Goal: Task Accomplishment & Management: Manage account settings

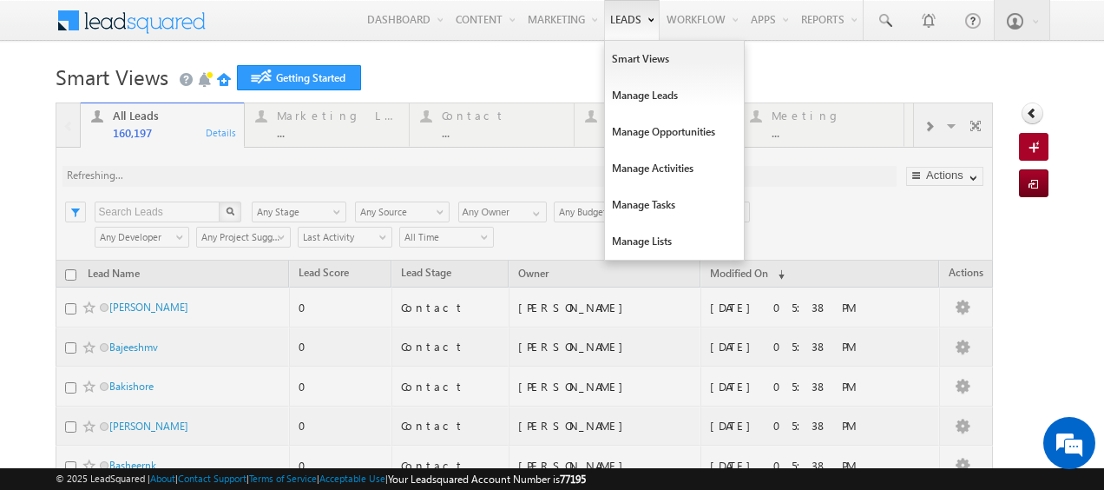
click at [613, 22] on link "Leads" at bounding box center [632, 20] width 56 height 40
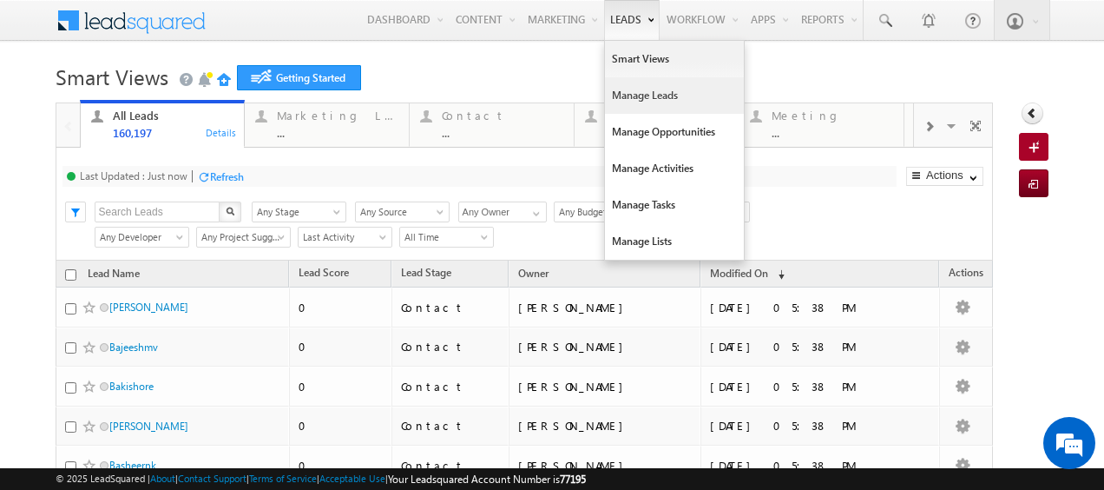
click at [620, 94] on link "Manage Leads" at bounding box center [674, 95] width 139 height 36
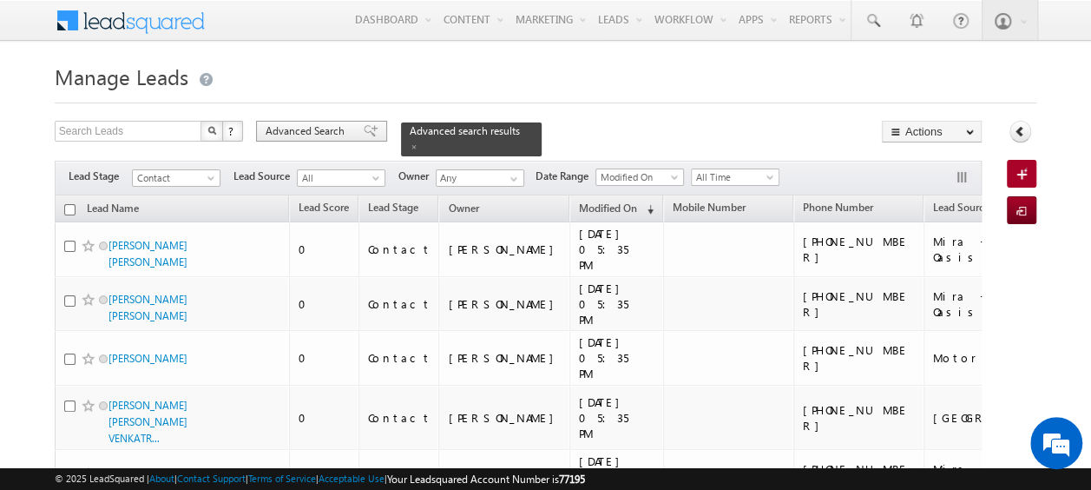
click at [293, 132] on span "Advanced Search" at bounding box center [308, 131] width 84 height 16
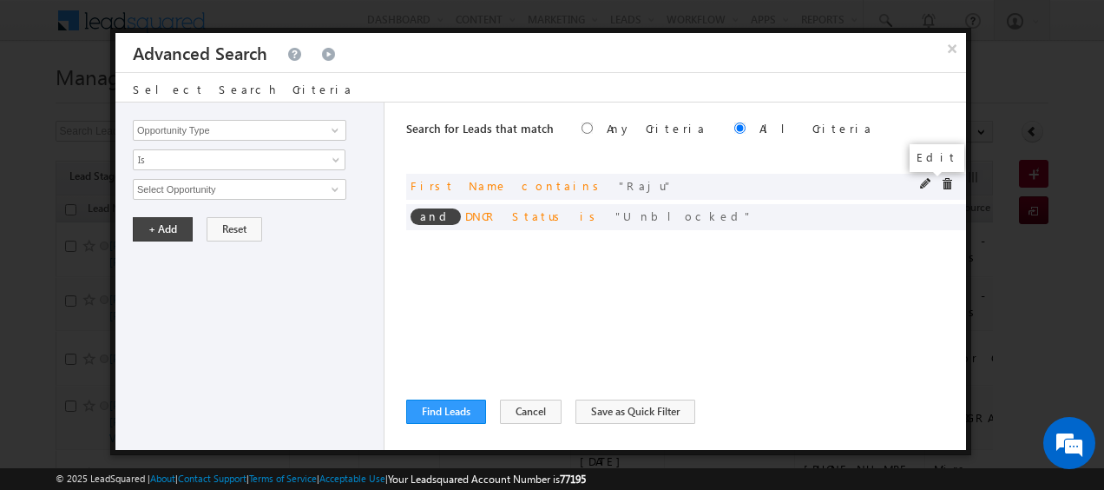
click at [920, 186] on span at bounding box center [926, 184] width 12 height 12
click at [259, 182] on input "Raju" at bounding box center [240, 189] width 214 height 21
click at [178, 191] on input "text" at bounding box center [240, 189] width 214 height 21
paste input "Akkineni Akula Alaparthi Amuktha Anantaneni Anumolu Anumula Appani Asuri Babu B…"
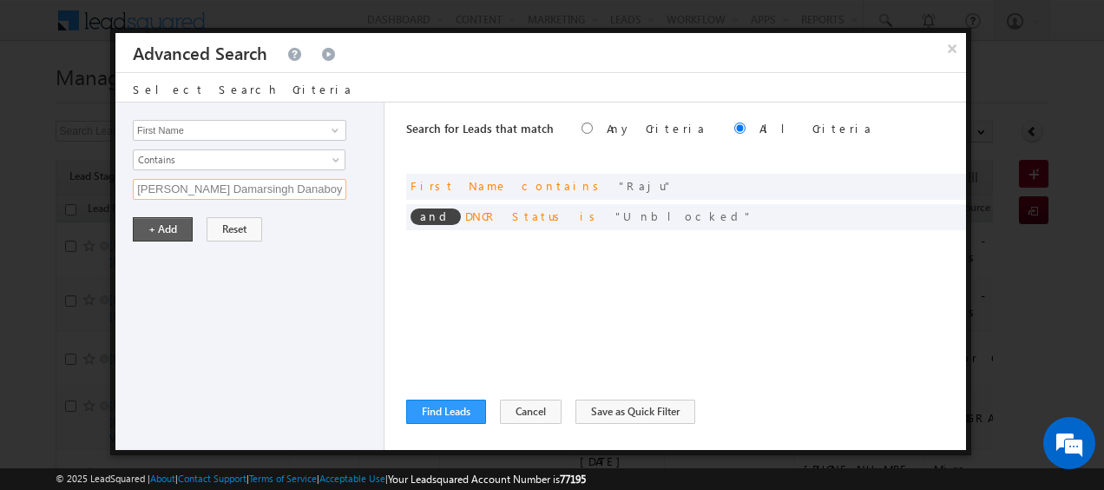
type input "Akkineni Akula Alaparthi Amuktha Anantaneni Anumolu Anumula Appani Asuri Babu B…"
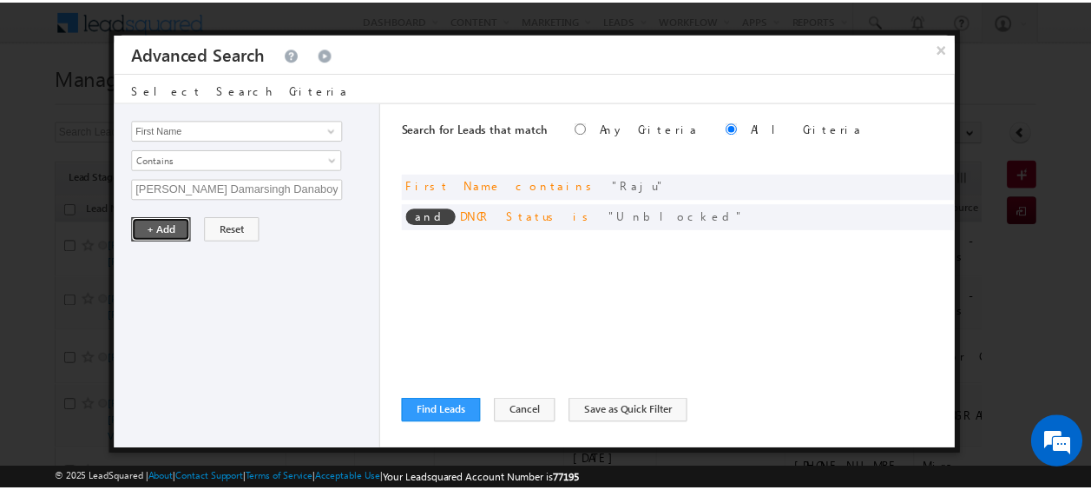
scroll to position [0, 0]
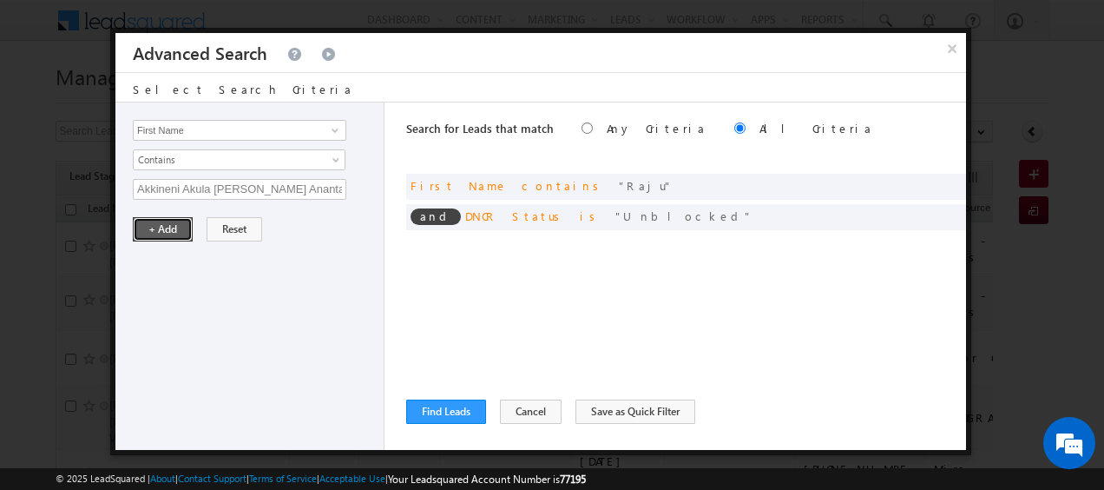
click at [169, 226] on button "+ Add" at bounding box center [163, 229] width 60 height 24
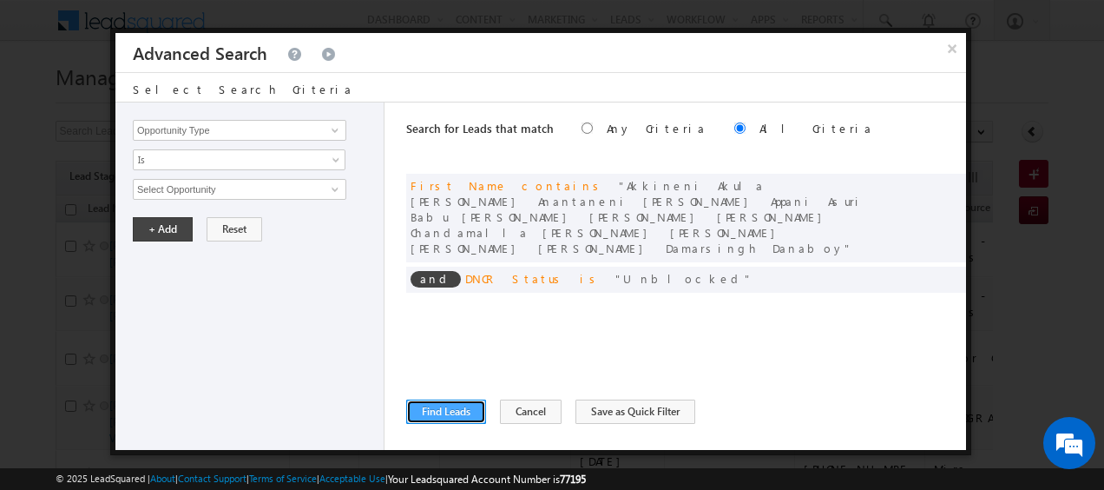
click at [452, 412] on button "Find Leads" at bounding box center [446, 411] width 80 height 24
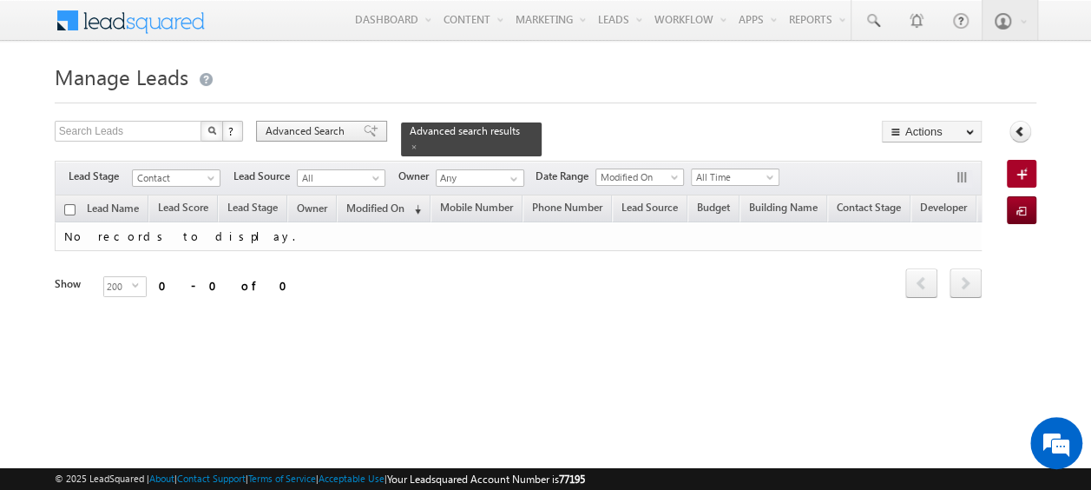
click at [324, 132] on span "Advanced Search" at bounding box center [308, 131] width 84 height 16
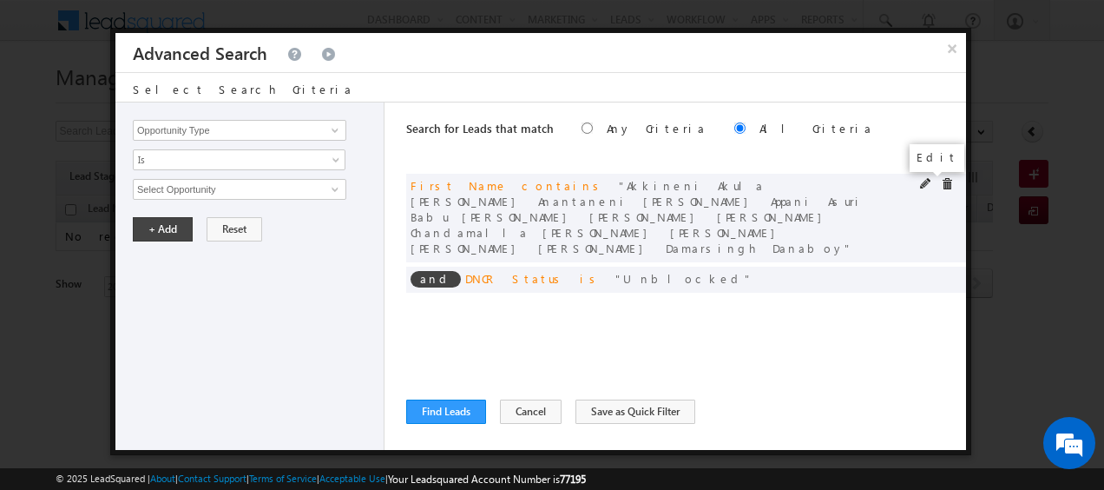
click at [926, 181] on span at bounding box center [926, 184] width 12 height 12
type input "ready"
click at [165, 229] on button "+ Add" at bounding box center [163, 229] width 60 height 24
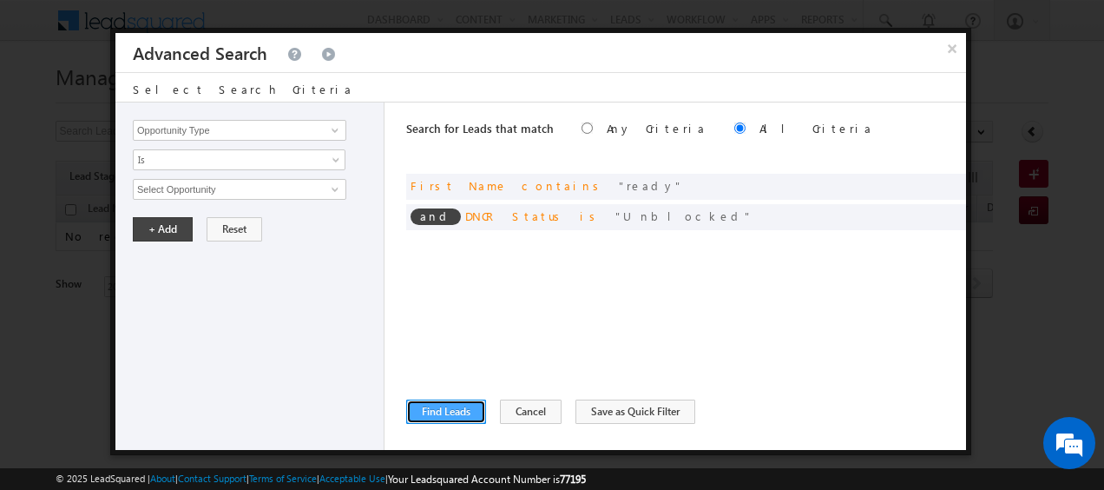
click at [441, 406] on button "Find Leads" at bounding box center [446, 411] width 80 height 24
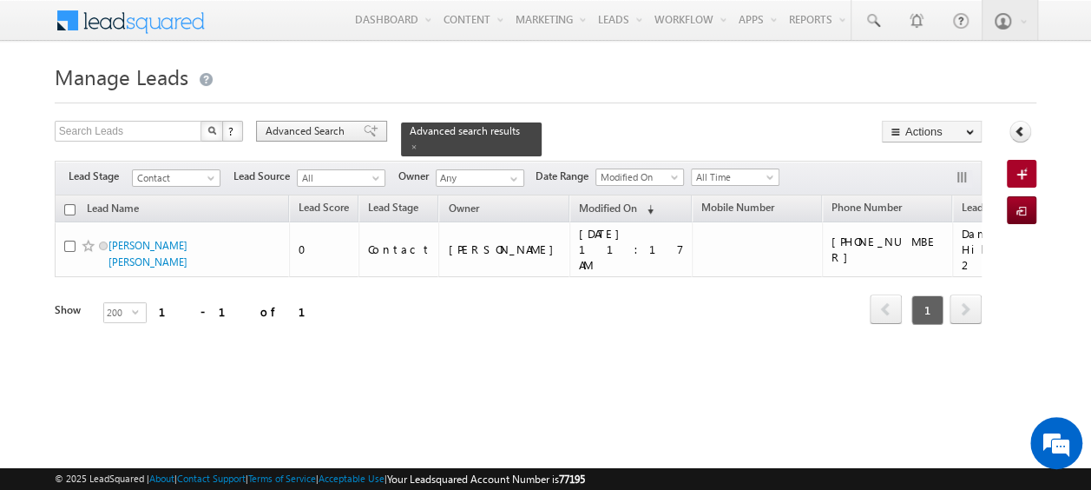
click at [320, 137] on span "Advanced Search" at bounding box center [308, 131] width 84 height 16
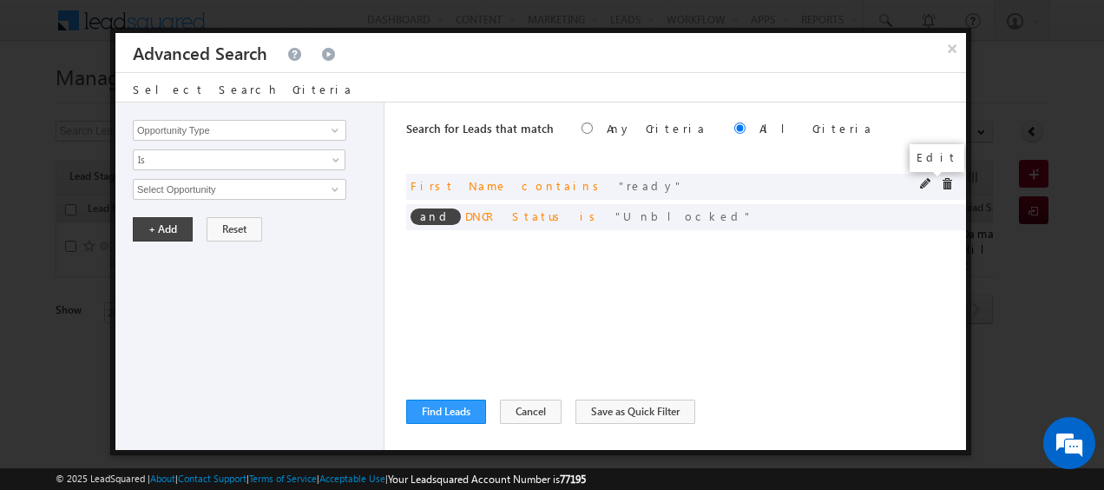
click at [924, 186] on span at bounding box center [926, 184] width 12 height 12
click at [238, 189] on input "ready" at bounding box center [240, 189] width 214 height 21
type input "r"
type input "rao"
click at [151, 226] on button "+ Add" at bounding box center [163, 229] width 60 height 24
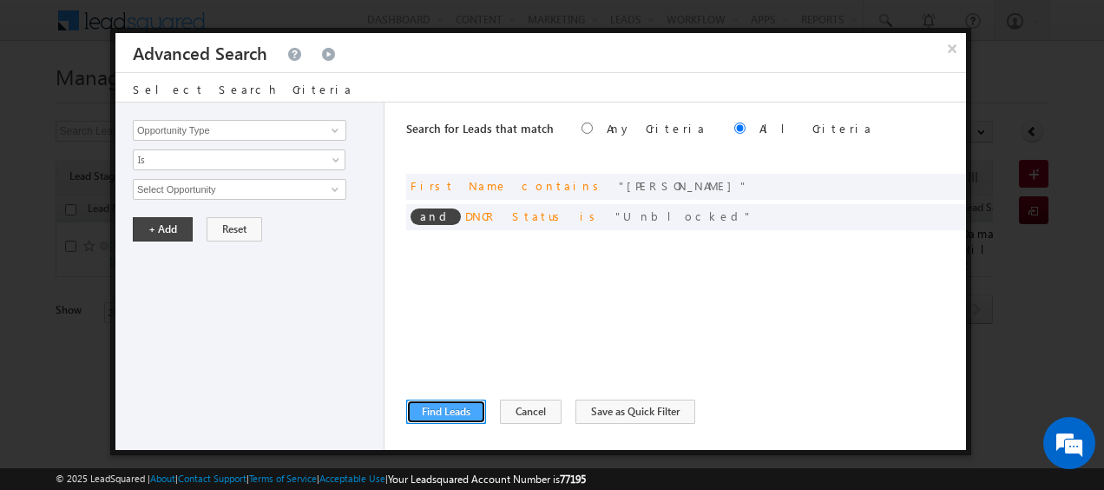
click at [433, 409] on button "Find Leads" at bounding box center [446, 411] width 80 height 24
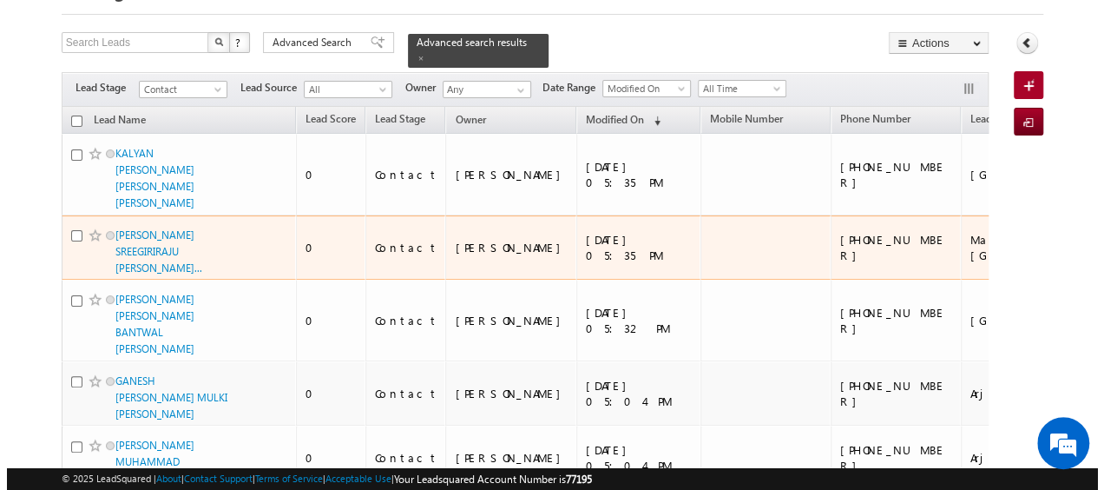
scroll to position [89, 0]
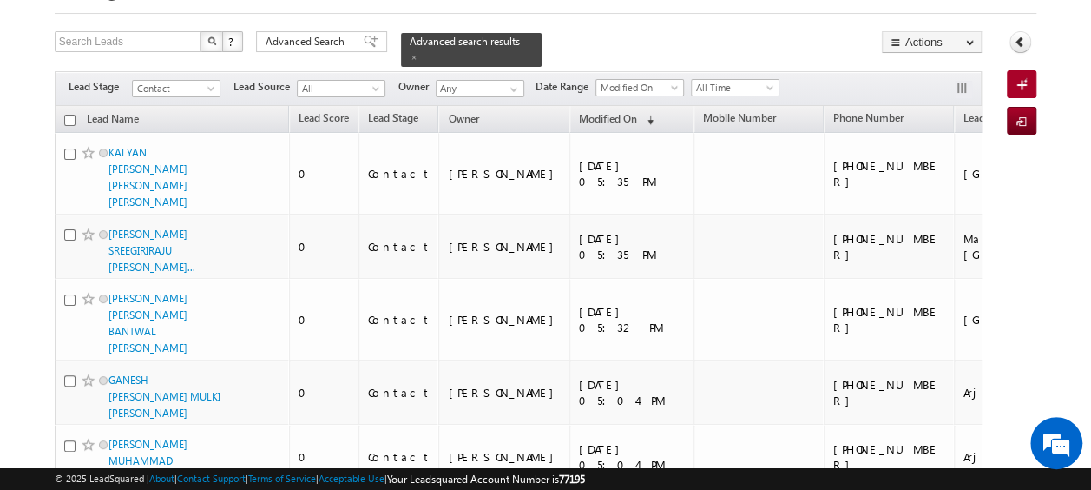
click at [68, 115] on input "checkbox" at bounding box center [69, 120] width 11 height 11
checkbox input "true"
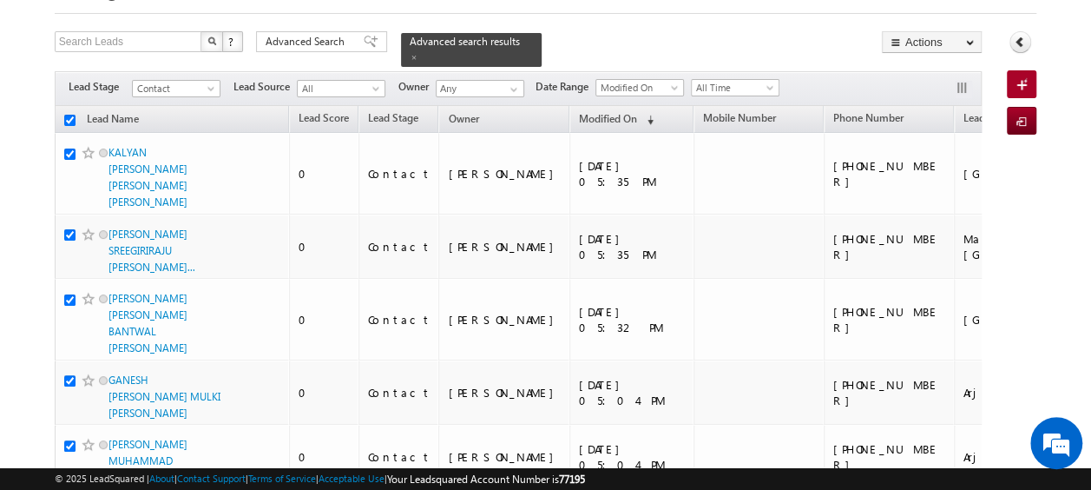
checkbox input "true"
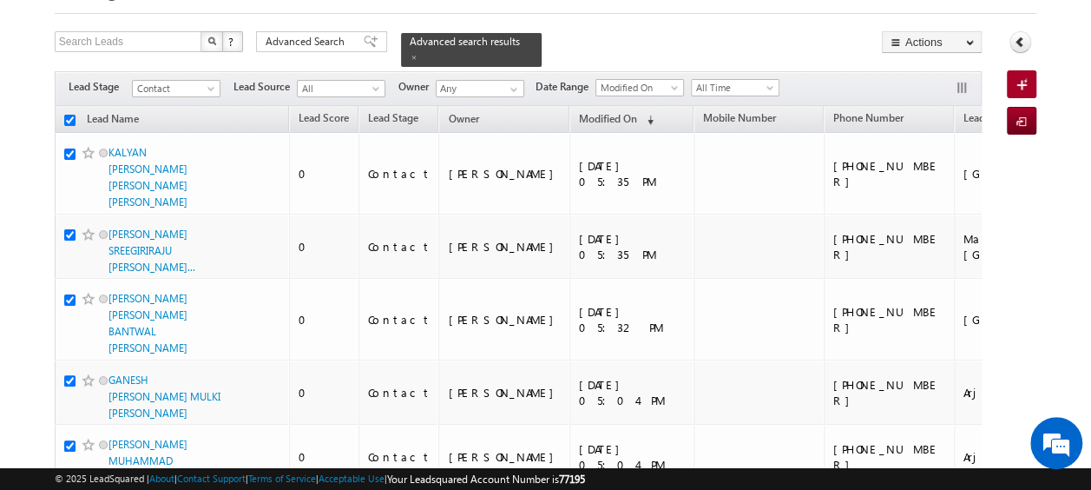
checkbox input "true"
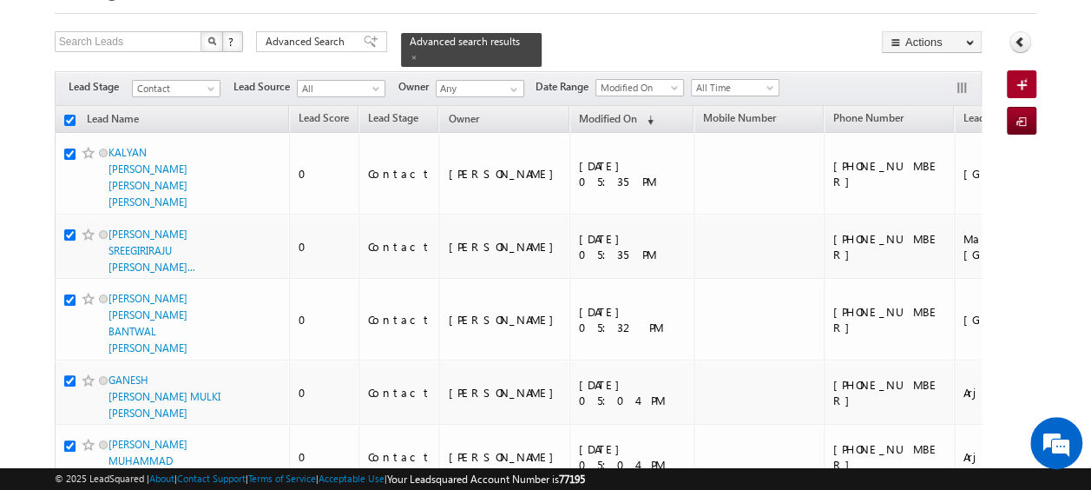
checkbox input "true"
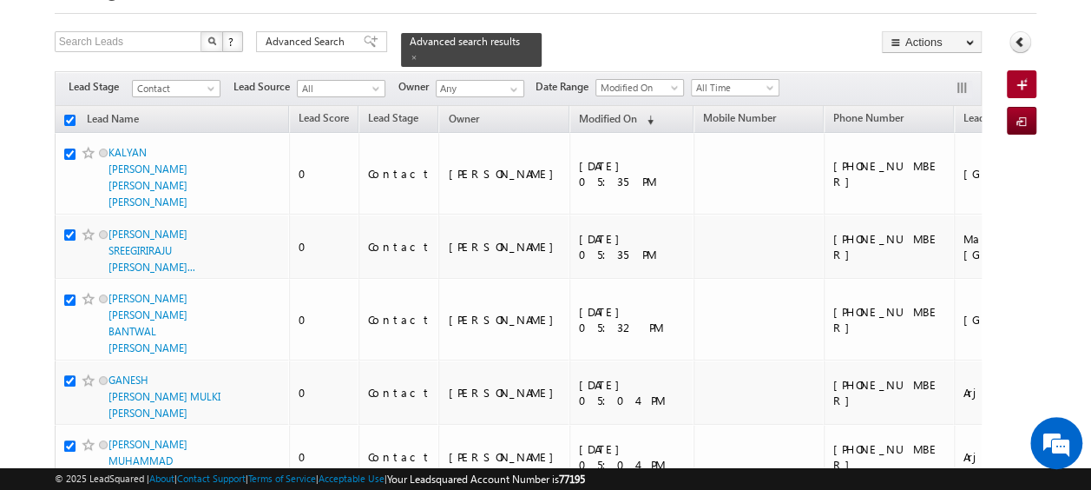
checkbox input "true"
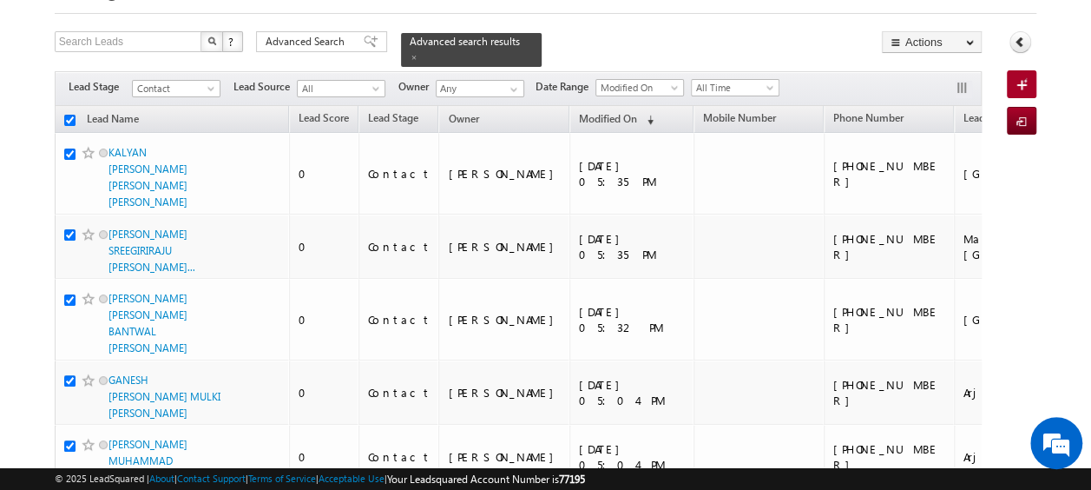
checkbox input "true"
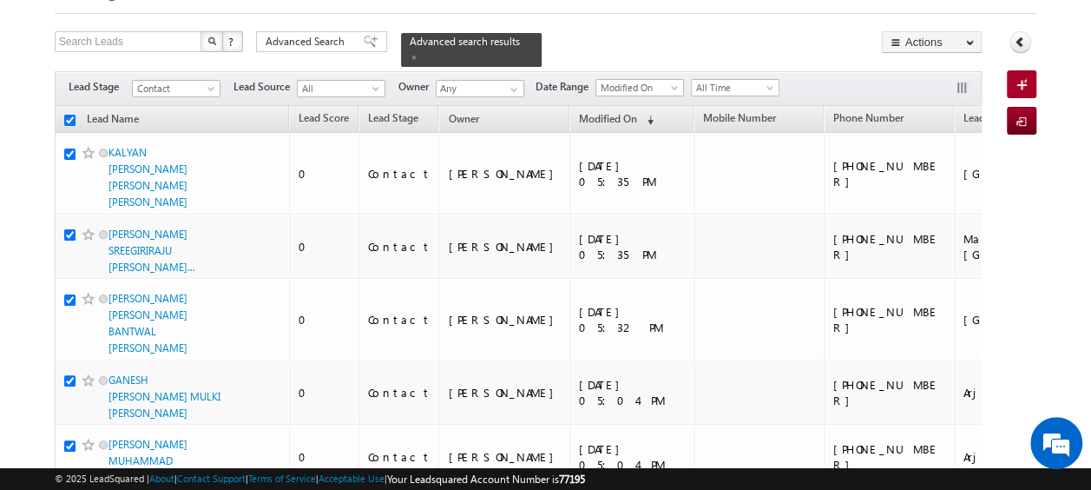
checkbox input "true"
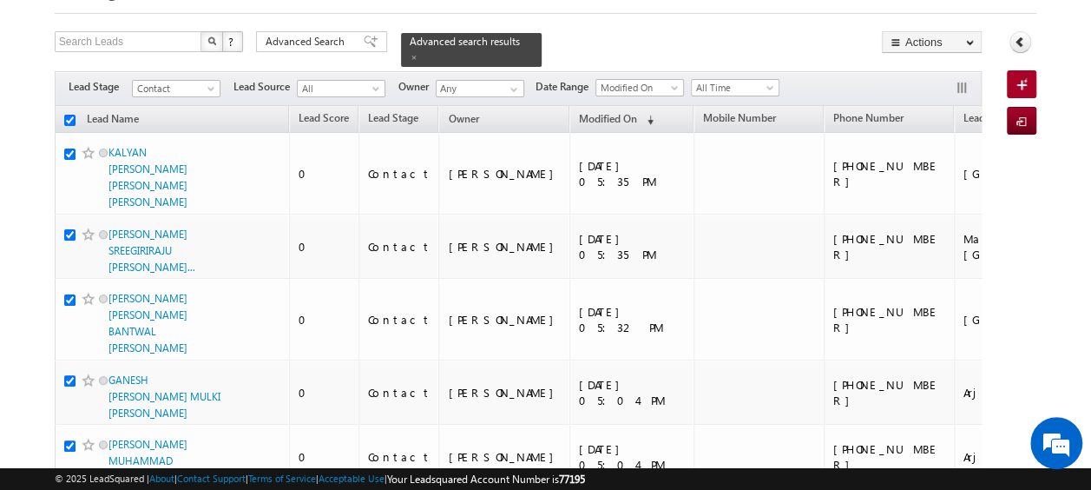
checkbox input "true"
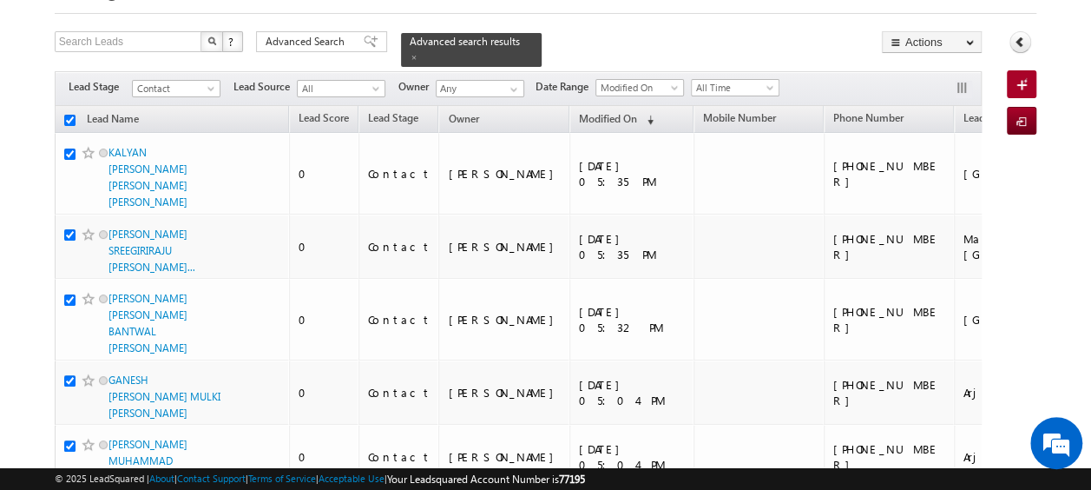
checkbox input "true"
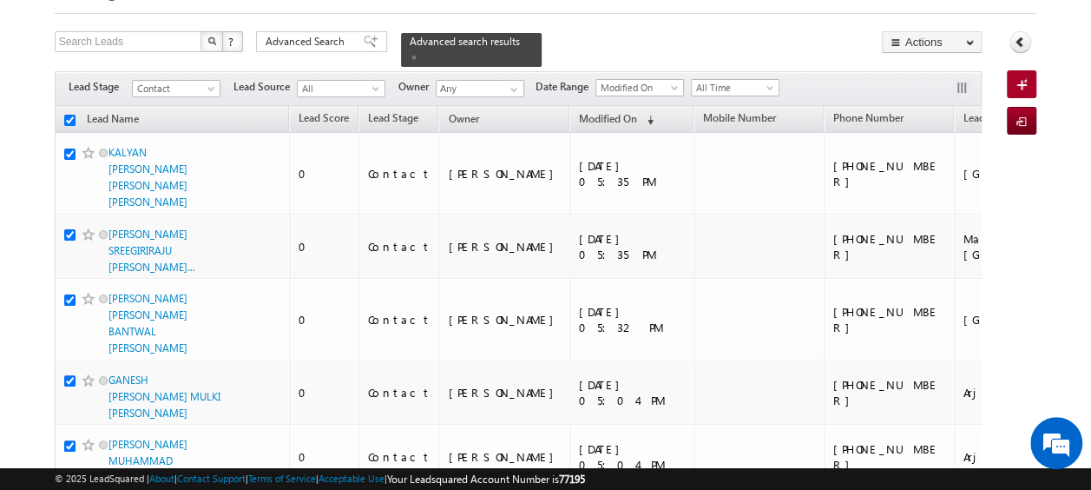
checkbox input "true"
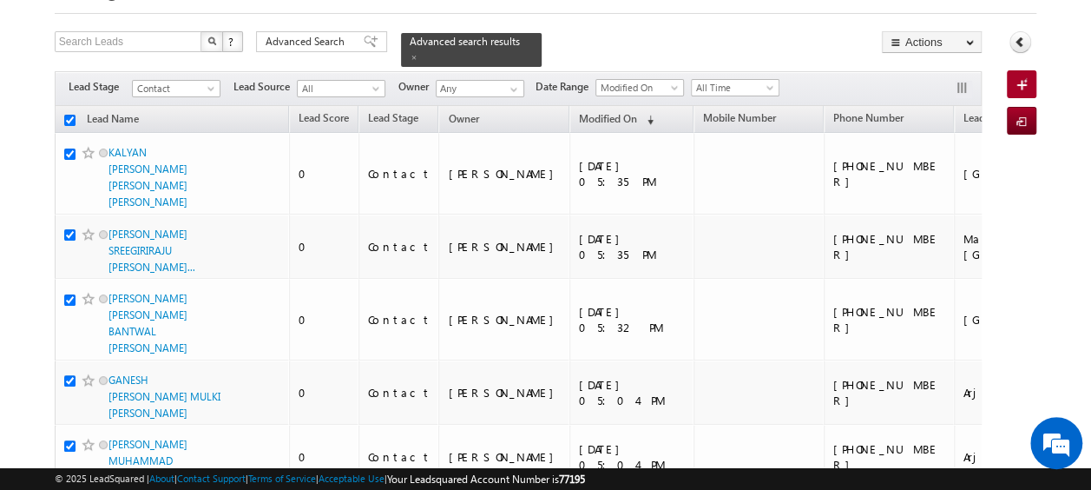
checkbox input "true"
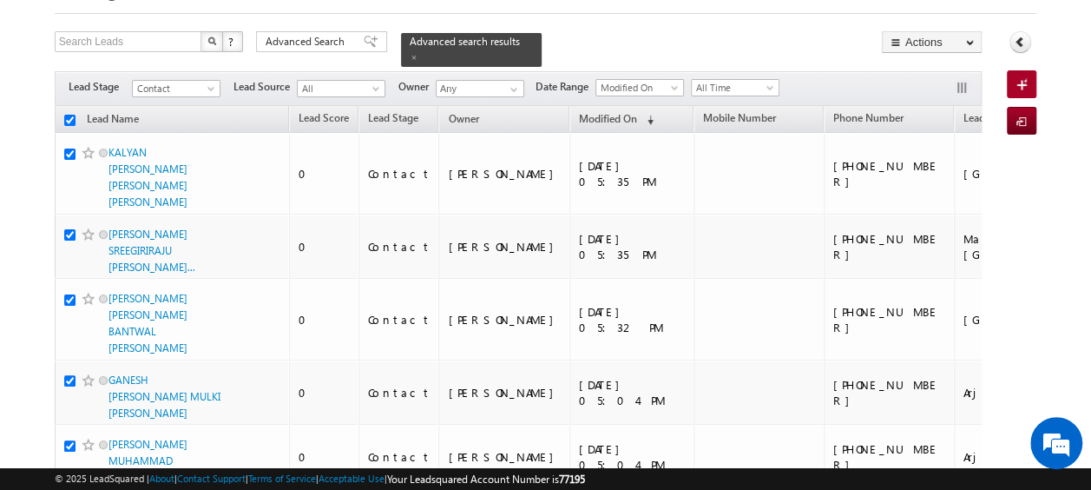
checkbox input "true"
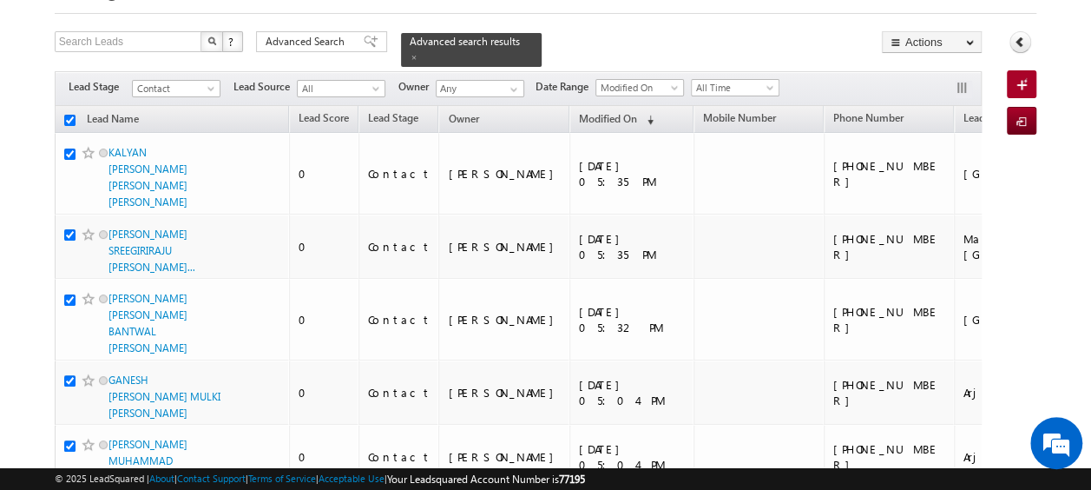
checkbox input "true"
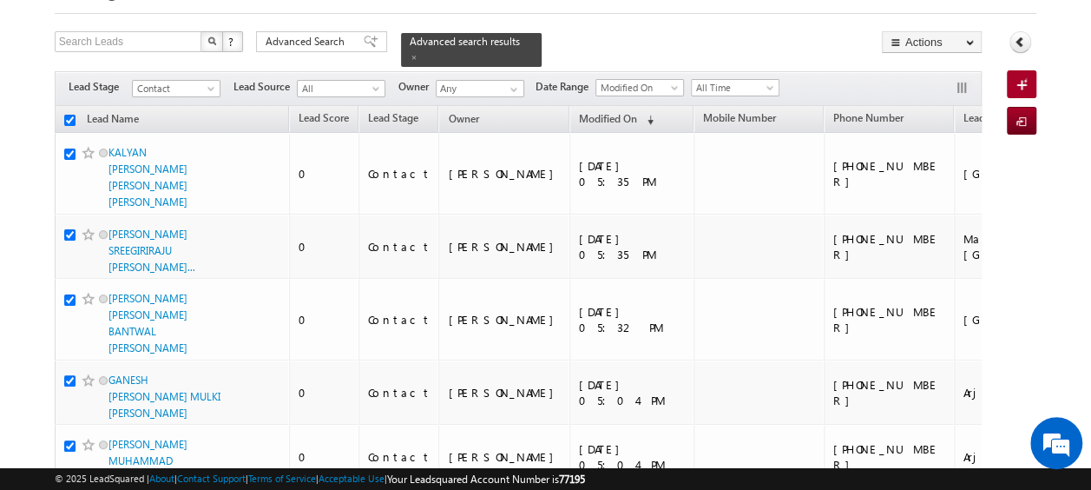
checkbox input "true"
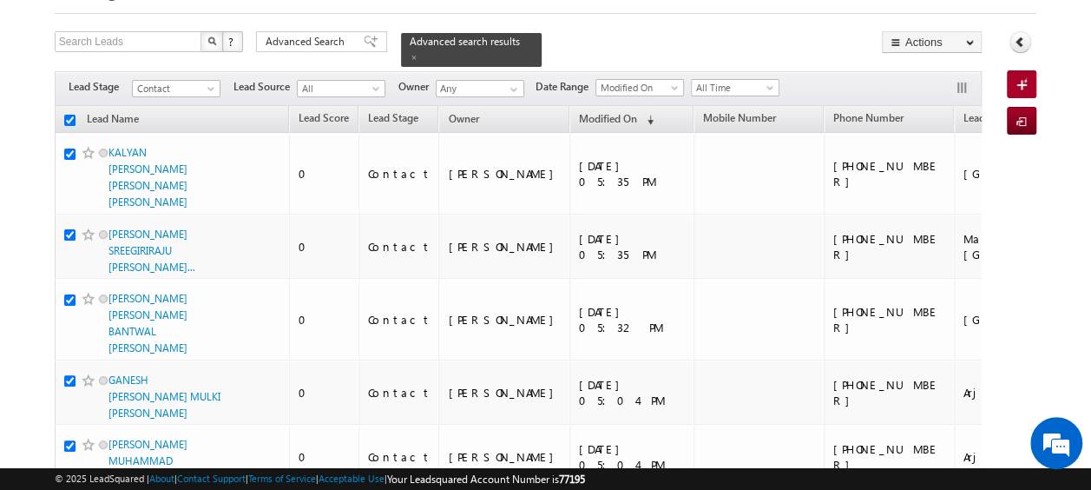
checkbox input "true"
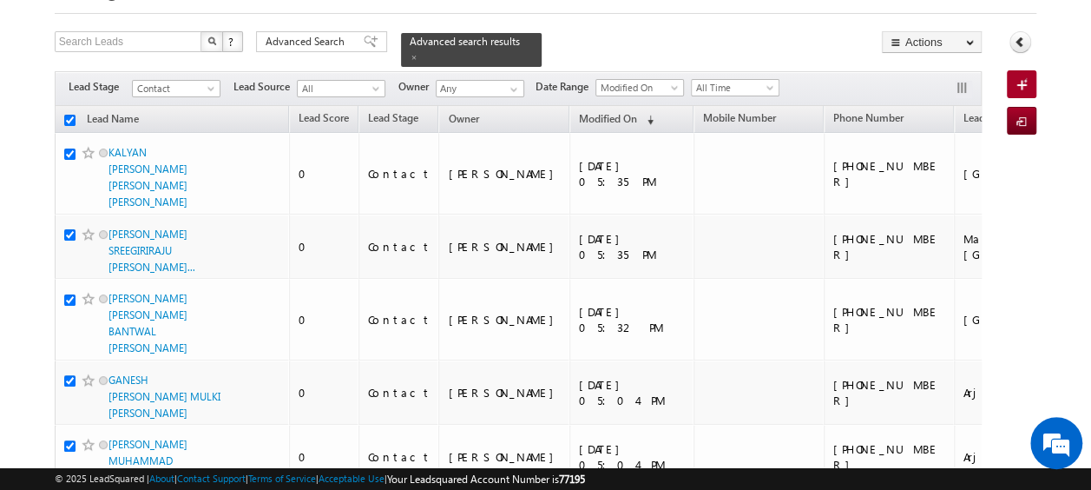
checkbox input "true"
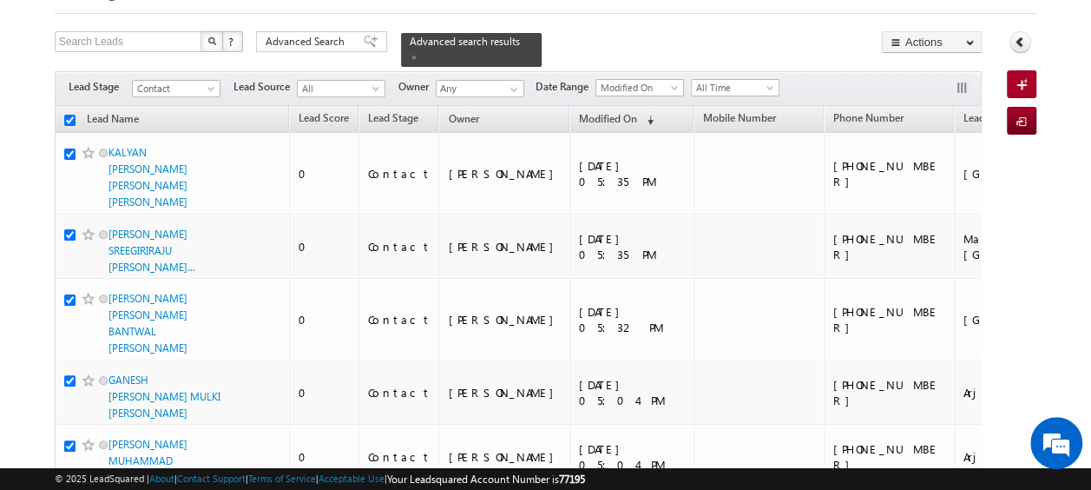
checkbox input "true"
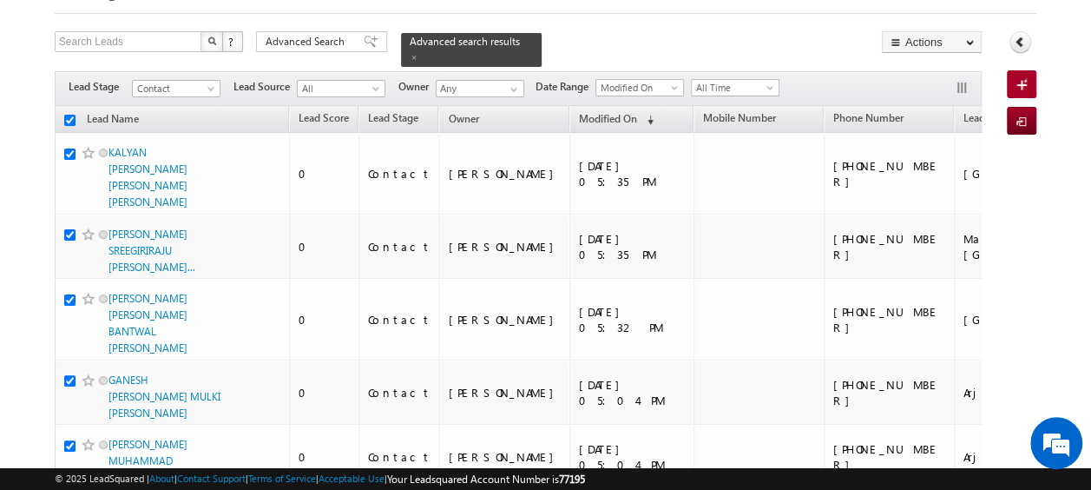
checkbox input "true"
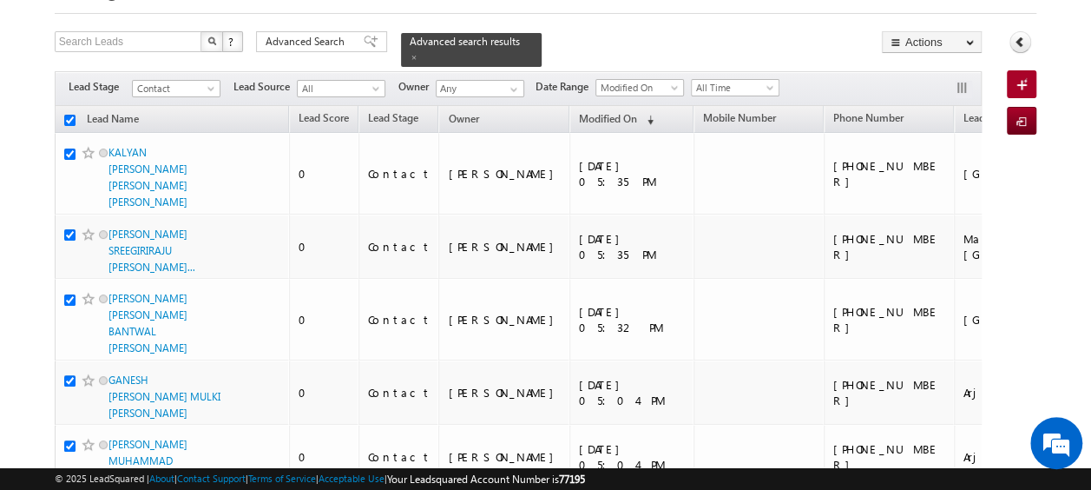
checkbox input "true"
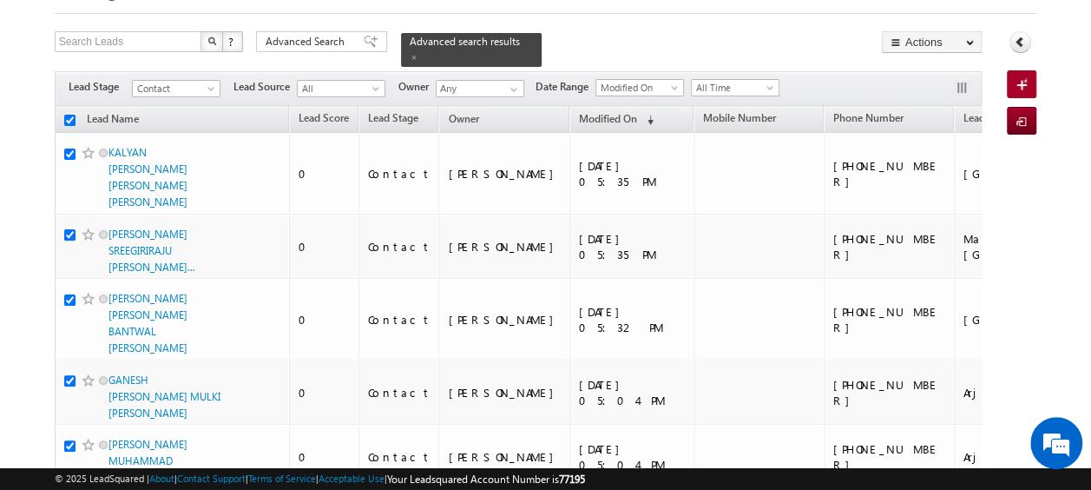
checkbox input "true"
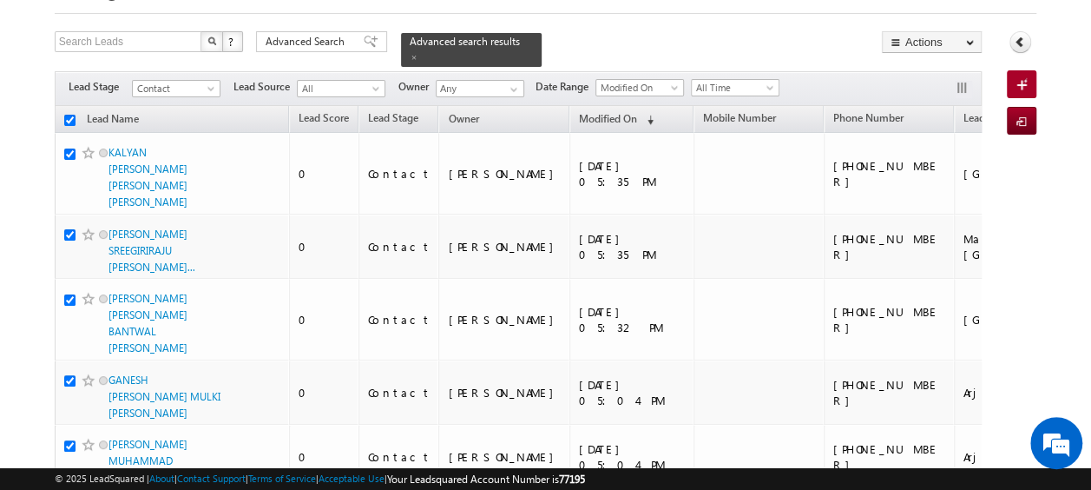
checkbox input "true"
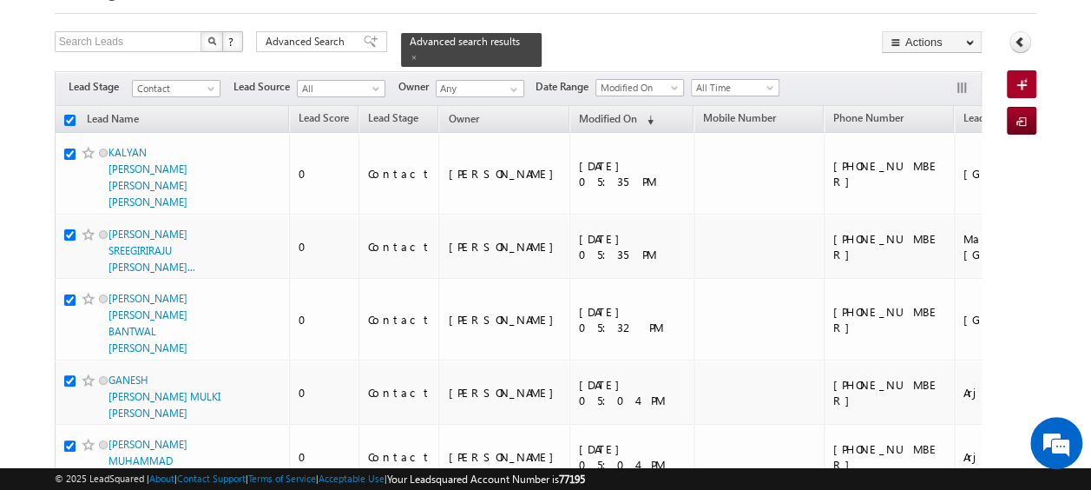
checkbox input "true"
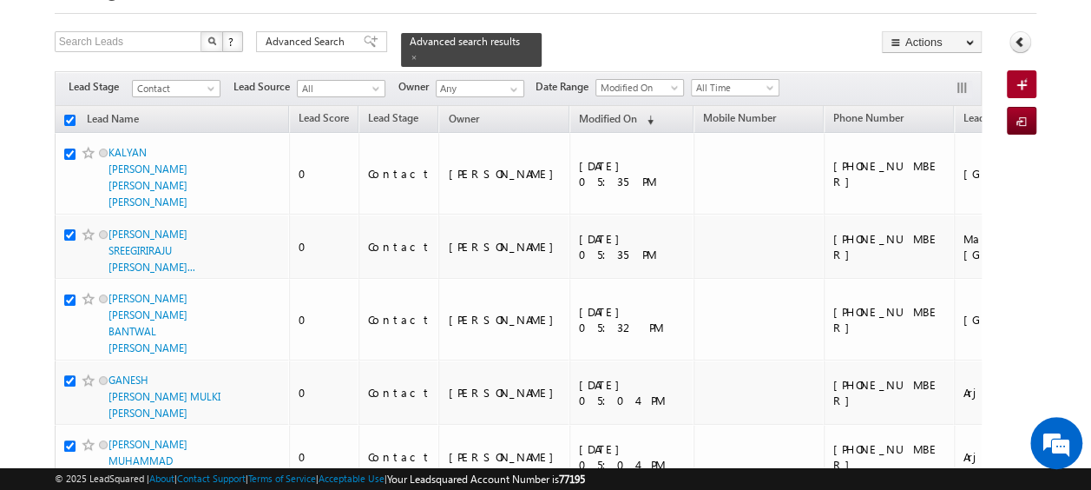
checkbox input "true"
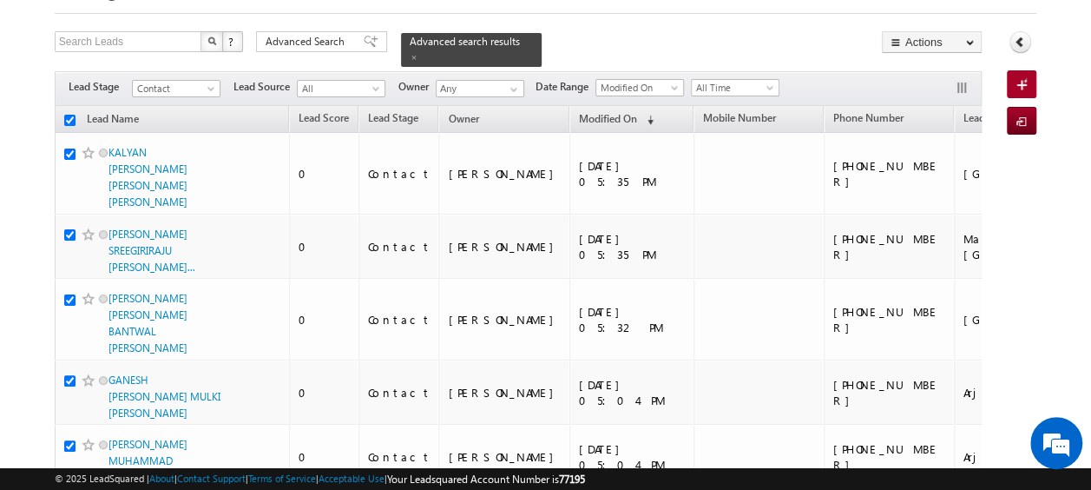
checkbox input "true"
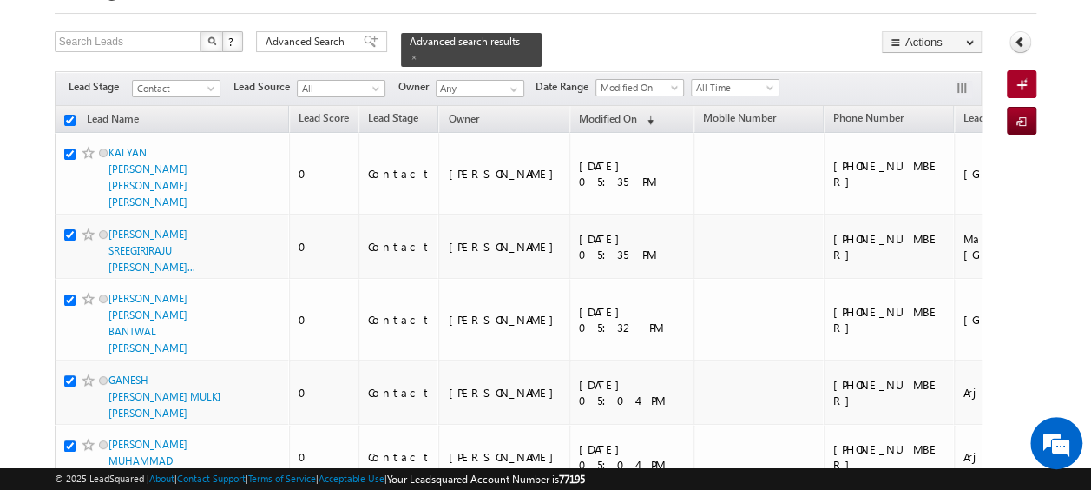
checkbox input "true"
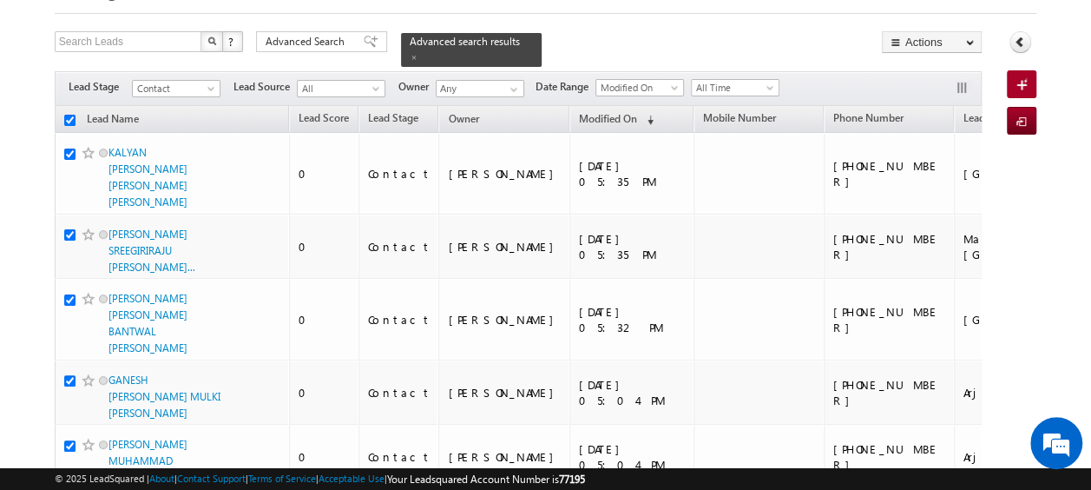
checkbox input "true"
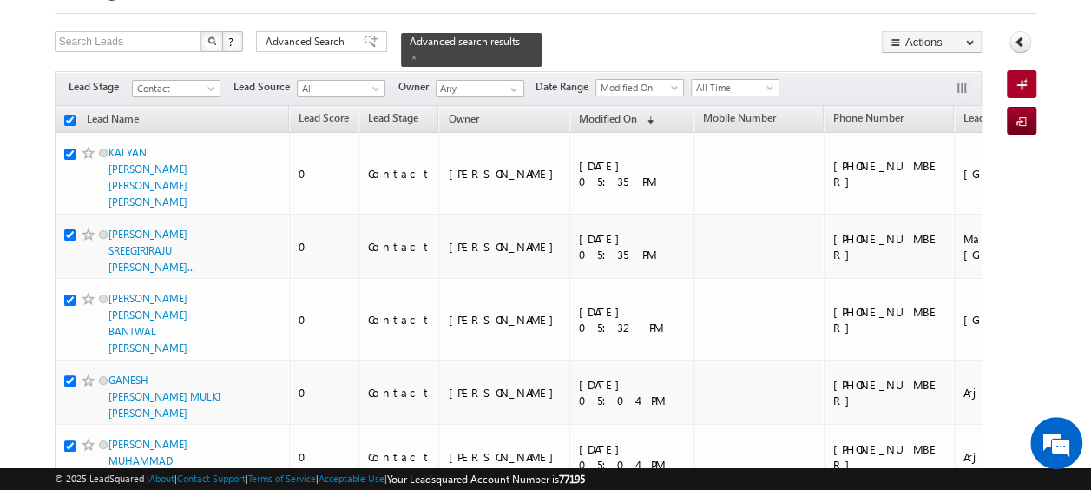
checkbox input "true"
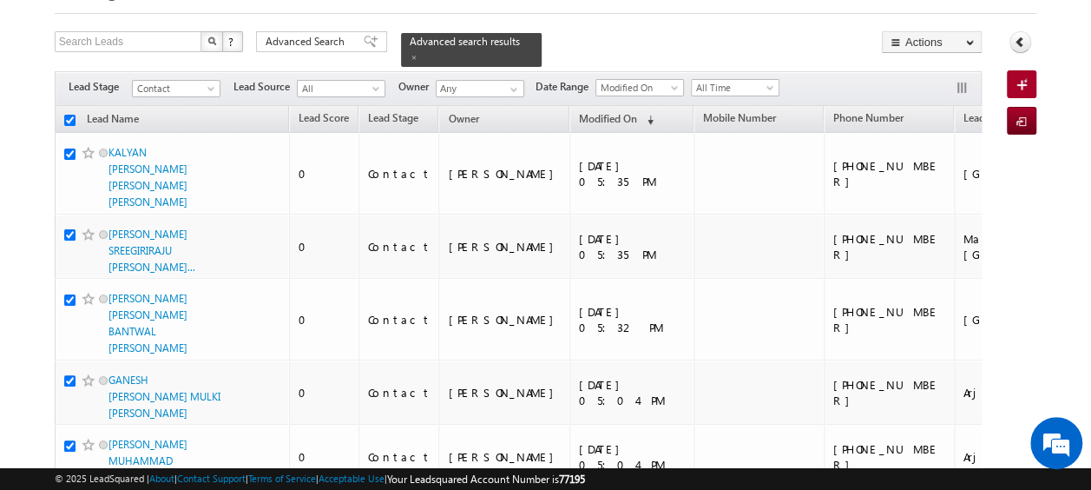
checkbox input "true"
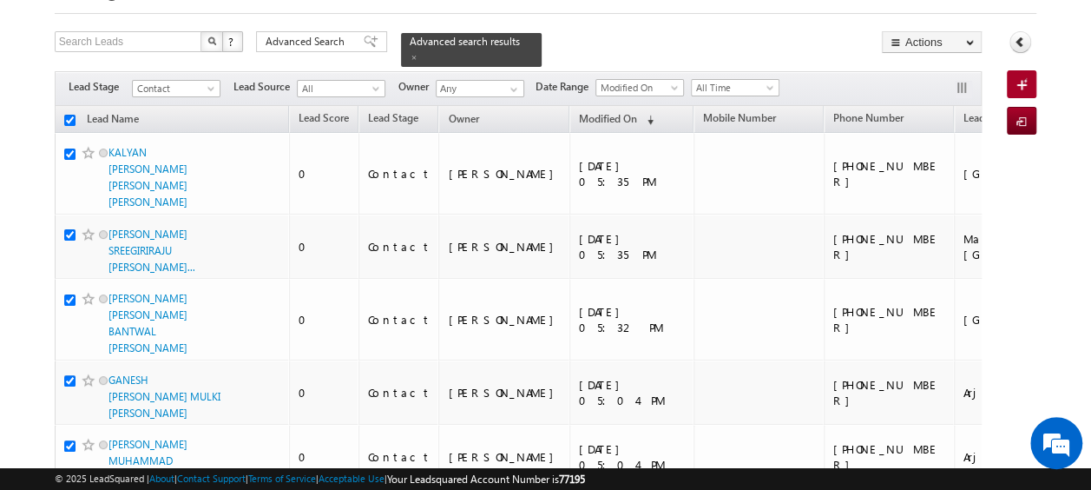
checkbox input "true"
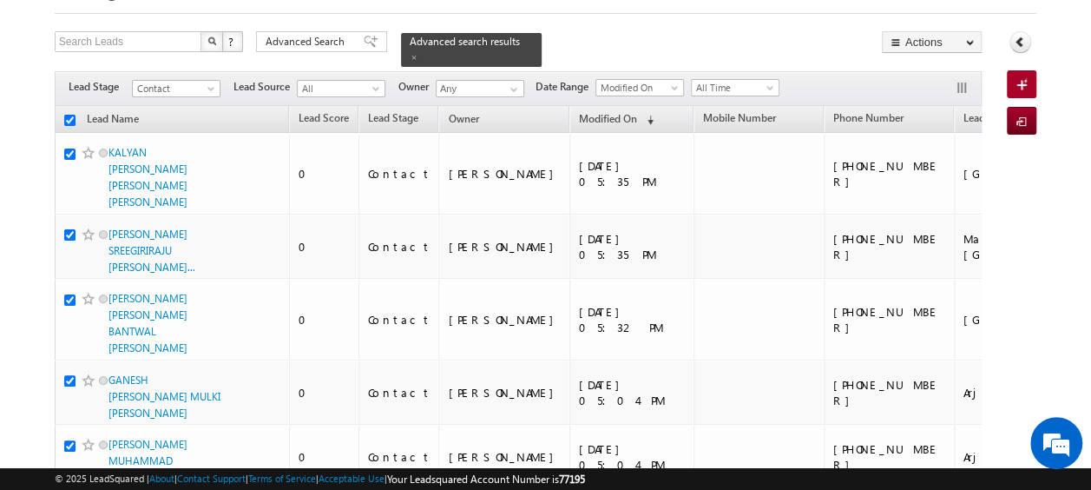
checkbox input "true"
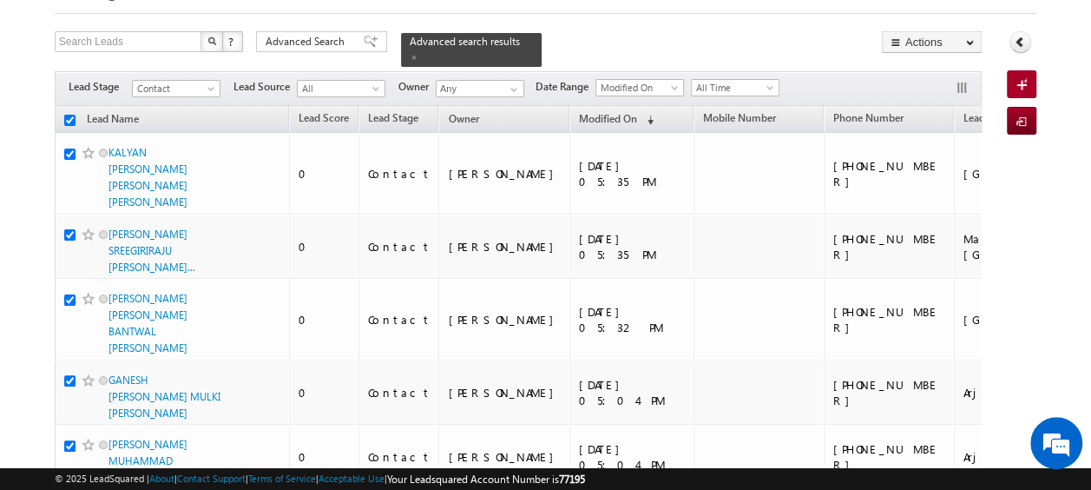
checkbox input "true"
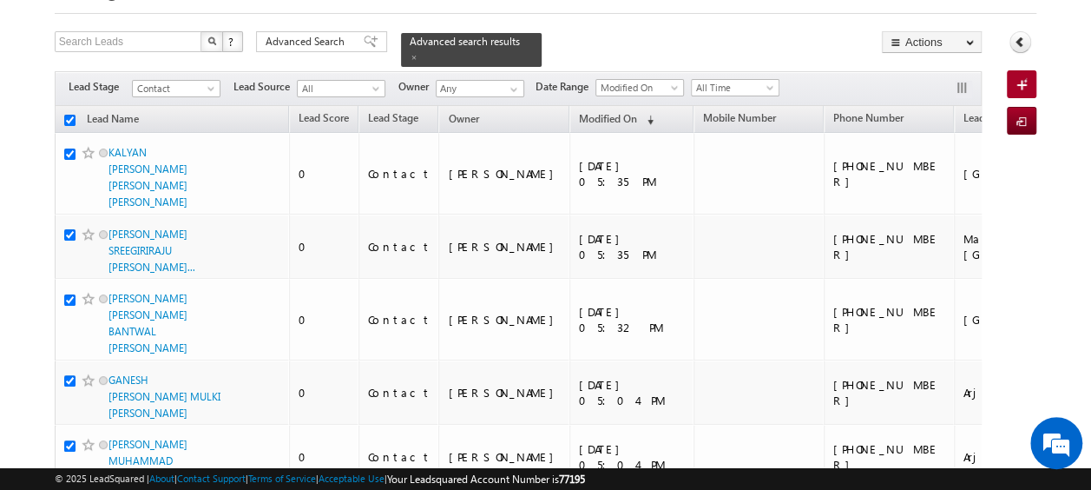
checkbox input "true"
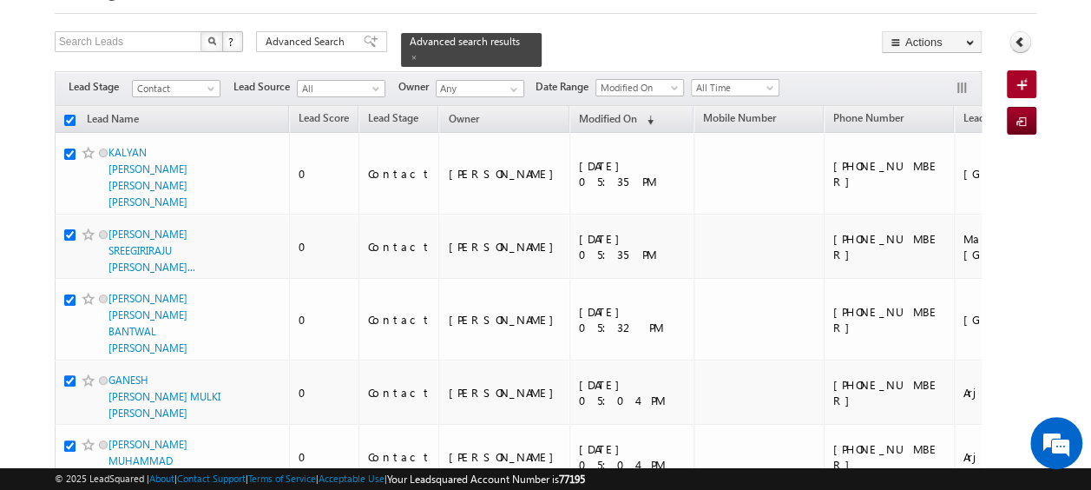
checkbox input "true"
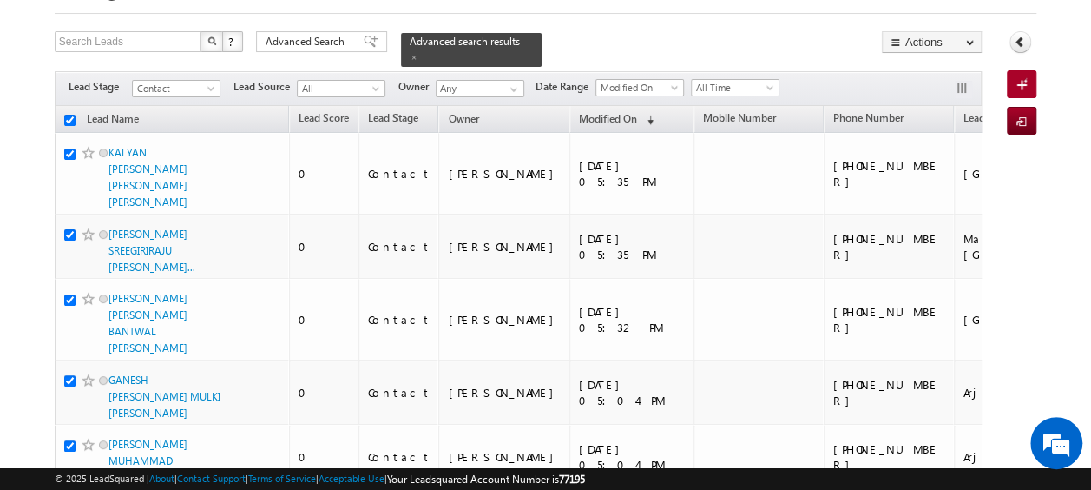
checkbox input "true"
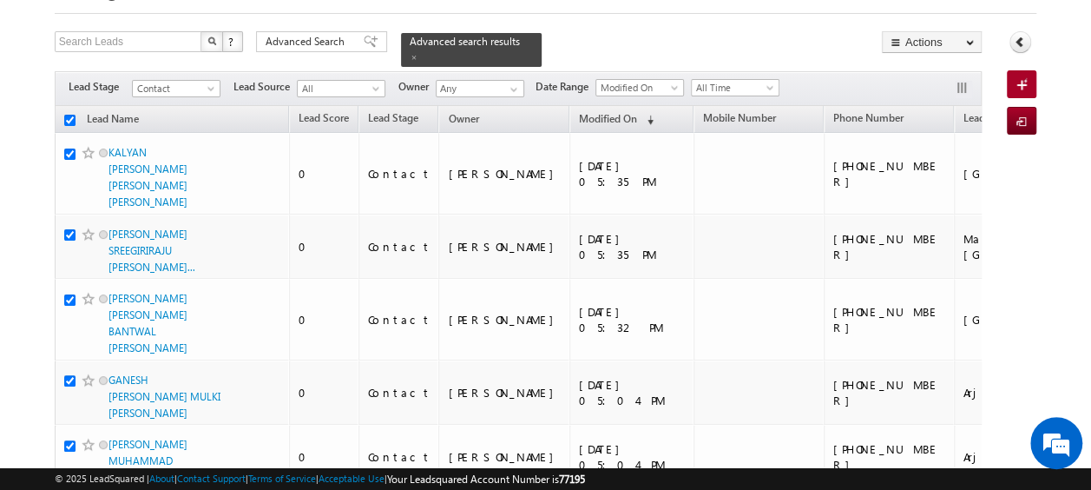
checkbox input "true"
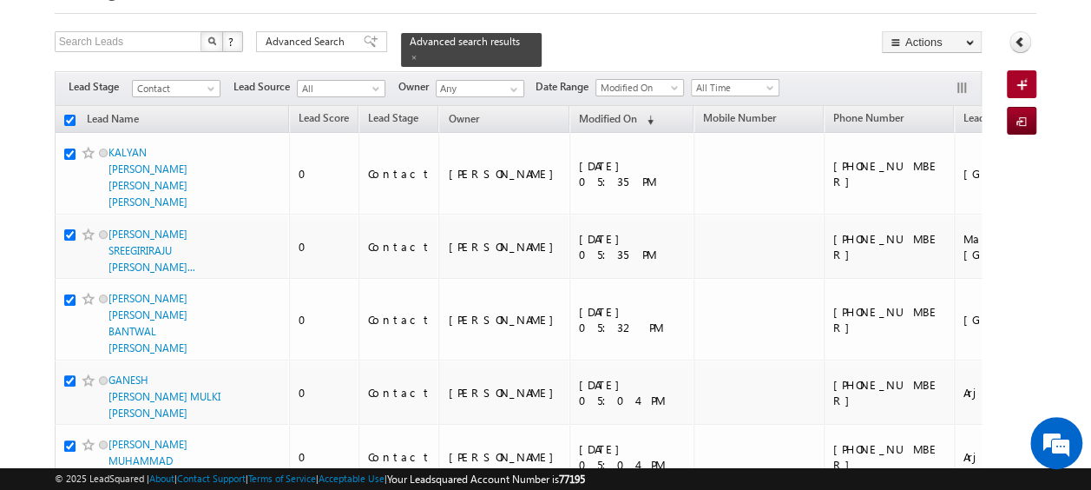
checkbox input "true"
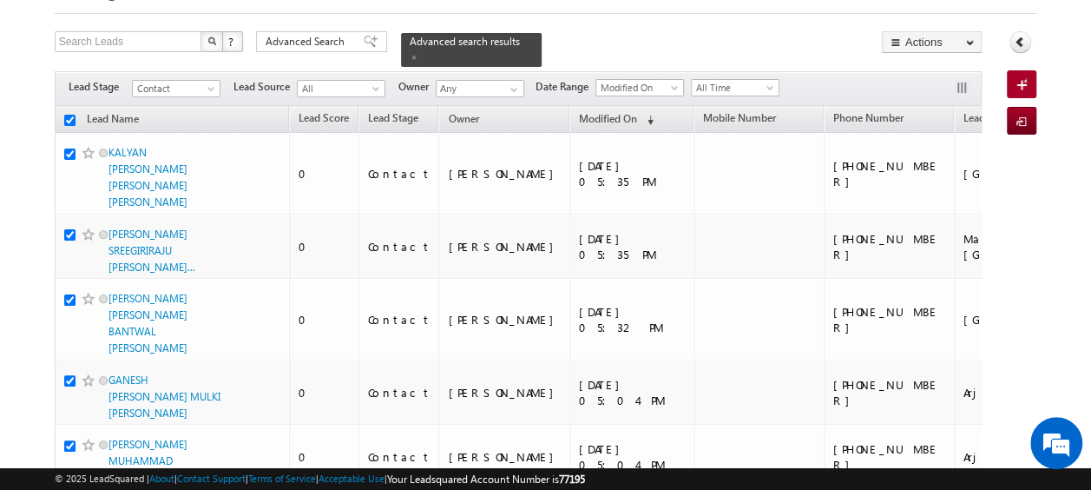
checkbox input "true"
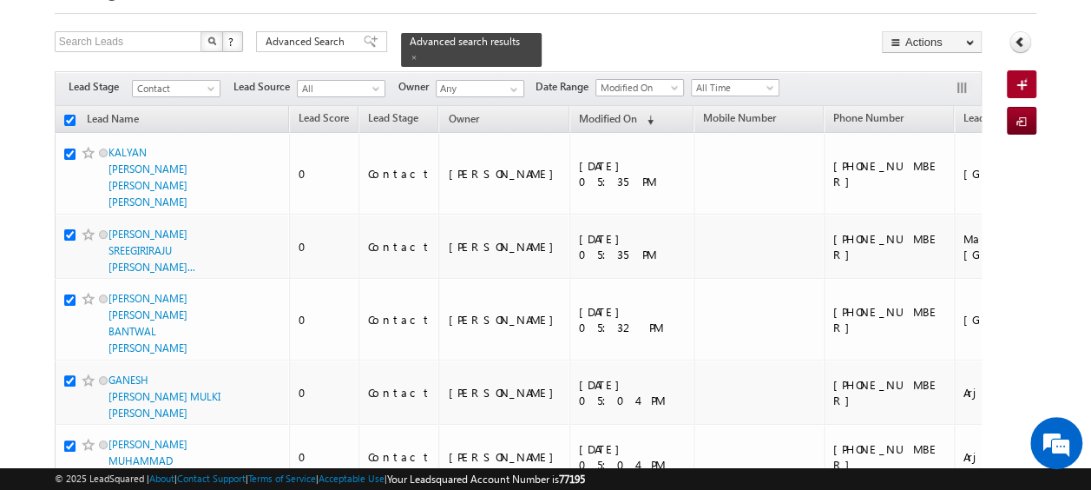
checkbox input "true"
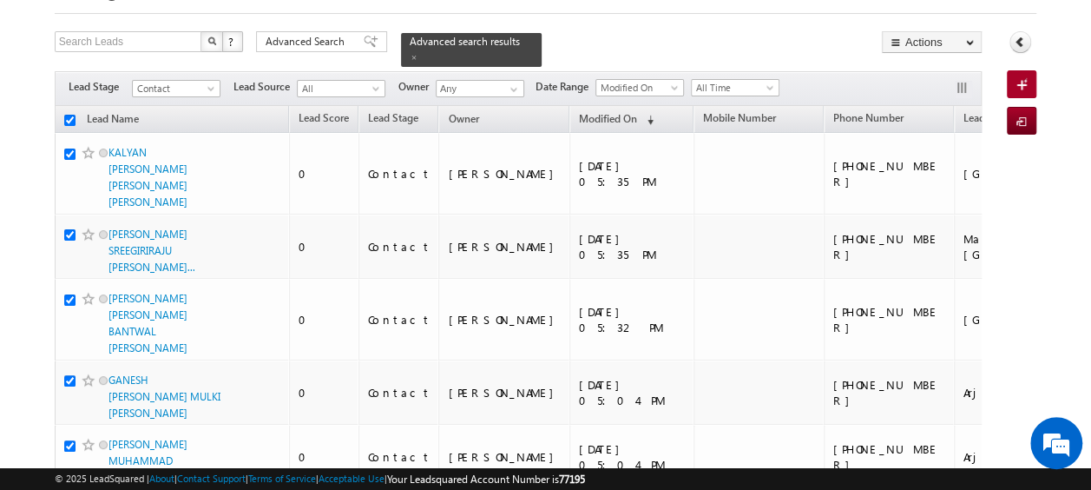
checkbox input "true"
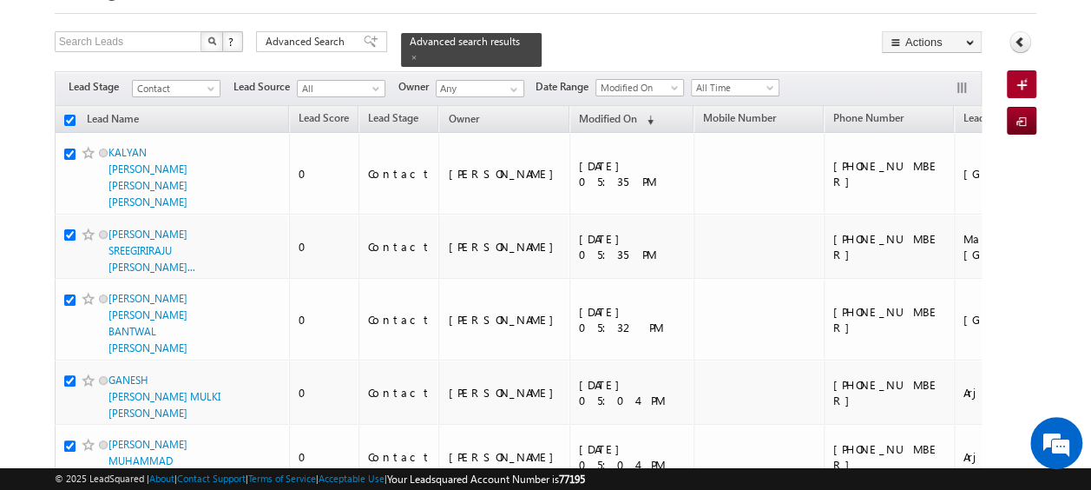
checkbox input "true"
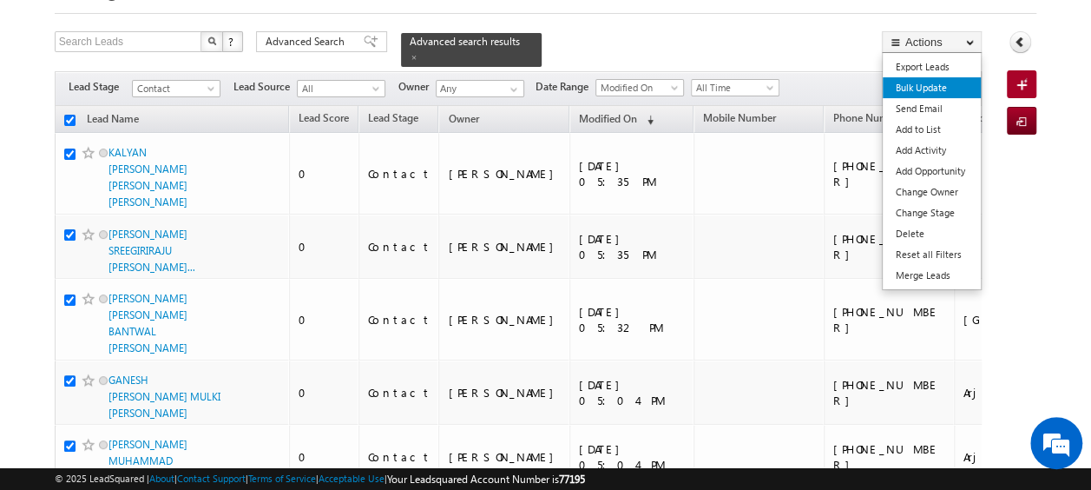
click at [938, 80] on link "Bulk Update" at bounding box center [932, 87] width 98 height 21
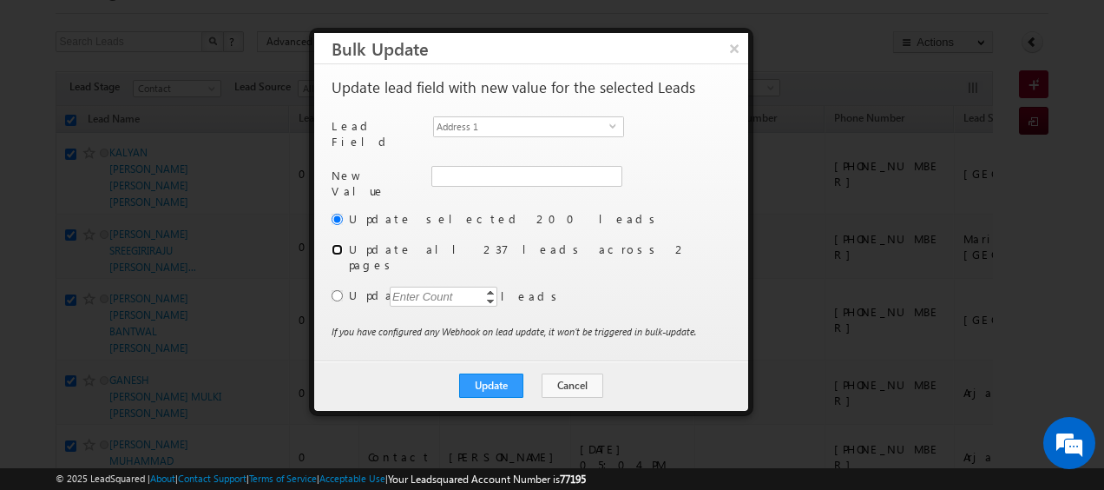
click at [339, 244] on input "radio" at bounding box center [337, 249] width 11 height 11
click at [586, 127] on span "Address 1" at bounding box center [521, 126] width 175 height 19
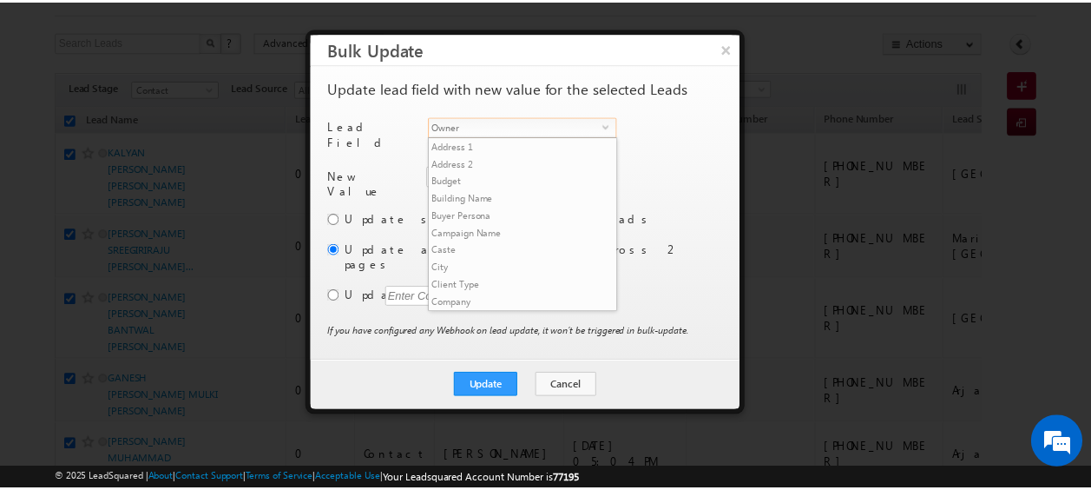
scroll to position [661, 0]
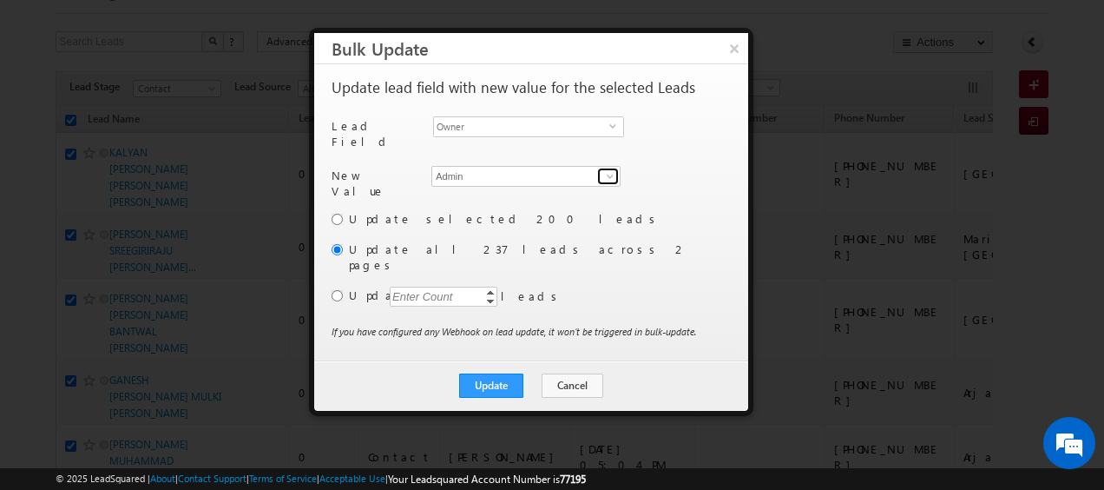
click at [615, 169] on span at bounding box center [610, 176] width 14 height 14
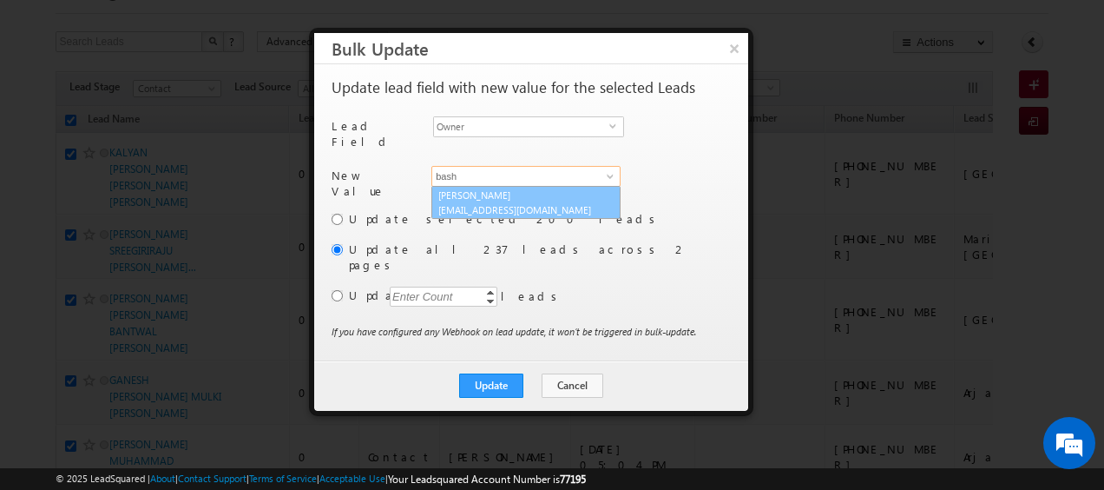
click at [535, 192] on link "Shaik Basha shaik.basha@indglobal.ae" at bounding box center [526, 202] width 189 height 33
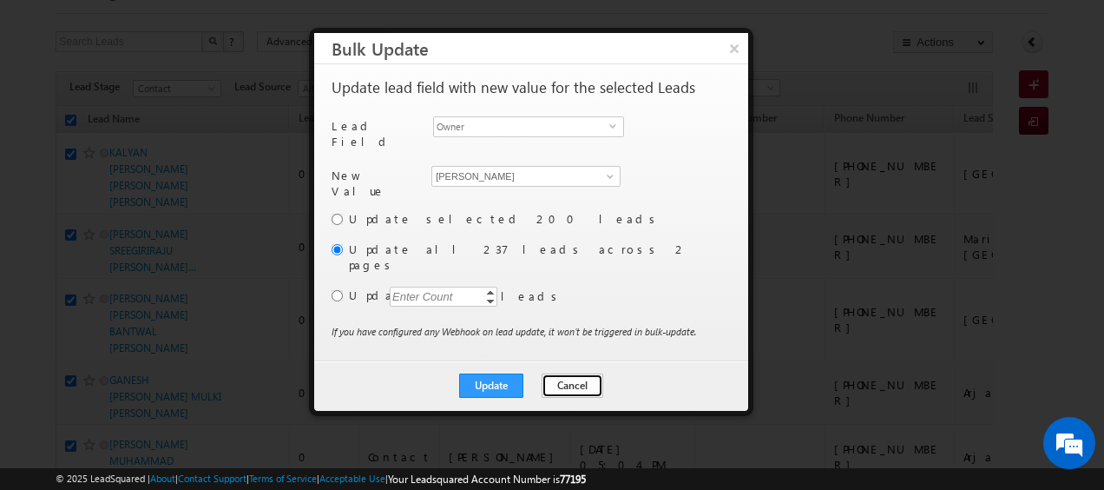
click at [578, 373] on button "Cancel" at bounding box center [573, 385] width 62 height 24
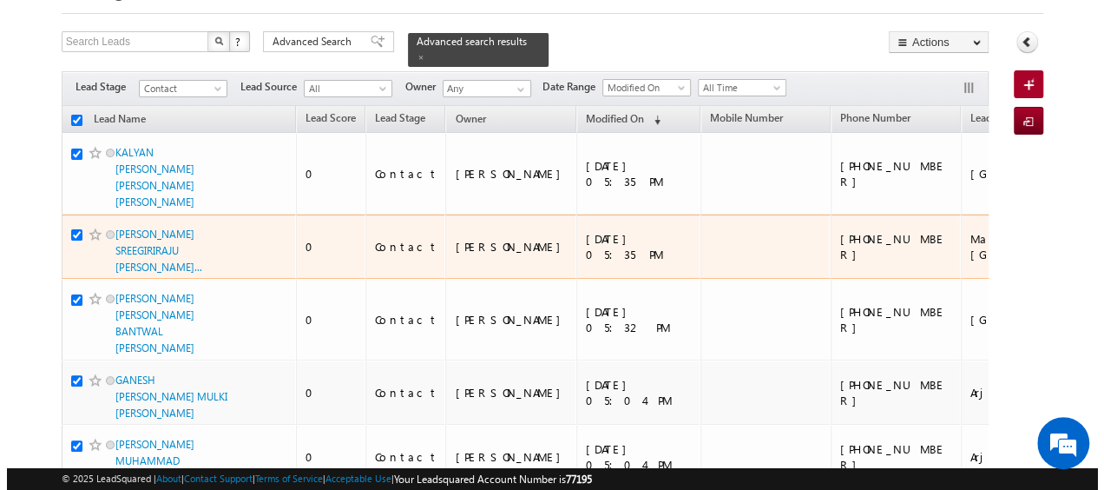
scroll to position [0, 0]
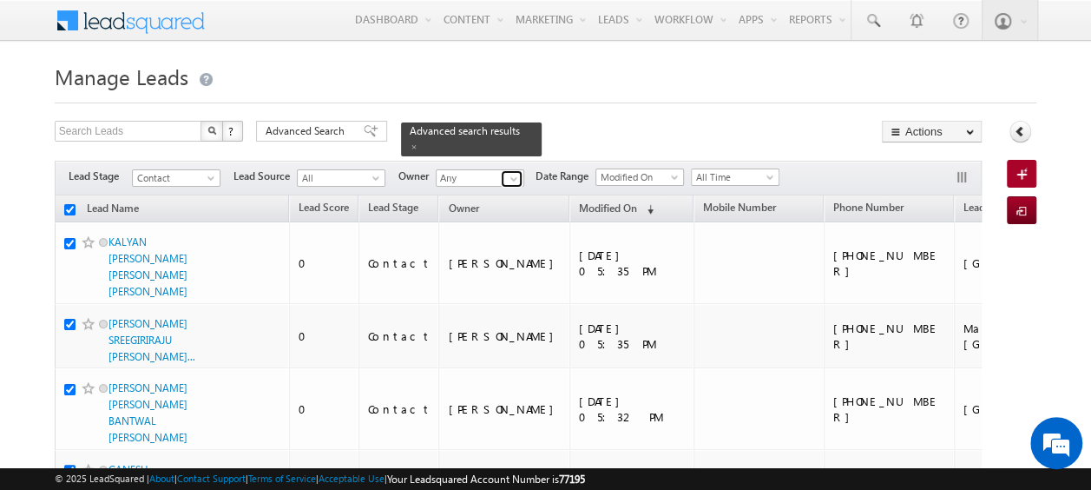
click at [517, 172] on span at bounding box center [514, 179] width 14 height 14
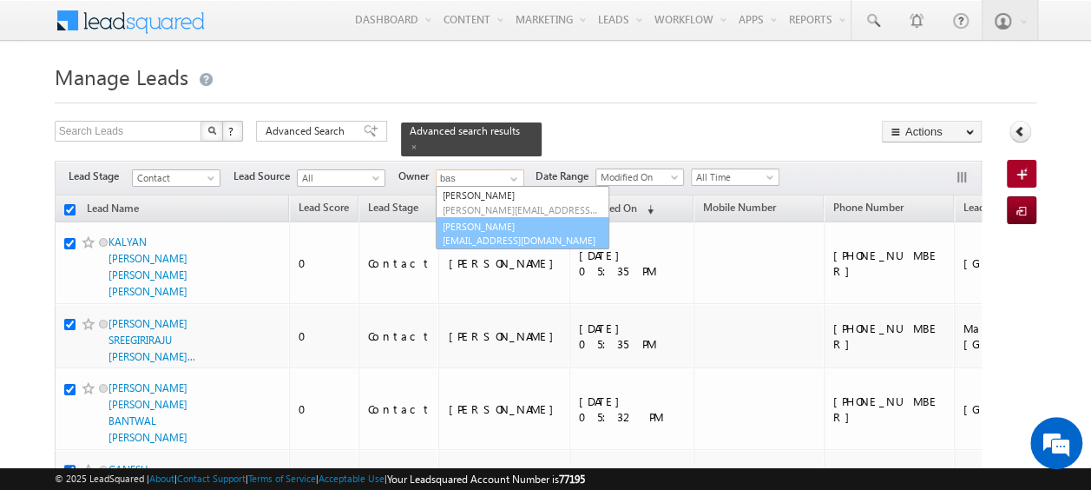
click at [483, 217] on link "Shaik Basha shaik.basha@indglobal.ae" at bounding box center [523, 233] width 174 height 33
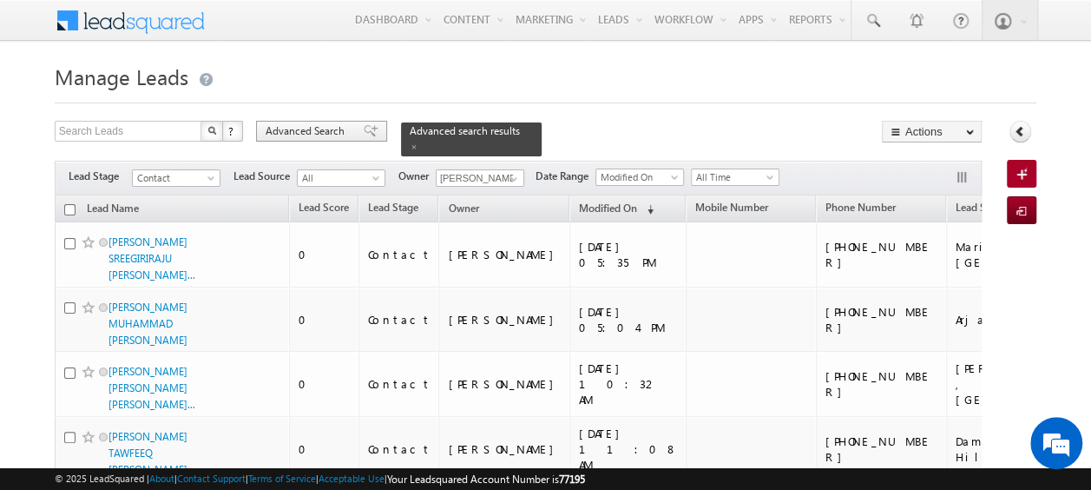
click at [332, 123] on span "Advanced Search" at bounding box center [308, 131] width 84 height 16
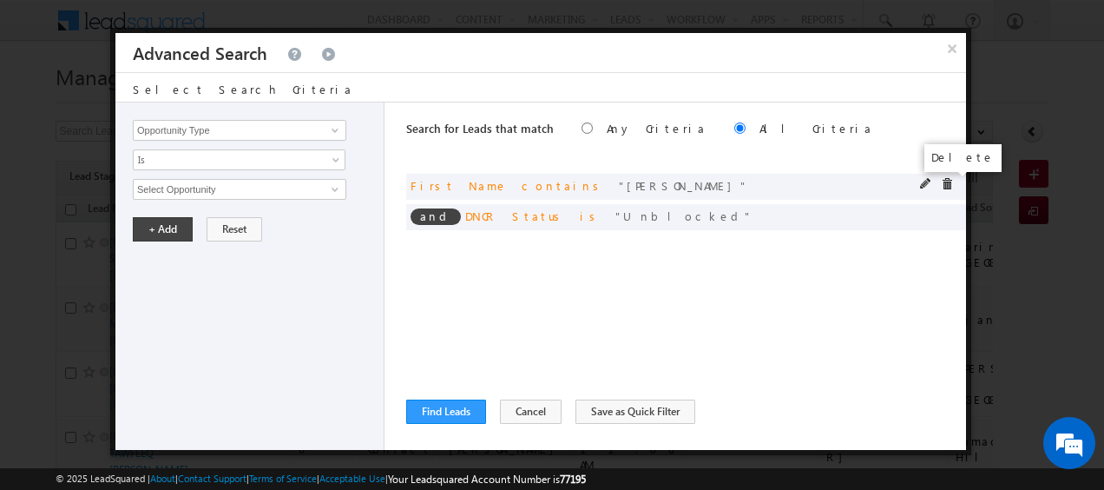
click at [946, 182] on span at bounding box center [947, 184] width 12 height 12
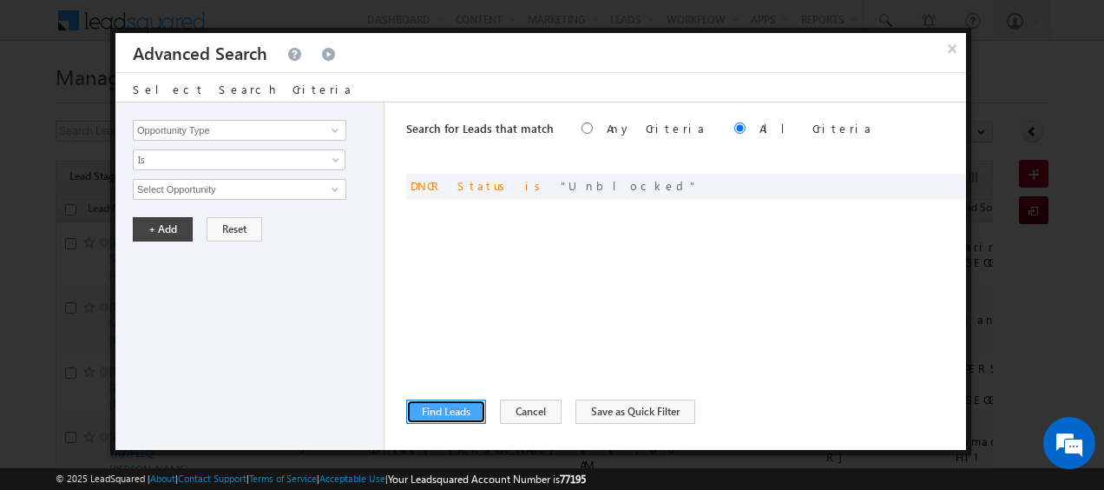
click at [458, 403] on button "Find Leads" at bounding box center [446, 411] width 80 height 24
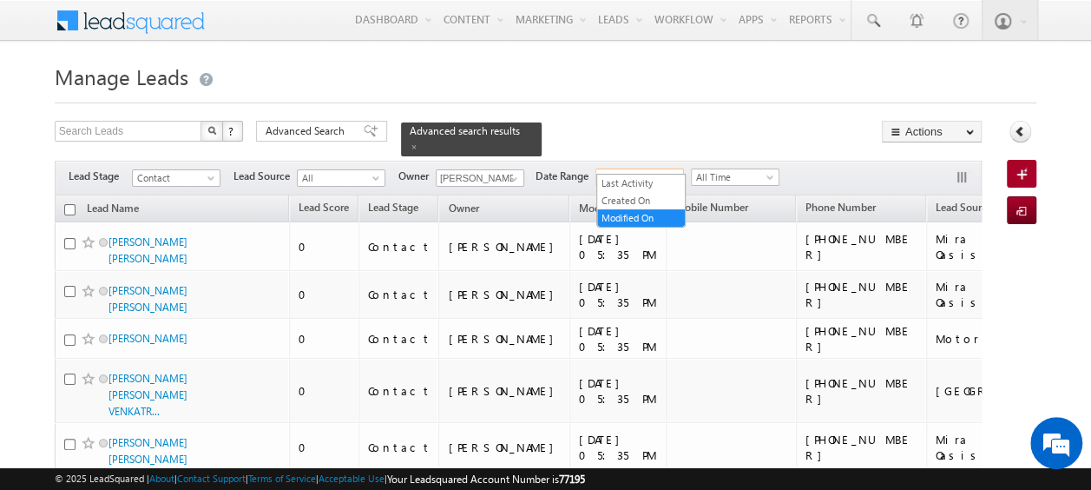
click at [674, 174] on span at bounding box center [676, 181] width 14 height 14
click at [721, 124] on div "Search Leads X ? 800 results found Advanced Search Advanced Search Advanced sea…" at bounding box center [518, 139] width 927 height 36
click at [66, 204] on input "checkbox" at bounding box center [69, 209] width 11 height 11
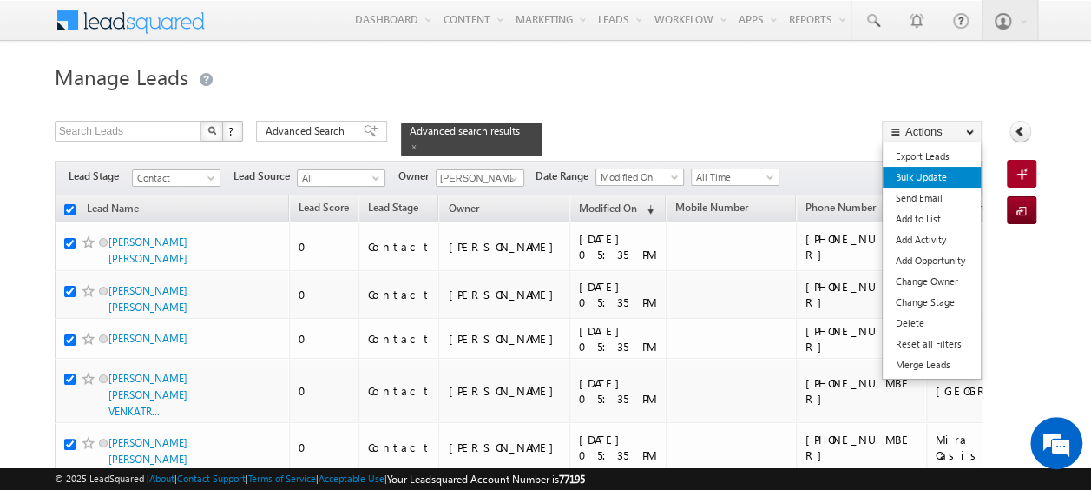
click at [930, 175] on link "Bulk Update" at bounding box center [932, 177] width 98 height 21
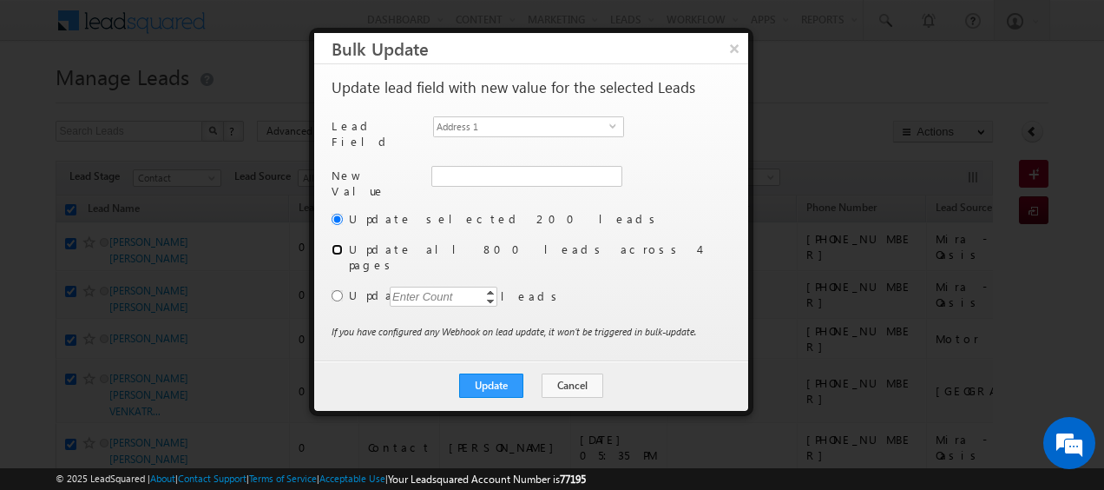
click at [340, 244] on input "radio" at bounding box center [337, 249] width 11 height 11
click at [619, 129] on span "select" at bounding box center [617, 132] width 14 height 30
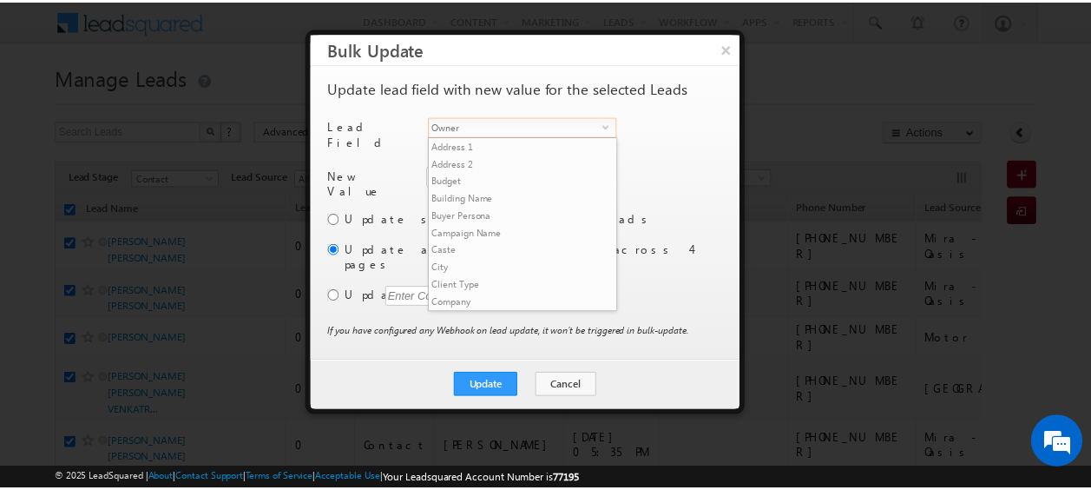
scroll to position [661, 0]
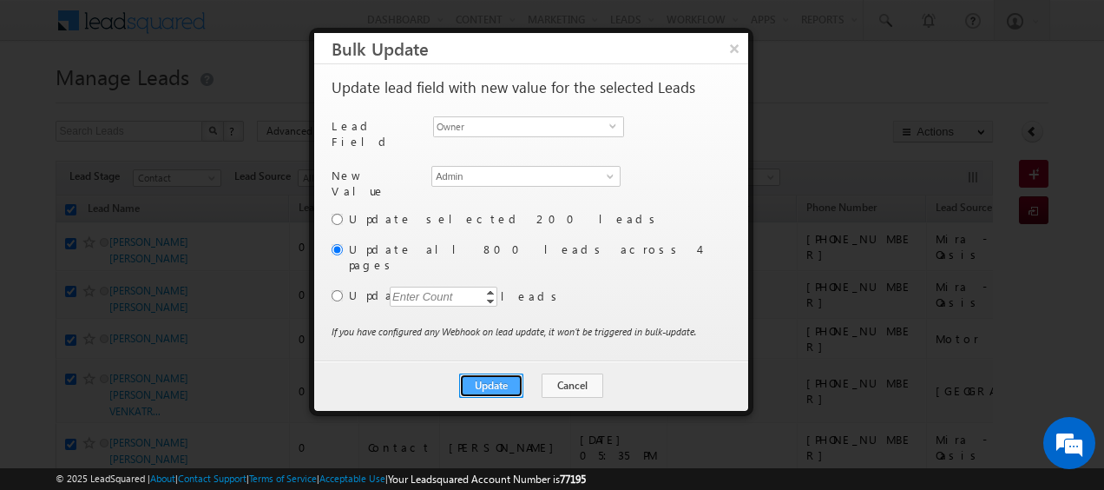
click at [487, 373] on button "Update" at bounding box center [491, 385] width 64 height 24
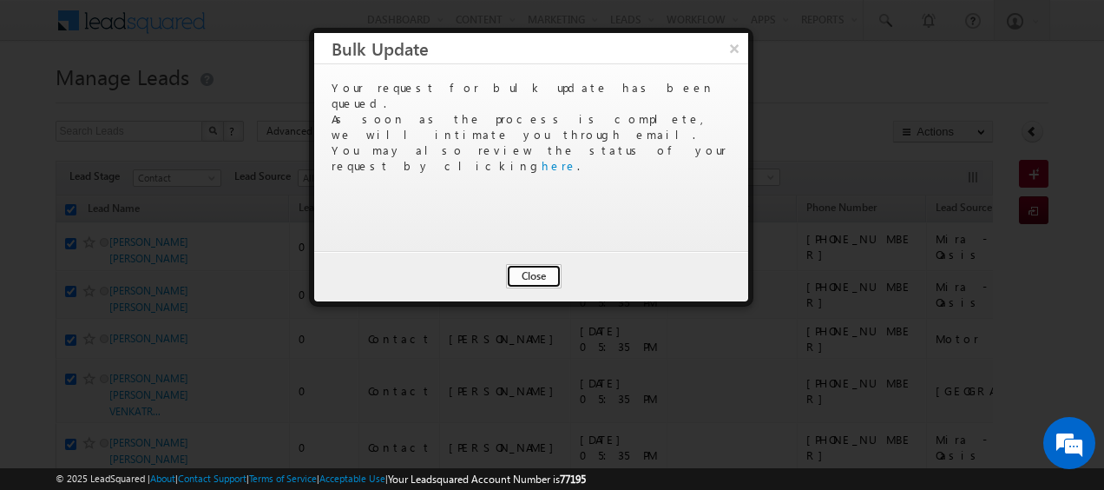
click at [538, 276] on button "Close" at bounding box center [534, 276] width 56 height 24
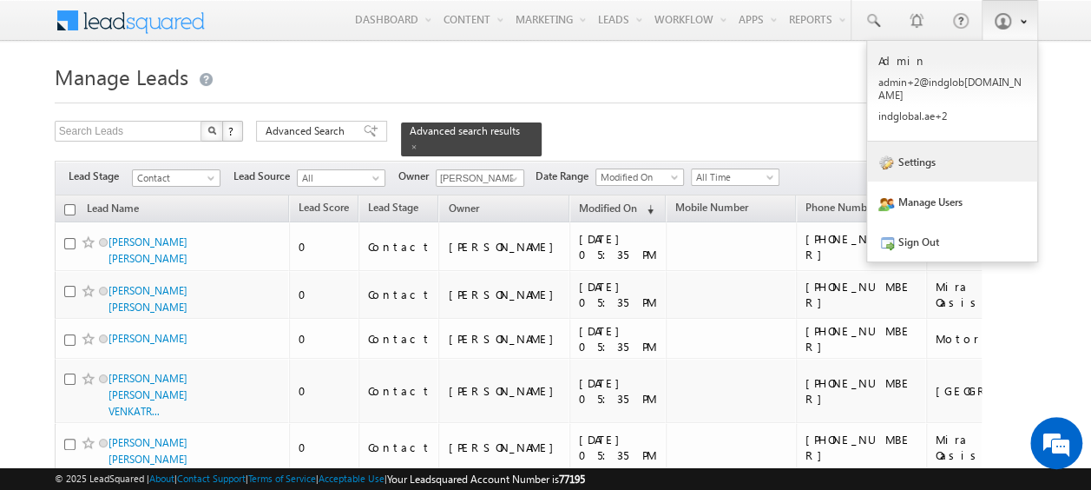
click at [941, 160] on link "Settings" at bounding box center [952, 162] width 170 height 40
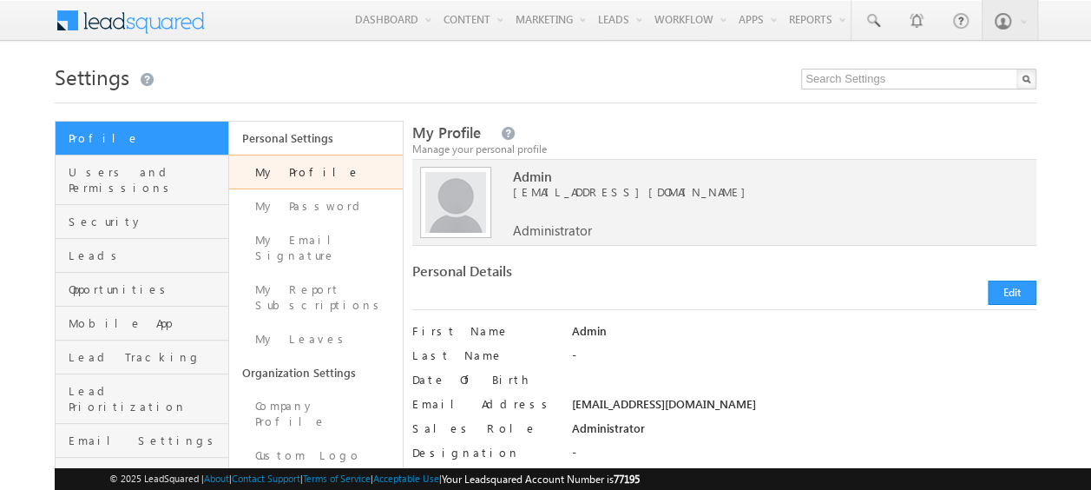
click at [289, 472] on link "Request History" at bounding box center [316, 496] width 174 height 49
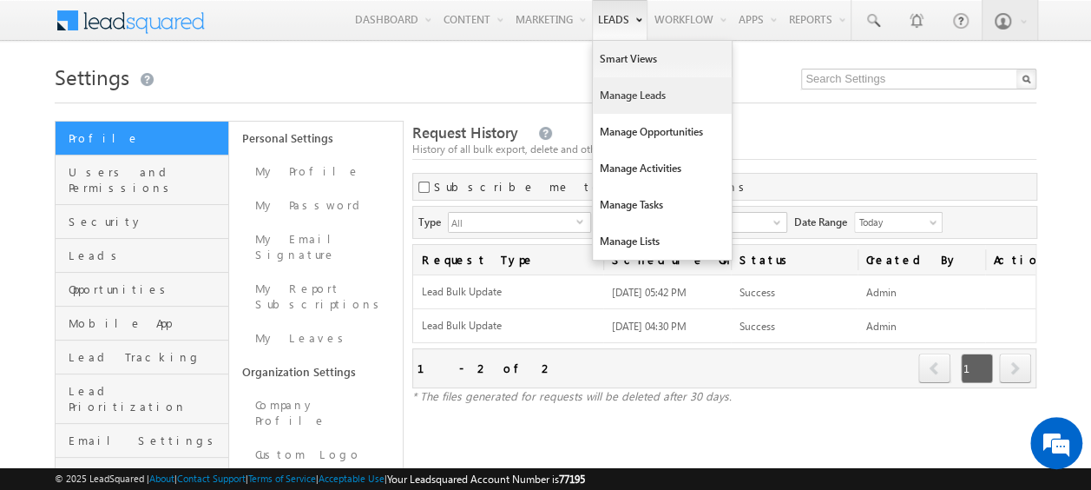
click at [625, 104] on link "Manage Leads" at bounding box center [662, 95] width 139 height 36
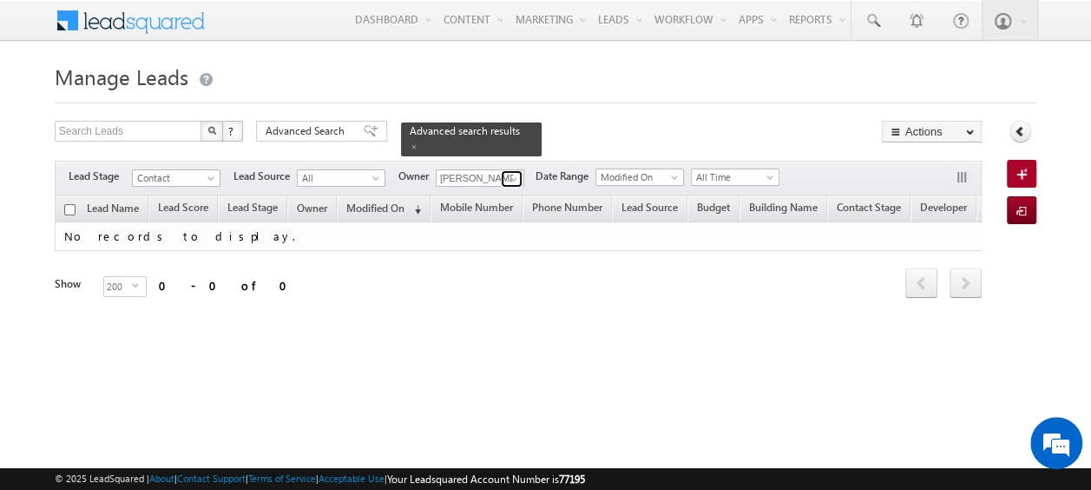
click at [504, 170] on link at bounding box center [512, 178] width 22 height 17
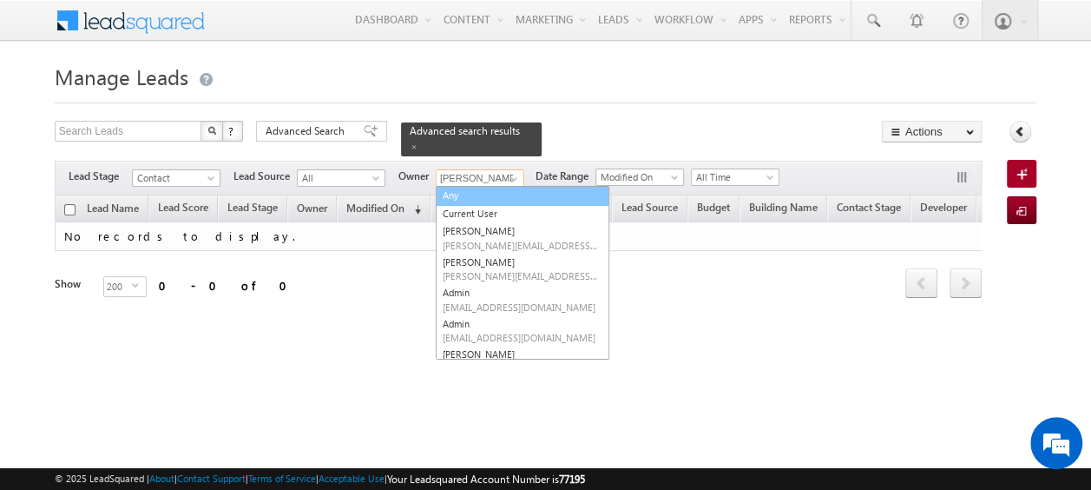
click at [486, 186] on link "Any" at bounding box center [523, 196] width 174 height 20
type input "Any"
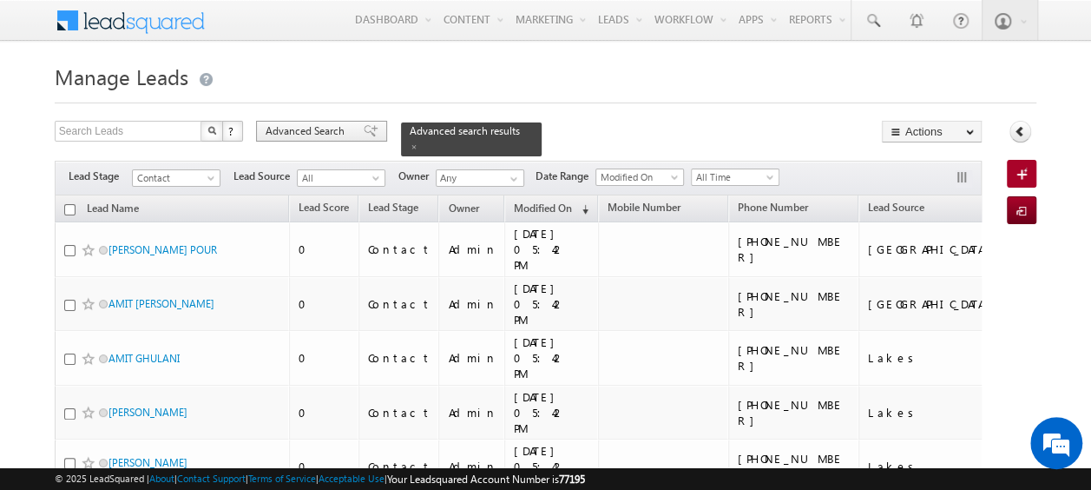
click at [287, 125] on span "Advanced Search" at bounding box center [308, 131] width 84 height 16
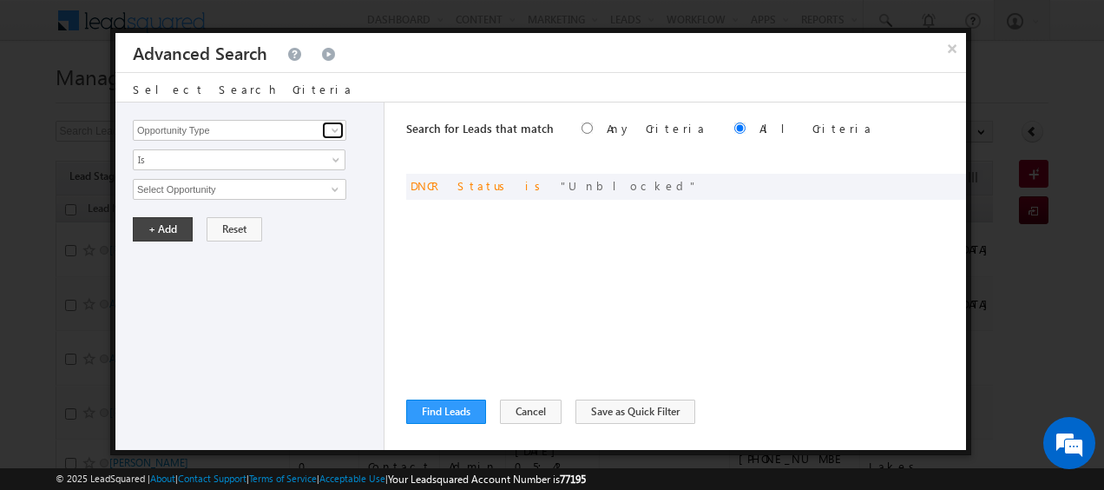
click at [334, 126] on span at bounding box center [335, 130] width 14 height 14
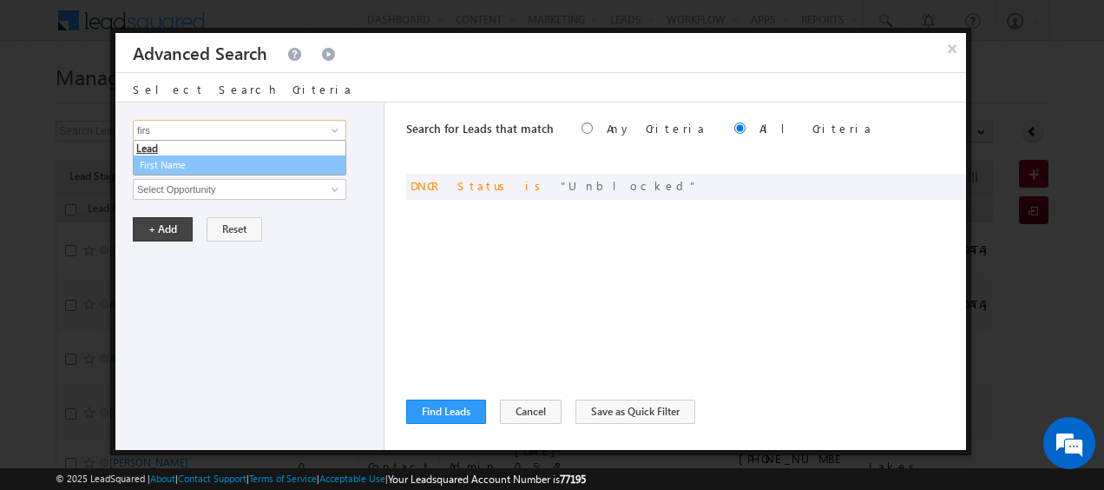
click at [218, 168] on link "First Name" at bounding box center [240, 165] width 214 height 20
type input "First Name"
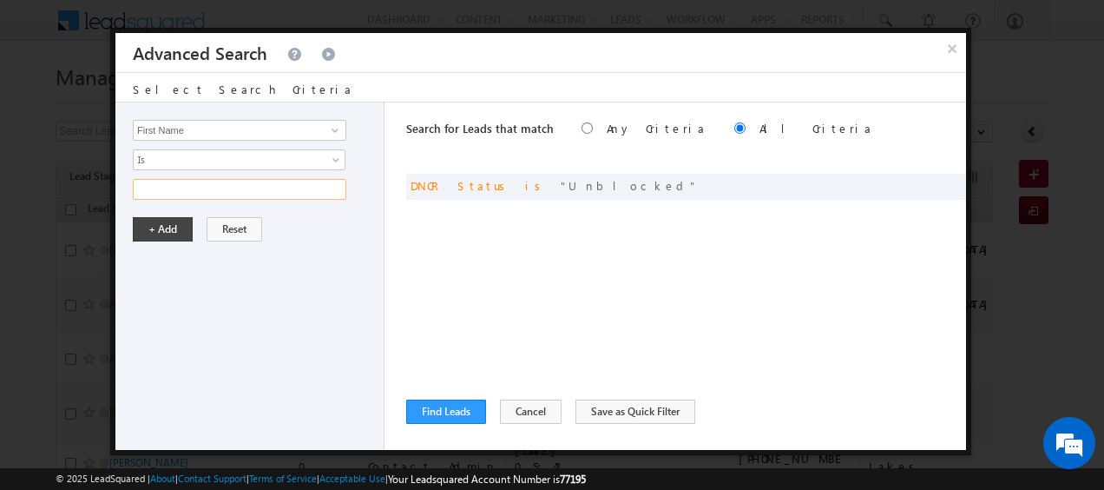
click at [306, 186] on input "text" at bounding box center [240, 189] width 214 height 21
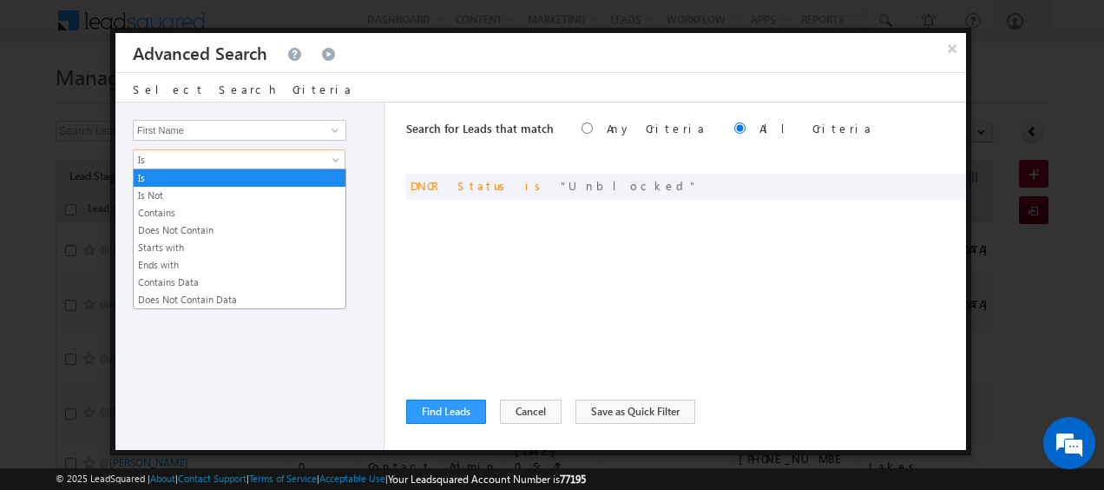
click at [340, 160] on span at bounding box center [338, 163] width 14 height 14
click at [228, 211] on link "Contains" at bounding box center [240, 213] width 212 height 16
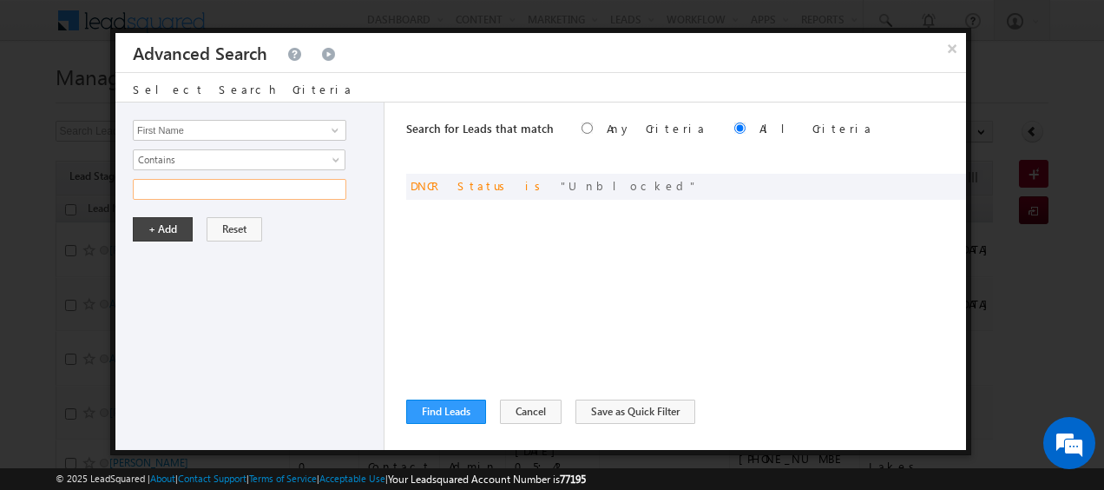
click at [219, 193] on input "text" at bounding box center [240, 189] width 214 height 21
type input "rao"
click at [155, 221] on button "+ Add" at bounding box center [163, 229] width 60 height 24
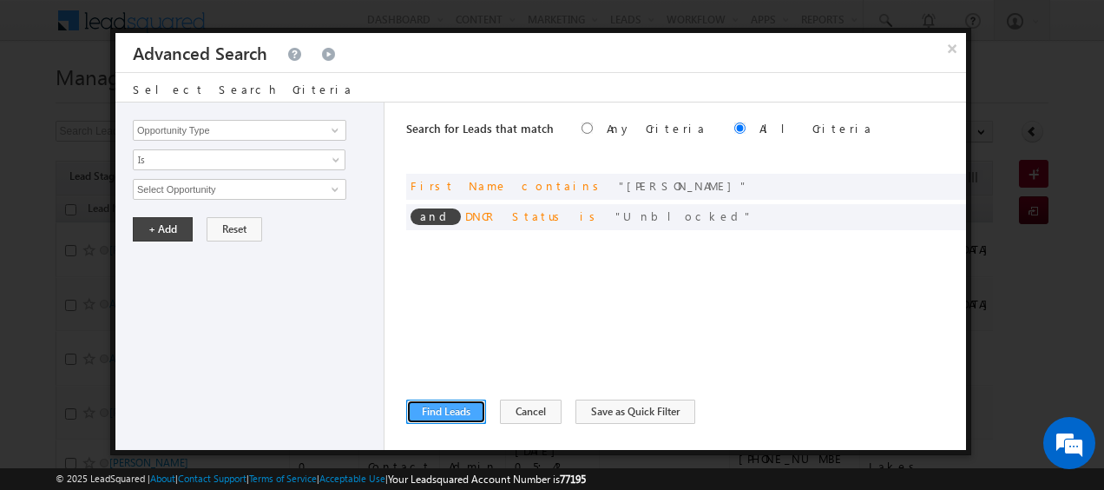
click at [448, 405] on button "Find Leads" at bounding box center [446, 411] width 80 height 24
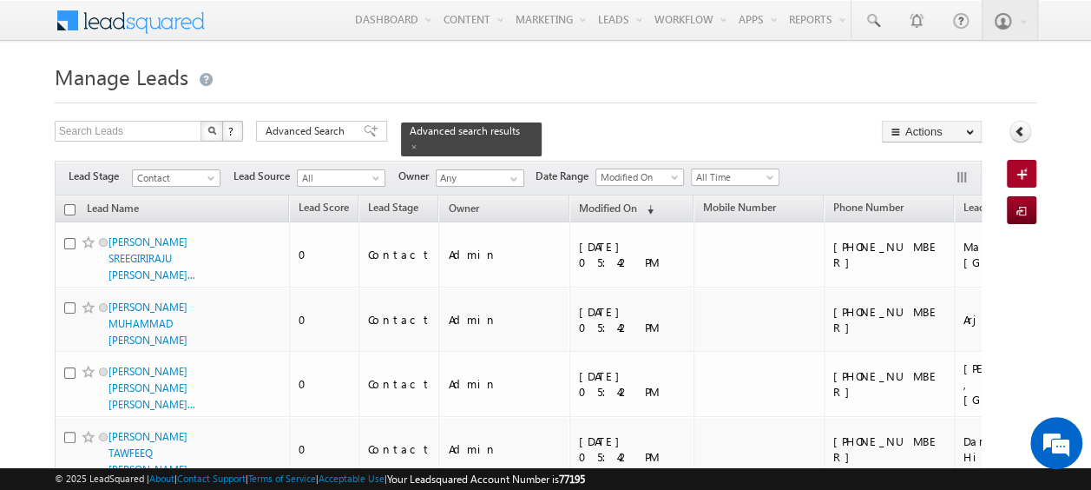
click at [71, 204] on input "checkbox" at bounding box center [69, 209] width 11 height 11
checkbox input "true"
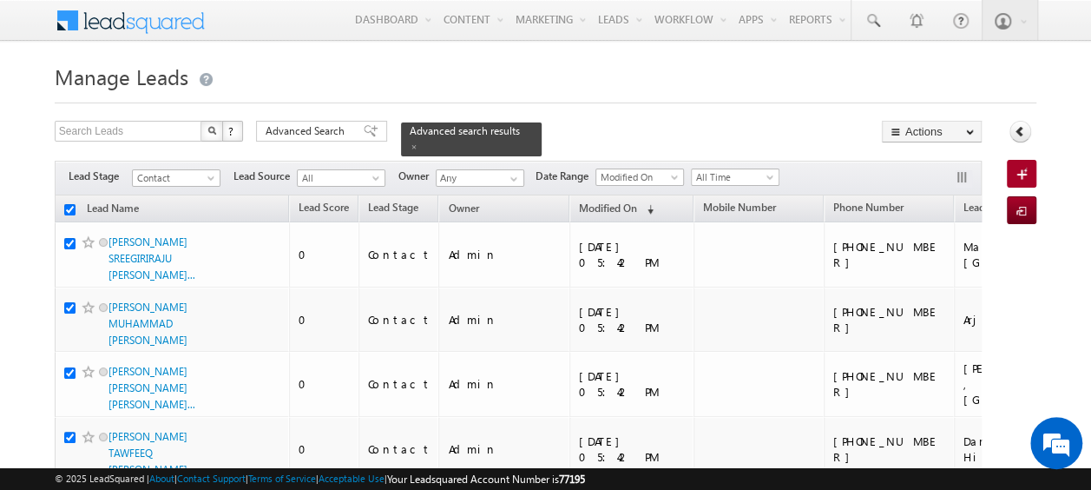
checkbox input "true"
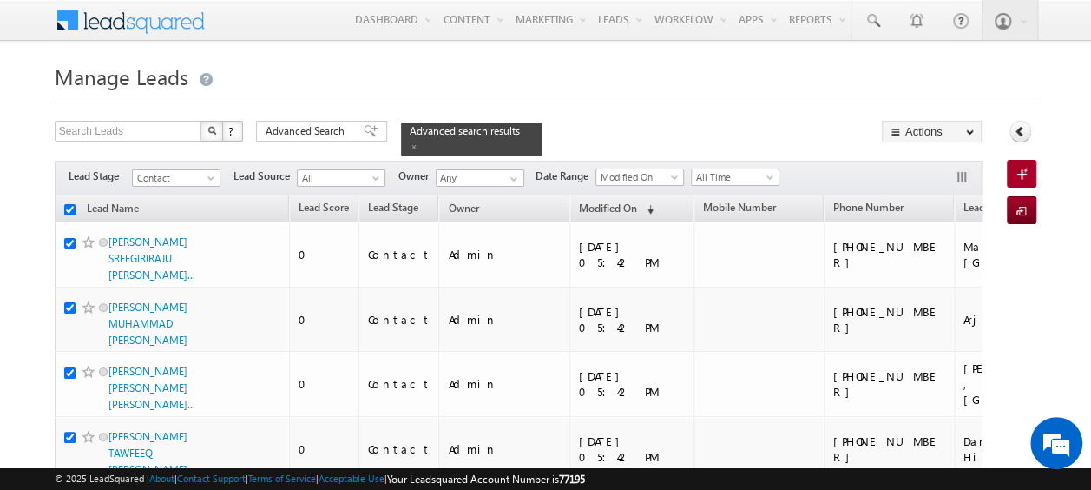
checkbox input "true"
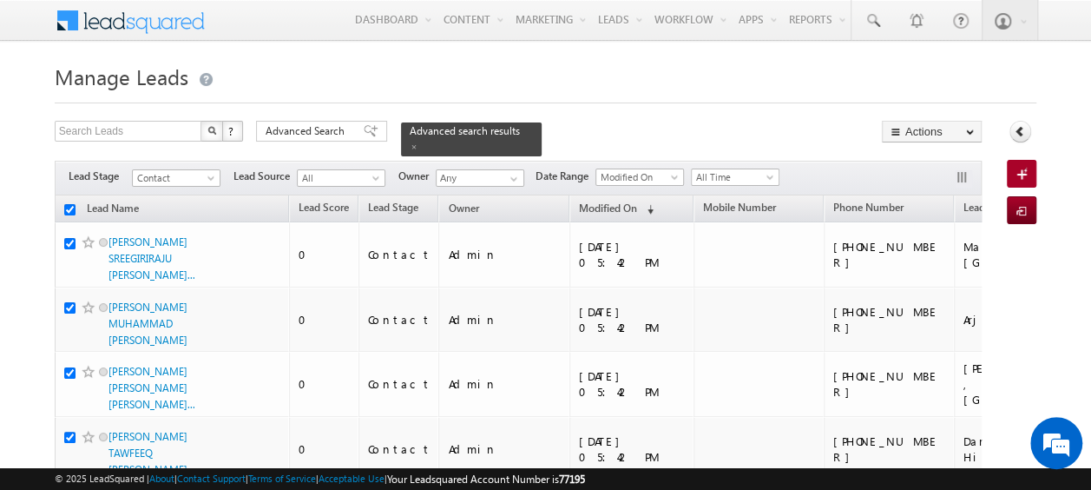
checkbox input "true"
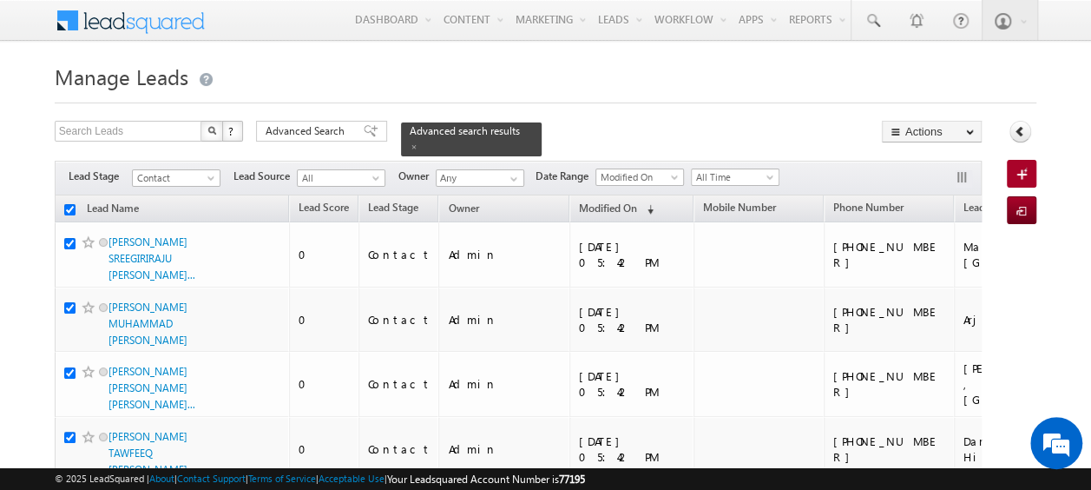
checkbox input "true"
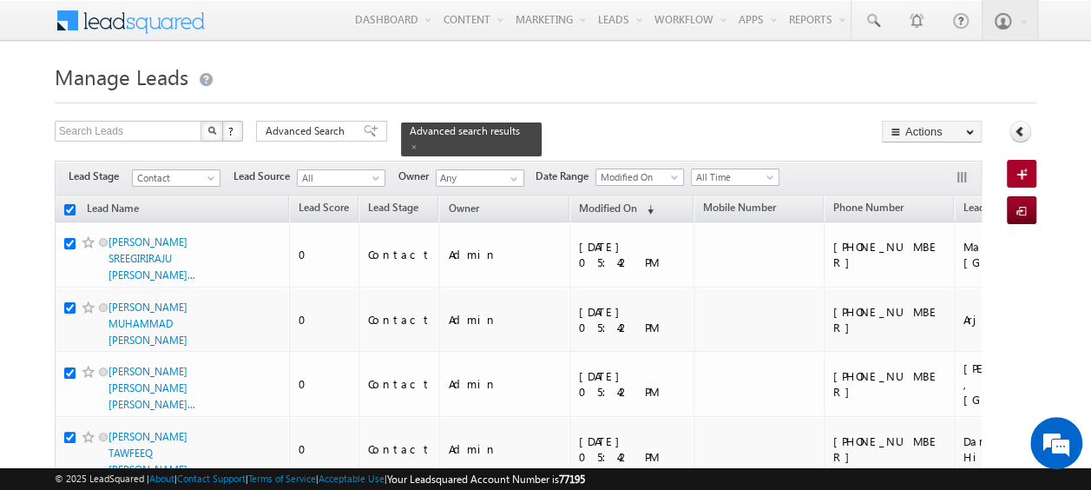
checkbox input "true"
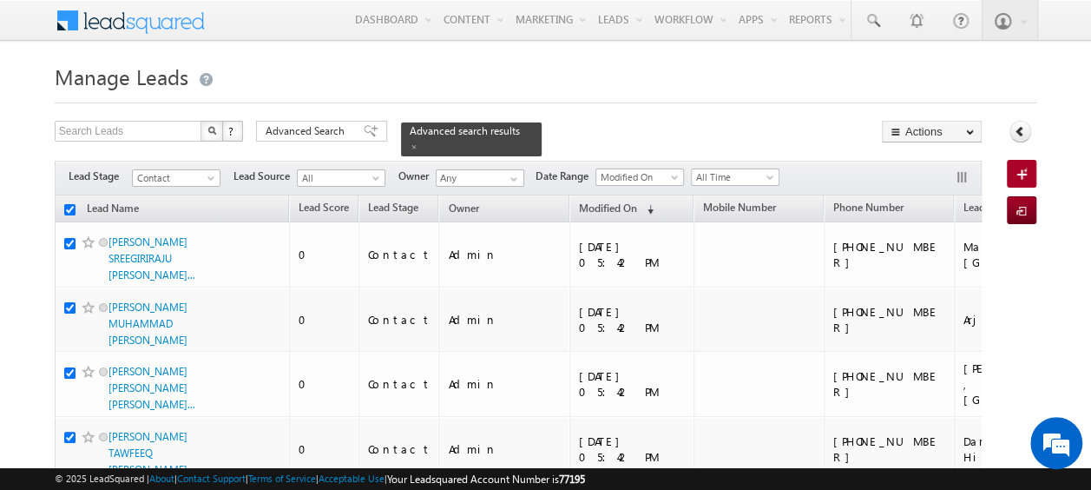
checkbox input "true"
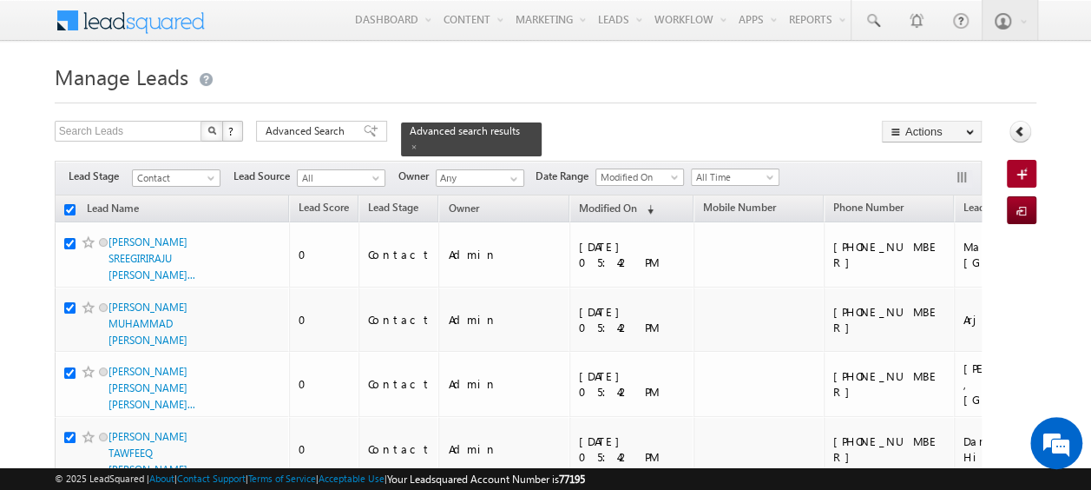
checkbox input "true"
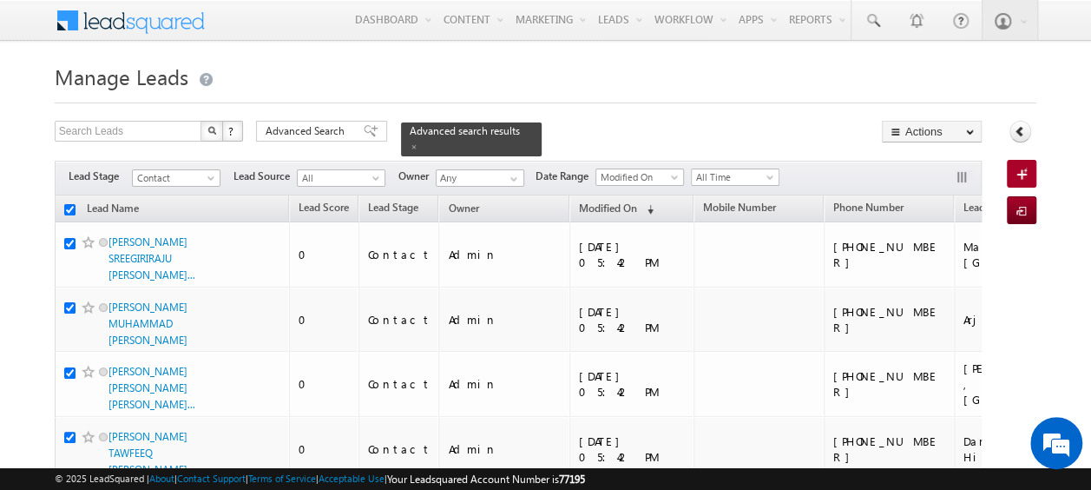
checkbox input "true"
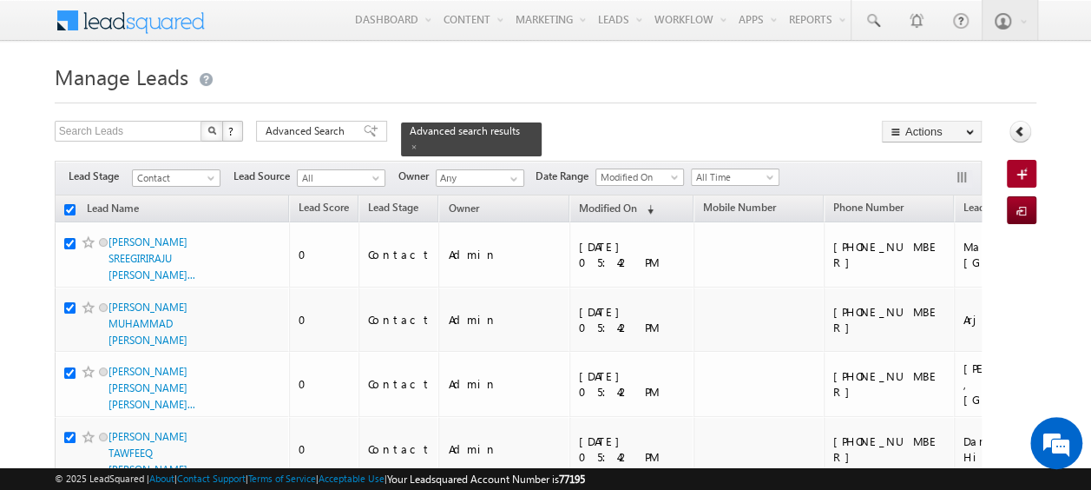
checkbox input "true"
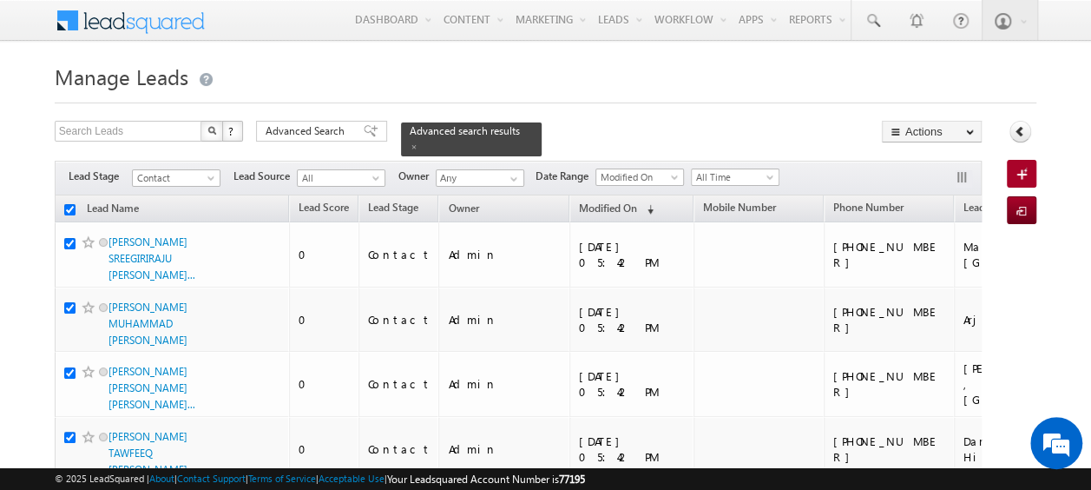
checkbox input "true"
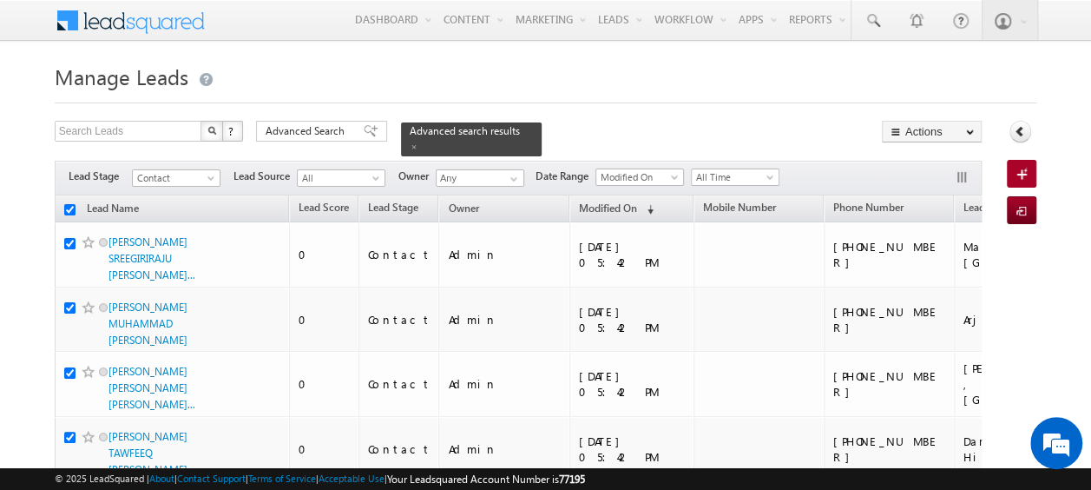
checkbox input "true"
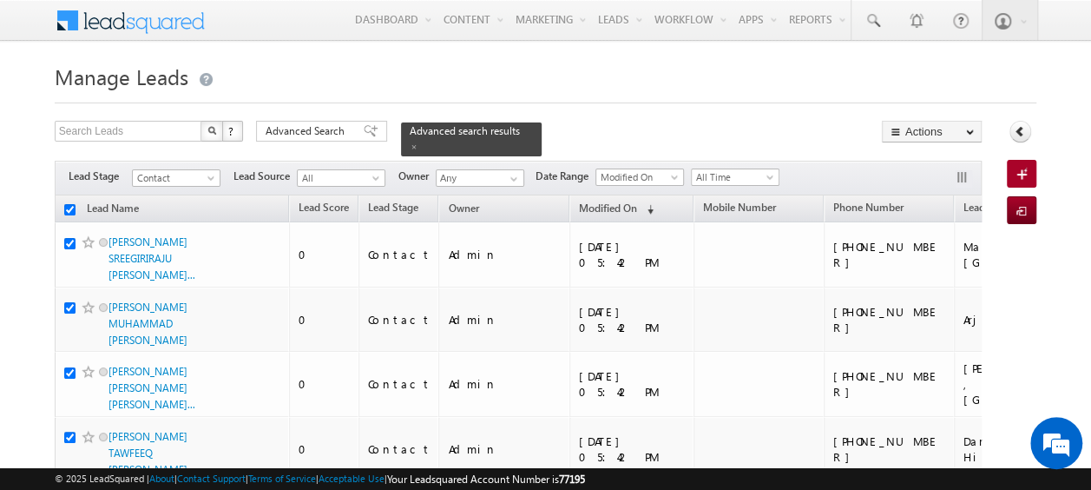
checkbox input "true"
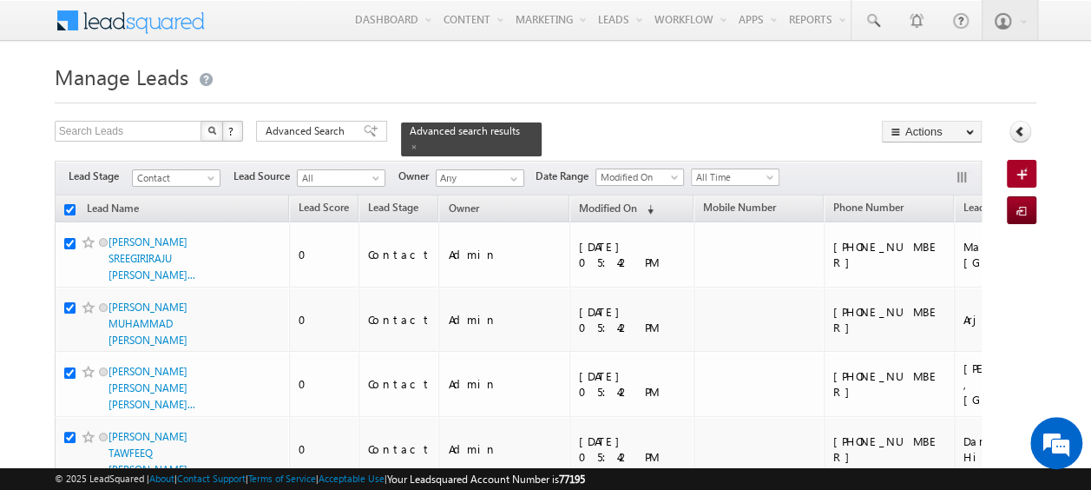
checkbox input "true"
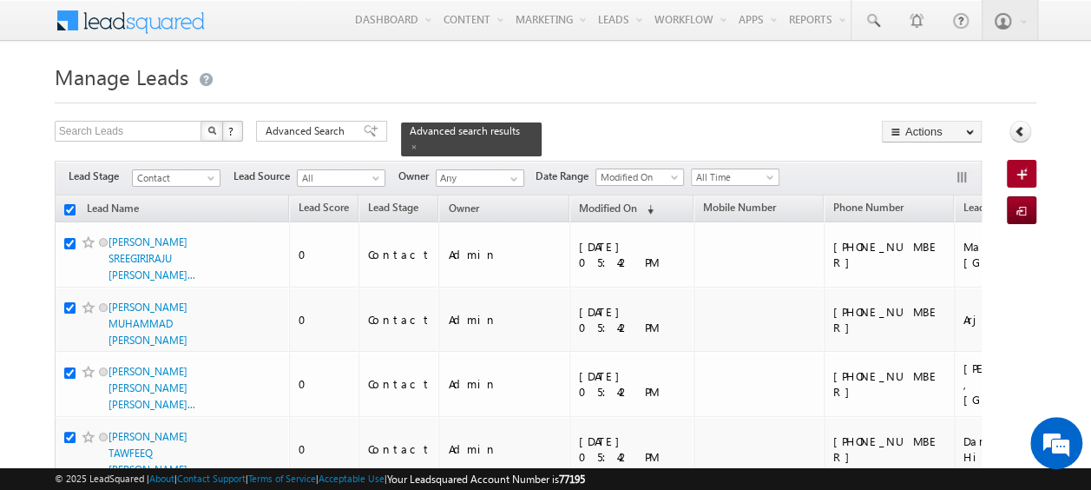
checkbox input "true"
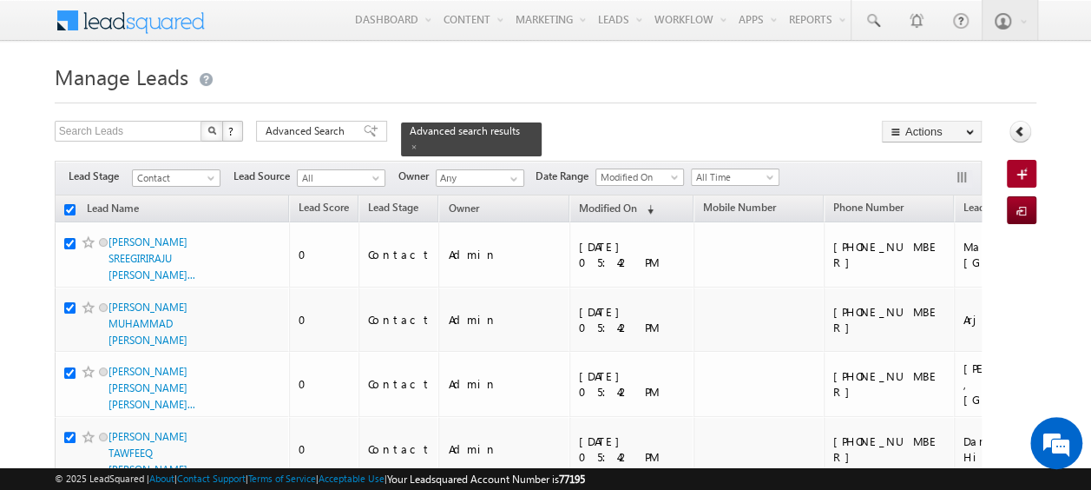
checkbox input "true"
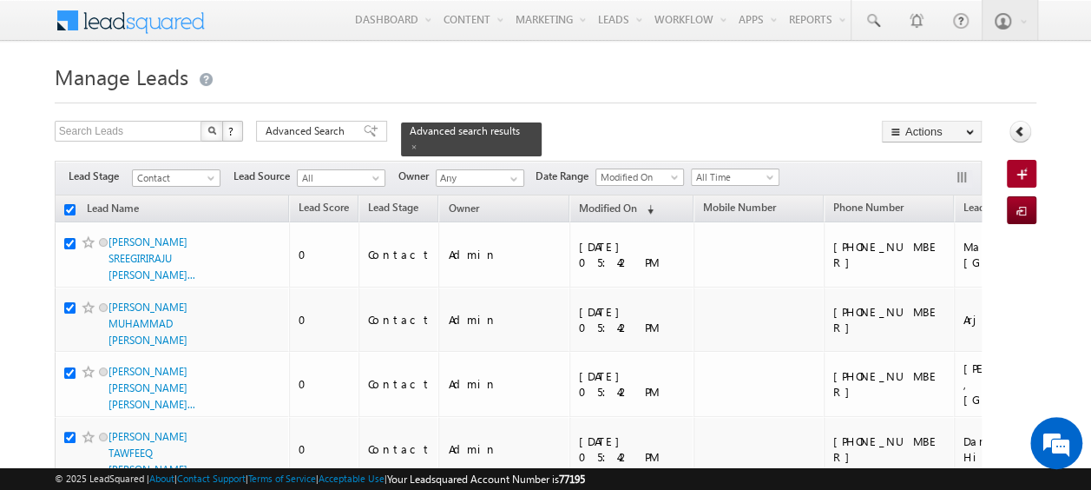
checkbox input "true"
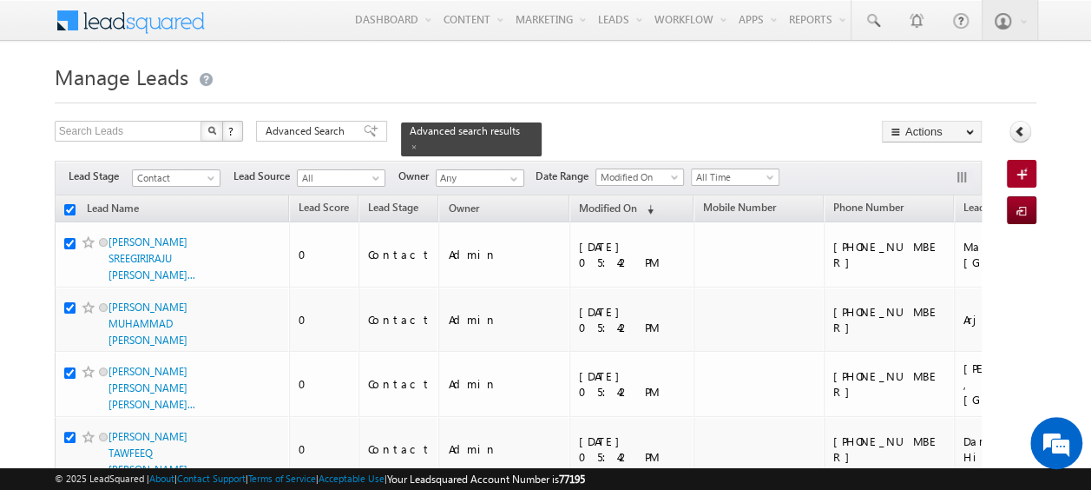
checkbox input "true"
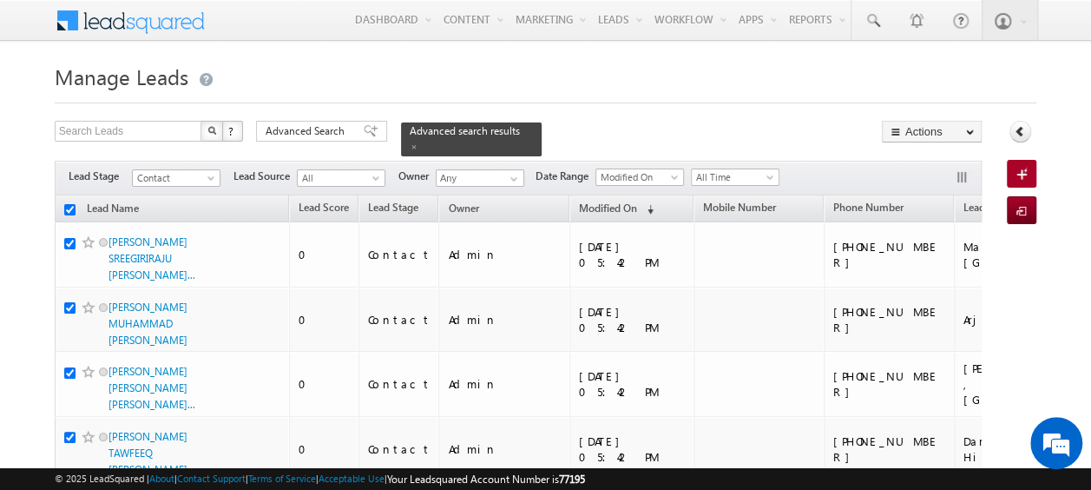
checkbox input "true"
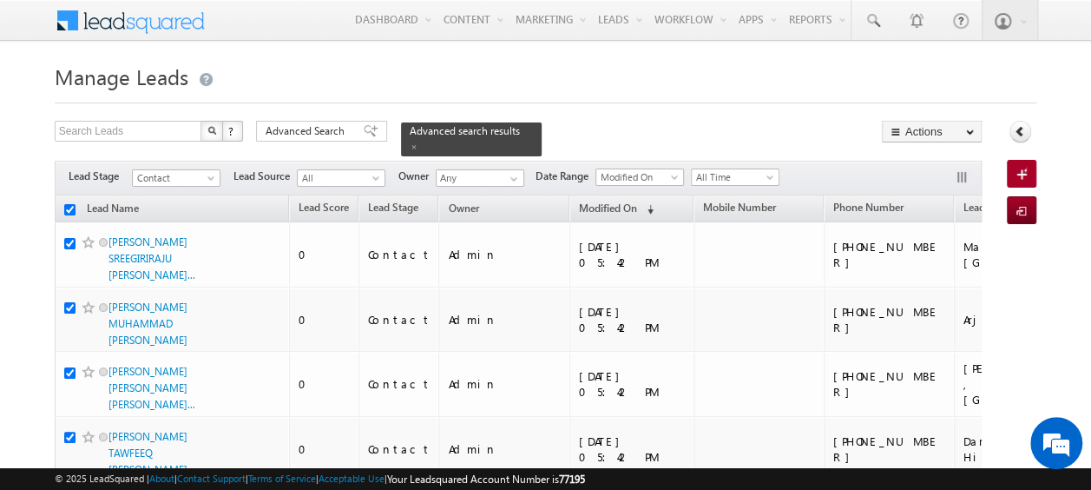
checkbox input "true"
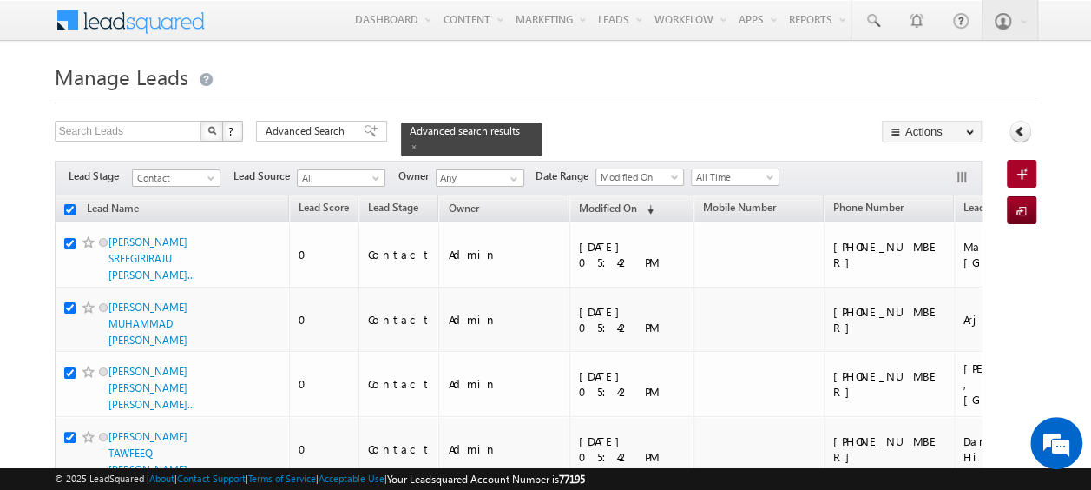
checkbox input "true"
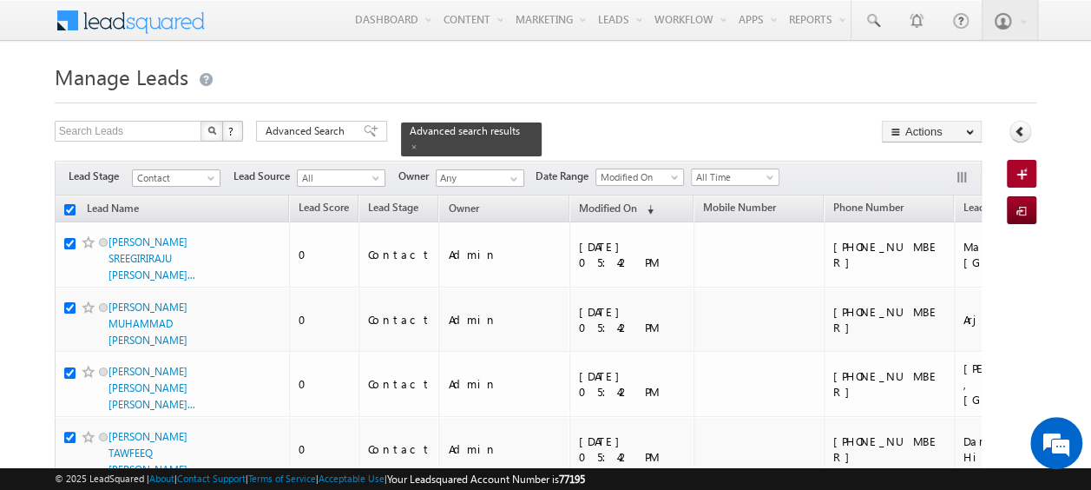
checkbox input "true"
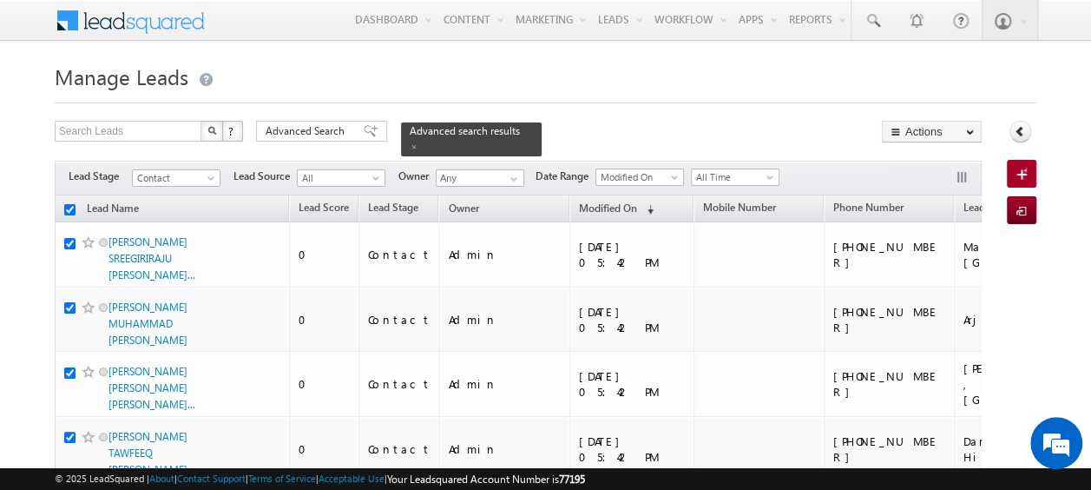
checkbox input "true"
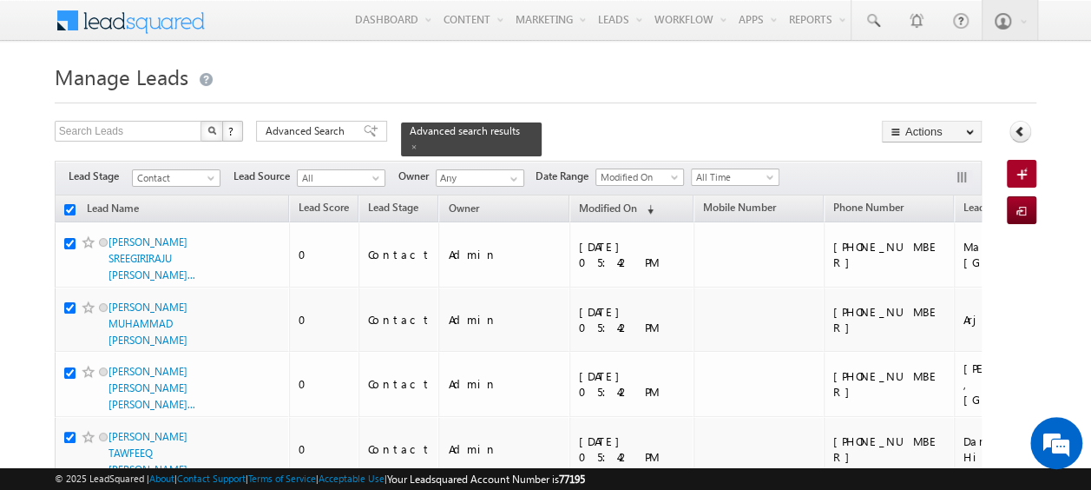
checkbox input "true"
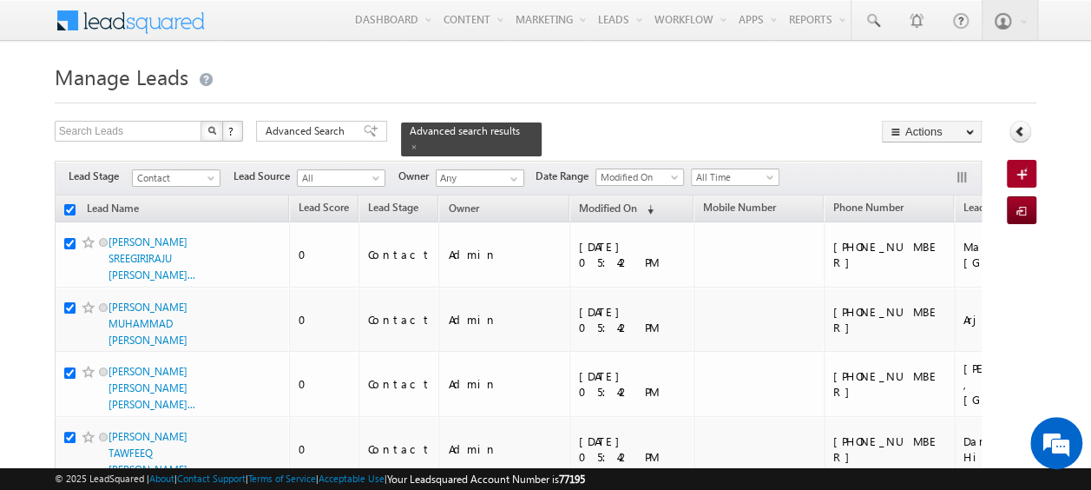
checkbox input "true"
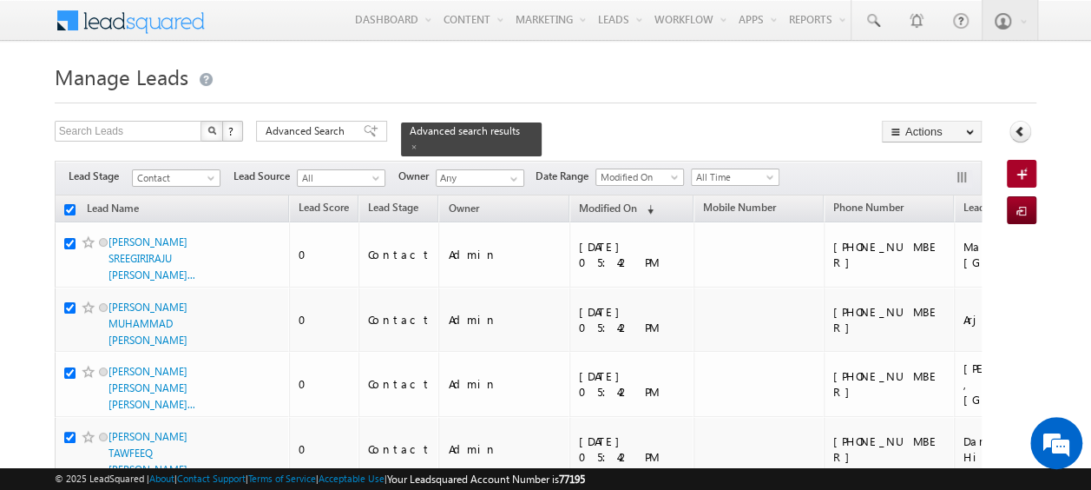
checkbox input "true"
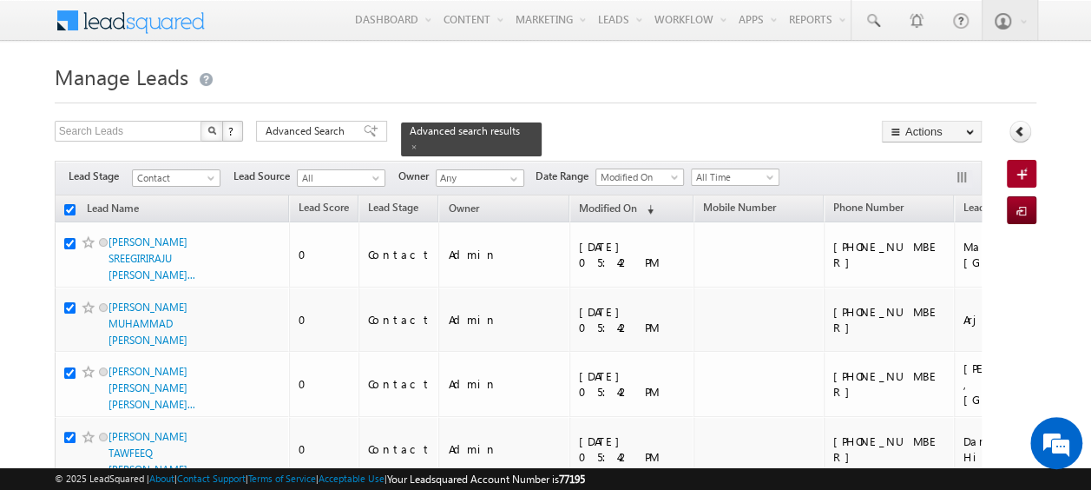
checkbox input "true"
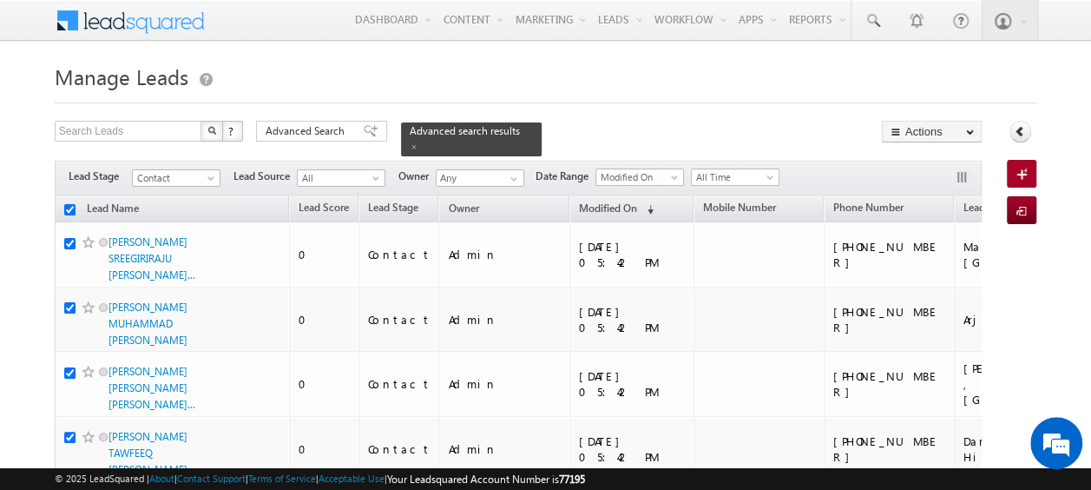
checkbox input "true"
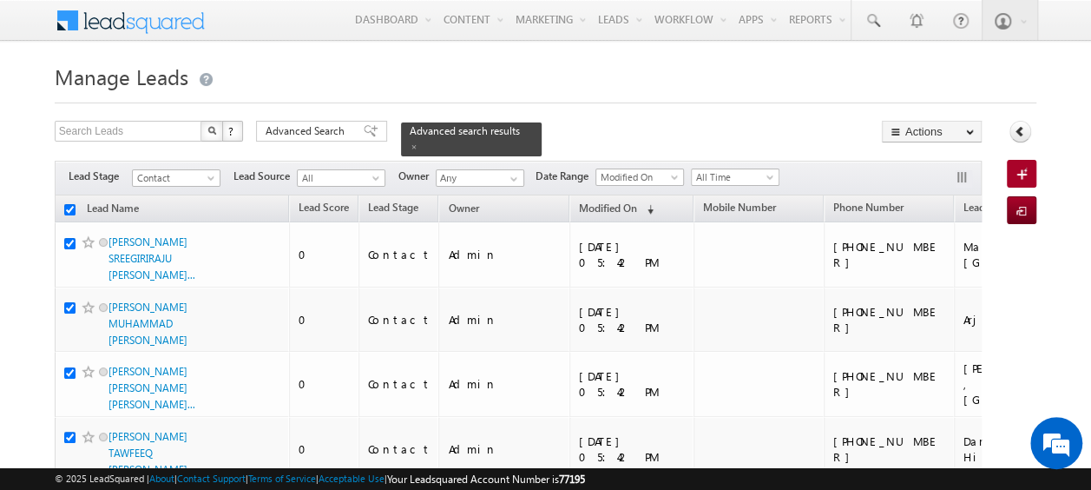
checkbox input "true"
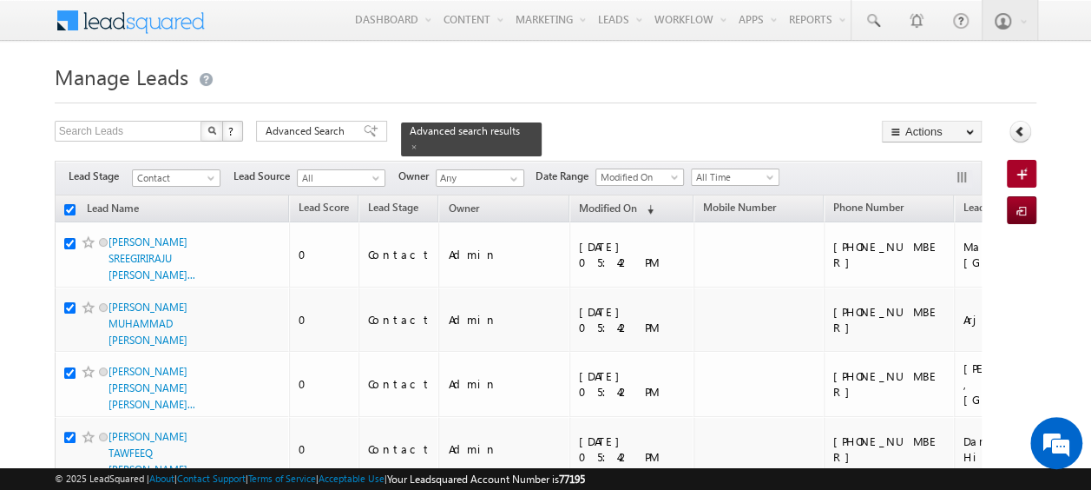
checkbox input "true"
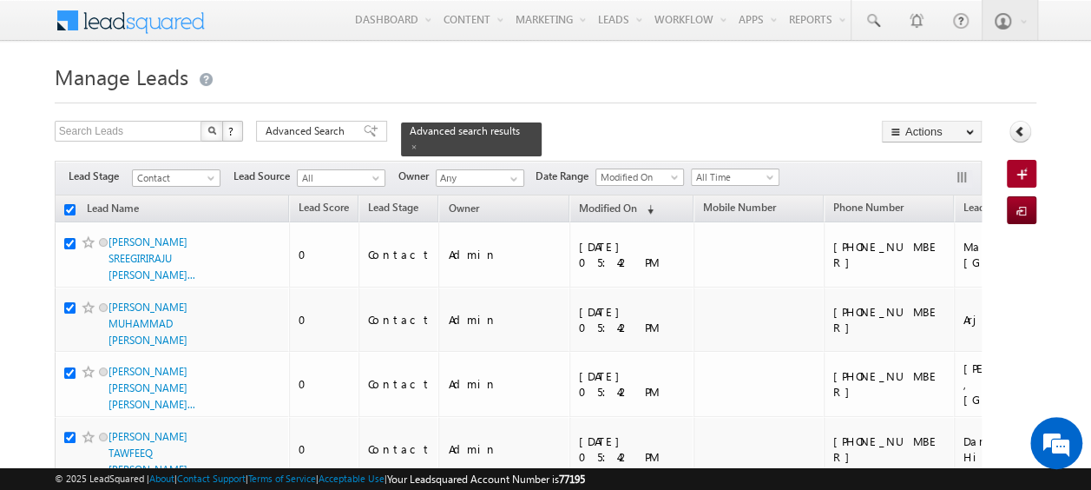
checkbox input "true"
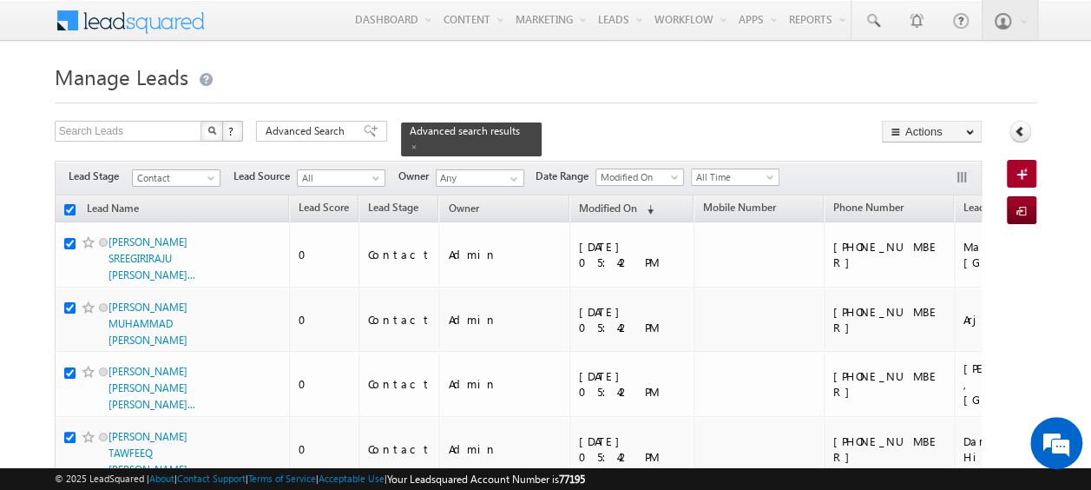
checkbox input "true"
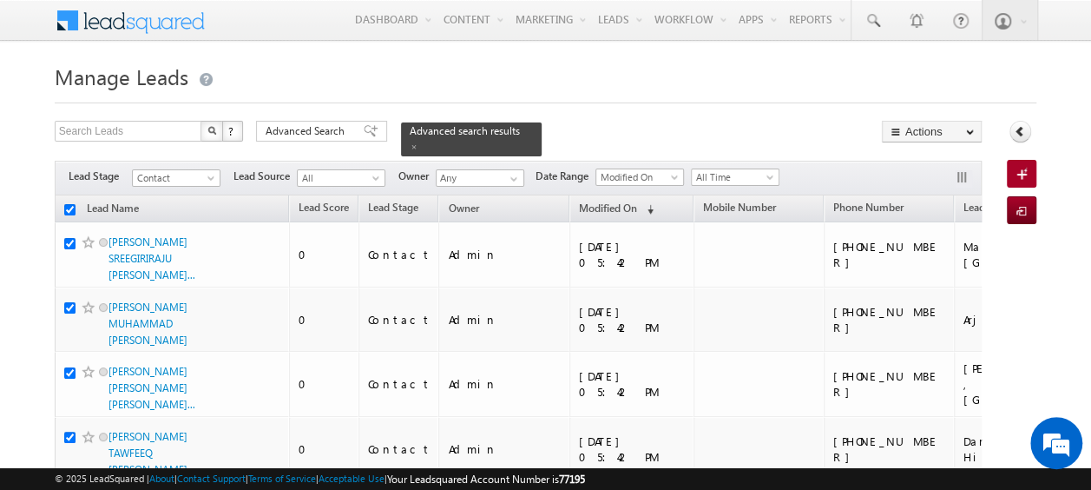
checkbox input "true"
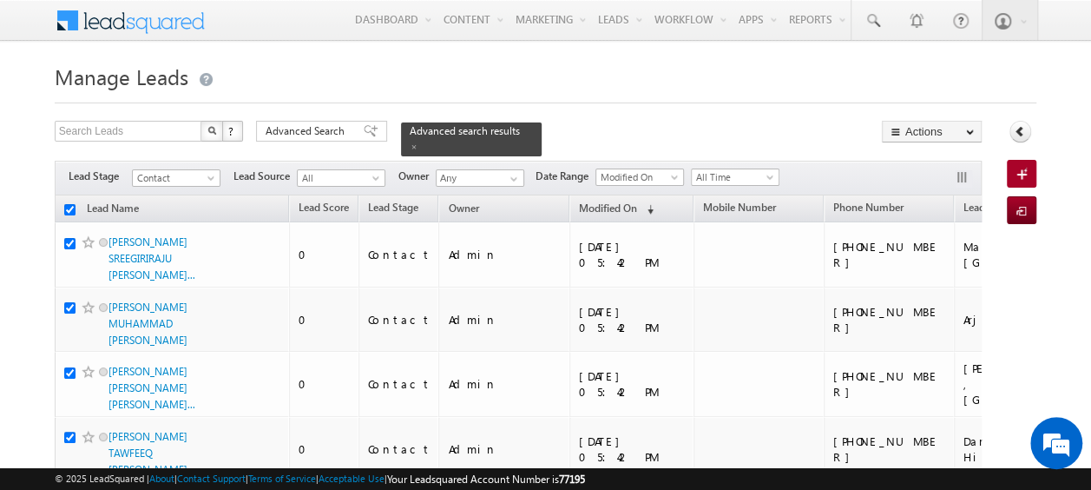
checkbox input "true"
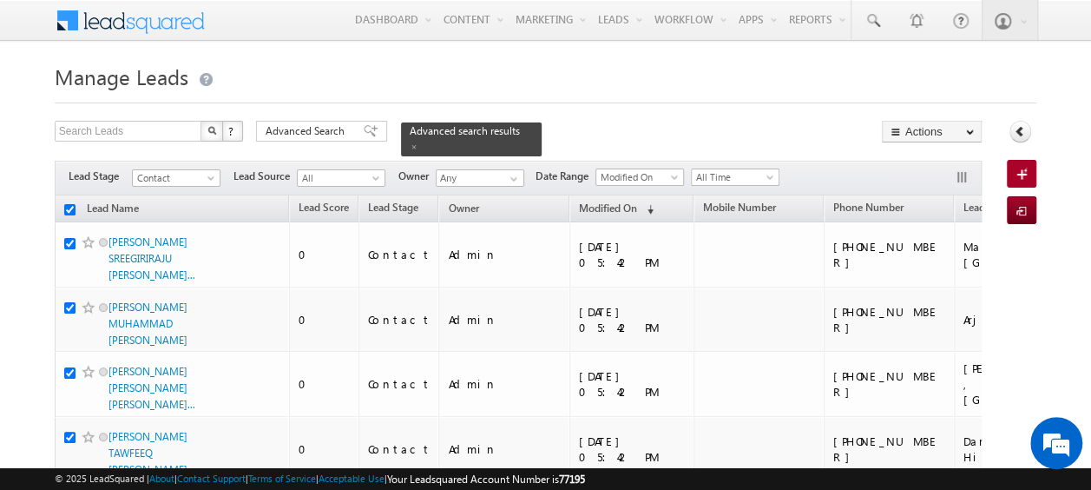
checkbox input "true"
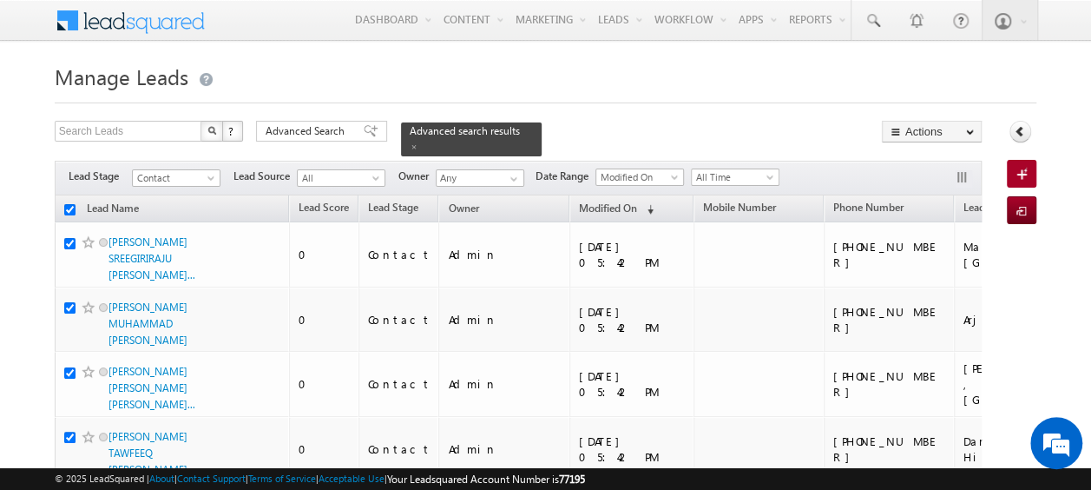
checkbox input "true"
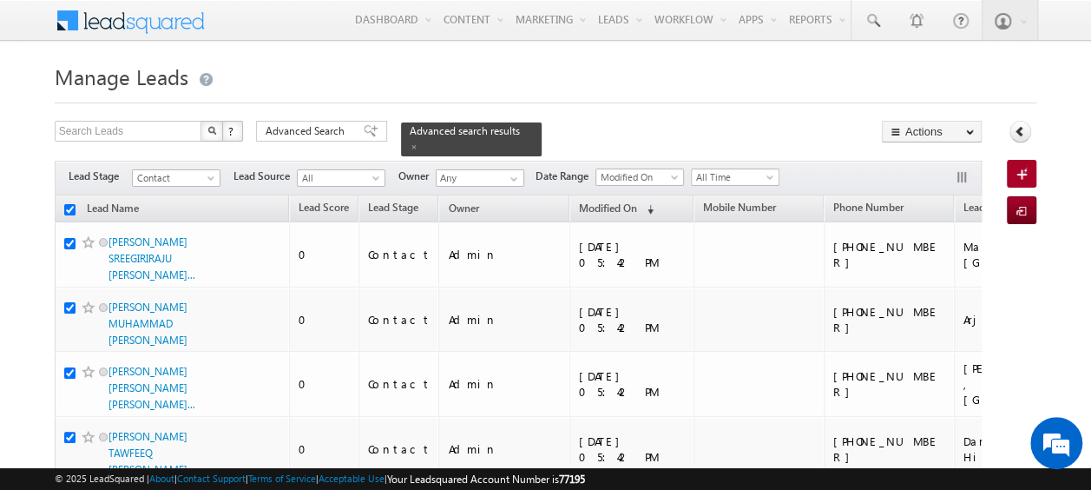
checkbox input "true"
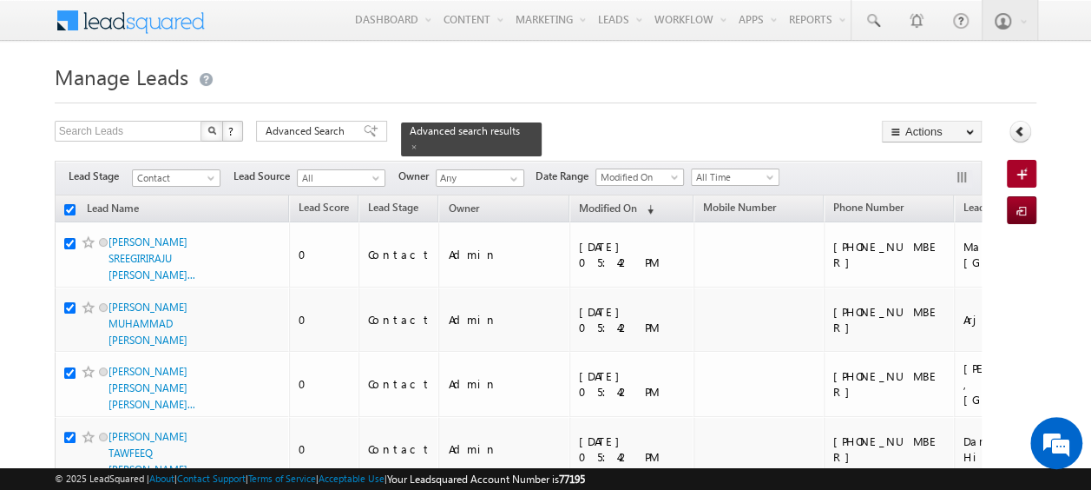
checkbox input "true"
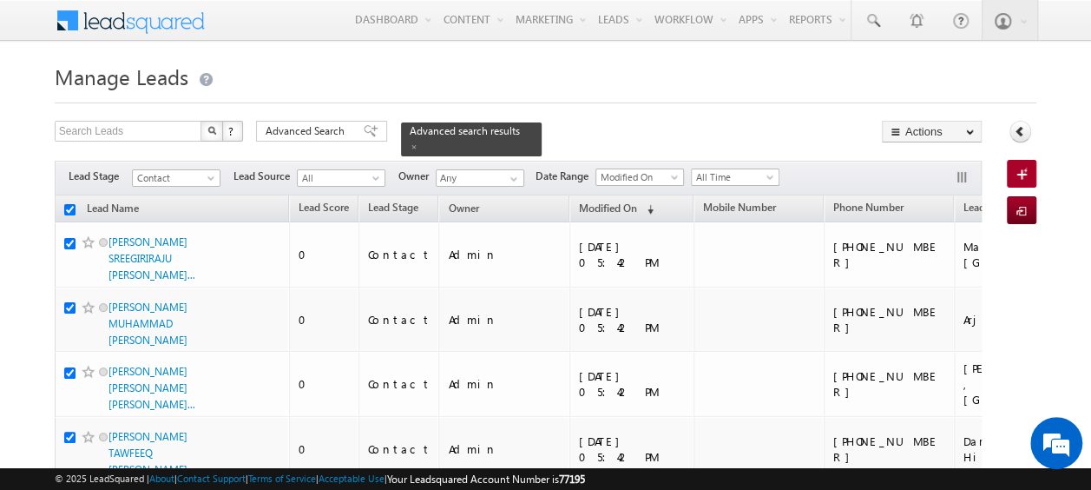
checkbox input "true"
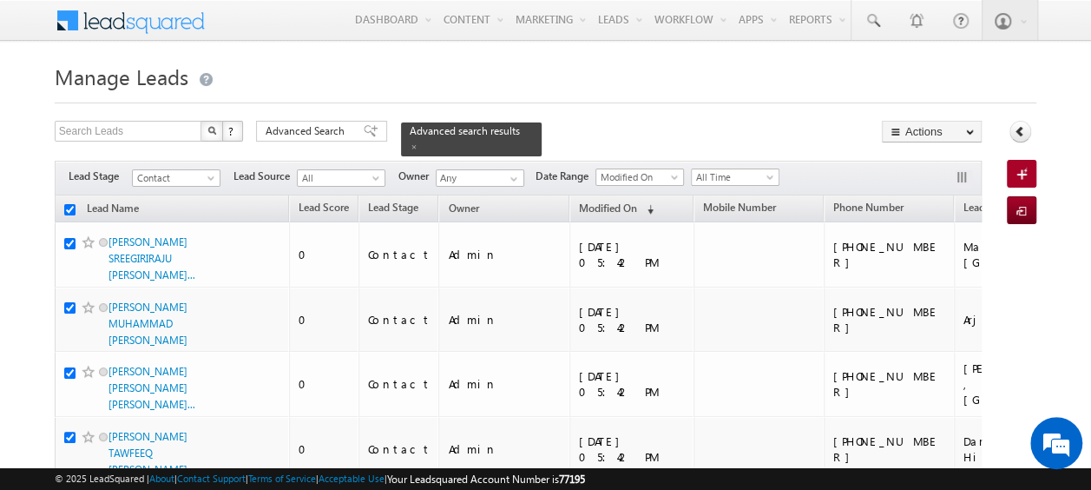
checkbox input "true"
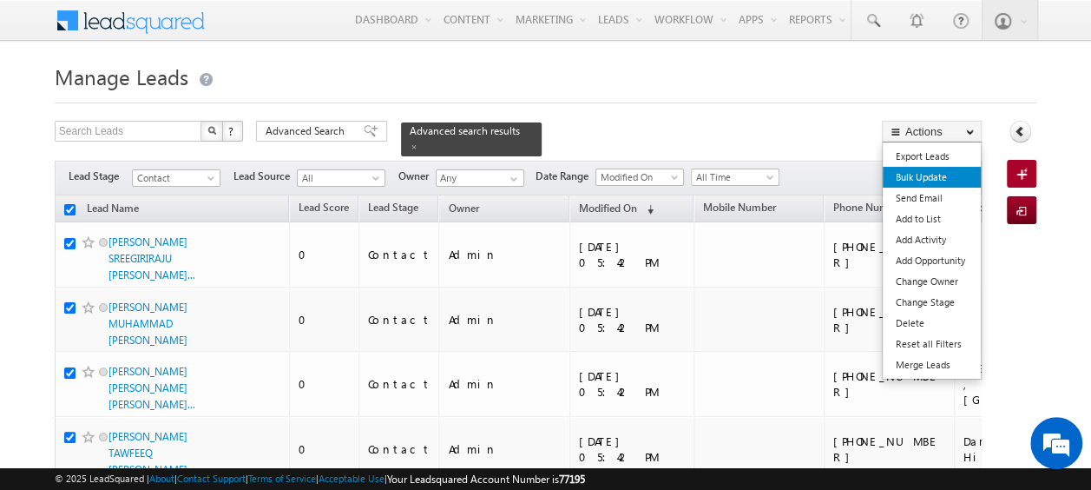
click at [927, 182] on link "Bulk Update" at bounding box center [932, 177] width 98 height 21
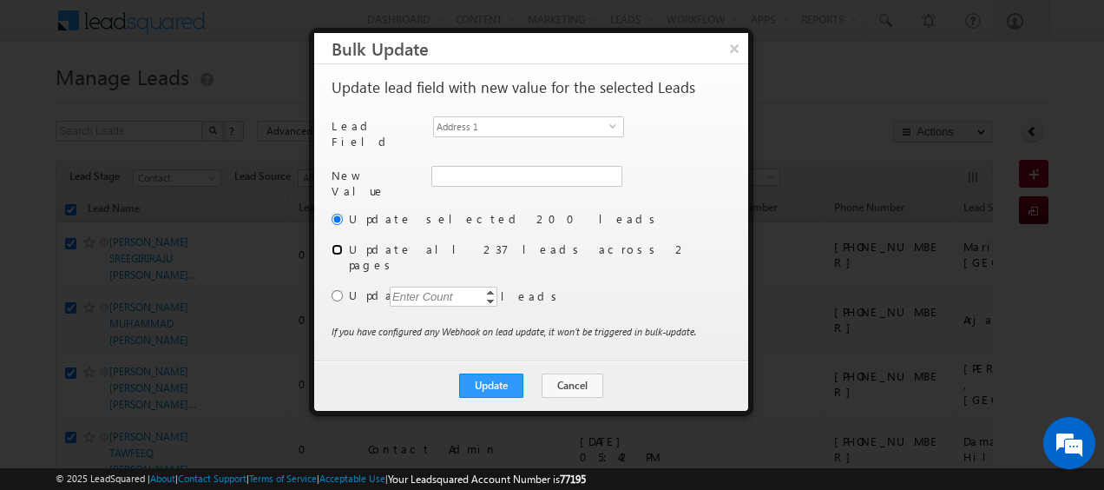
click at [335, 244] on input "radio" at bounding box center [337, 249] width 11 height 11
click at [612, 124] on span "select" at bounding box center [617, 126] width 14 height 8
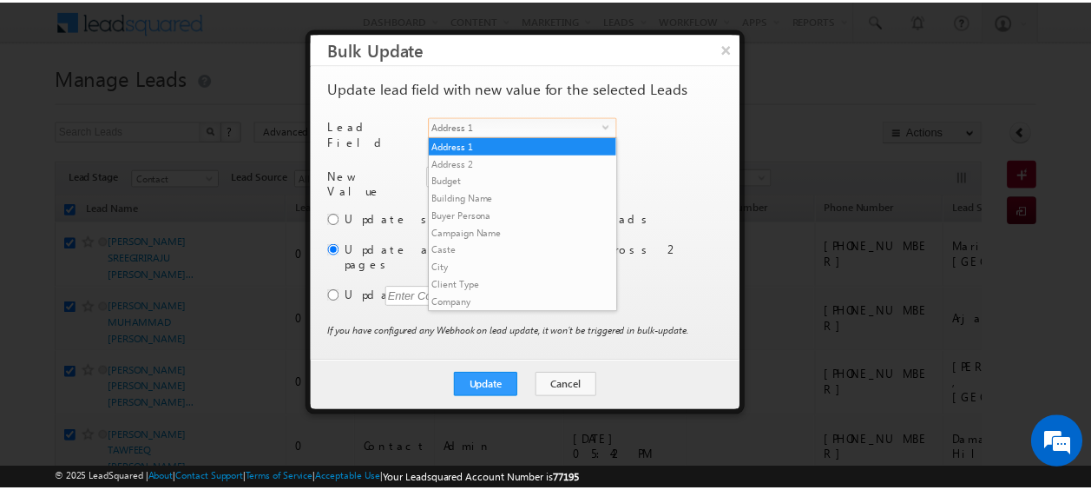
scroll to position [661, 0]
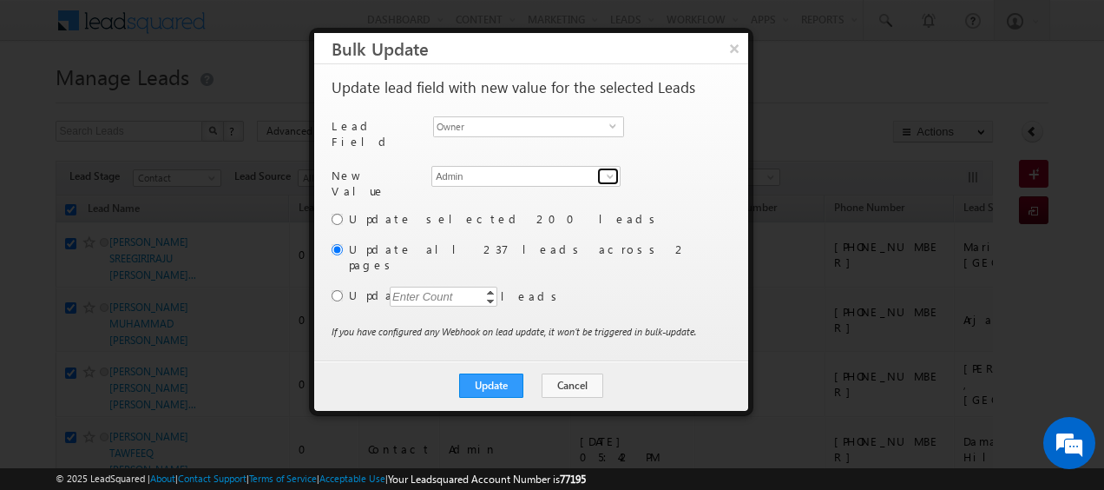
click at [610, 169] on span at bounding box center [610, 176] width 14 height 14
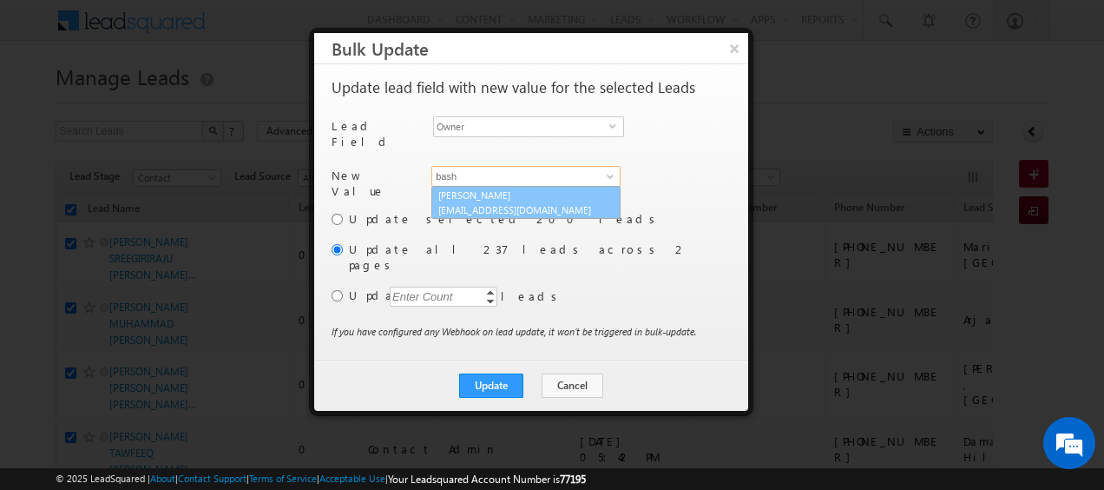
click at [551, 193] on link "Shaik Basha shaik.basha@indglobal.ae" at bounding box center [526, 202] width 189 height 33
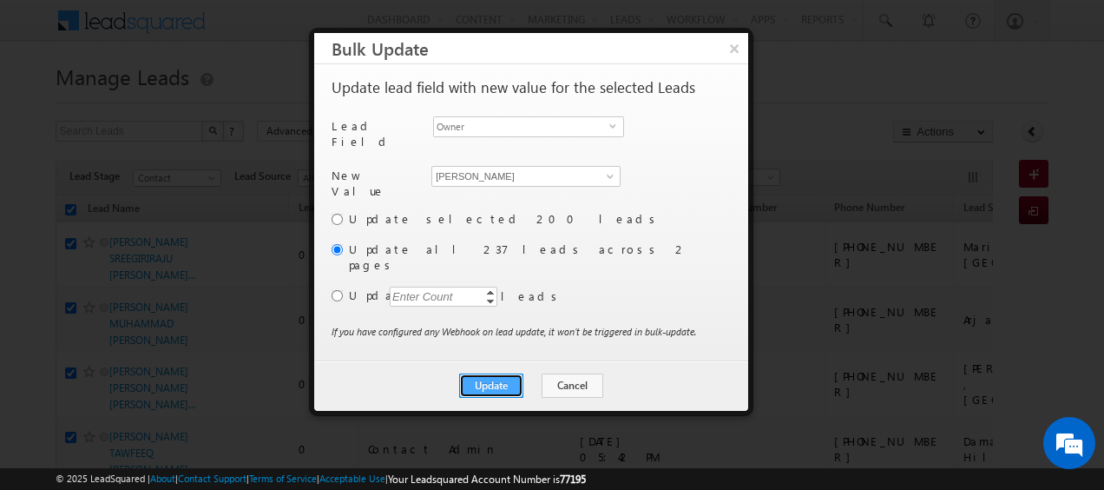
click at [495, 373] on button "Update" at bounding box center [491, 385] width 64 height 24
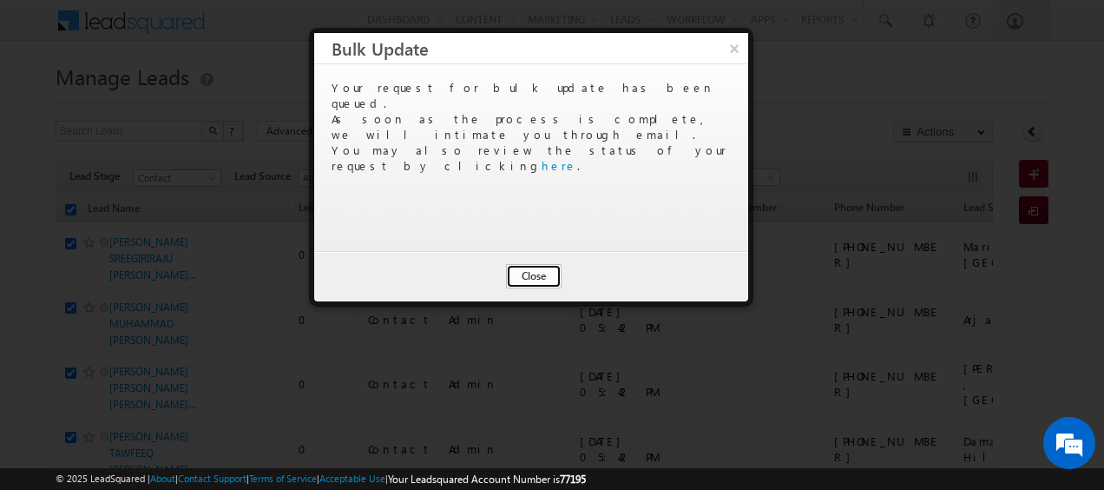
click at [533, 277] on button "Close" at bounding box center [534, 276] width 56 height 24
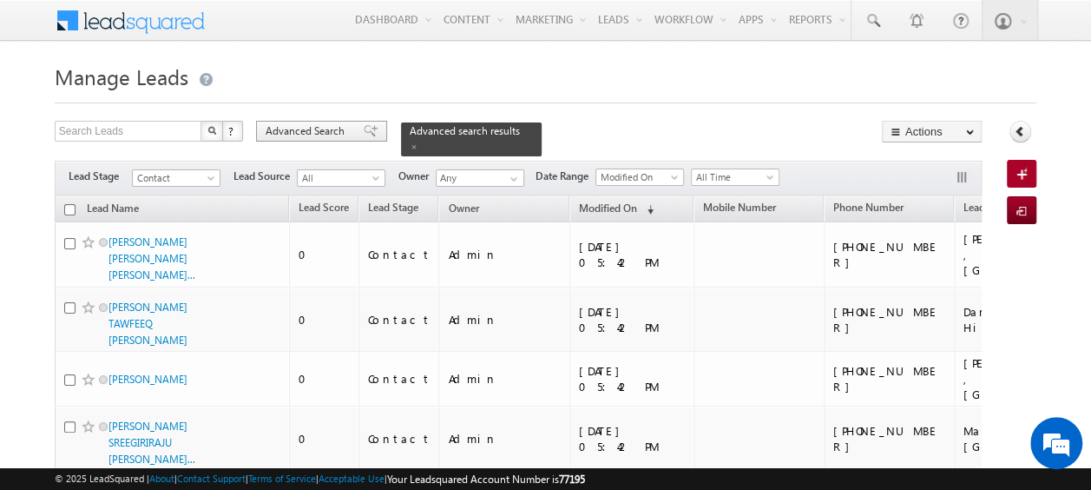
click at [323, 136] on span "Advanced Search" at bounding box center [308, 131] width 84 height 16
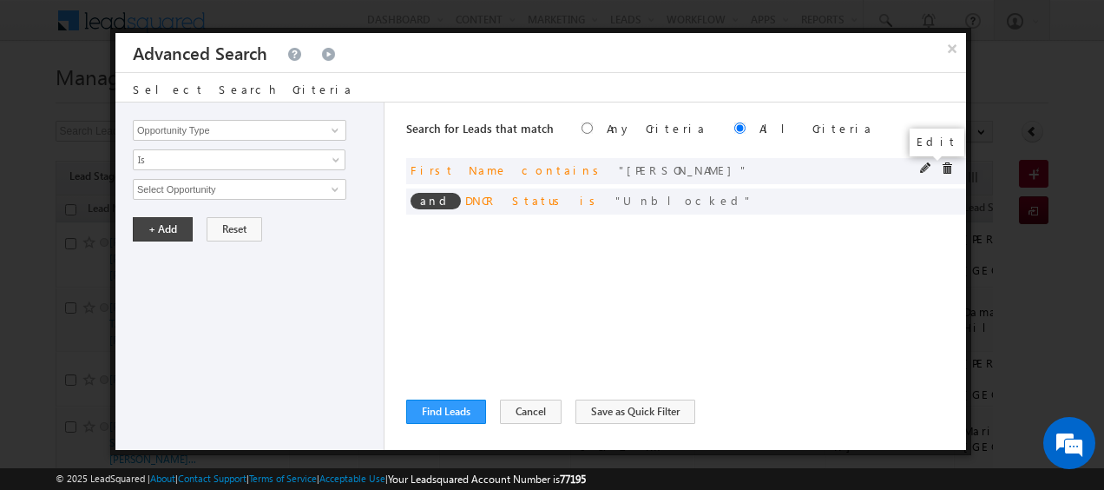
click at [922, 167] on span at bounding box center [926, 168] width 12 height 12
click at [163, 191] on input "rao" at bounding box center [240, 189] width 214 height 21
click at [175, 224] on button "+ Add" at bounding box center [163, 229] width 60 height 24
click at [465, 407] on button "Find Leads" at bounding box center [446, 411] width 80 height 24
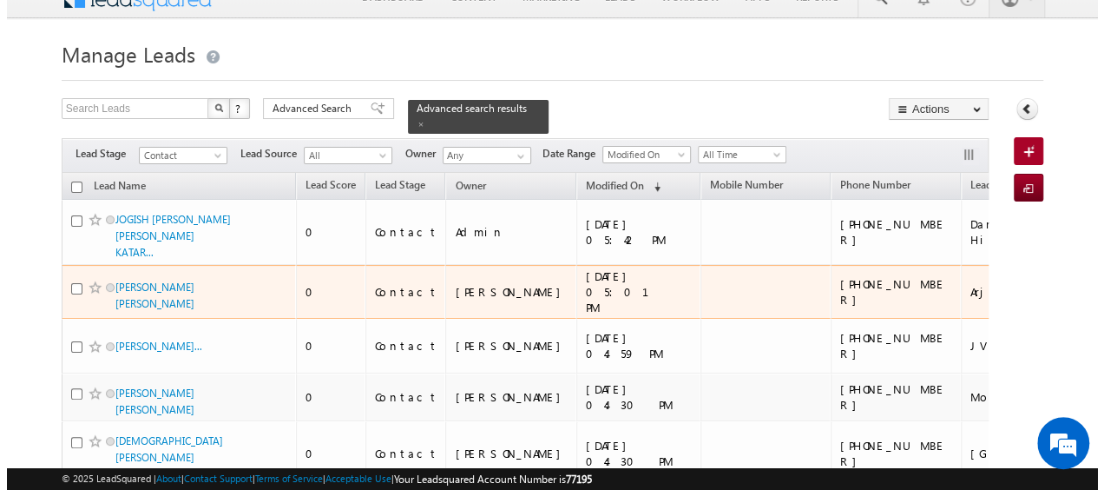
scroll to position [0, 0]
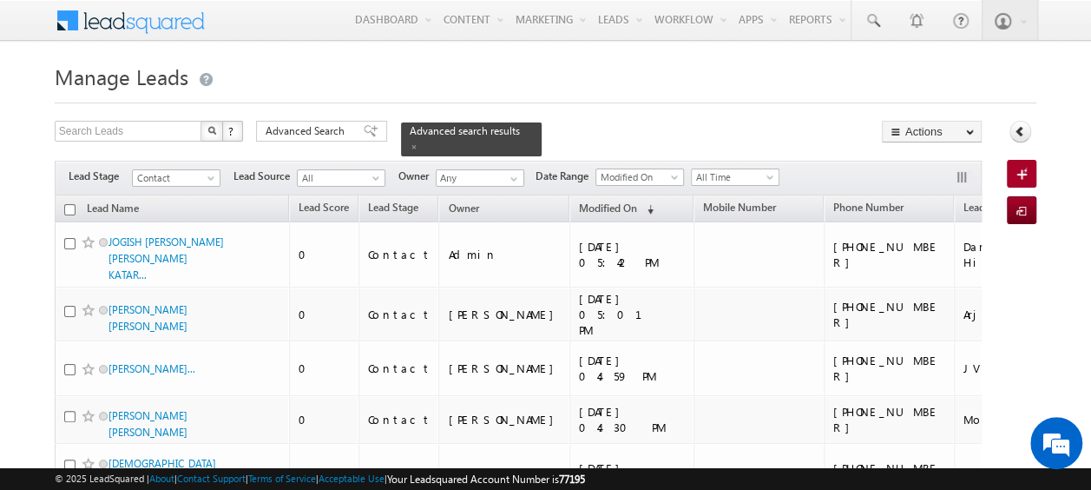
click at [69, 204] on input "checkbox" at bounding box center [69, 209] width 11 height 11
click at [296, 137] on span "Advanced Search" at bounding box center [308, 131] width 84 height 16
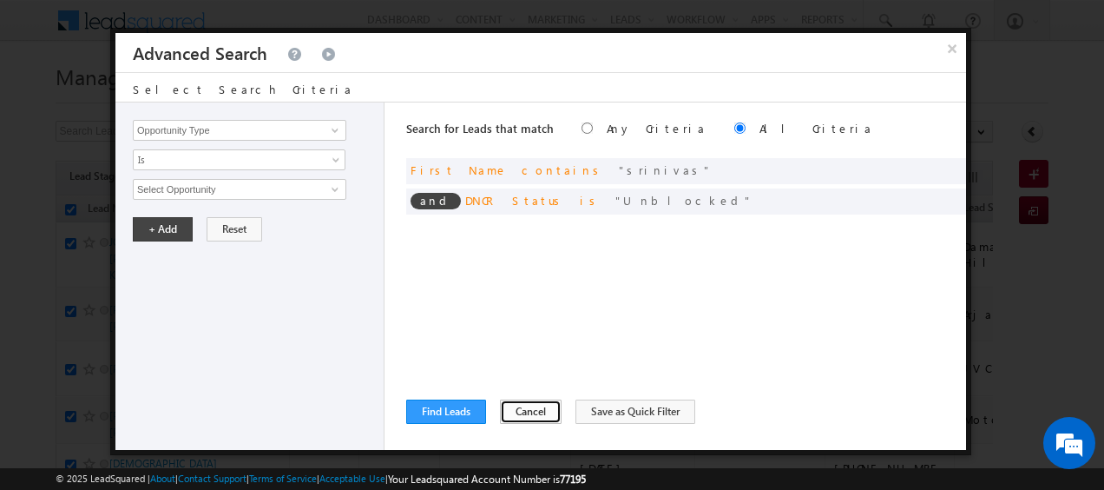
click at [520, 409] on button "Cancel" at bounding box center [531, 411] width 62 height 24
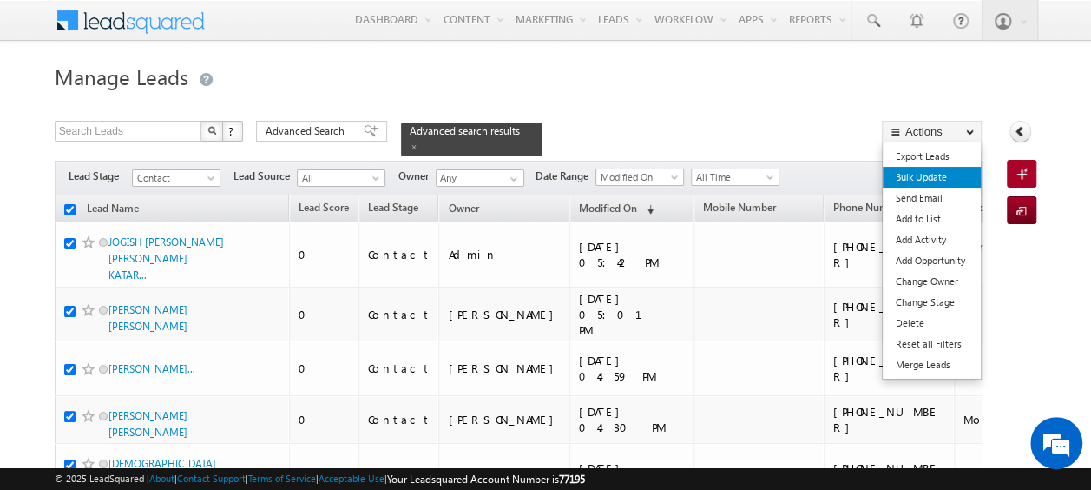
click at [914, 182] on link "Bulk Update" at bounding box center [932, 177] width 98 height 21
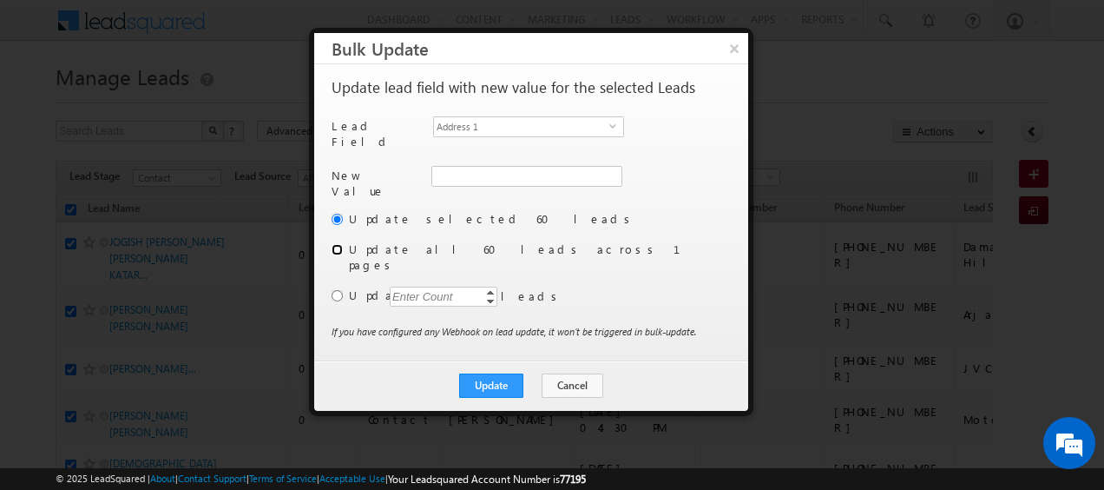
click at [337, 247] on input "radio" at bounding box center [337, 249] width 11 height 11
click at [607, 123] on span "Address 1" at bounding box center [521, 126] width 175 height 19
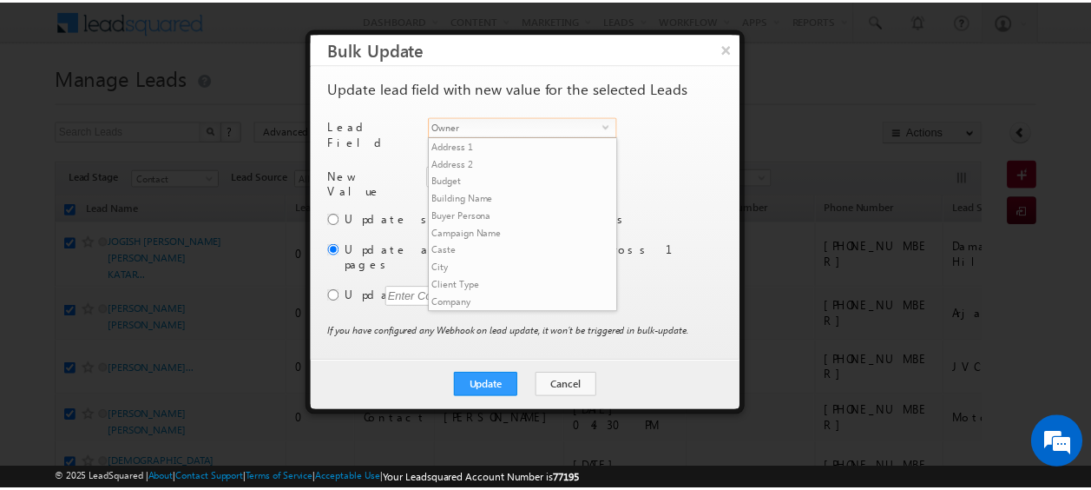
scroll to position [661, 0]
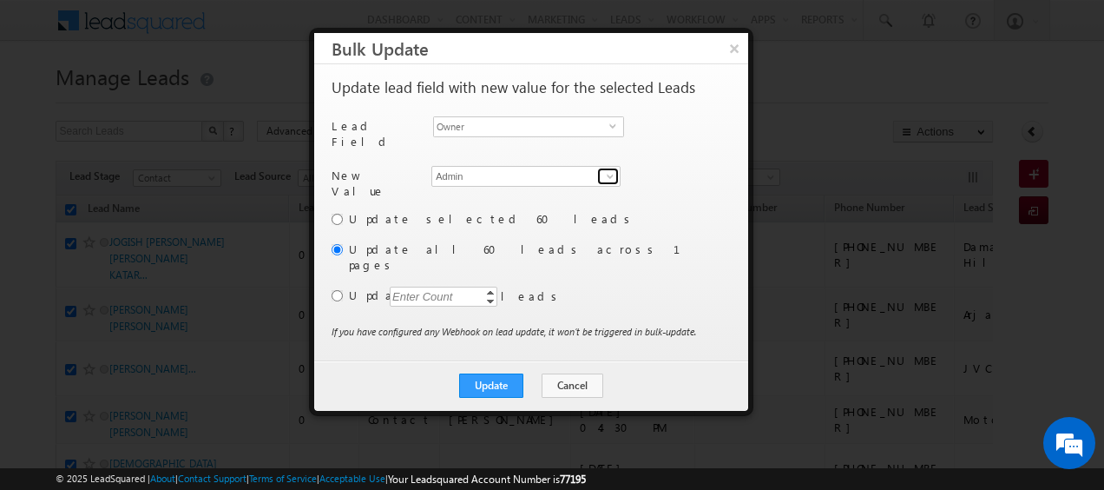
click at [610, 169] on span at bounding box center [610, 176] width 14 height 14
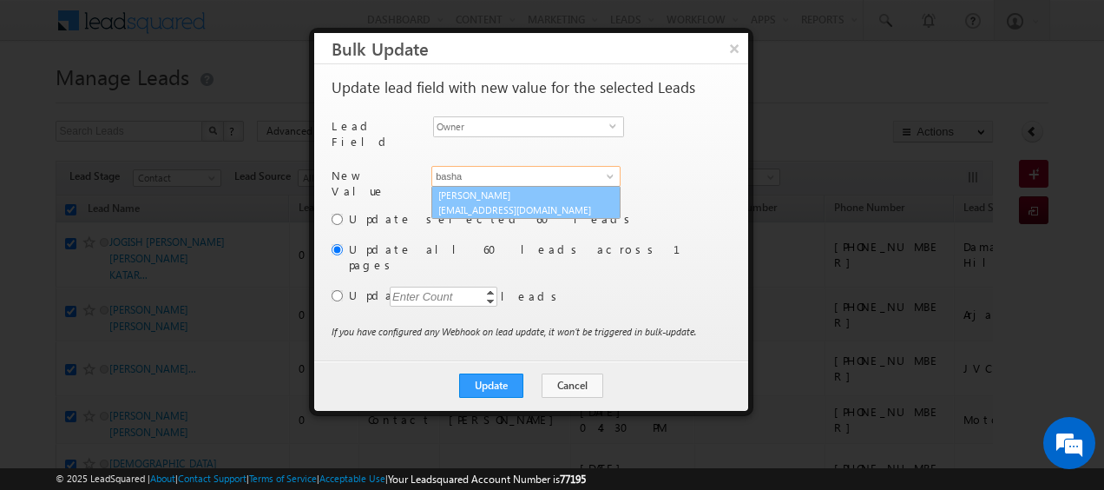
click at [524, 189] on link "Shaik Basha shaik.basha@indglobal.ae" at bounding box center [526, 202] width 189 height 33
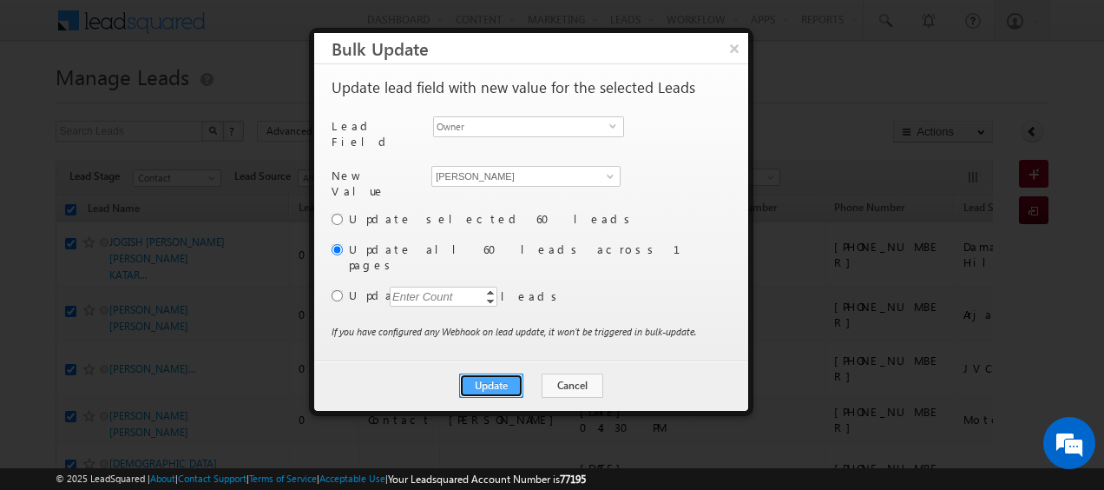
click at [491, 373] on button "Update" at bounding box center [491, 385] width 64 height 24
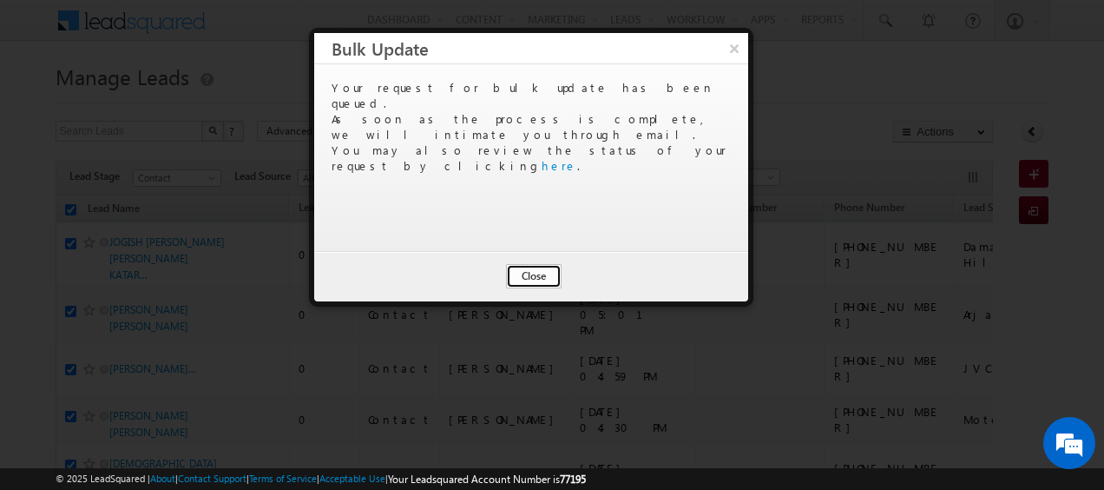
click at [535, 273] on button "Close" at bounding box center [534, 276] width 56 height 24
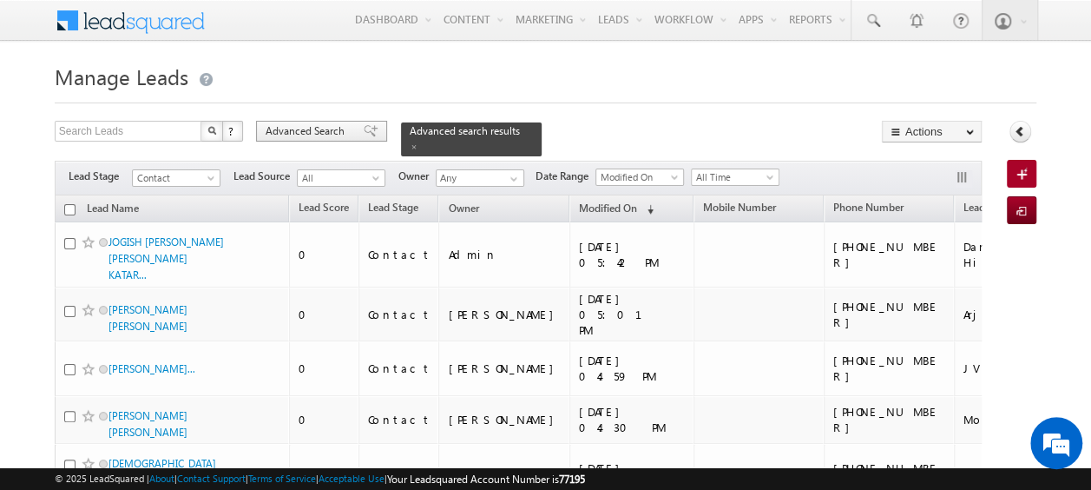
click at [292, 140] on div "Advanced Search" at bounding box center [321, 131] width 131 height 21
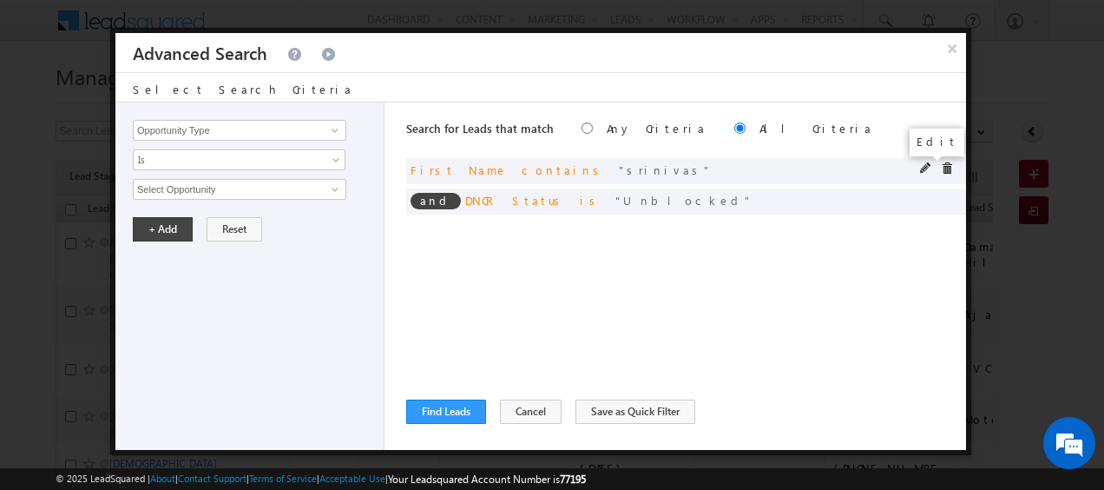
click at [920, 170] on span at bounding box center [926, 168] width 12 height 12
click at [222, 190] on input "srinivas" at bounding box center [240, 189] width 214 height 21
click at [177, 221] on button "+ Add" at bounding box center [163, 229] width 60 height 24
click at [448, 403] on button "Find Leads" at bounding box center [446, 411] width 80 height 24
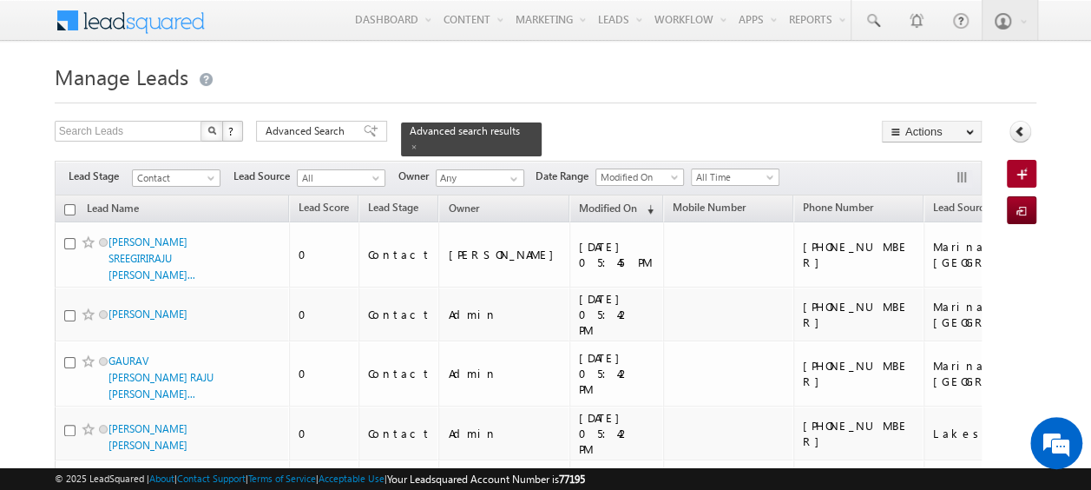
click at [67, 204] on input "checkbox" at bounding box center [69, 209] width 11 height 11
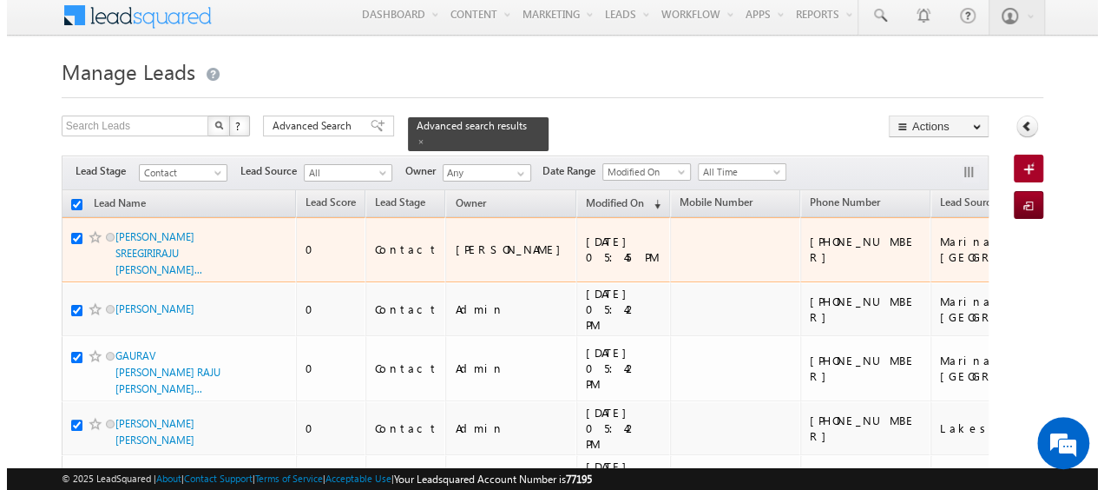
scroll to position [0, 0]
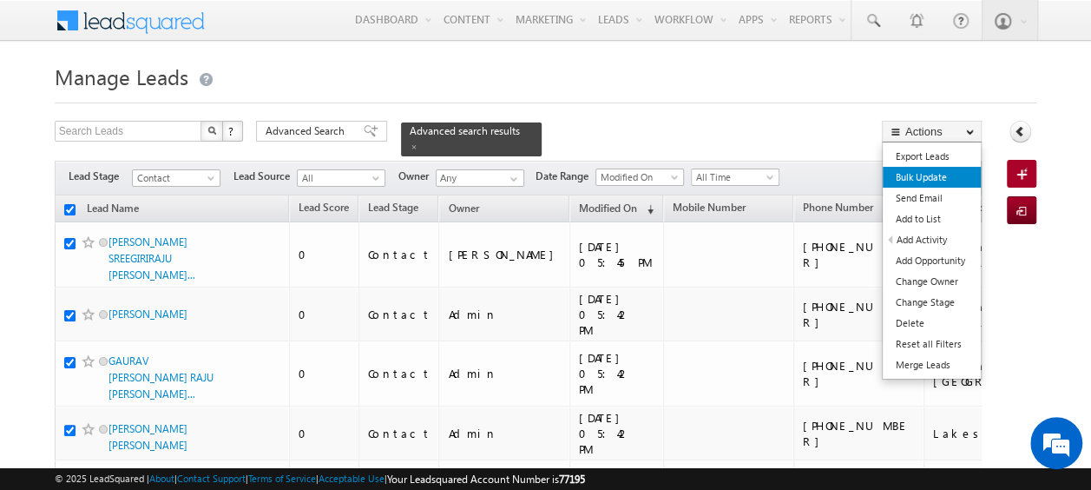
click at [929, 177] on link "Bulk Update" at bounding box center [932, 177] width 98 height 21
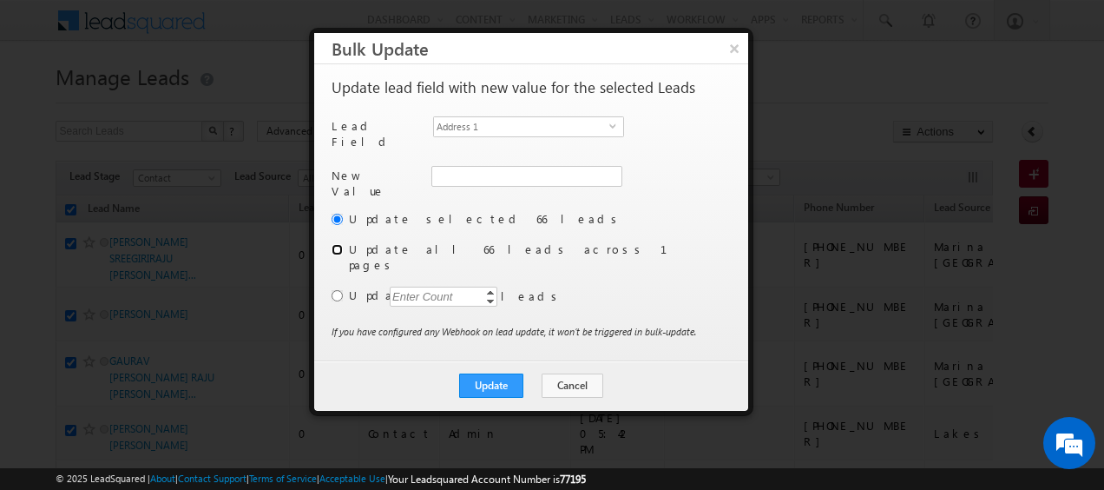
click at [339, 244] on input "radio" at bounding box center [337, 249] width 11 height 11
click at [610, 125] on span "select" at bounding box center [617, 126] width 14 height 8
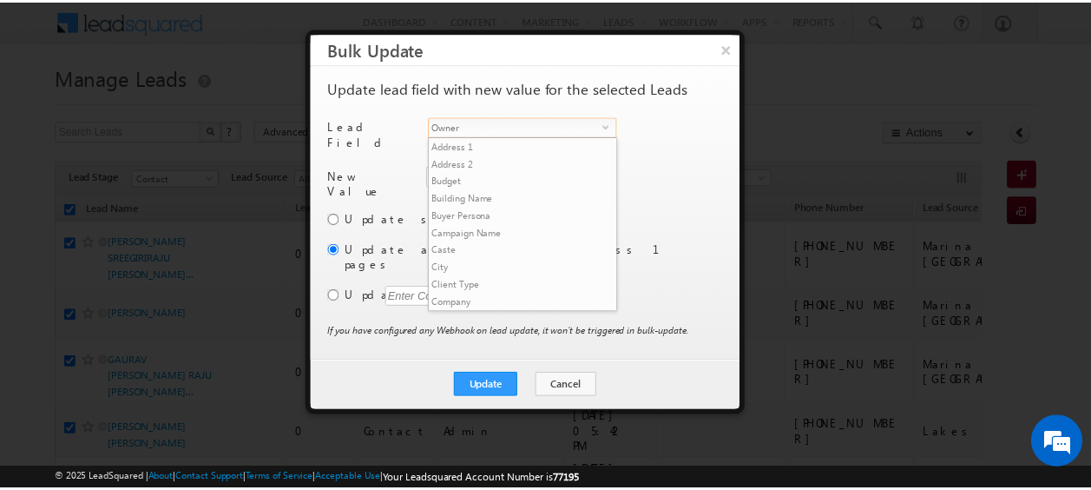
scroll to position [661, 0]
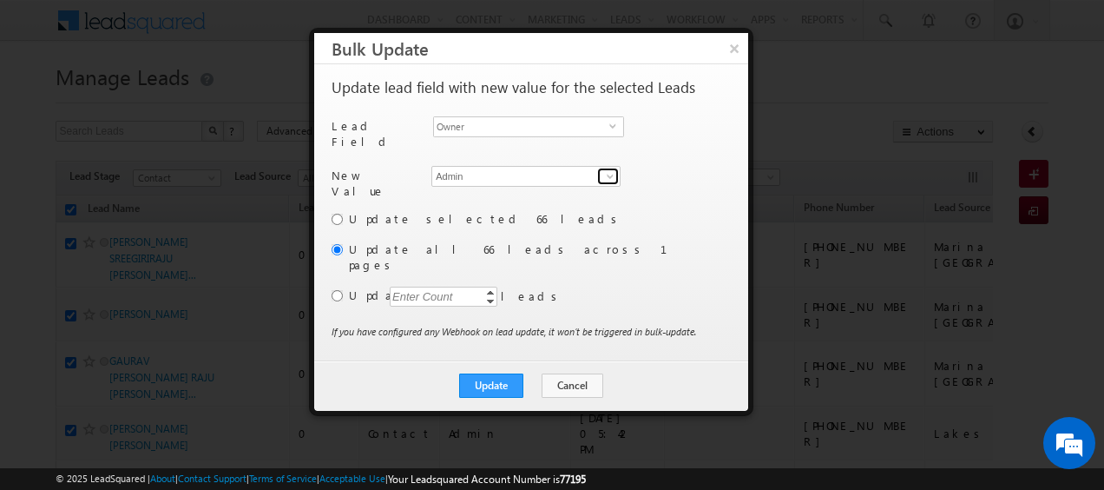
click at [608, 170] on span at bounding box center [610, 176] width 14 height 14
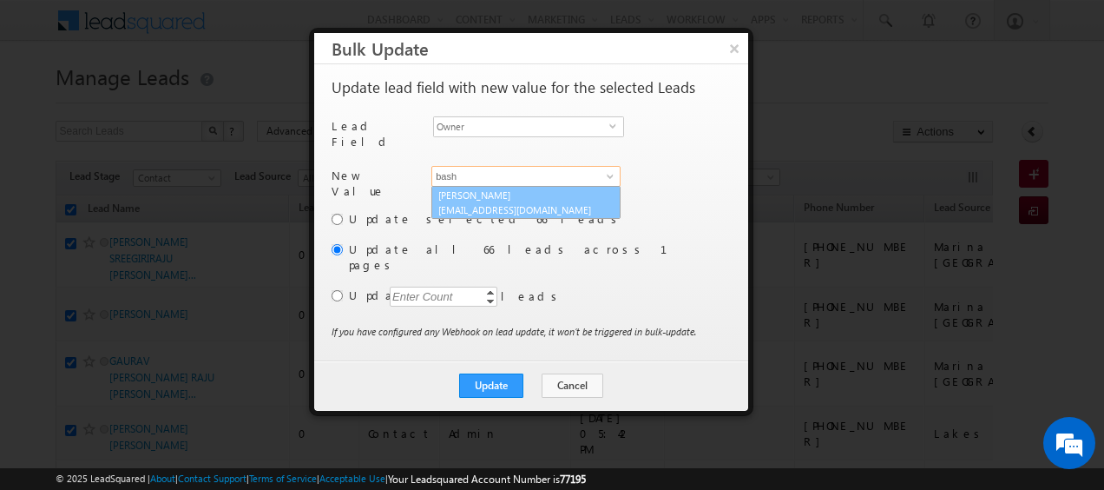
click at [540, 186] on link "Shaik Basha shaik.basha@indglobal.ae" at bounding box center [526, 202] width 189 height 33
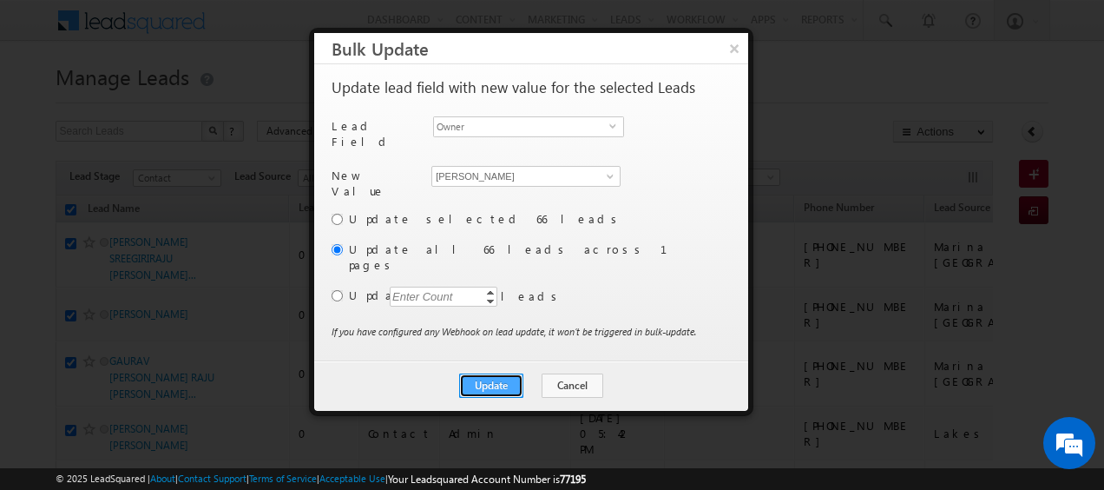
click at [495, 373] on button "Update" at bounding box center [491, 385] width 64 height 24
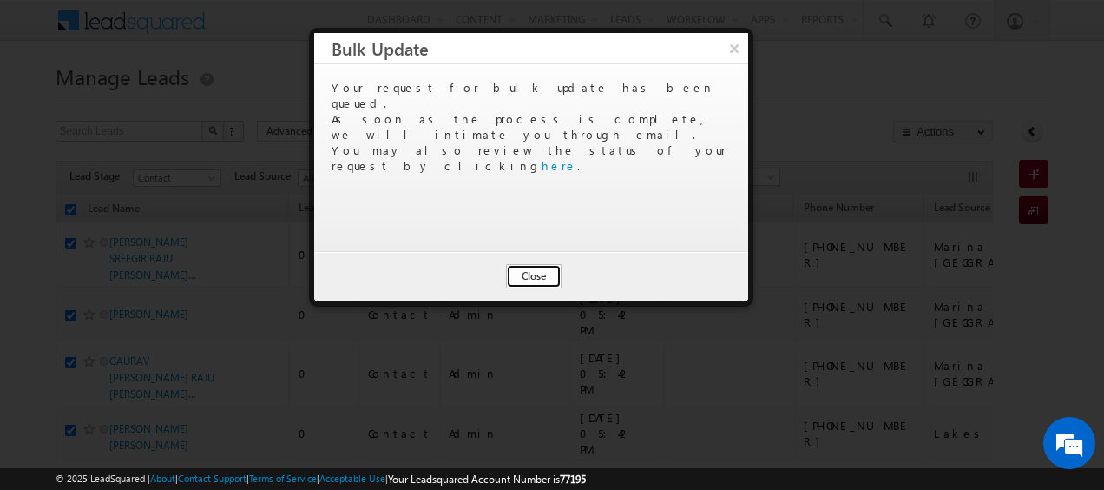
click at [531, 276] on button "Close" at bounding box center [534, 276] width 56 height 24
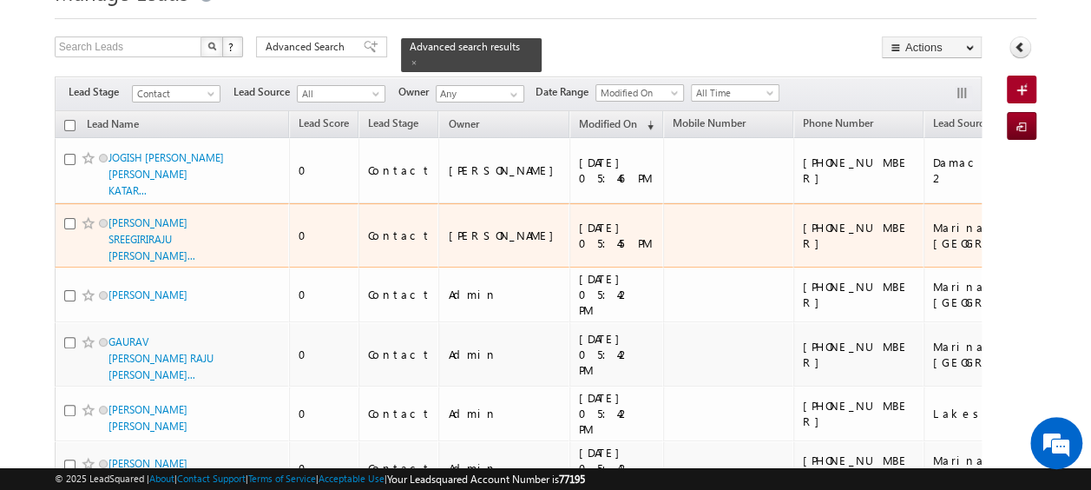
scroll to position [0, 0]
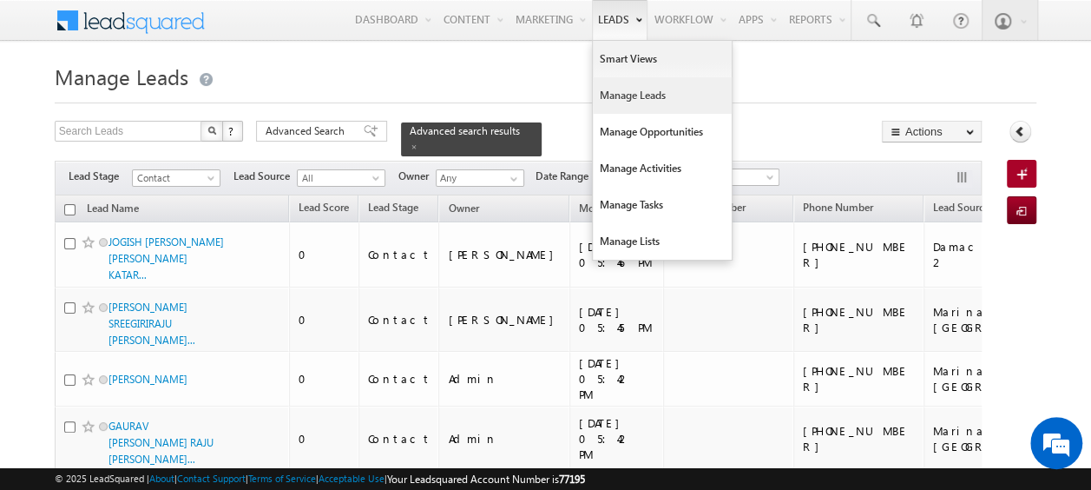
click at [630, 92] on link "Manage Leads" at bounding box center [662, 95] width 139 height 36
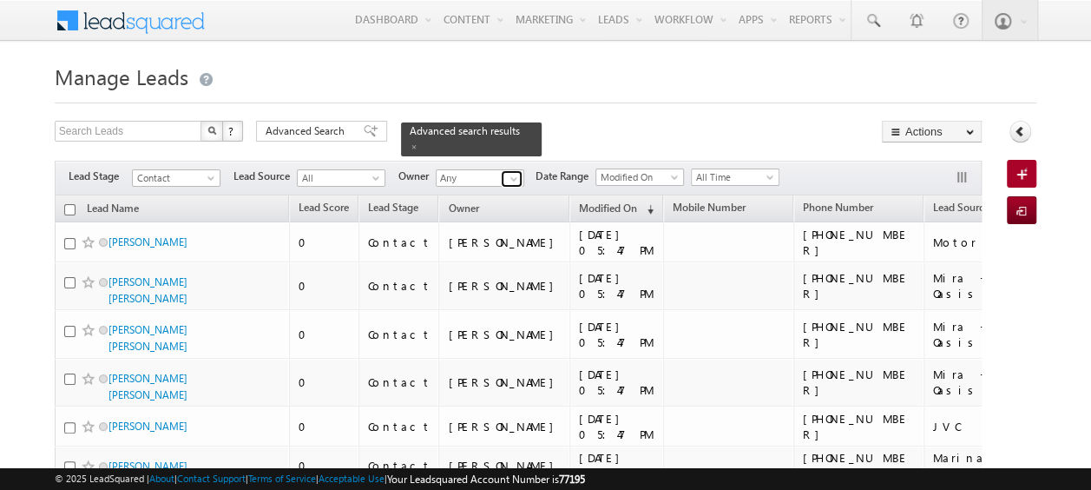
click at [516, 172] on span at bounding box center [514, 179] width 14 height 14
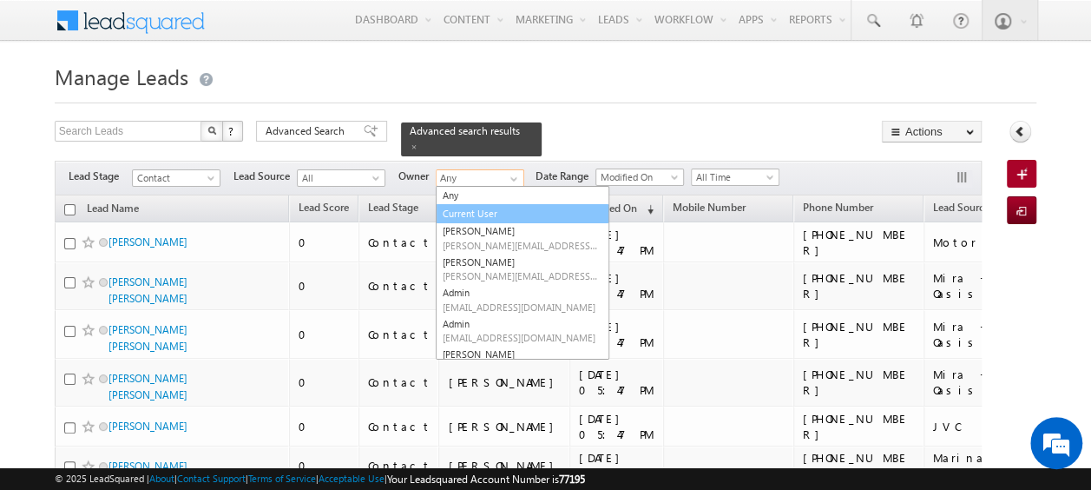
click at [482, 204] on link "Current User" at bounding box center [523, 214] width 174 height 20
type input "Current User"
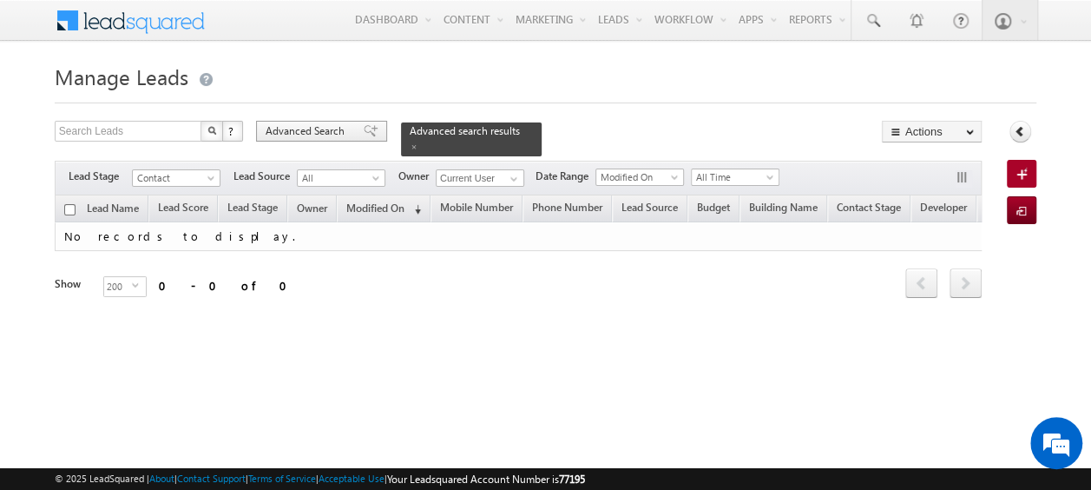
click at [312, 125] on span "Advanced Search" at bounding box center [308, 131] width 84 height 16
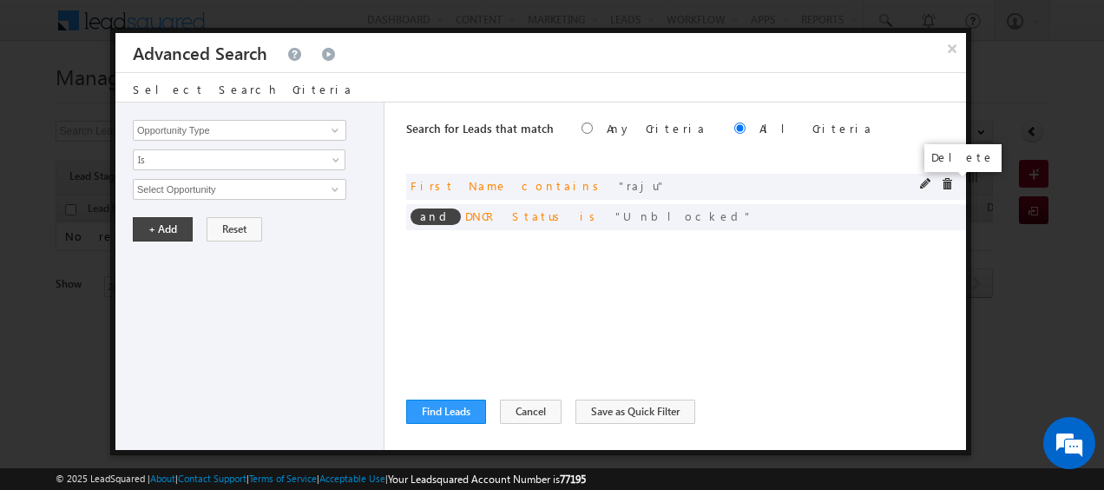
click at [948, 183] on span at bounding box center [947, 184] width 12 height 12
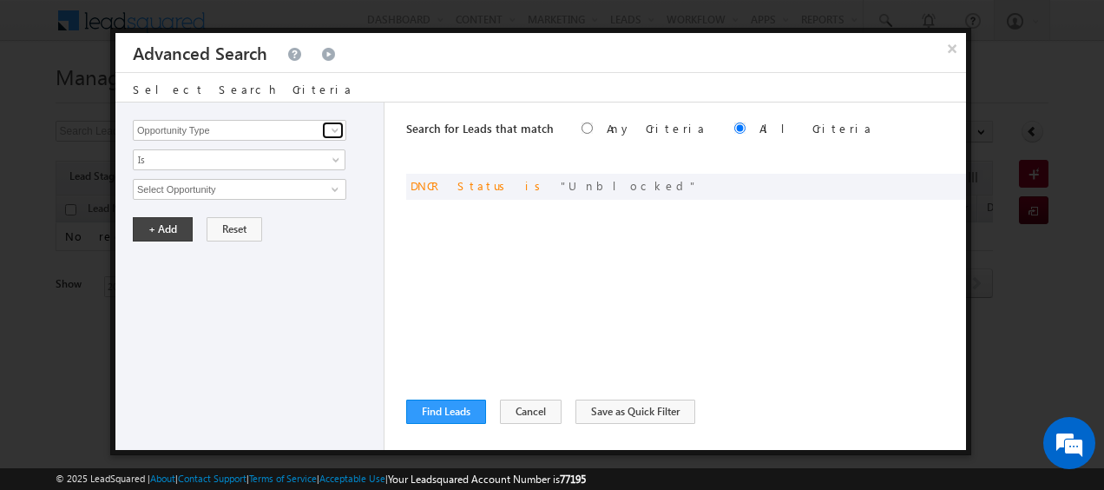
click at [328, 132] on span at bounding box center [335, 130] width 14 height 14
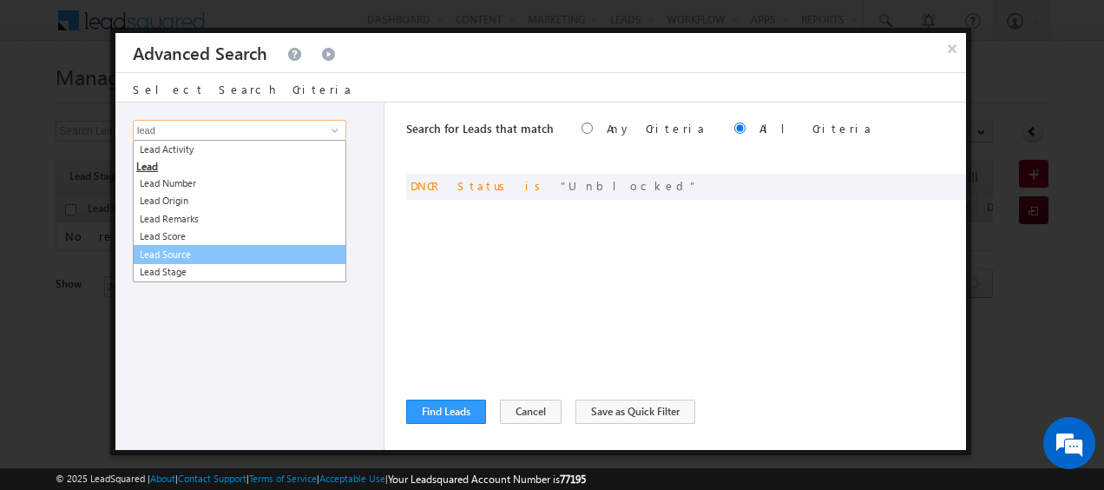
click at [201, 250] on link "Lead Source" at bounding box center [240, 255] width 214 height 20
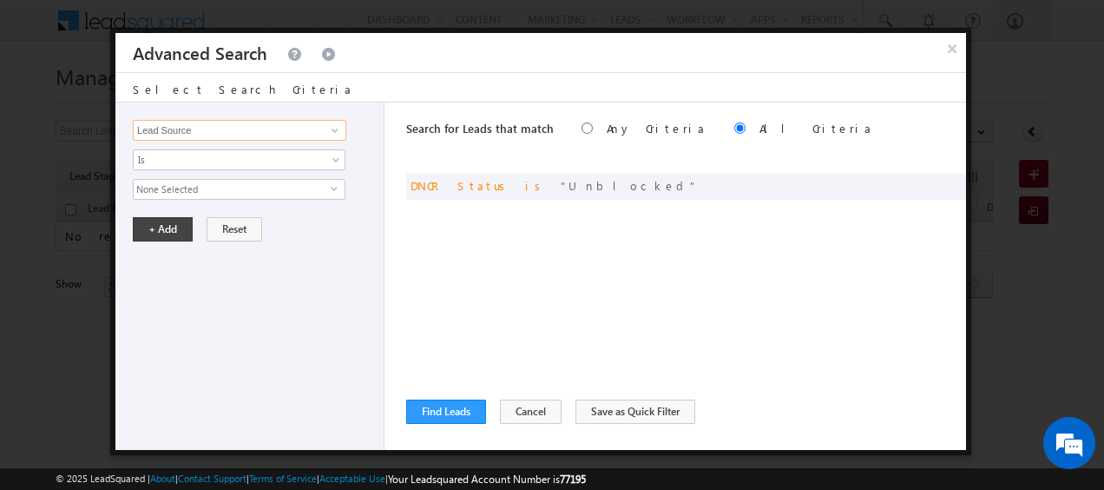
type input "Lead Source"
click at [318, 194] on span "None Selected" at bounding box center [232, 189] width 197 height 19
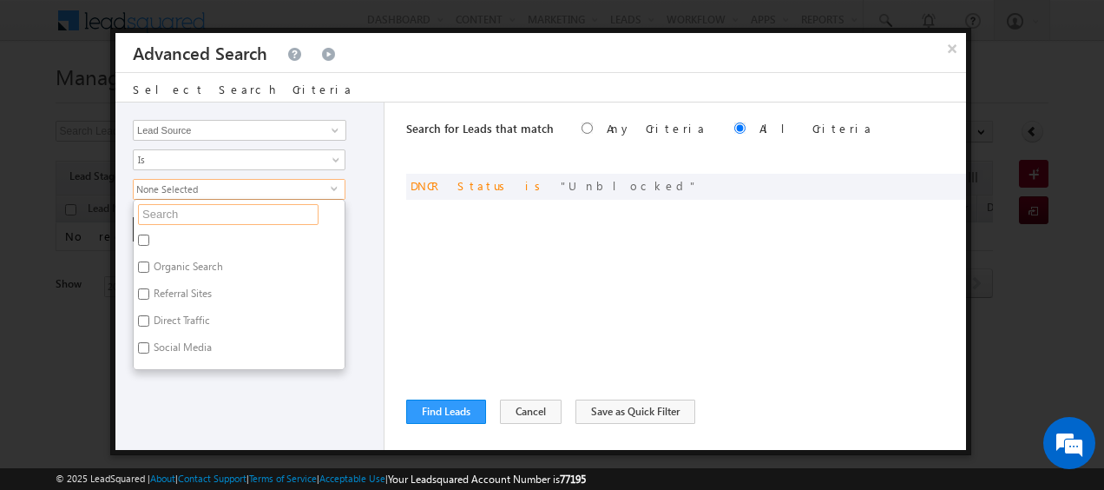
click at [227, 214] on input "text" at bounding box center [228, 214] width 181 height 21
type input "duba"
click at [149, 236] on label "Dubai-Scl" at bounding box center [175, 242] width 82 height 27
click at [149, 236] on input "Dubai-Scl" at bounding box center [143, 239] width 11 height 11
checkbox input "true"
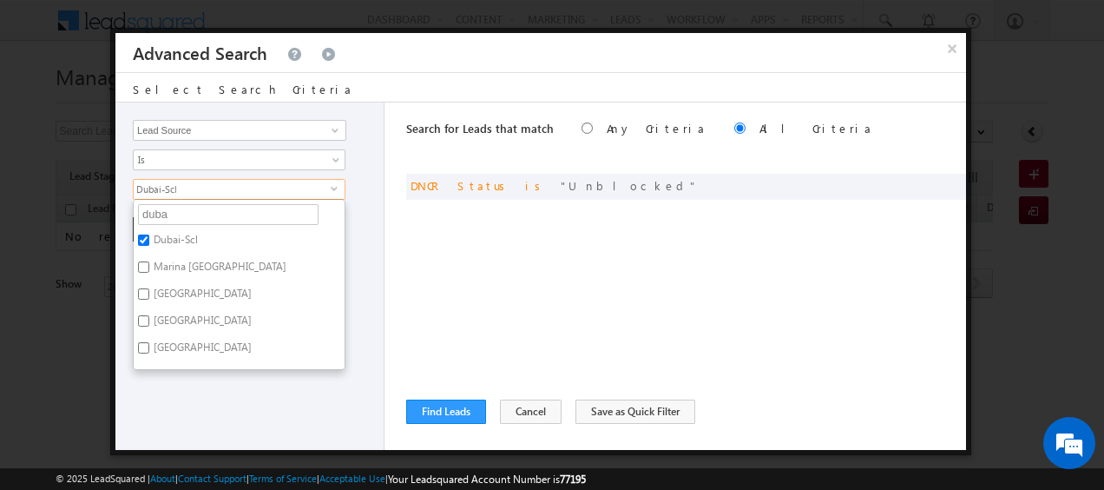
click at [368, 252] on div "Opportunity Type Lead Activity Task Sales Group Prospect Id Address 1 Address 2…" at bounding box center [249, 275] width 269 height 347
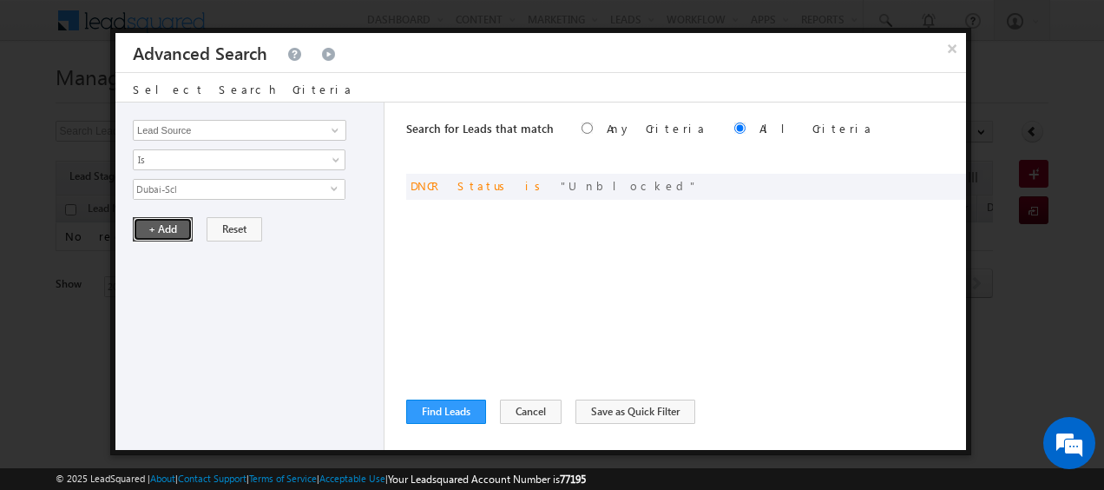
click at [169, 227] on button "+ Add" at bounding box center [163, 229] width 60 height 24
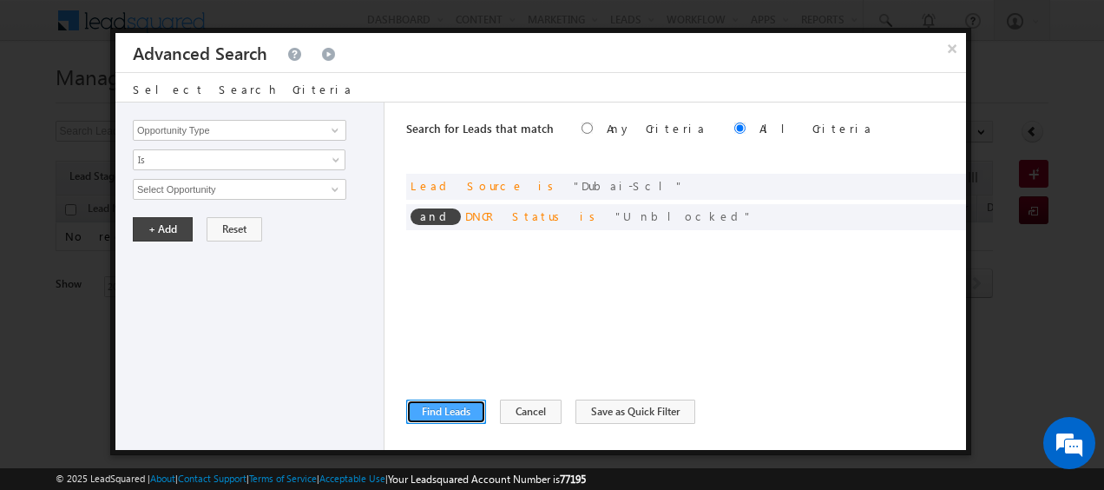
click at [446, 405] on button "Find Leads" at bounding box center [446, 411] width 80 height 24
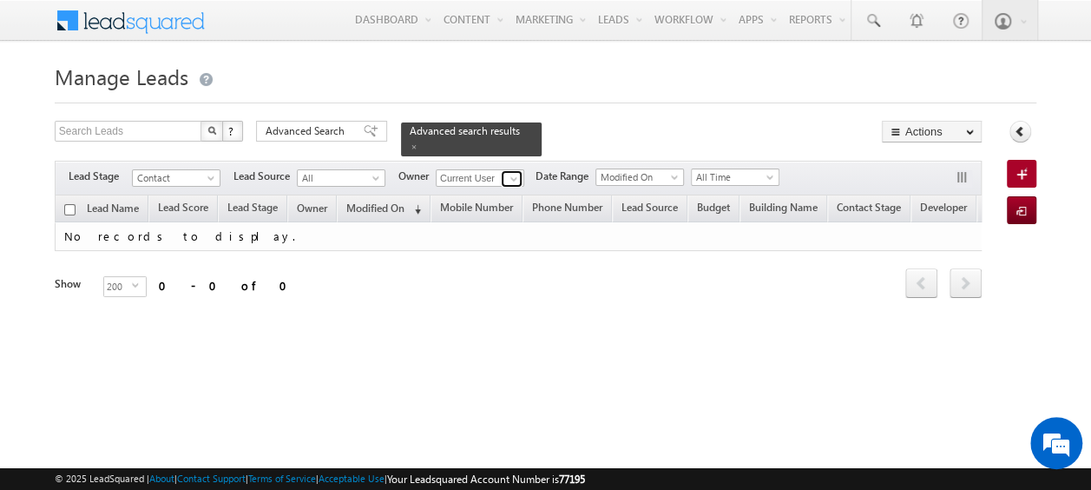
click at [514, 172] on span at bounding box center [514, 179] width 14 height 14
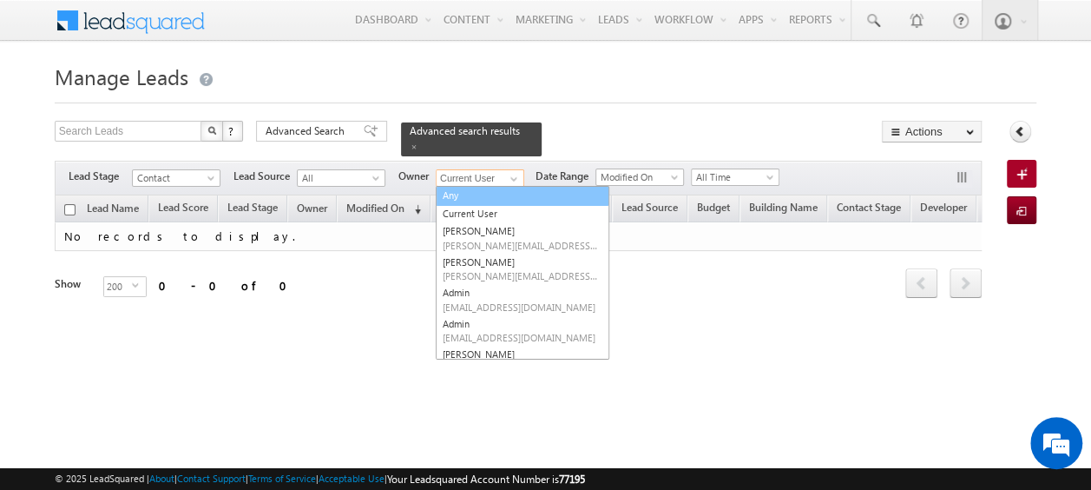
click at [478, 186] on link "Any" at bounding box center [523, 196] width 174 height 20
type input "Any"
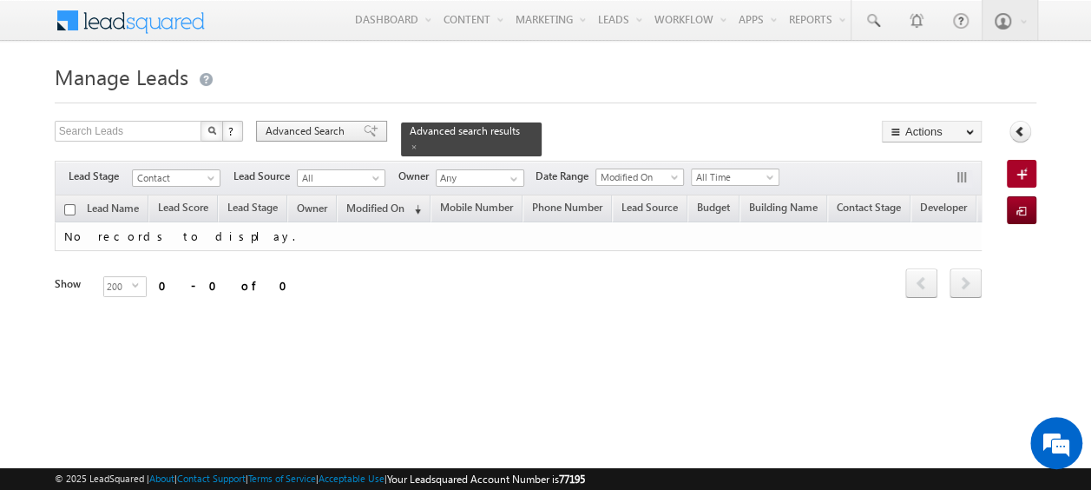
click at [339, 132] on span "Advanced Search" at bounding box center [308, 131] width 84 height 16
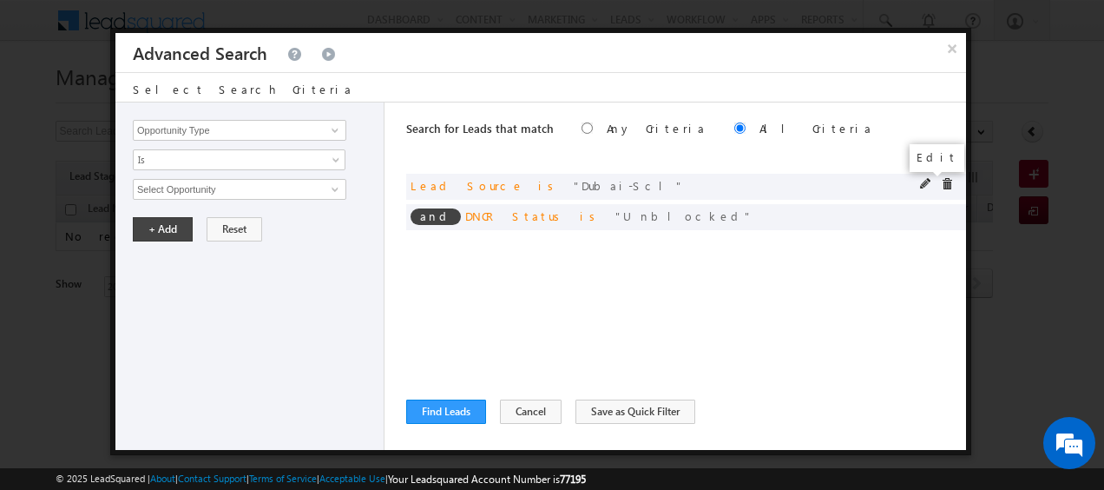
click at [931, 188] on span at bounding box center [926, 184] width 12 height 12
click at [284, 196] on span "Dubai-Scl" at bounding box center [232, 189] width 197 height 19
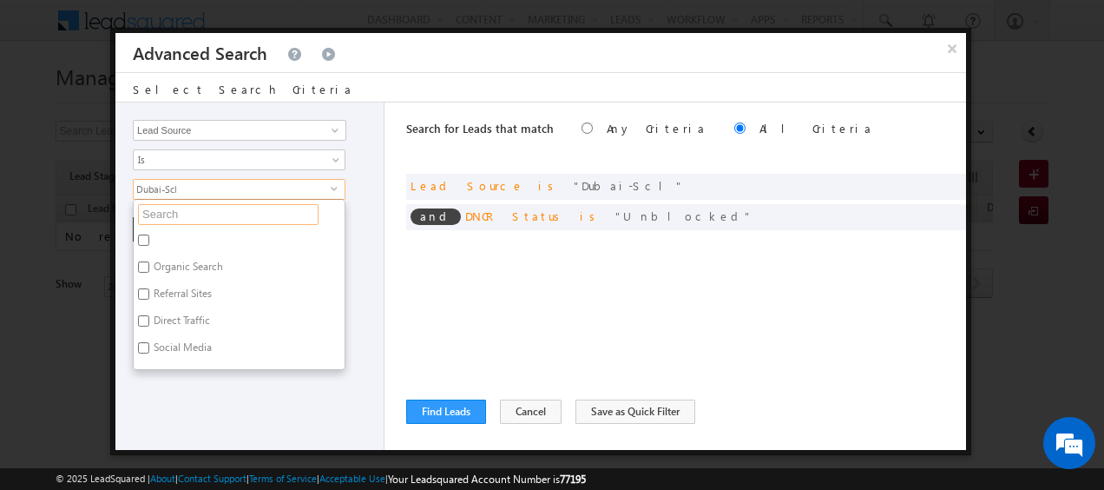
click at [188, 214] on input "text" at bounding box center [228, 214] width 181 height 21
paste input "Sharjah-Scl"
type input "Sharjah-Scl"
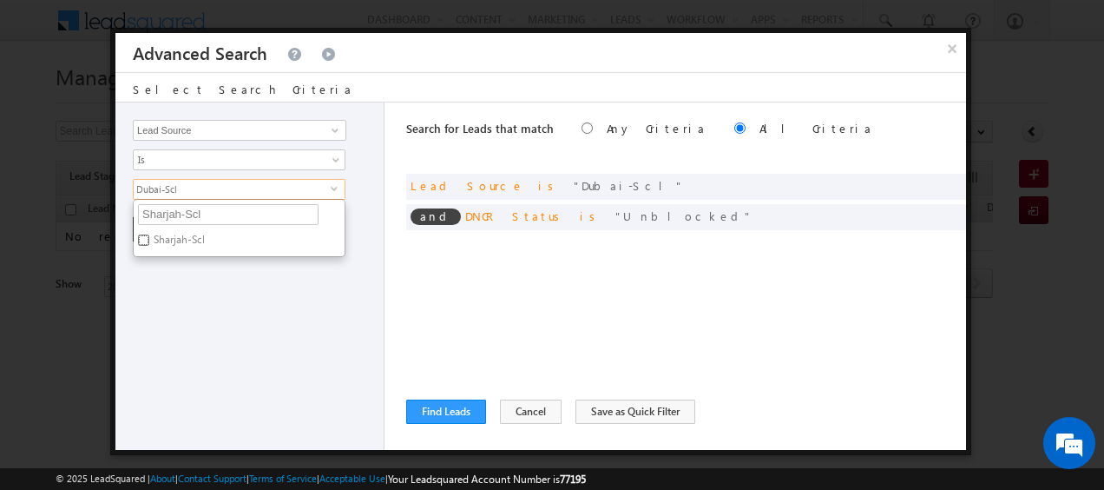
click at [142, 234] on input "Sharjah-Scl" at bounding box center [143, 239] width 11 height 11
checkbox input "true"
click at [262, 287] on div "Opportunity Type Lead Activity Task Sales Group Prospect Id Address 1 Address 2…" at bounding box center [249, 275] width 269 height 347
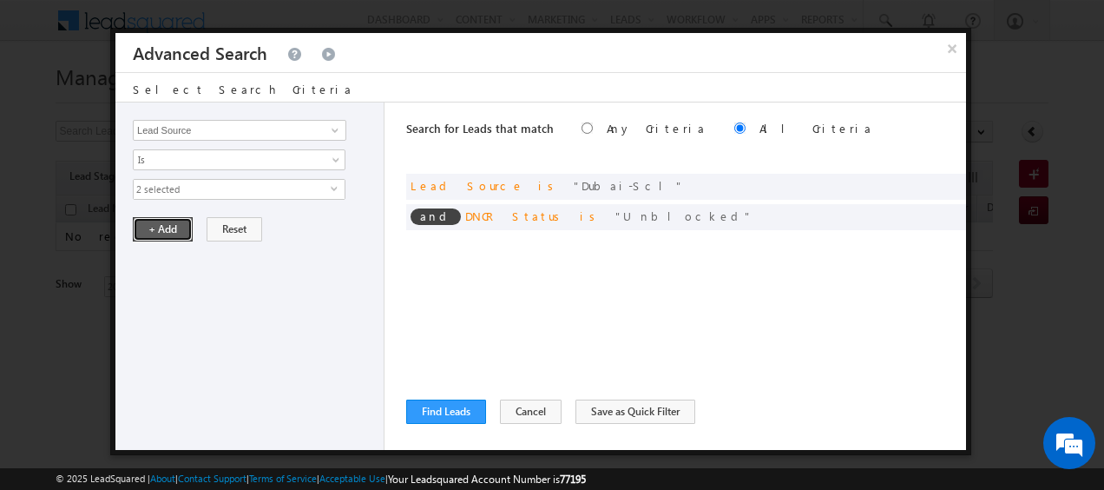
click at [165, 221] on button "+ Add" at bounding box center [163, 229] width 60 height 24
click at [445, 404] on button "Find Leads" at bounding box center [446, 411] width 80 height 24
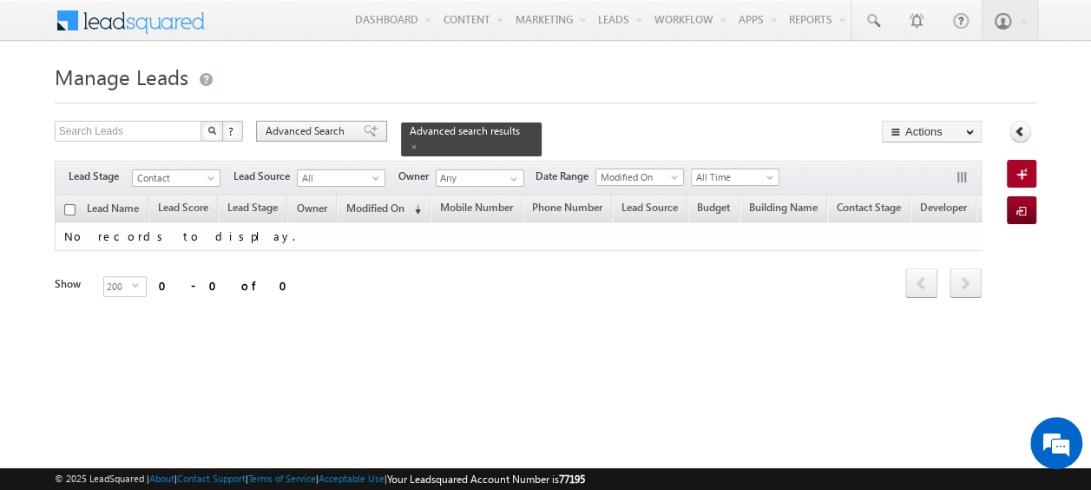
click at [333, 122] on div "Advanced Search" at bounding box center [321, 131] width 131 height 21
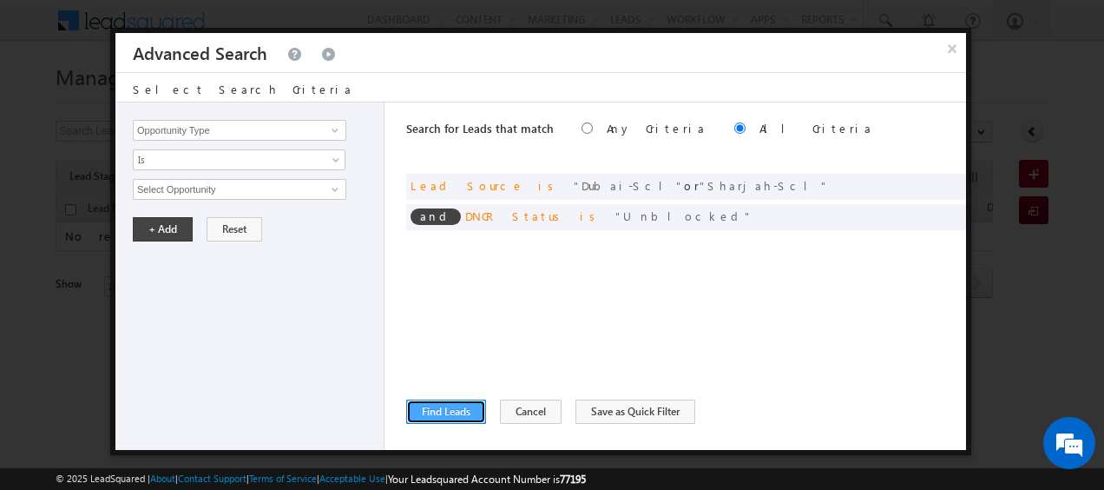
click at [441, 411] on button "Find Leads" at bounding box center [446, 411] width 80 height 24
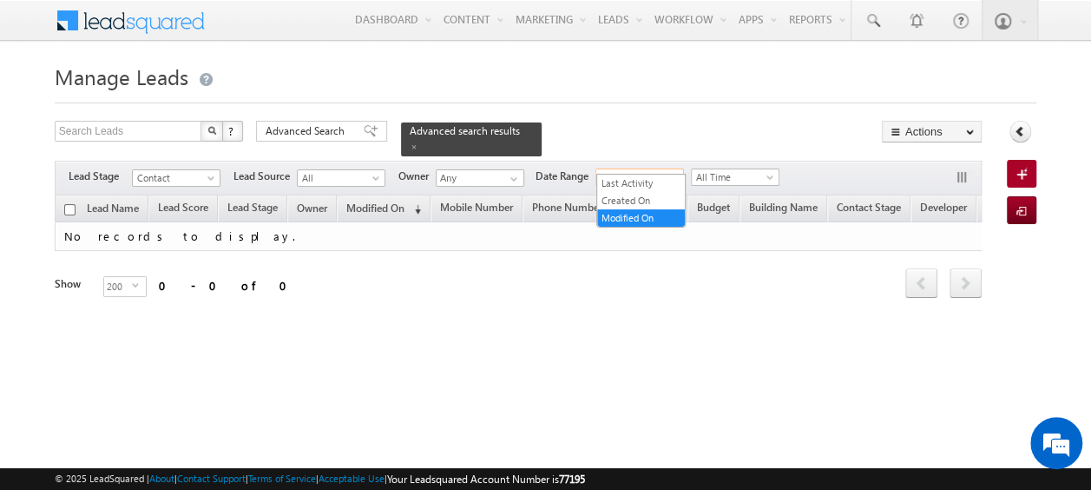
click at [682, 174] on span at bounding box center [676, 181] width 14 height 14
click at [516, 271] on div "Refresh first prev next last 0 - 0 of 0" at bounding box center [518, 275] width 927 height 49
click at [316, 130] on span "Advanced Search" at bounding box center [308, 131] width 84 height 16
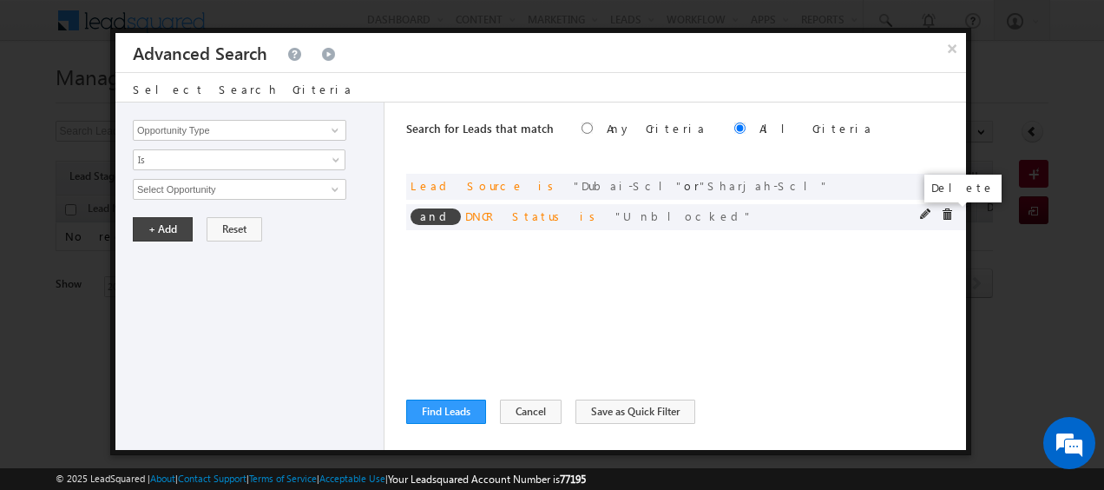
click at [946, 217] on span at bounding box center [947, 214] width 12 height 12
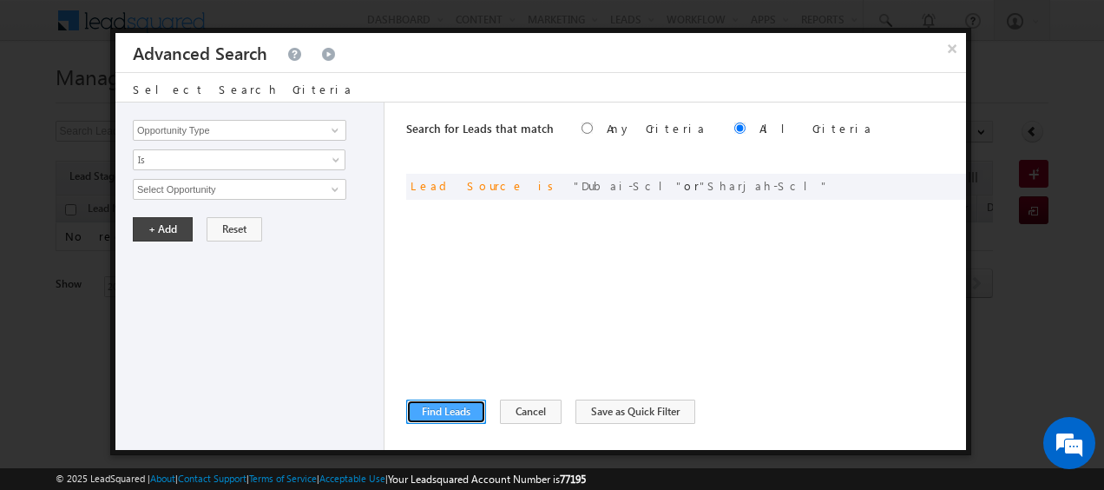
click at [436, 412] on button "Find Leads" at bounding box center [446, 411] width 80 height 24
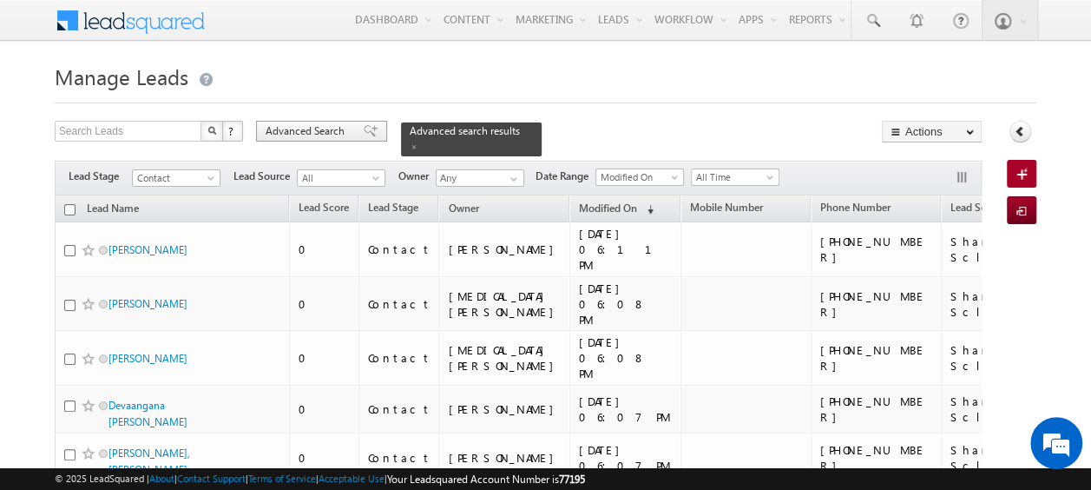
click at [309, 139] on div "Advanced Search" at bounding box center [321, 131] width 131 height 21
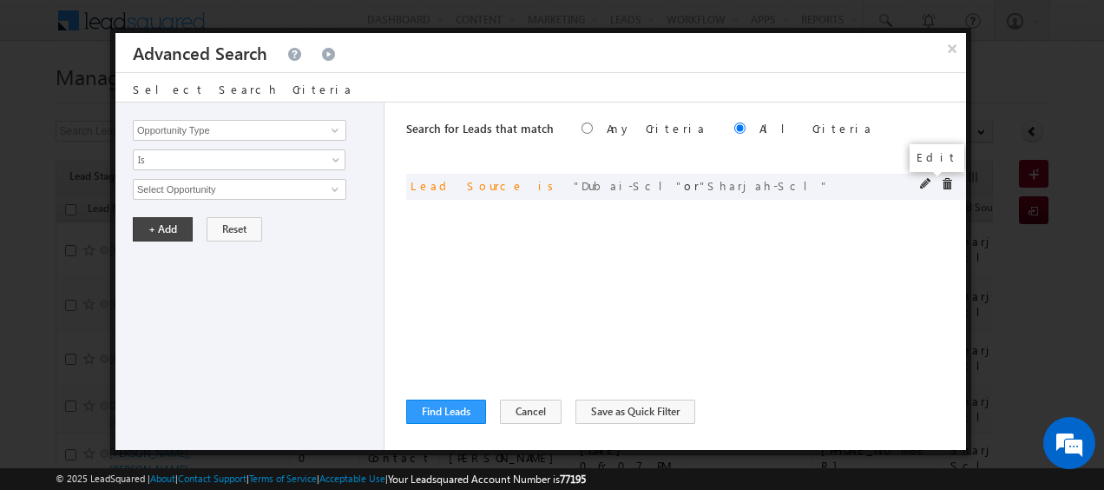
click at [924, 189] on span at bounding box center [926, 184] width 12 height 12
click at [302, 186] on span "2 selected" at bounding box center [232, 189] width 197 height 19
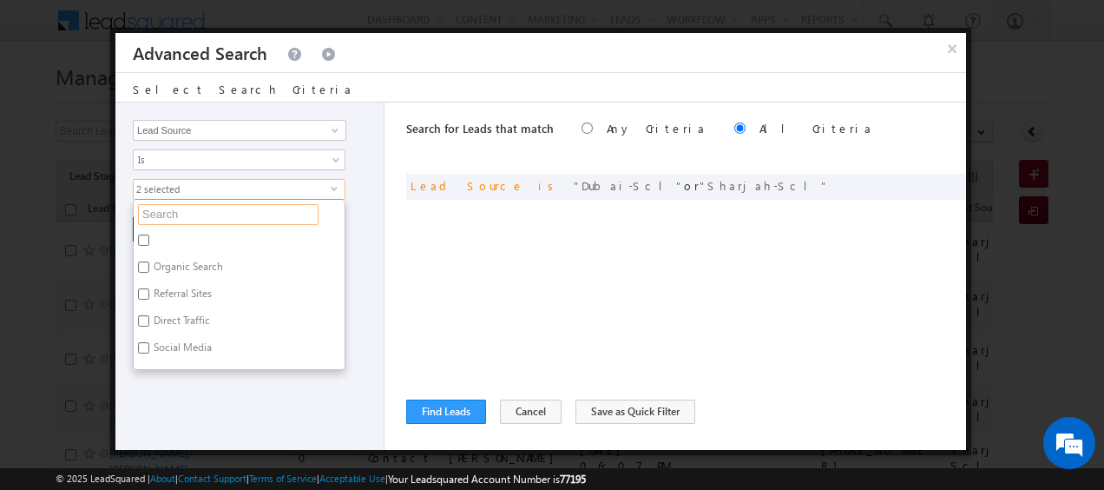
click at [235, 208] on input "text" at bounding box center [228, 214] width 181 height 21
type input "[GEOGRAPHIC_DATA]"
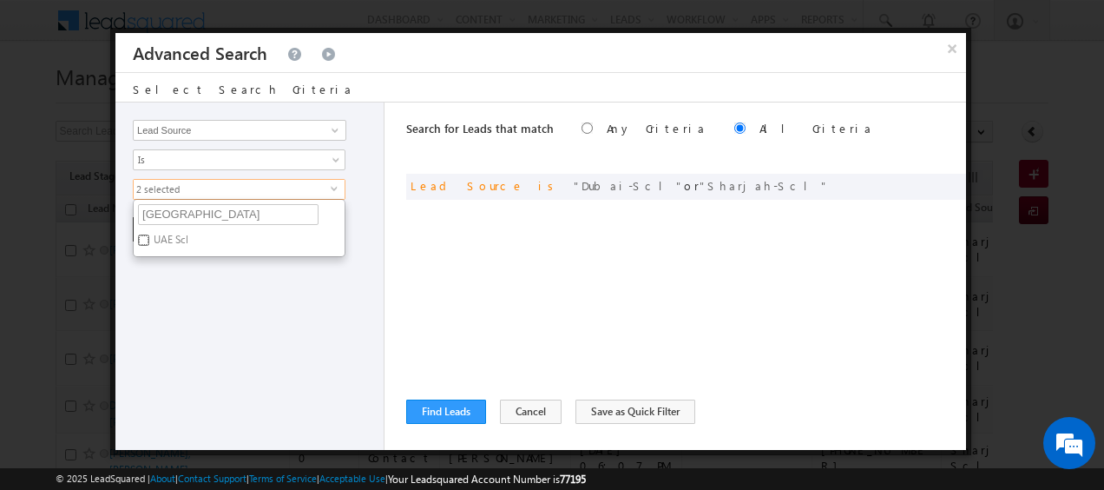
click at [144, 238] on input "UAE Scl" at bounding box center [143, 239] width 11 height 11
checkbox input "true"
click at [197, 328] on div "Opportunity Type Lead Activity Task Sales Group Prospect Id Address 1 Address 2…" at bounding box center [249, 275] width 269 height 347
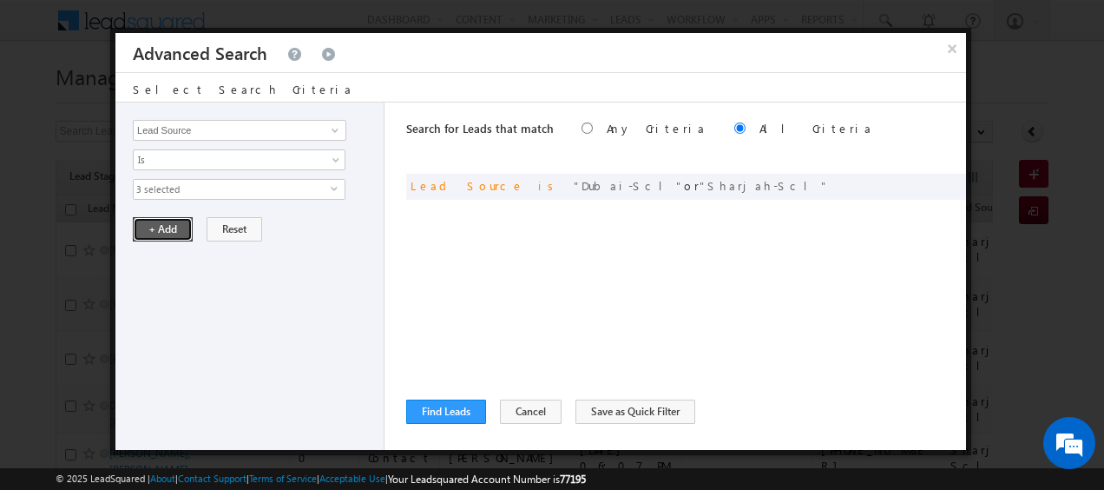
click at [168, 228] on button "+ Add" at bounding box center [163, 229] width 60 height 24
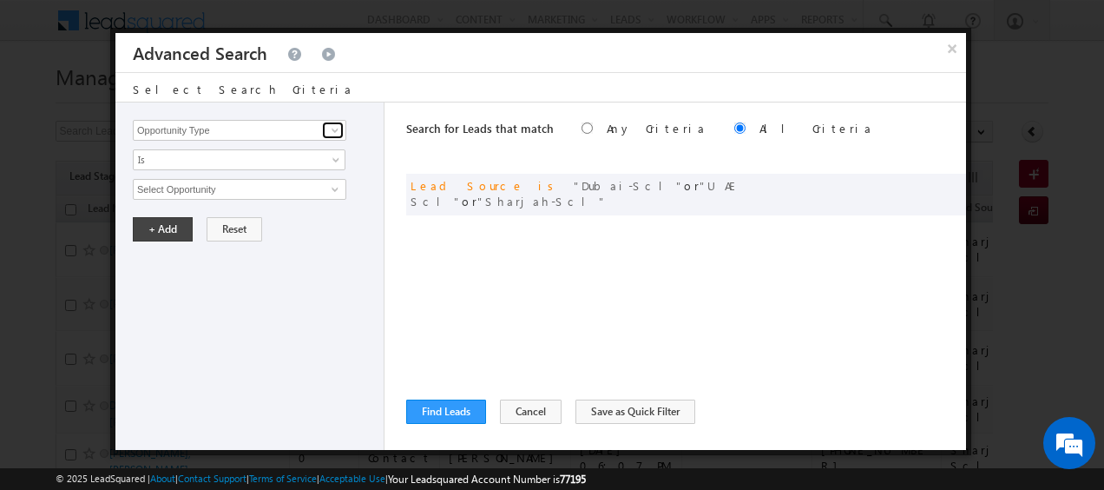
click at [326, 129] on link at bounding box center [333, 130] width 22 height 17
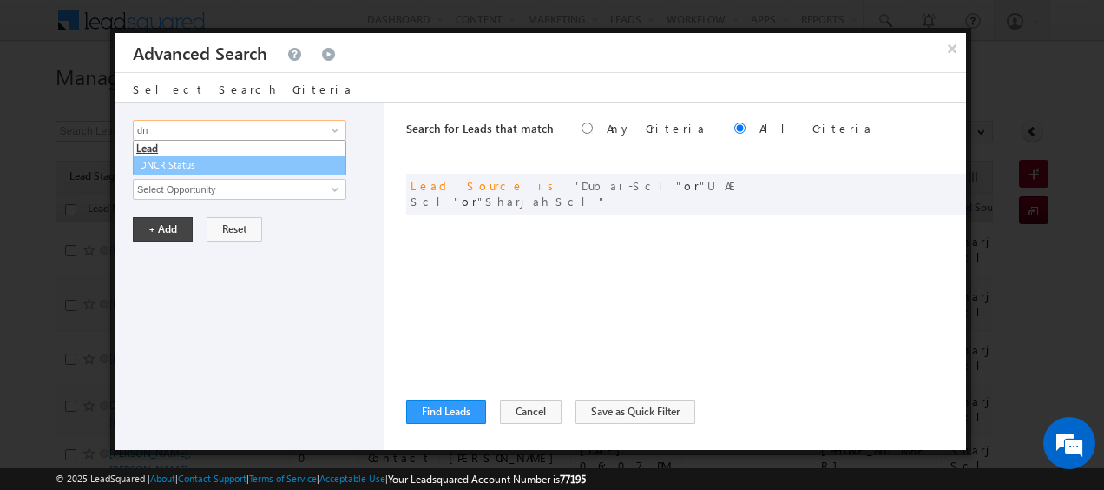
click at [248, 162] on link "DNCR Status" at bounding box center [240, 165] width 214 height 20
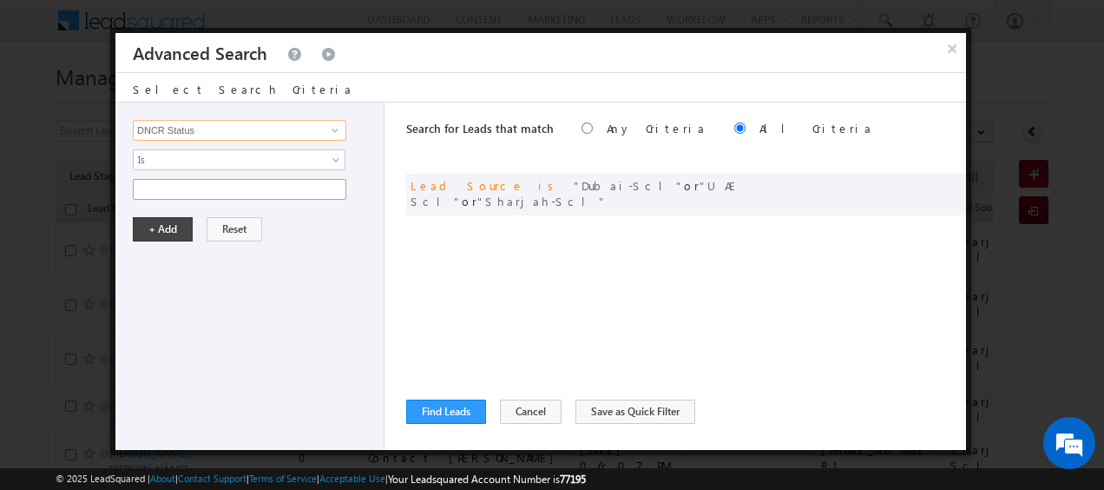
type input "DNCR Status"
click at [235, 184] on input "text" at bounding box center [240, 189] width 214 height 21
type input "Unblocked"
click at [168, 227] on button "+ Add" at bounding box center [163, 229] width 60 height 24
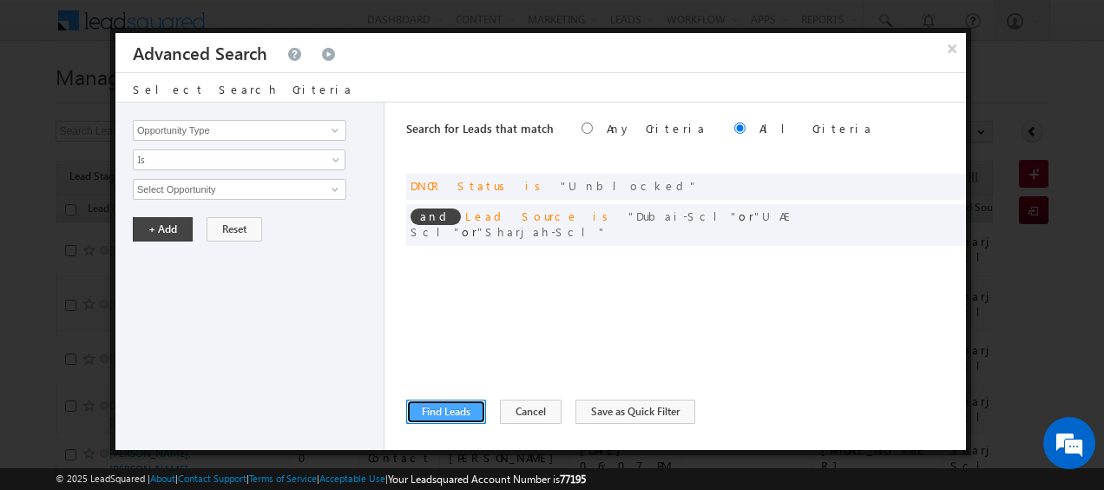
click at [452, 412] on button "Find Leads" at bounding box center [446, 411] width 80 height 24
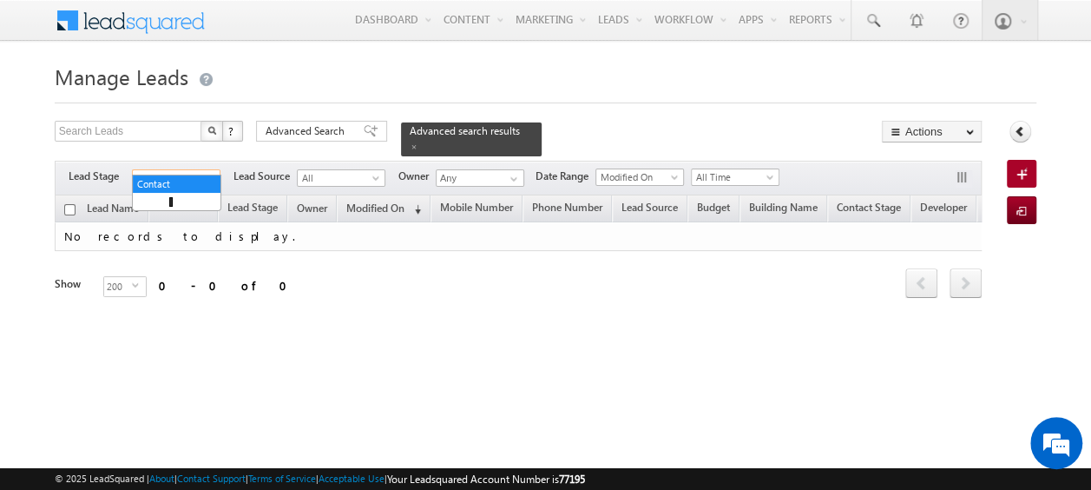
click at [194, 170] on span "Contact" at bounding box center [174, 178] width 82 height 16
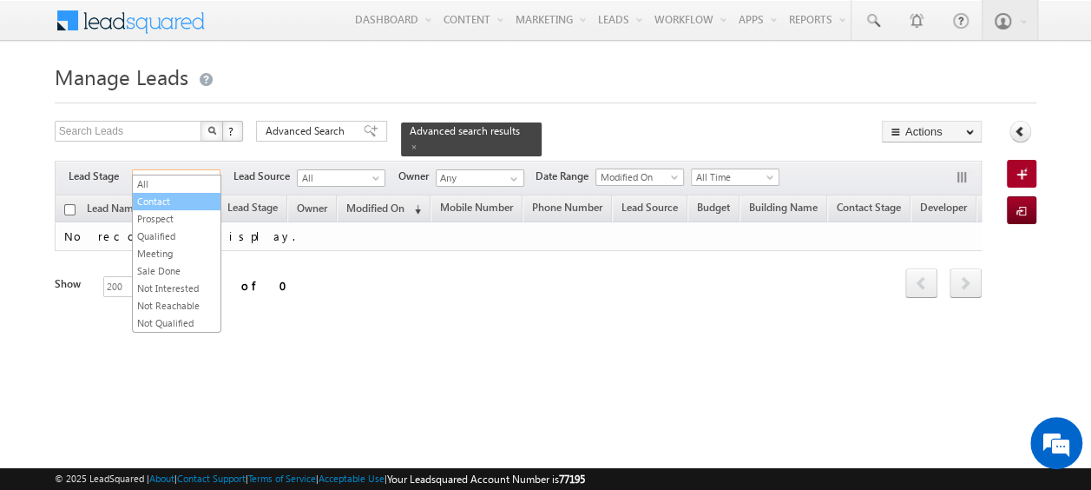
click at [175, 198] on link "Contact" at bounding box center [177, 202] width 88 height 16
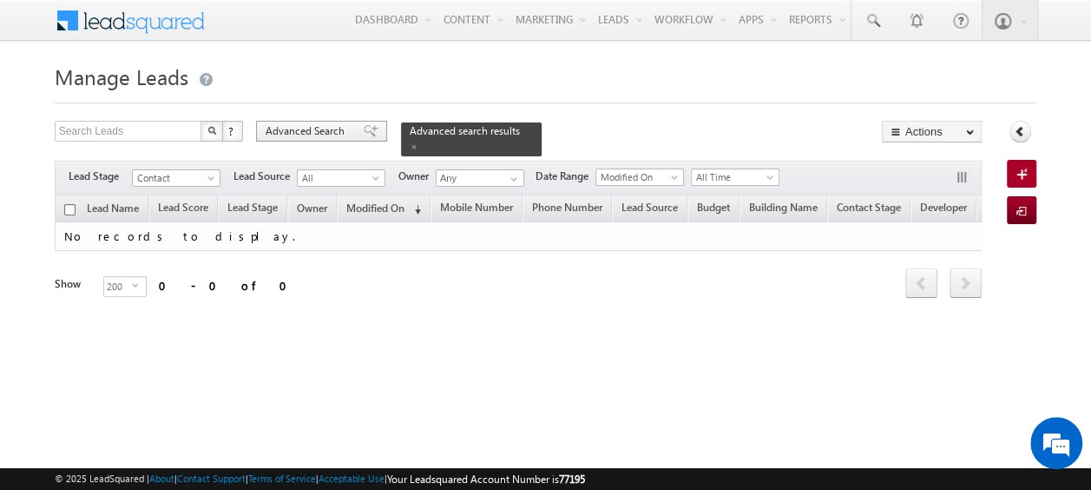
click at [314, 127] on span "Advanced Search" at bounding box center [308, 131] width 84 height 16
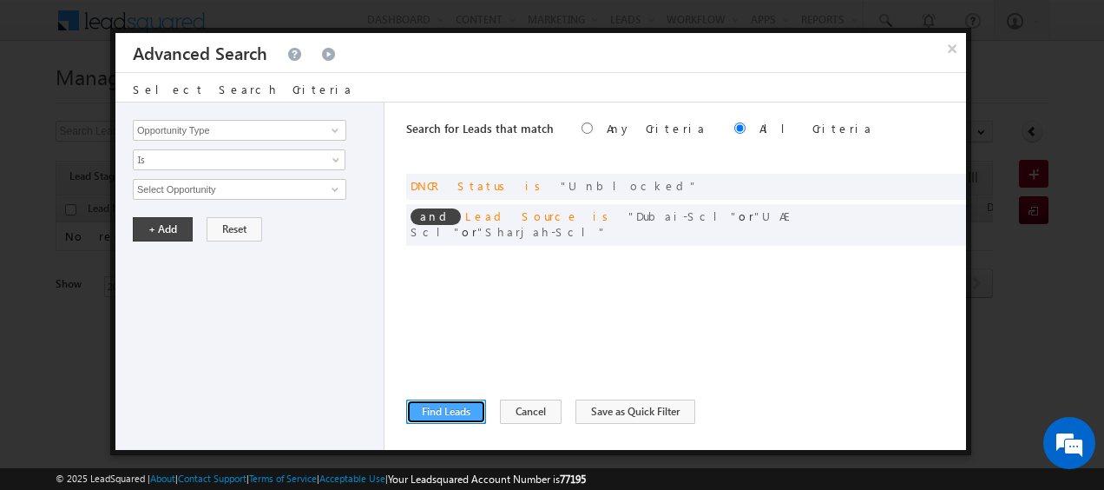
click at [428, 412] on button "Find Leads" at bounding box center [446, 411] width 80 height 24
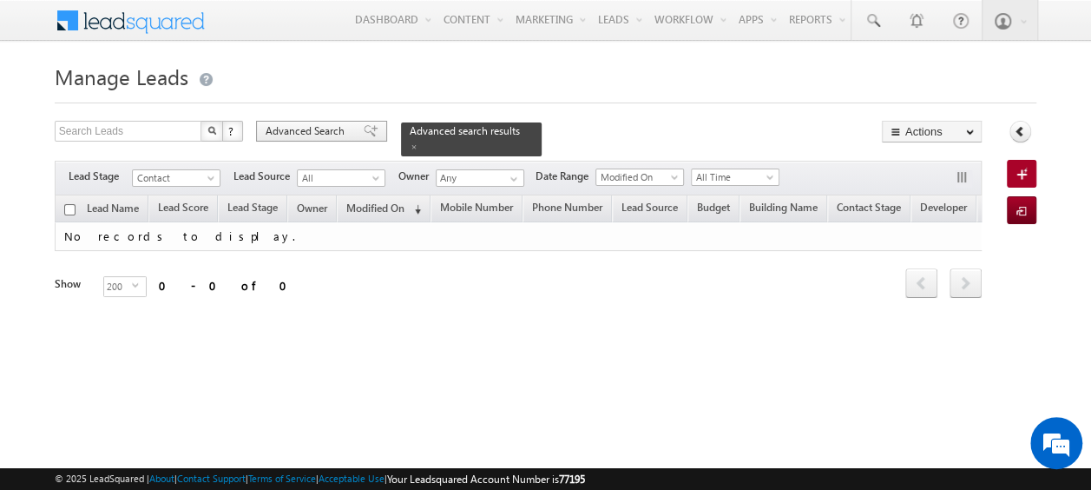
click at [337, 127] on span "Advanced Search" at bounding box center [308, 131] width 84 height 16
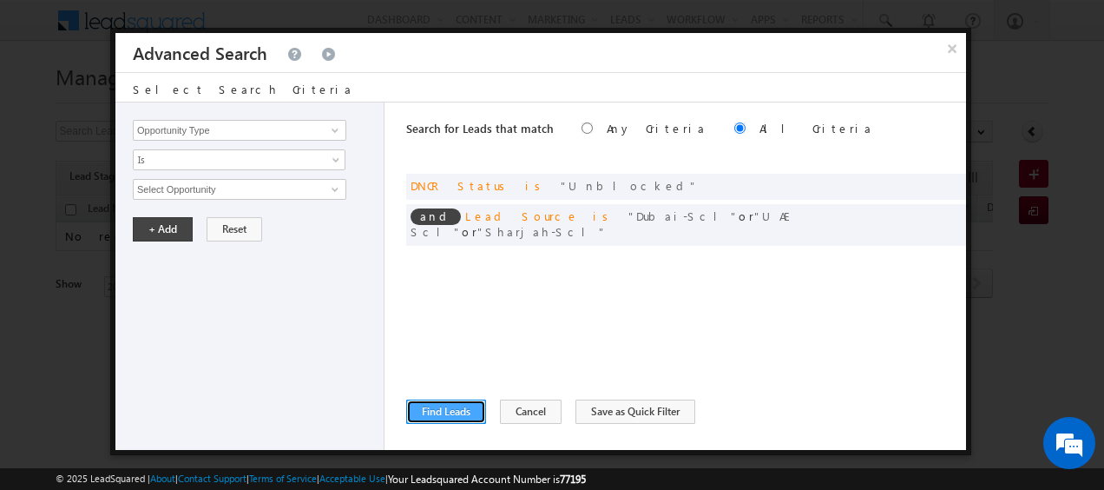
click at [446, 412] on button "Find Leads" at bounding box center [446, 411] width 80 height 24
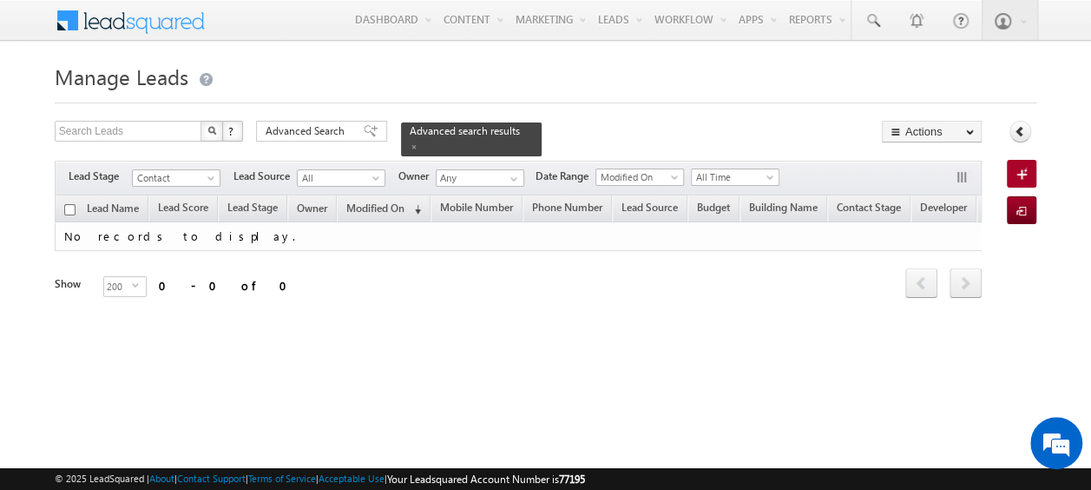
click at [323, 222] on td "No records to display." at bounding box center [620, 236] width 1130 height 29
click at [333, 115] on form "Manage Leads Search Leads X ? 0 results found Advanced Search Advanced Search" at bounding box center [546, 202] width 982 height 288
click at [333, 116] on form "Manage Leads Search Leads X ? 0 results found Advanced Search Advanced Search" at bounding box center [546, 202] width 982 height 288
click at [333, 129] on span "Advanced Search" at bounding box center [308, 131] width 84 height 16
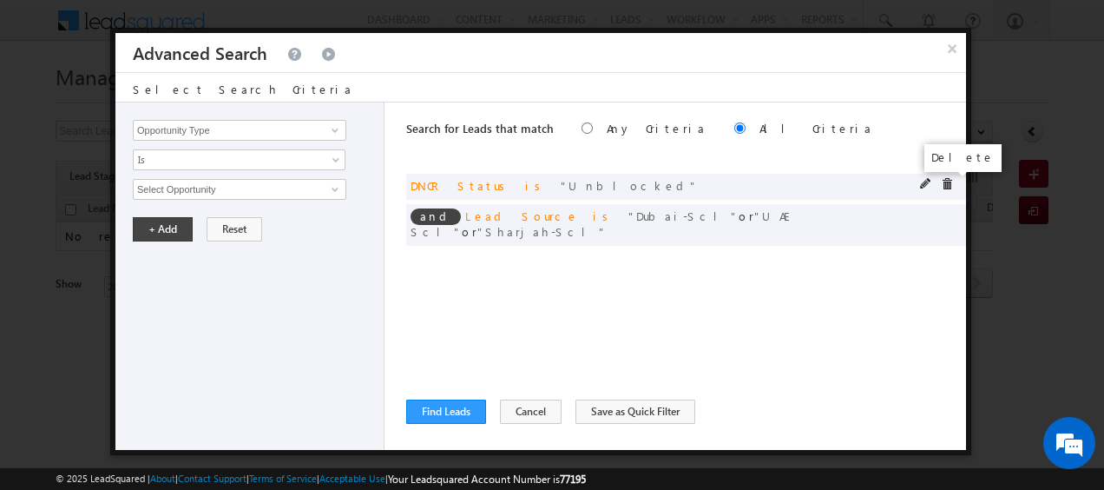
click at [946, 185] on span at bounding box center [947, 184] width 12 height 12
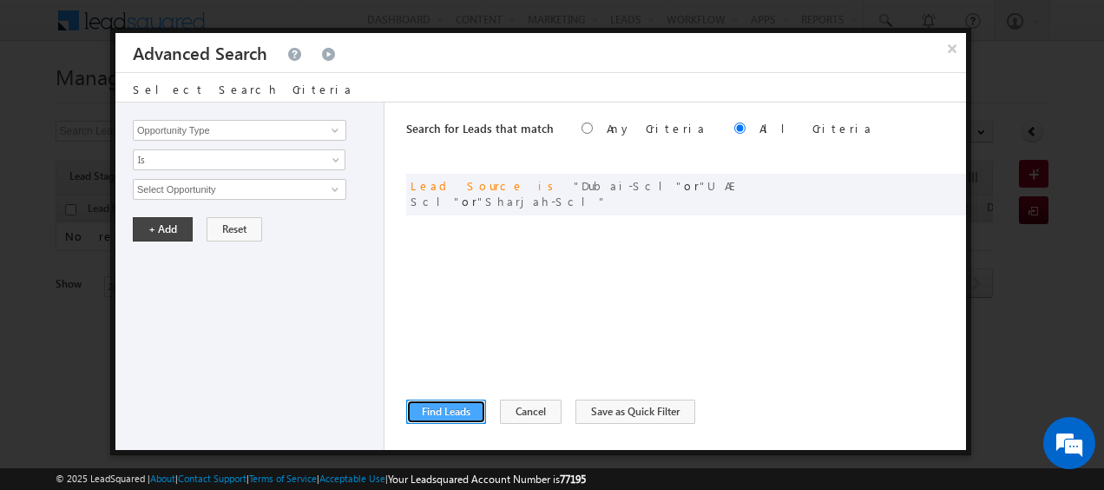
click at [449, 414] on button "Find Leads" at bounding box center [446, 411] width 80 height 24
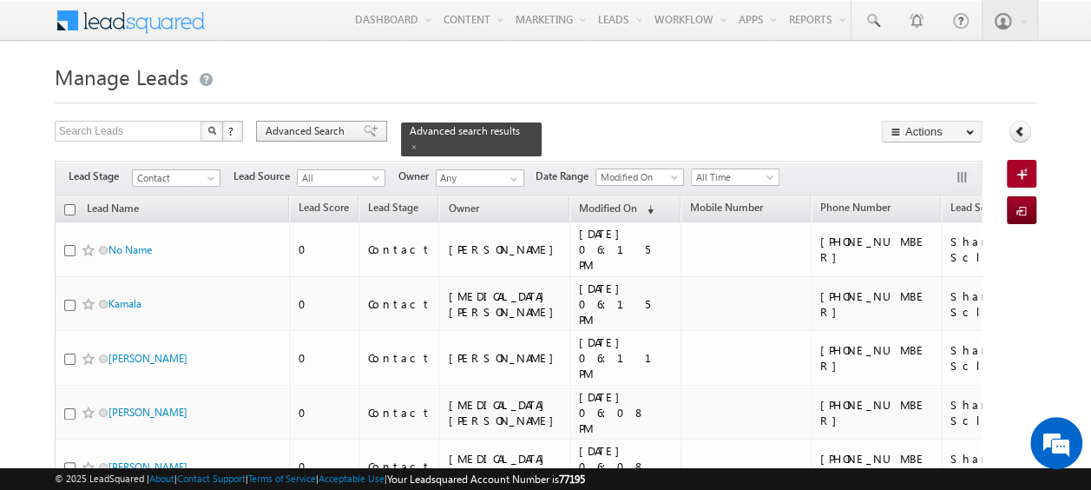
click at [339, 122] on div "Advanced Search" at bounding box center [321, 131] width 131 height 21
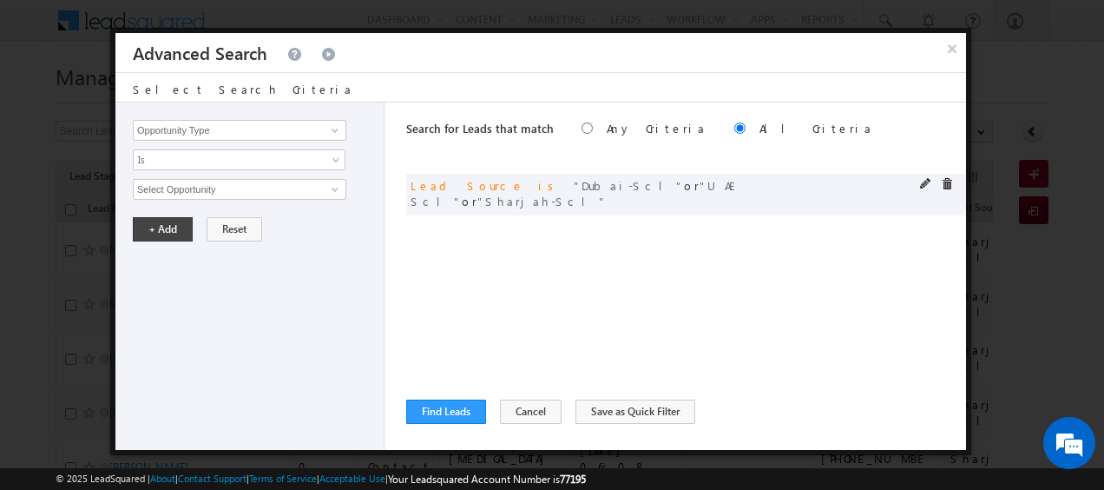
click at [926, 177] on div "and Lead Source is Dubai-Scl or UAE Scl or Sharjah-Scl" at bounding box center [686, 195] width 560 height 42
click at [924, 184] on span at bounding box center [926, 184] width 12 height 12
click at [349, 230] on div "+ Add Reset" at bounding box center [254, 229] width 242 height 24
click at [282, 196] on span "3 selected" at bounding box center [232, 189] width 197 height 19
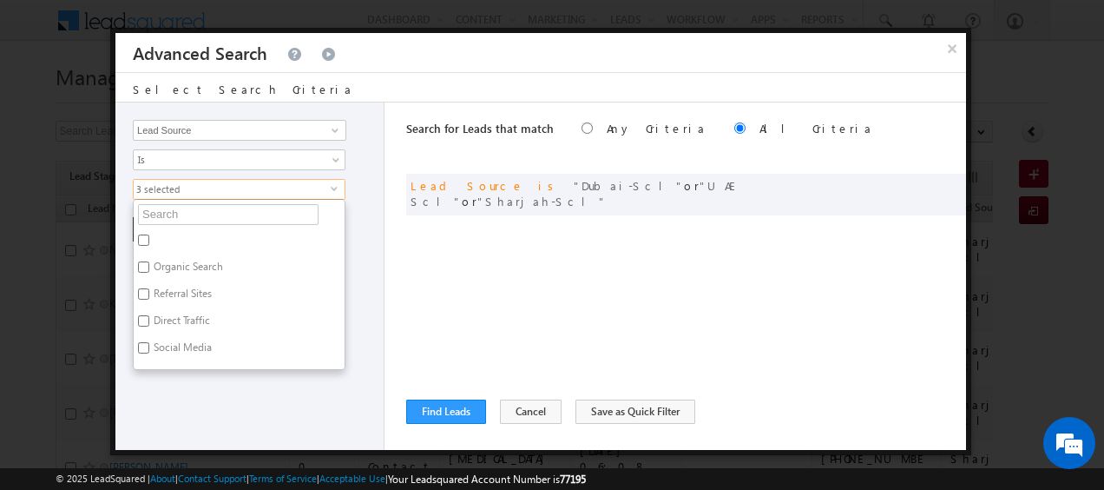
click at [247, 222] on ul "Organic Search Referral Sites Direct Traffic Social Media Inbound Email Inbound…" at bounding box center [239, 284] width 213 height 171
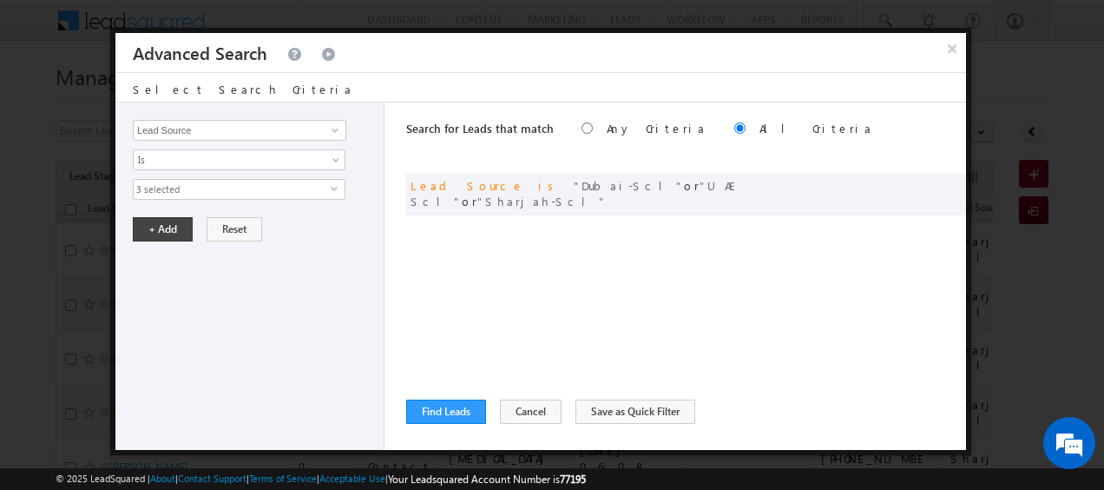
click at [255, 188] on span "3 selected" at bounding box center [232, 189] width 197 height 19
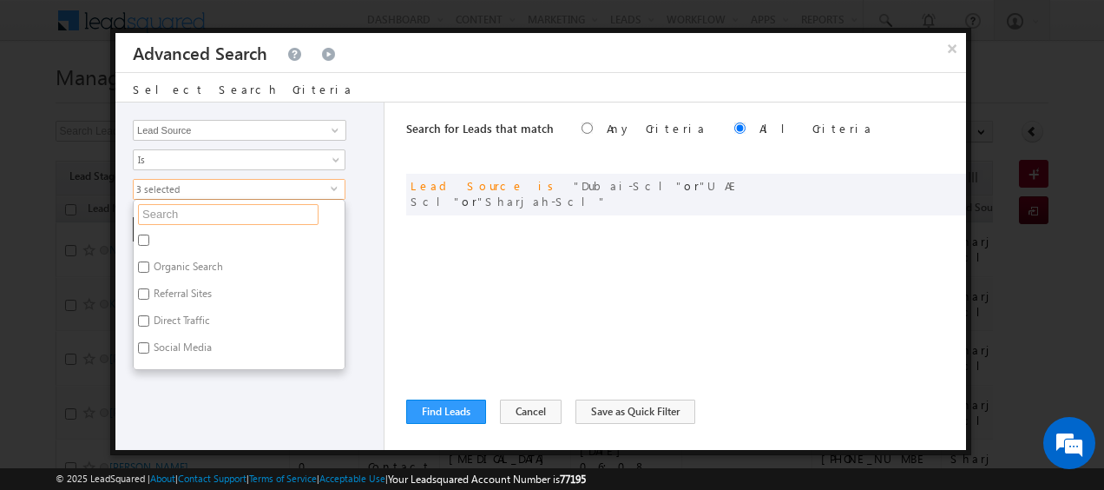
click at [253, 210] on input "text" at bounding box center [228, 214] width 181 height 21
type input "sha"
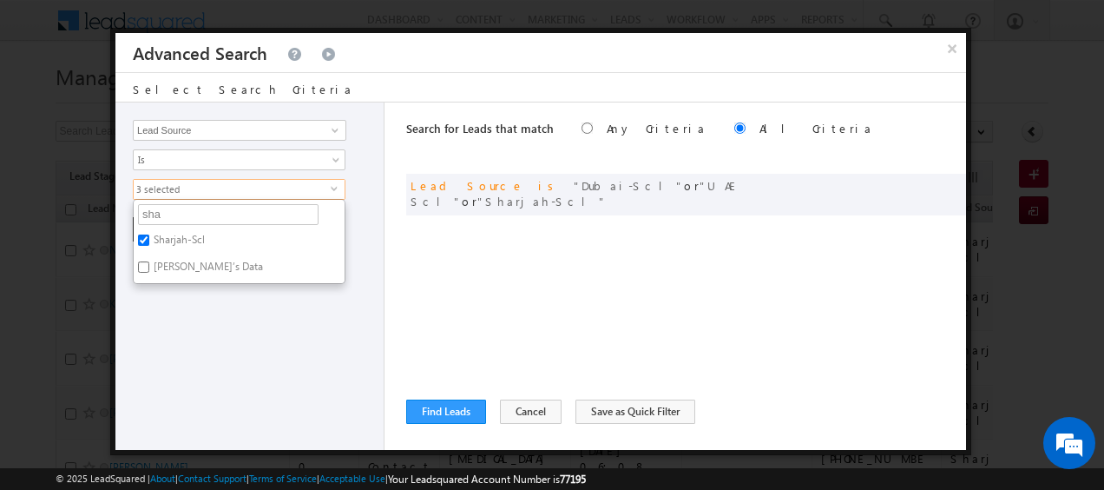
click at [186, 234] on label "Sharjah-Scl" at bounding box center [178, 242] width 89 height 27
click at [149, 234] on input "Sharjah-Scl" at bounding box center [143, 239] width 11 height 11
checkbox input "false"
click at [203, 316] on div "Opportunity Type Lead Activity Task Sales Group Prospect Id Address 1 Address 2…" at bounding box center [249, 275] width 269 height 347
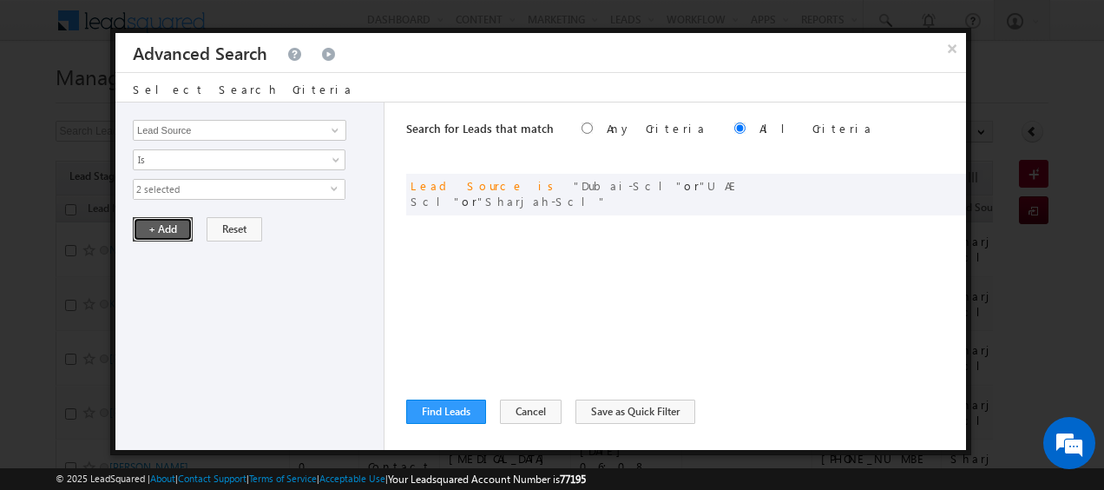
click at [158, 226] on button "+ Add" at bounding box center [163, 229] width 60 height 24
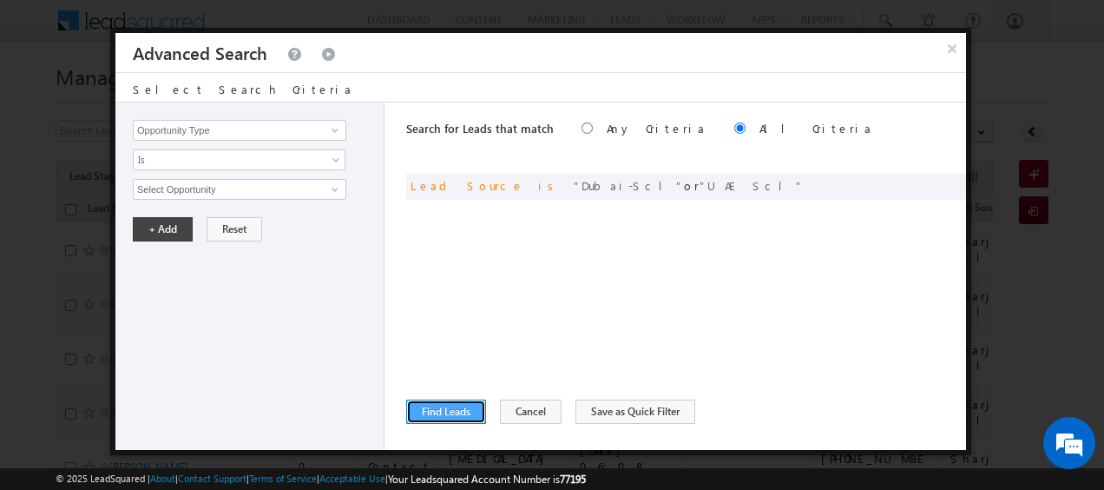
click at [448, 417] on button "Find Leads" at bounding box center [446, 411] width 80 height 24
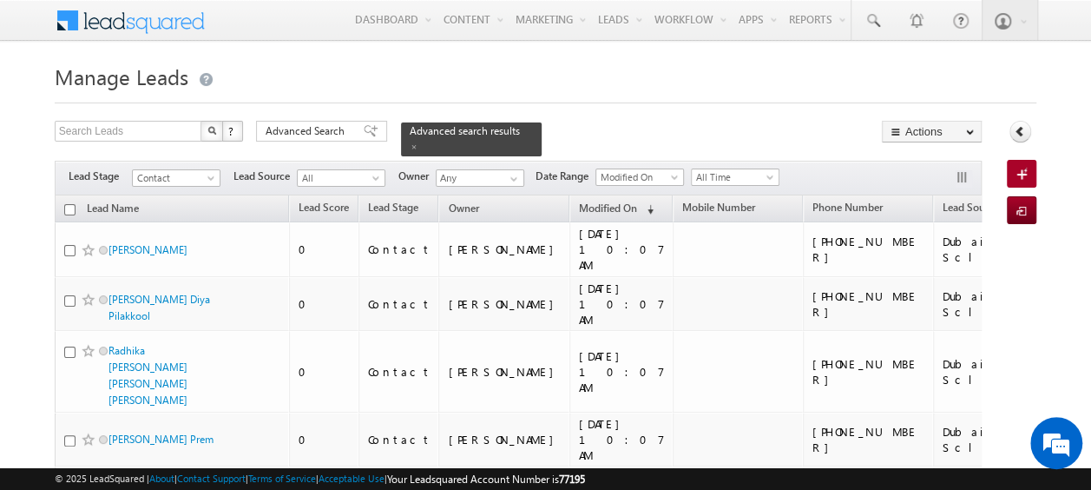
click at [62, 195] on th "Lead Name" at bounding box center [172, 208] width 234 height 27
click at [69, 204] on input "checkbox" at bounding box center [69, 209] width 11 height 11
checkbox input "true"
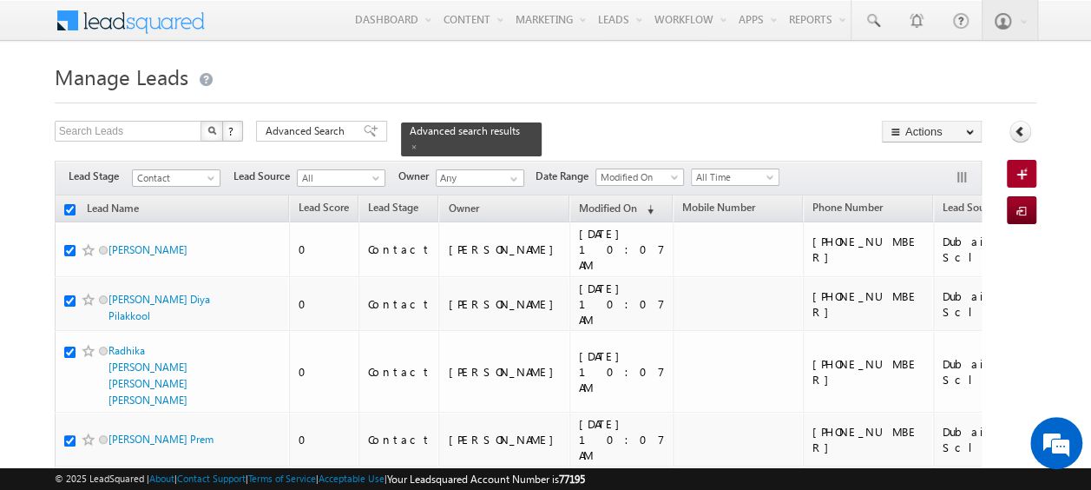
checkbox input "true"
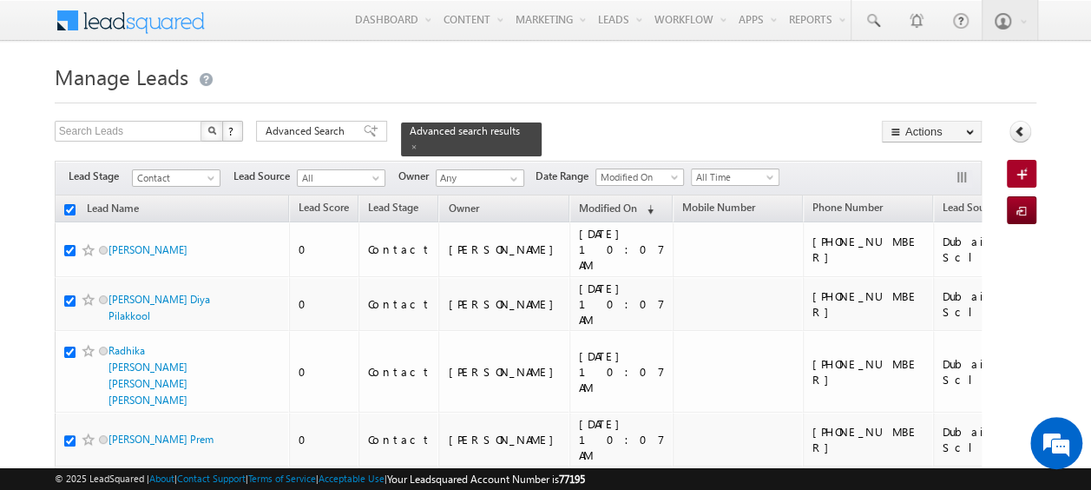
checkbox input "true"
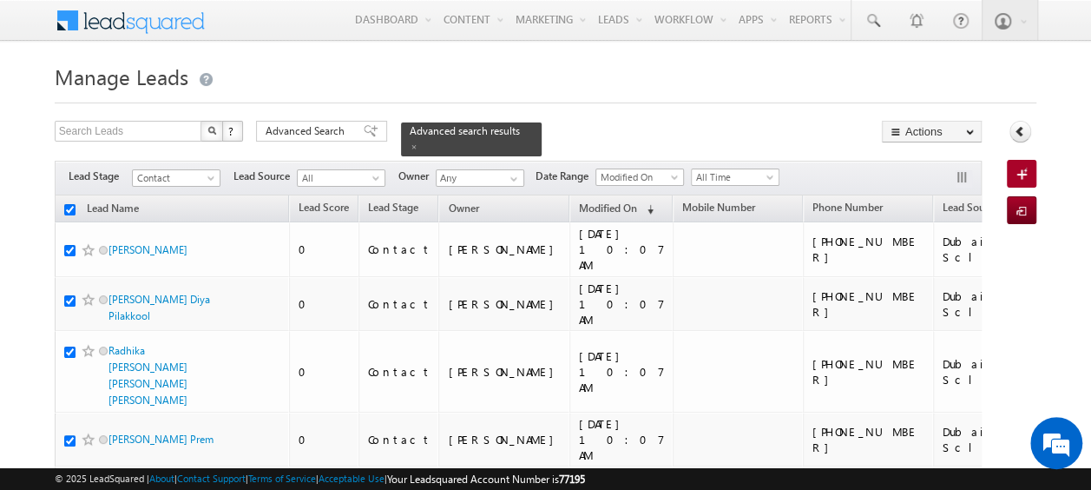
checkbox input "true"
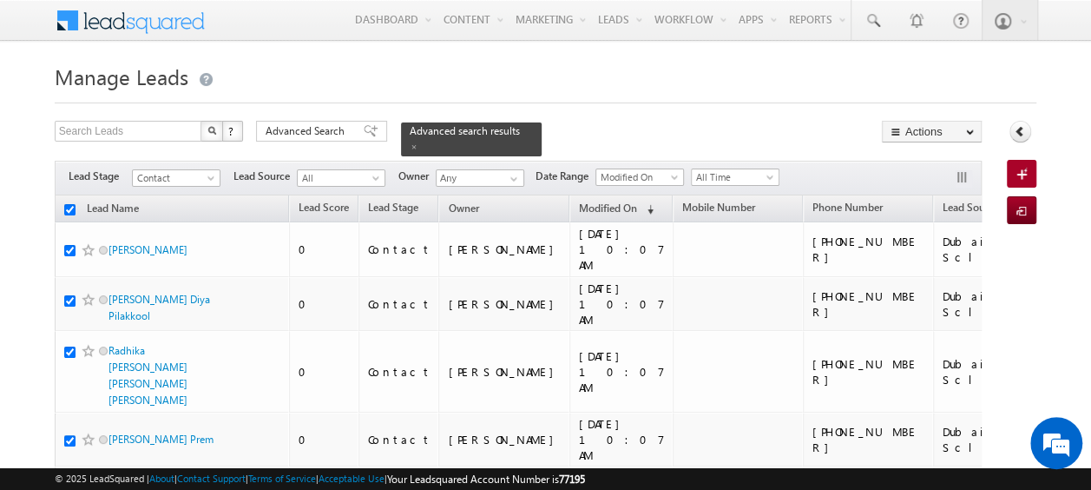
checkbox input "true"
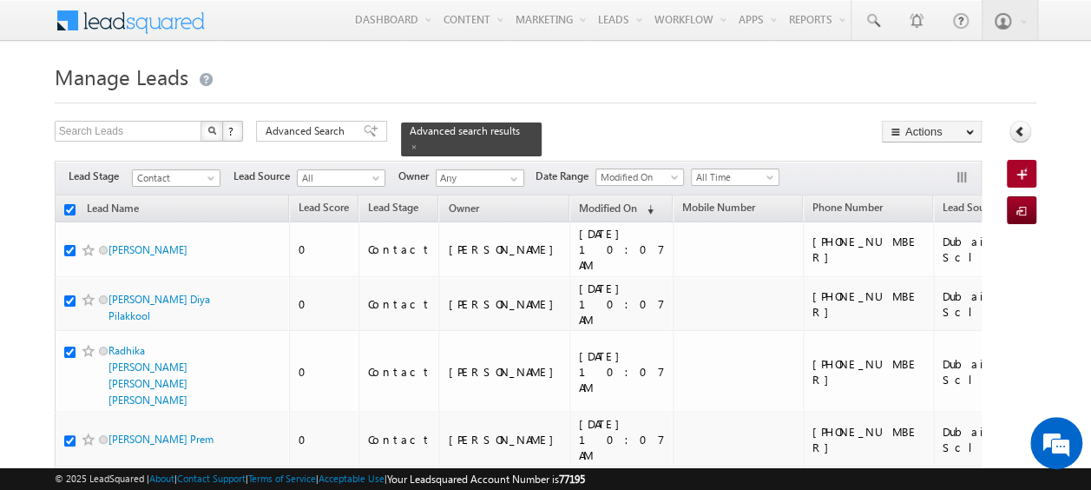
checkbox input "true"
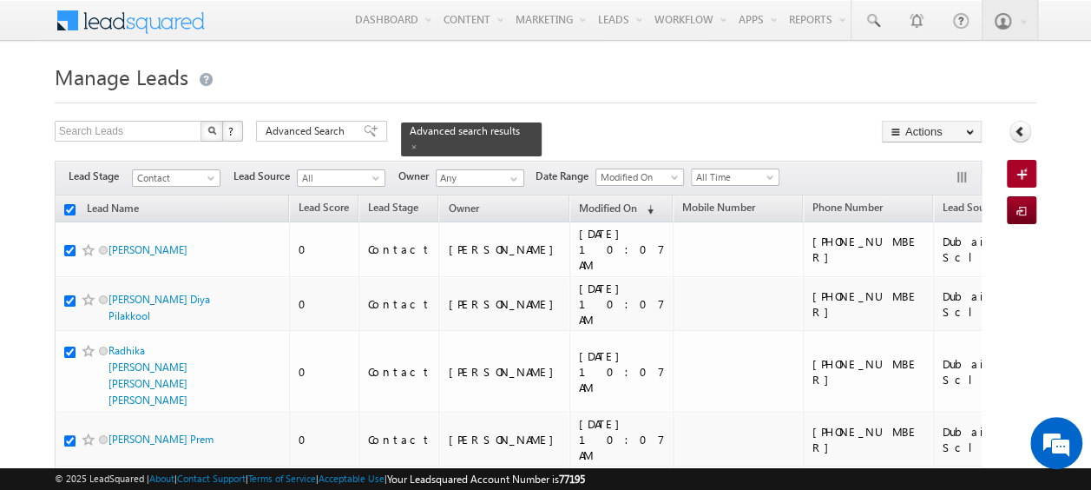
checkbox input "true"
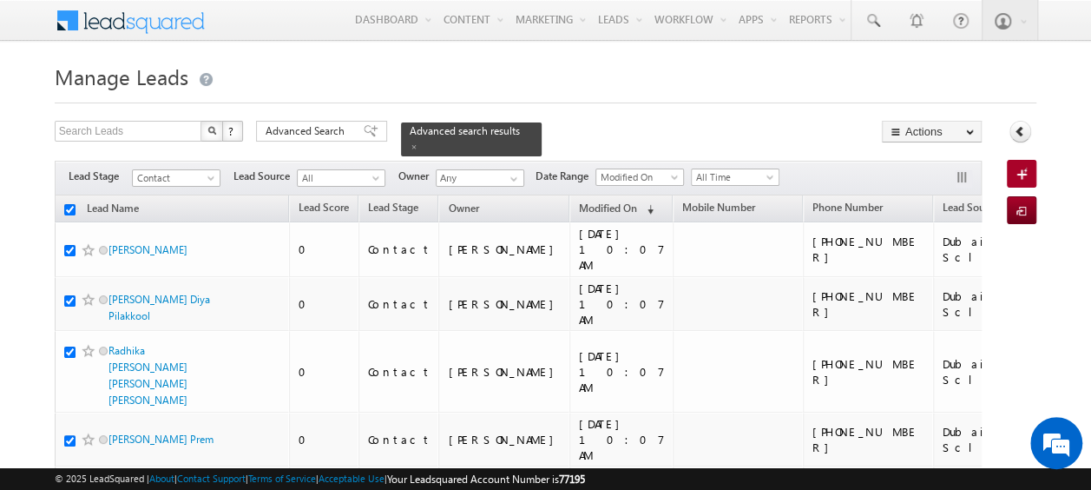
checkbox input "true"
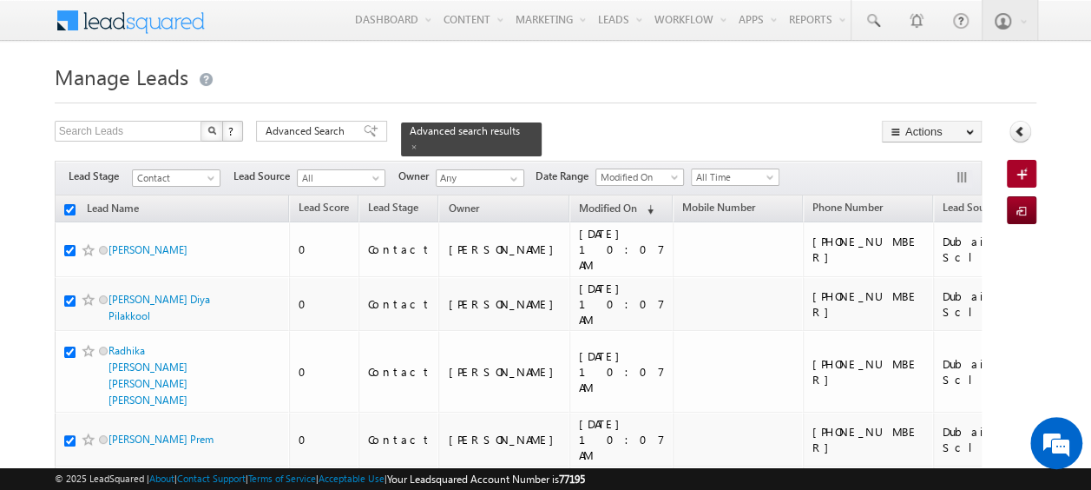
checkbox input "true"
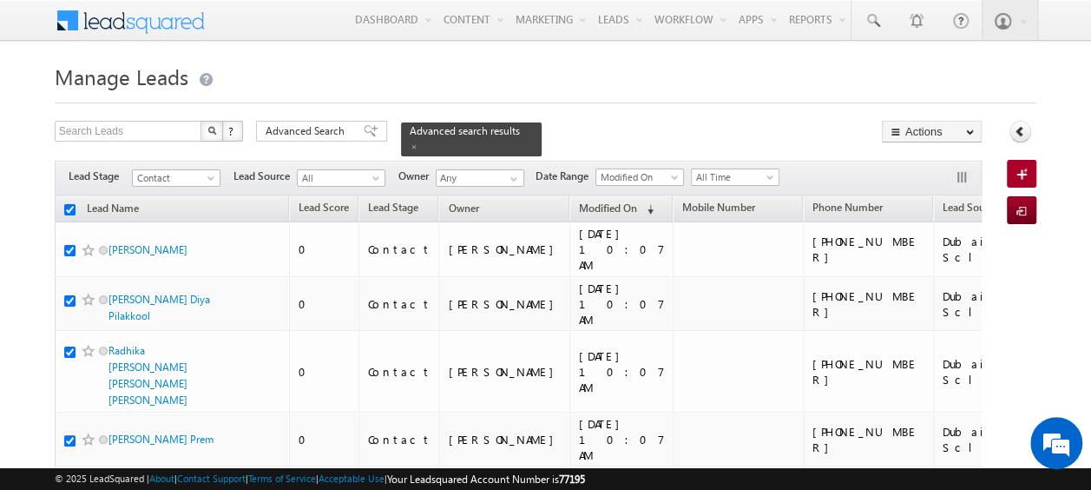
checkbox input "true"
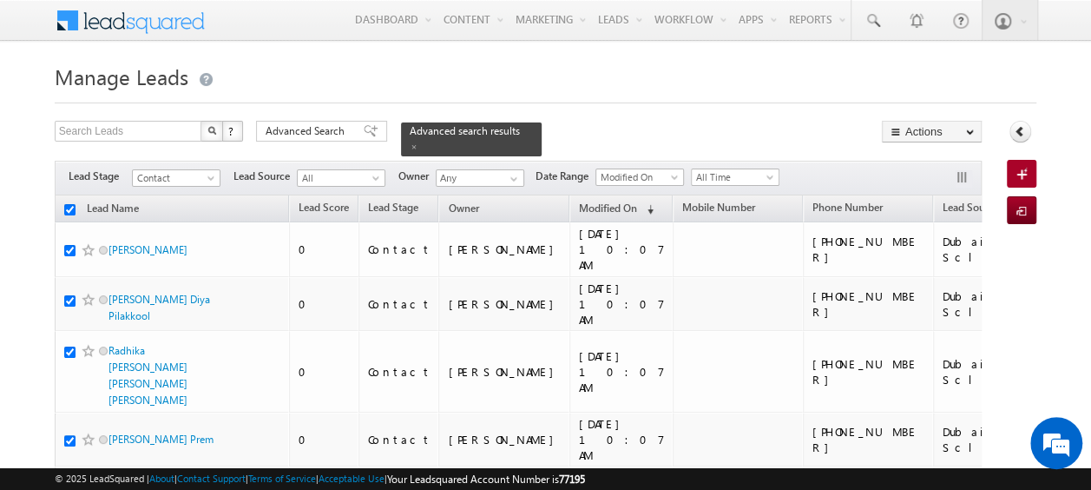
checkbox input "true"
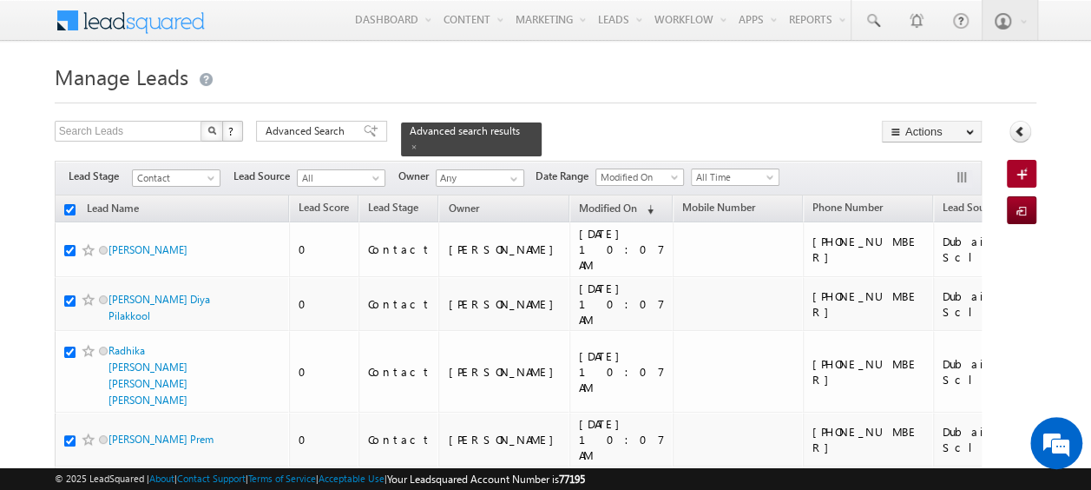
checkbox input "true"
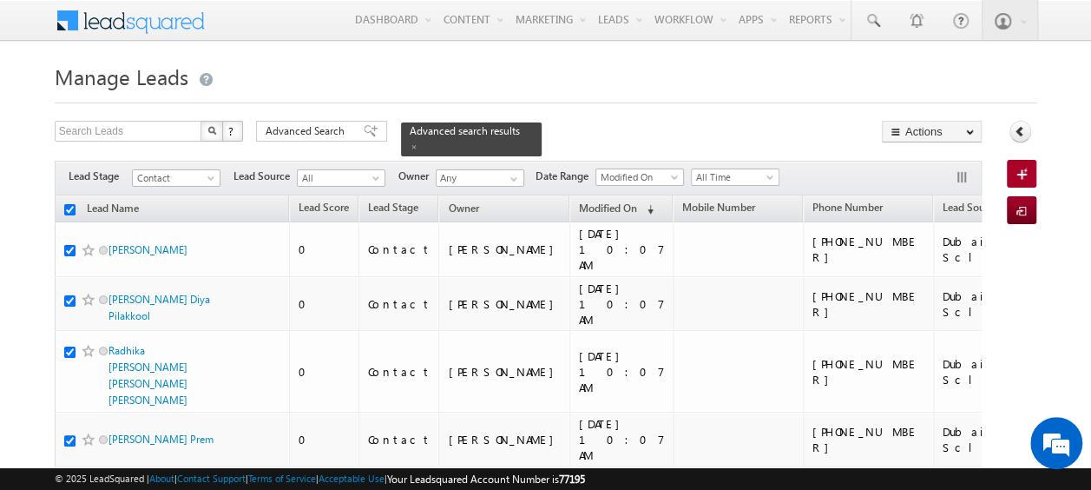
checkbox input "true"
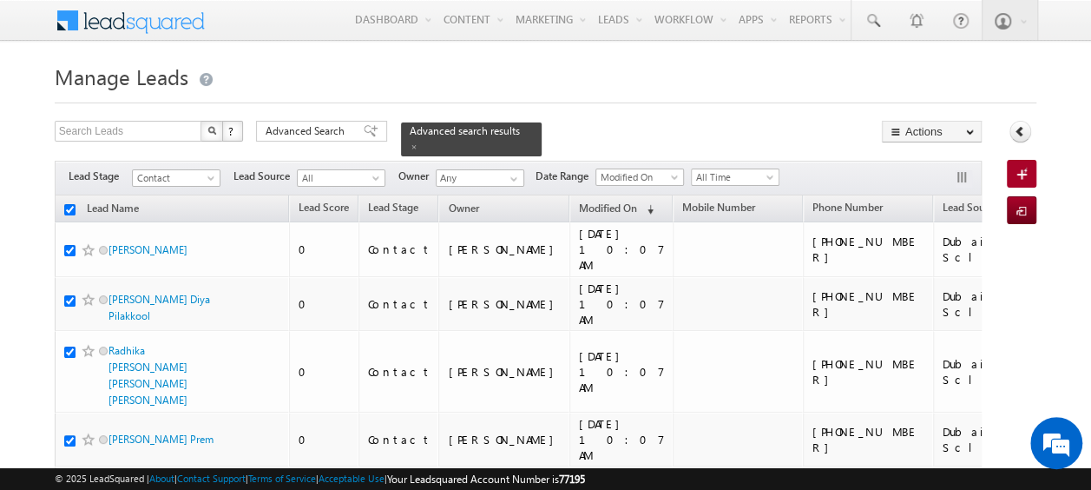
checkbox input "true"
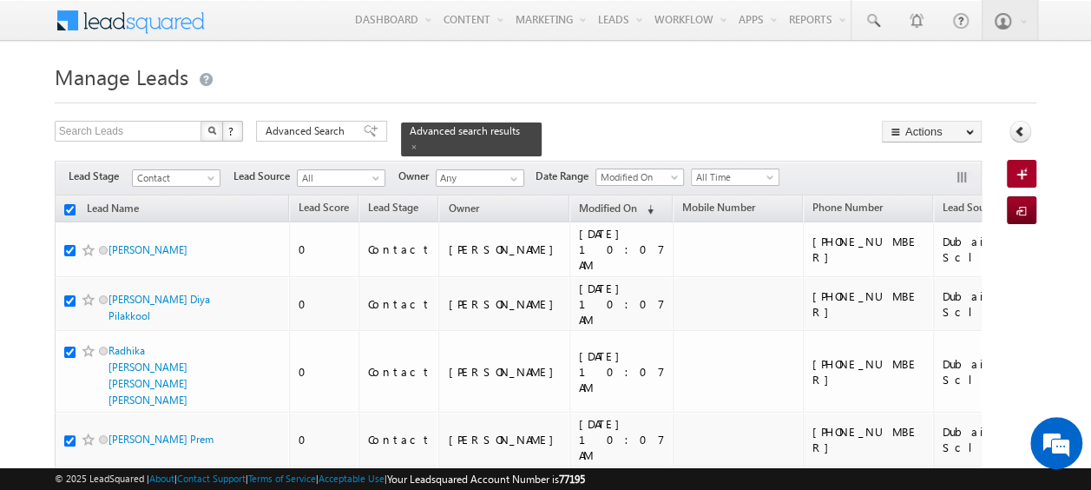
checkbox input "true"
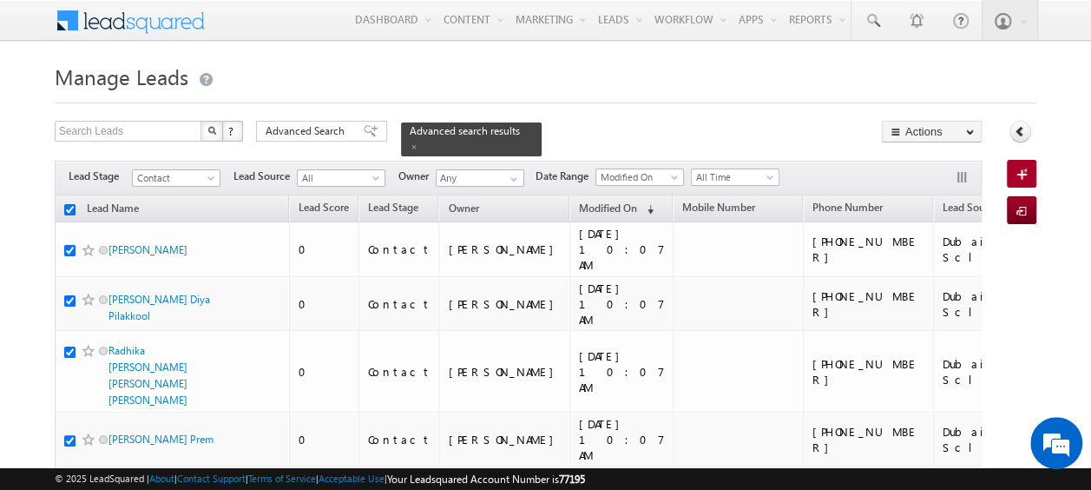
checkbox input "true"
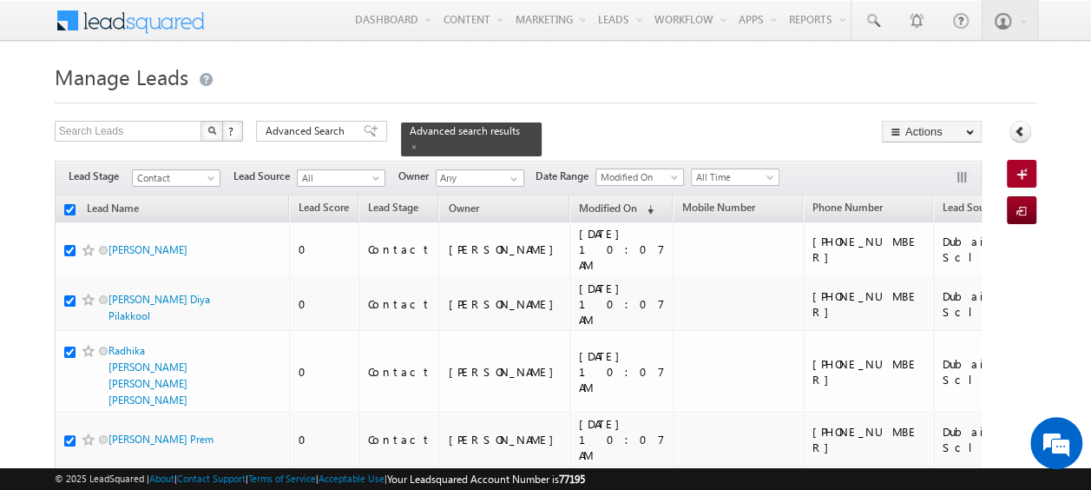
checkbox input "true"
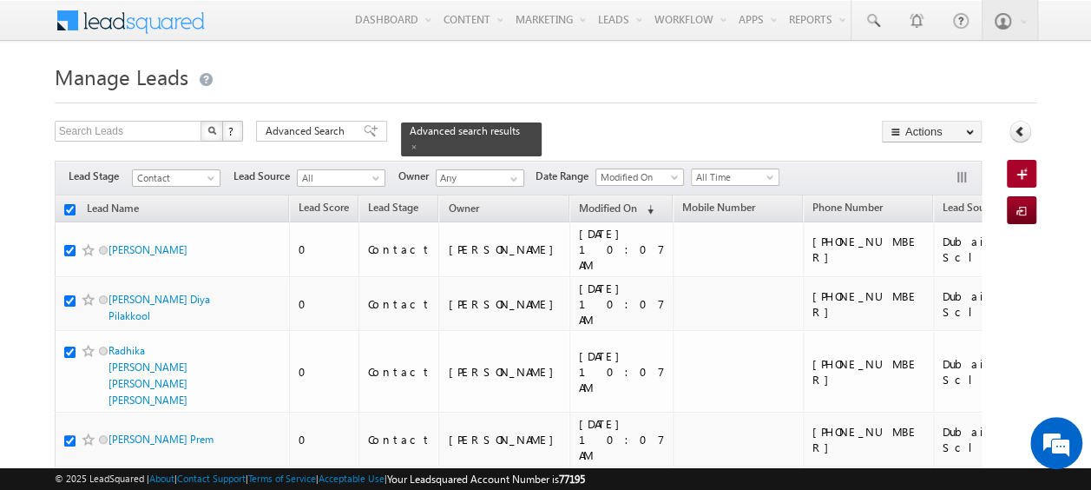
checkbox input "true"
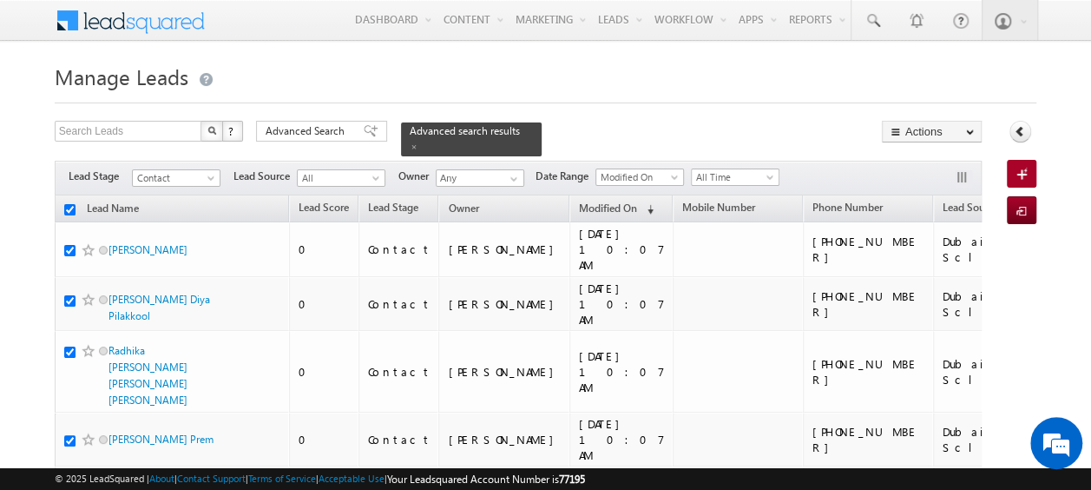
checkbox input "true"
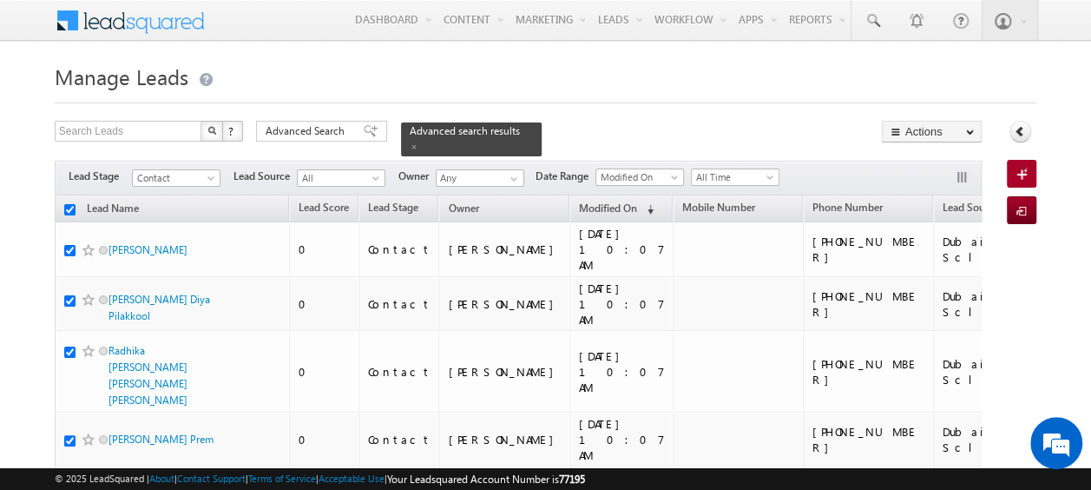
checkbox input "true"
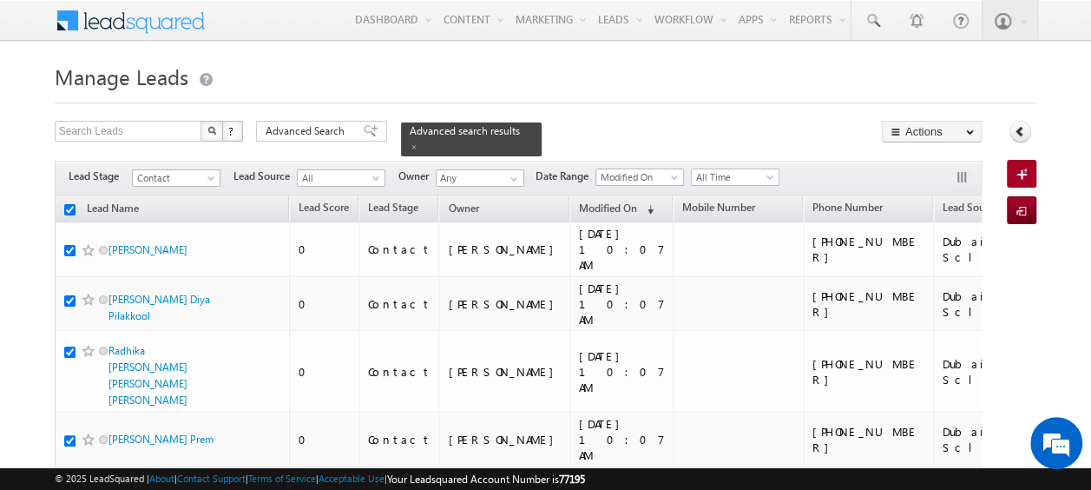
checkbox input "true"
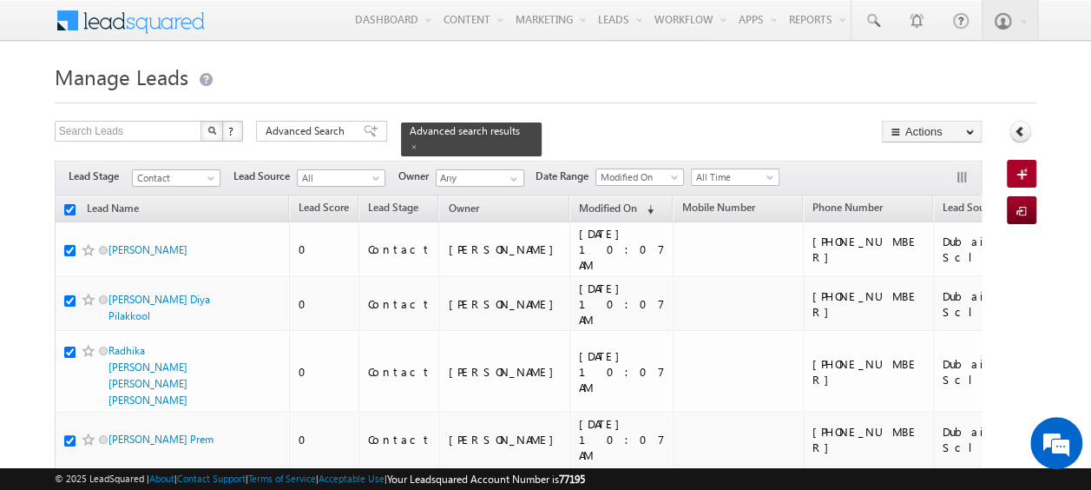
checkbox input "true"
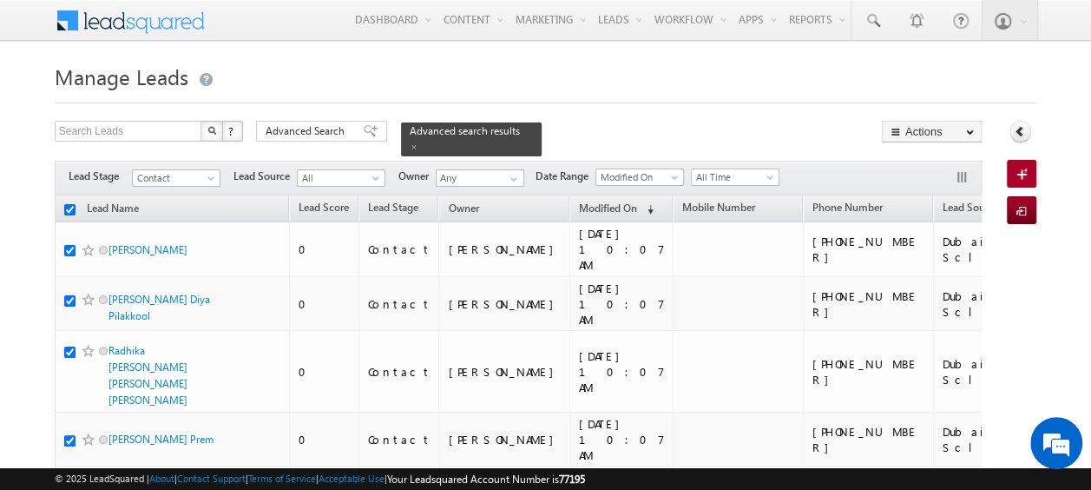
checkbox input "true"
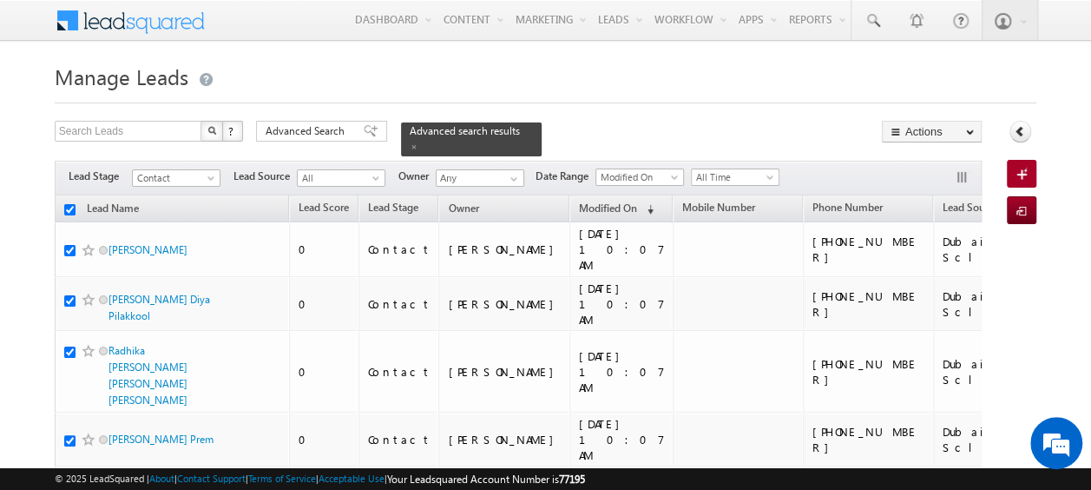
checkbox input "true"
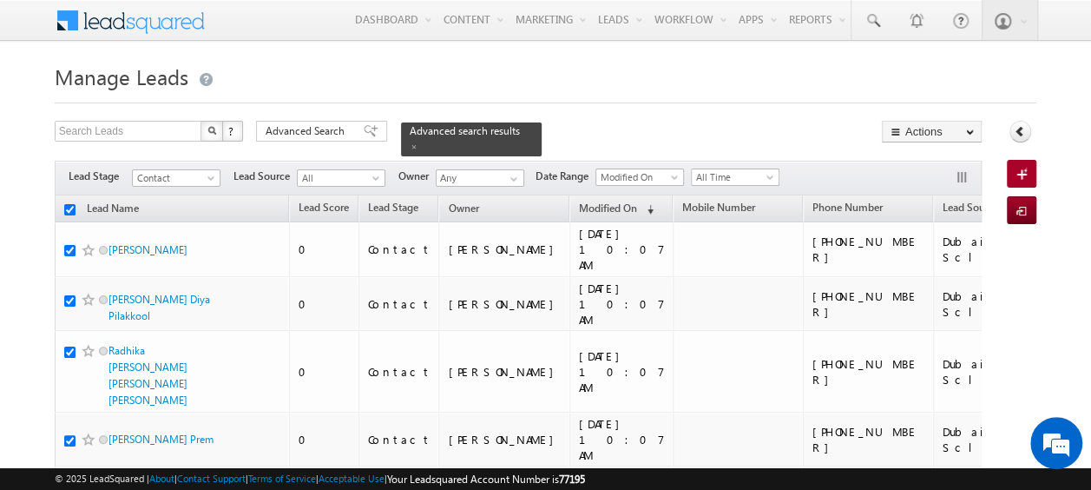
checkbox input "true"
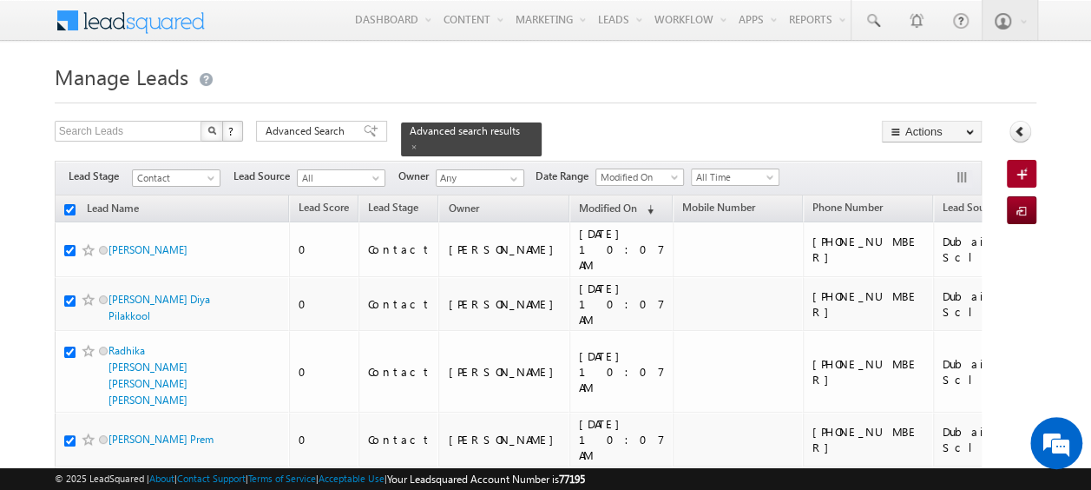
checkbox input "true"
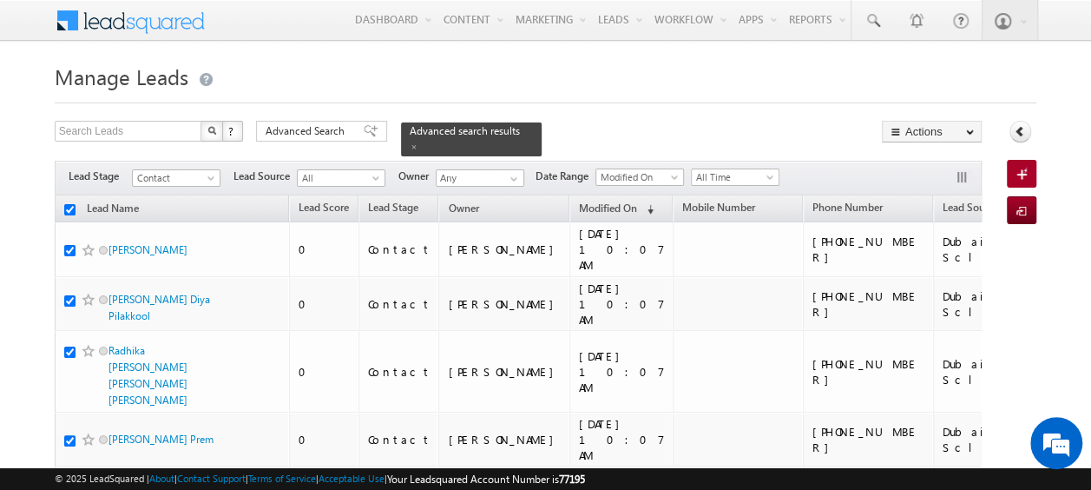
checkbox input "true"
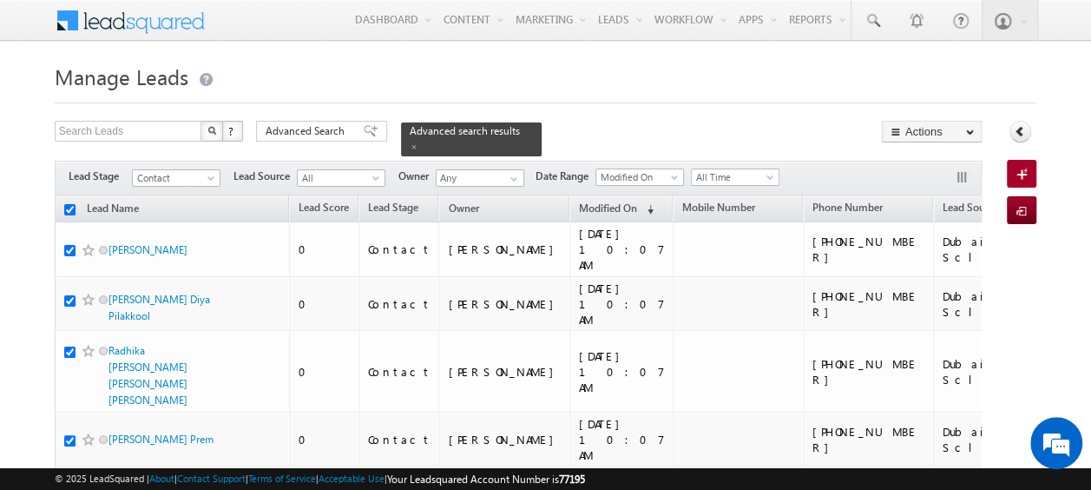
checkbox input "true"
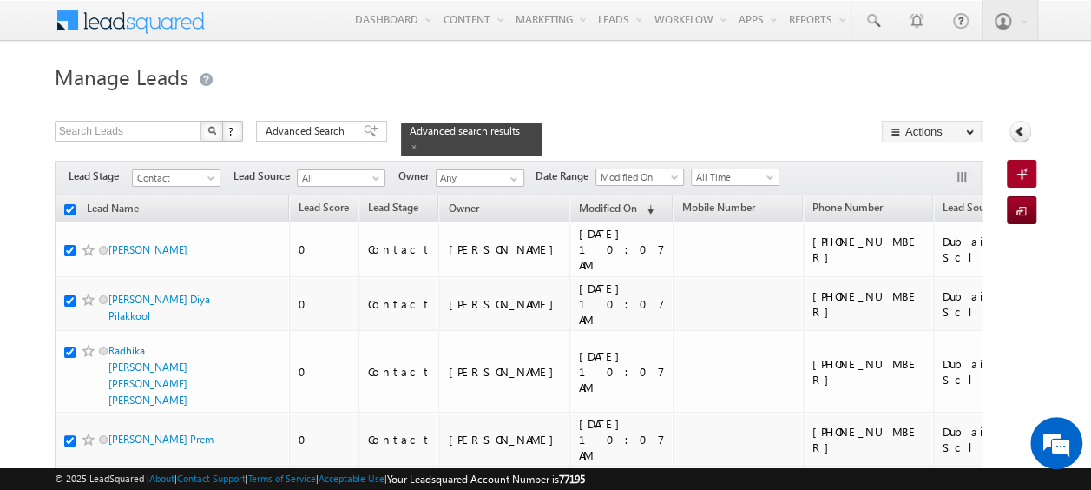
checkbox input "true"
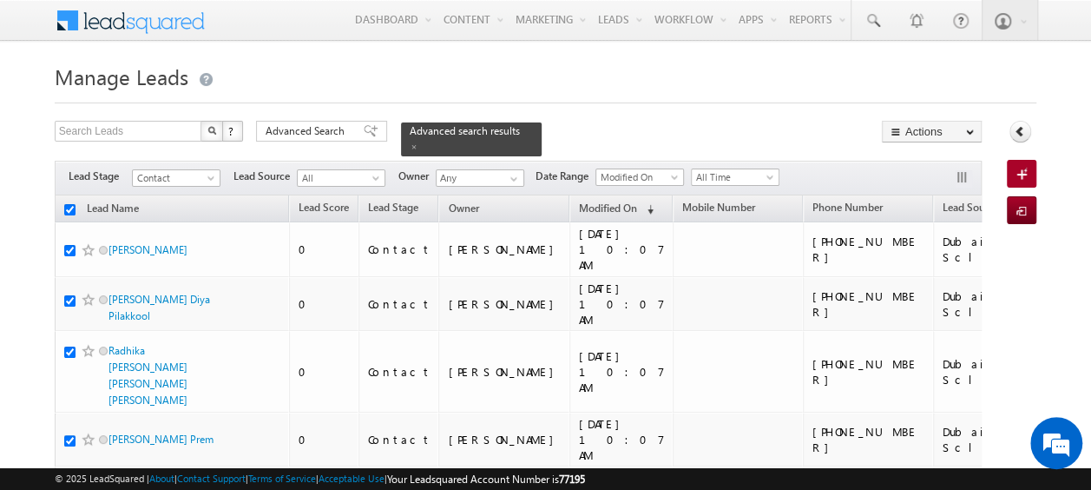
checkbox input "true"
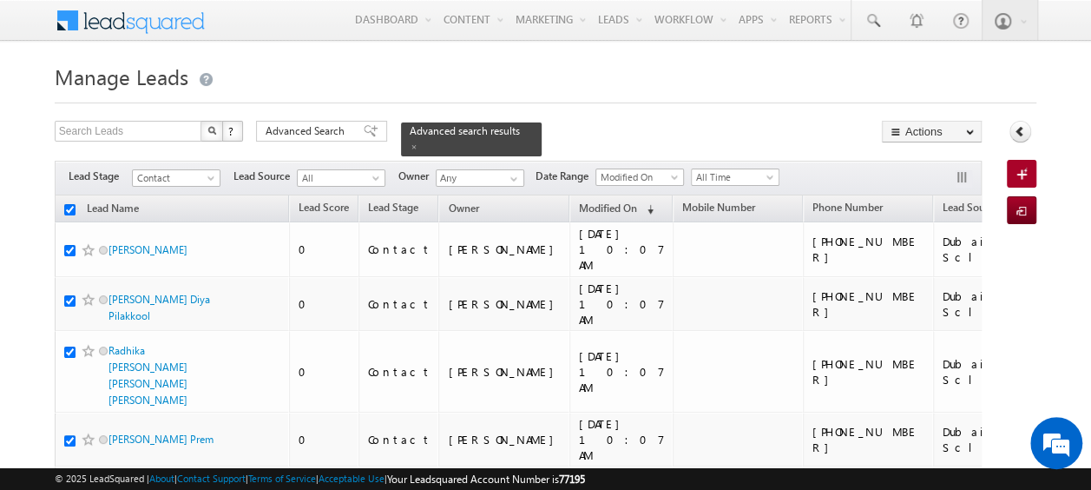
checkbox input "true"
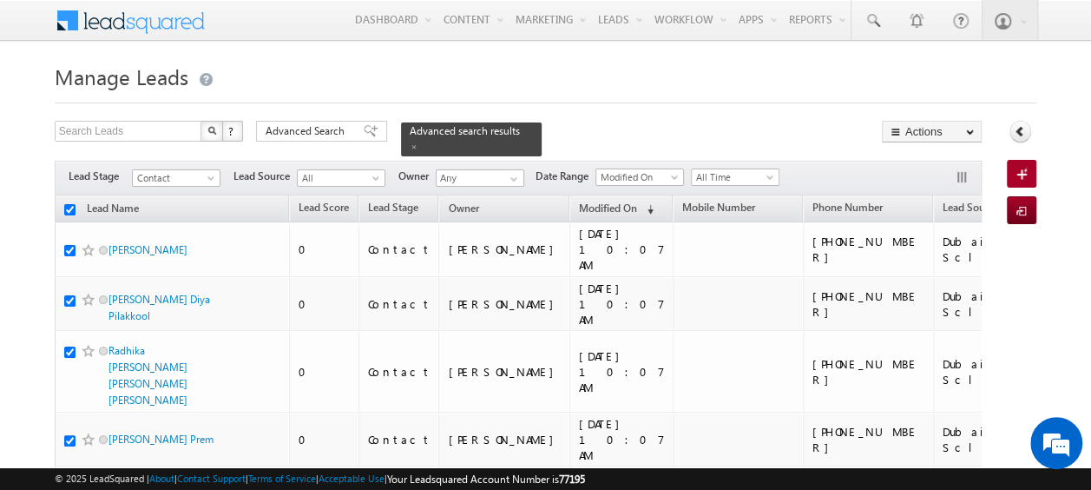
checkbox input "true"
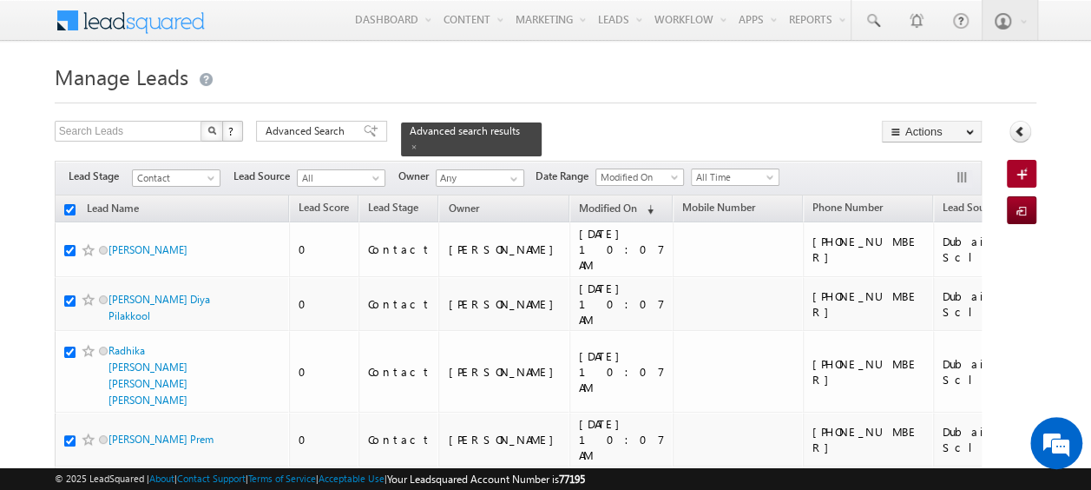
checkbox input "true"
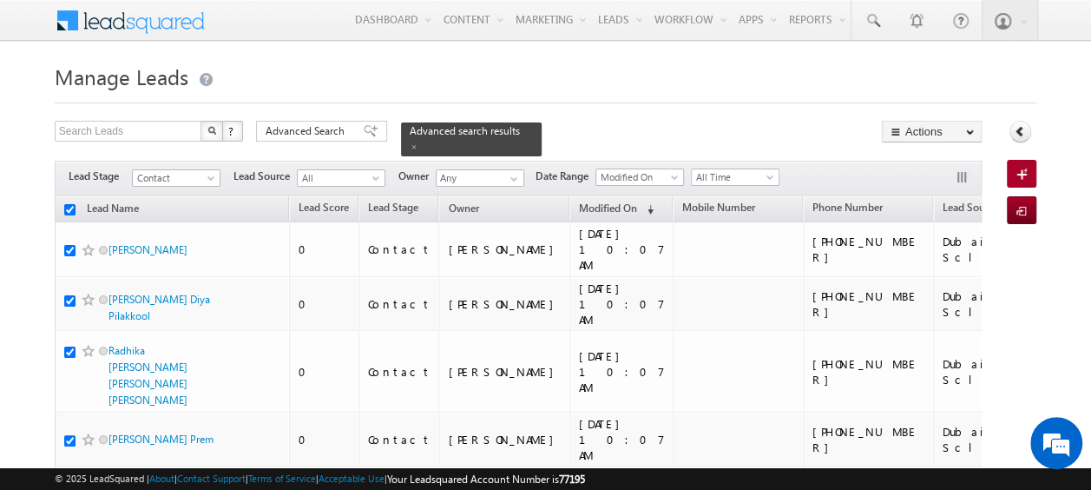
checkbox input "true"
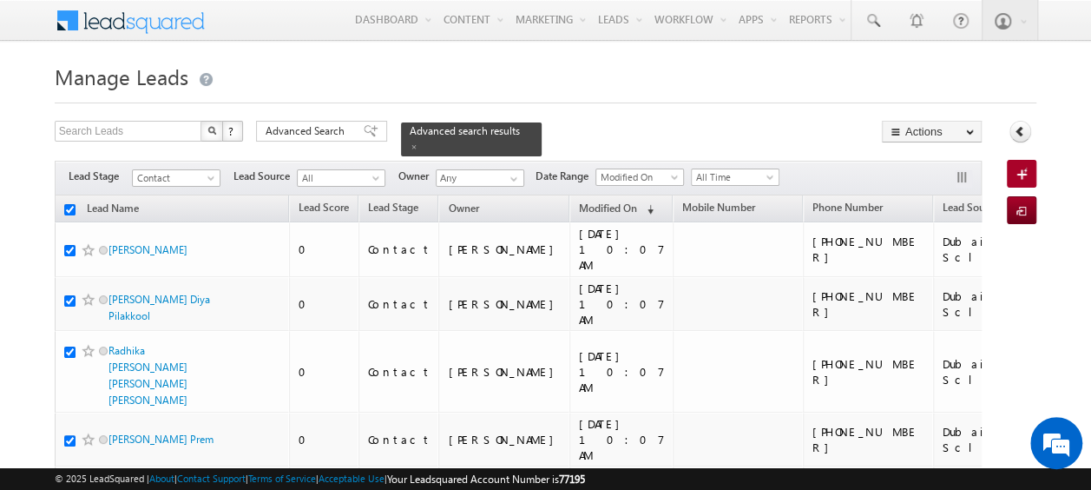
checkbox input "true"
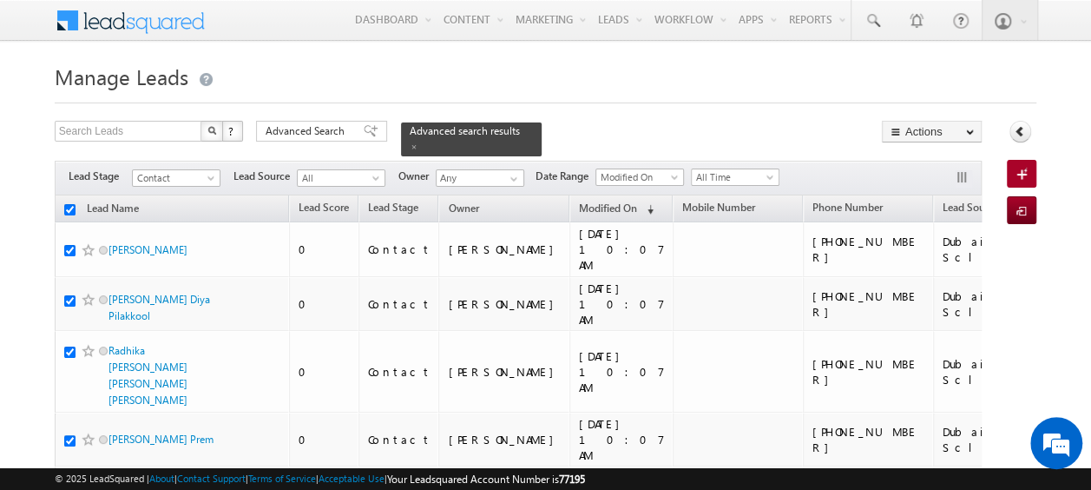
checkbox input "true"
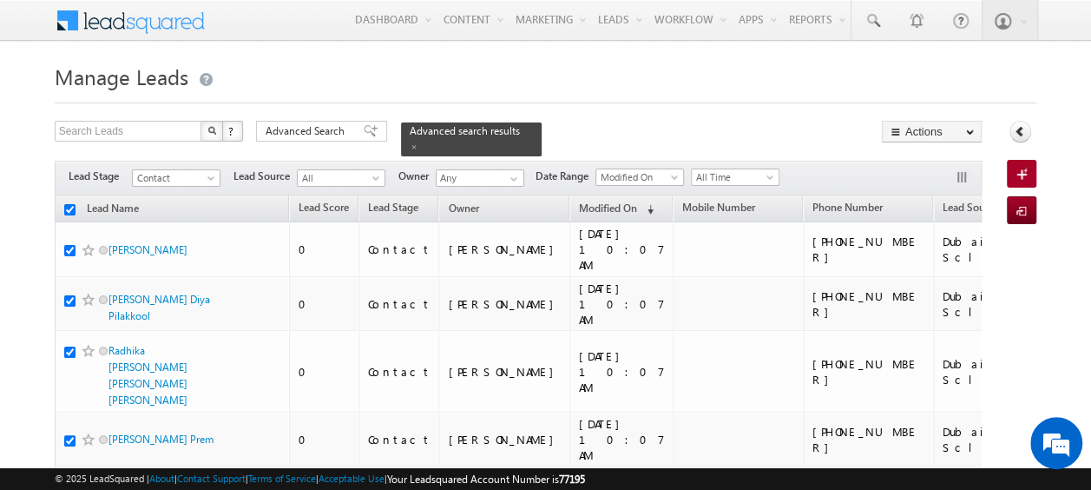
checkbox input "true"
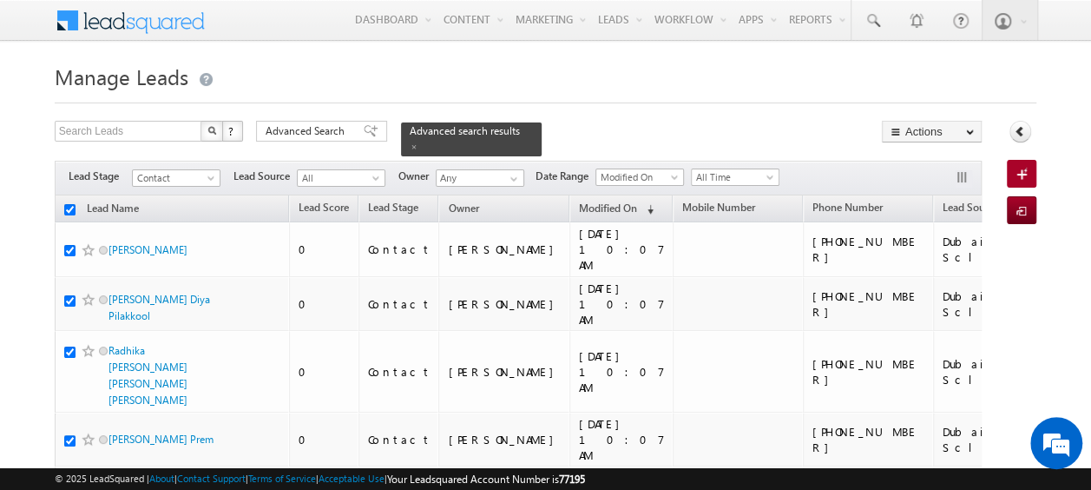
checkbox input "true"
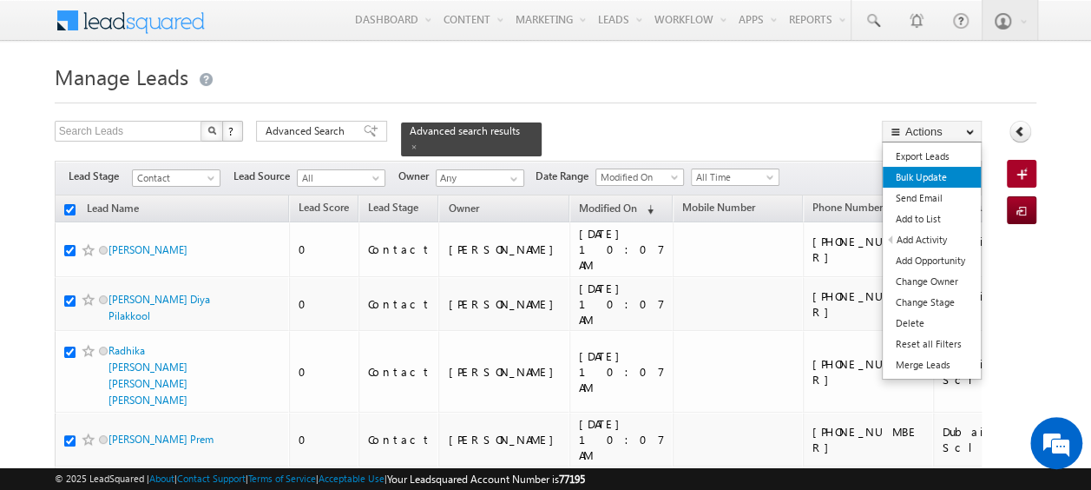
click at [932, 174] on link "Bulk Update" at bounding box center [932, 177] width 98 height 21
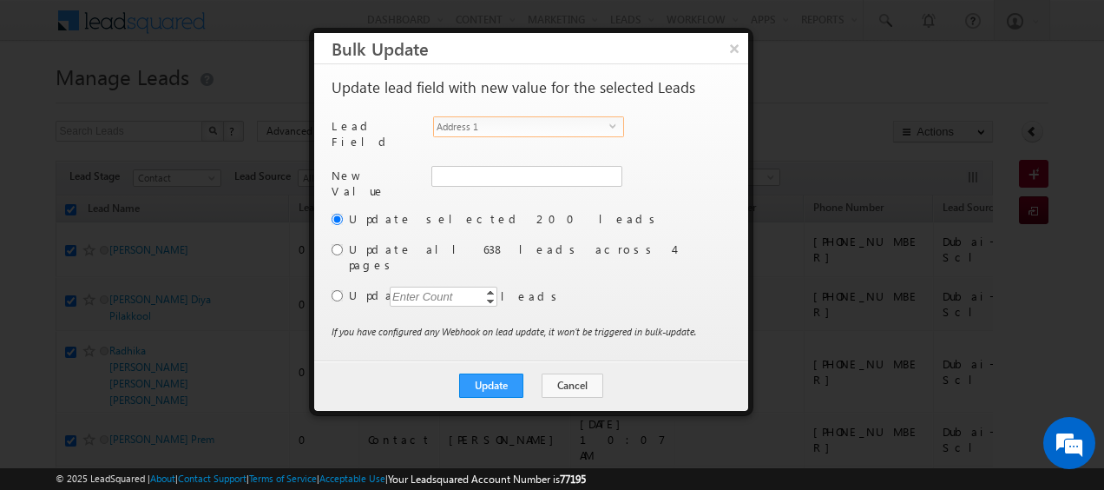
click at [572, 122] on span "Address 1" at bounding box center [521, 126] width 175 height 19
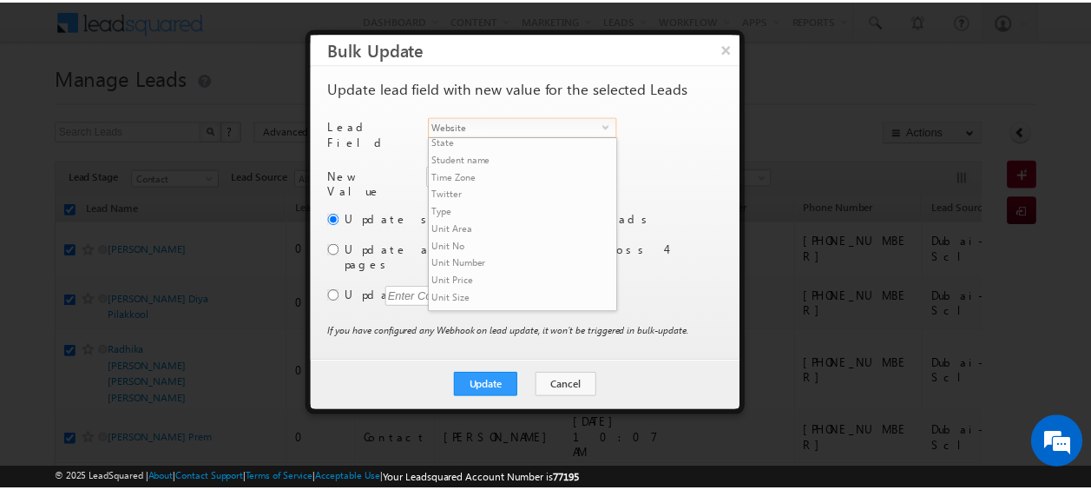
scroll to position [817, 0]
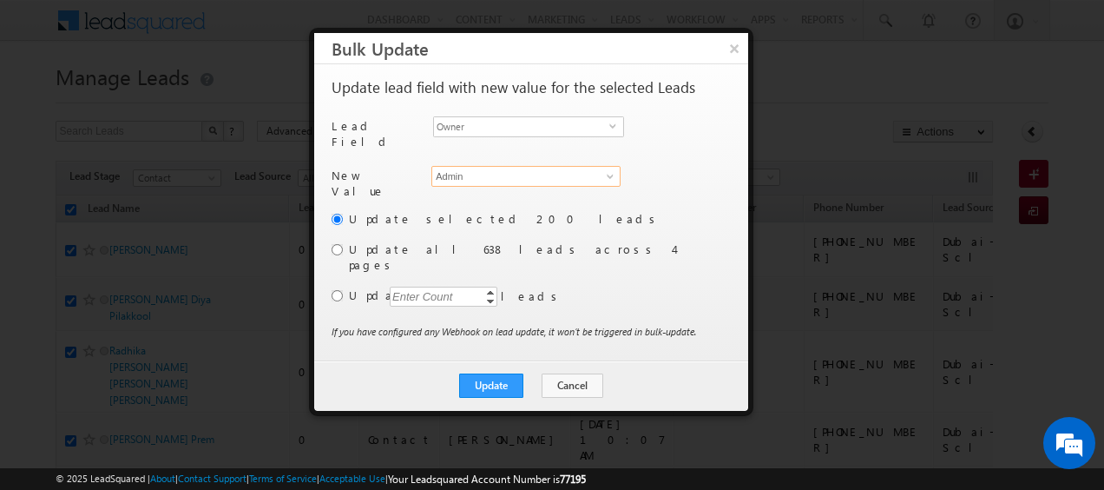
click at [499, 175] on input "Admin" at bounding box center [526, 176] width 189 height 21
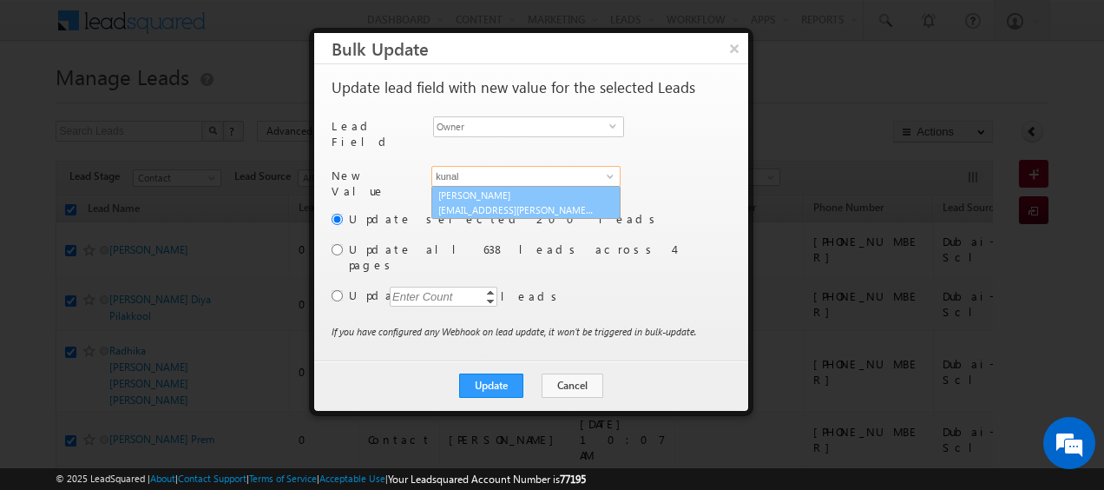
click at [481, 186] on link "[PERSON_NAME] [EMAIL_ADDRESS][PERSON_NAME][DOMAIN_NAME]" at bounding box center [526, 202] width 189 height 33
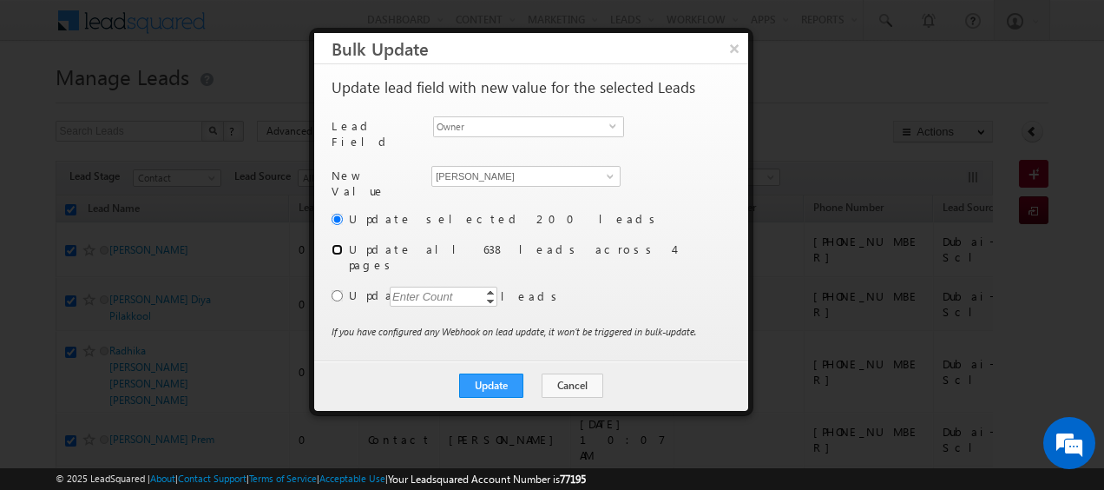
click at [337, 244] on input "radio" at bounding box center [337, 249] width 11 height 11
click at [483, 373] on button "Update" at bounding box center [491, 385] width 64 height 24
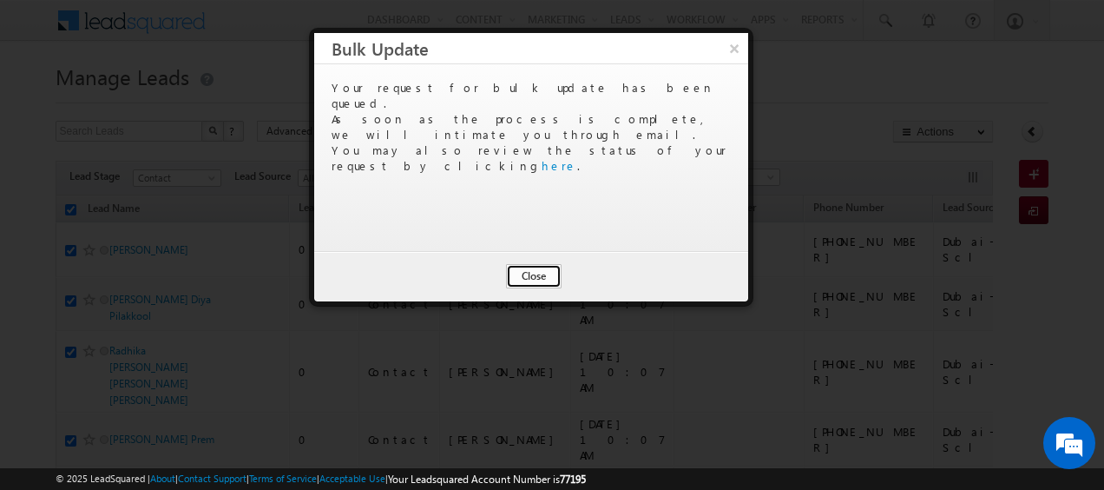
click at [531, 276] on button "Close" at bounding box center [534, 276] width 56 height 24
